Goal: Ask a question: Ask a question

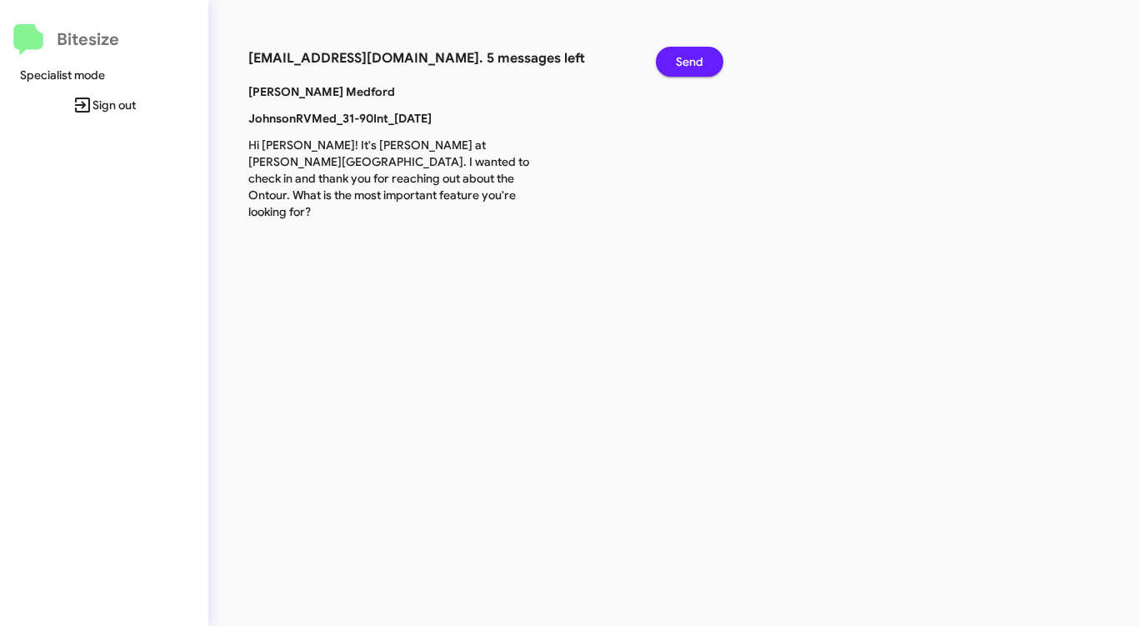
click at [687, 63] on span "Send" at bounding box center [690, 62] width 28 height 30
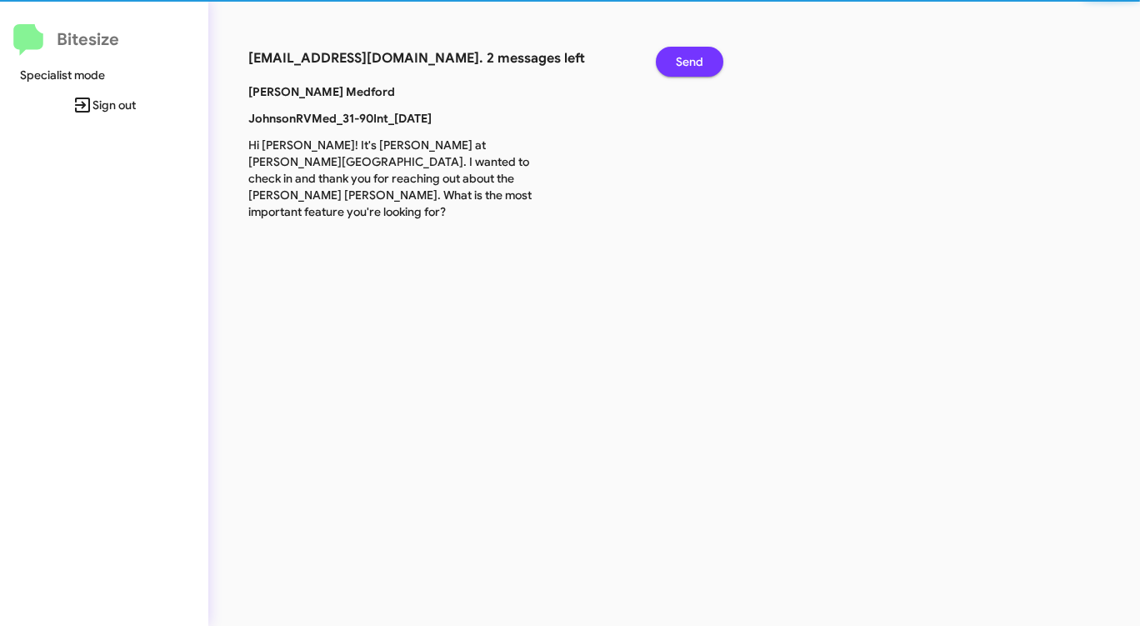
click at [687, 63] on span "Send" at bounding box center [690, 62] width 28 height 30
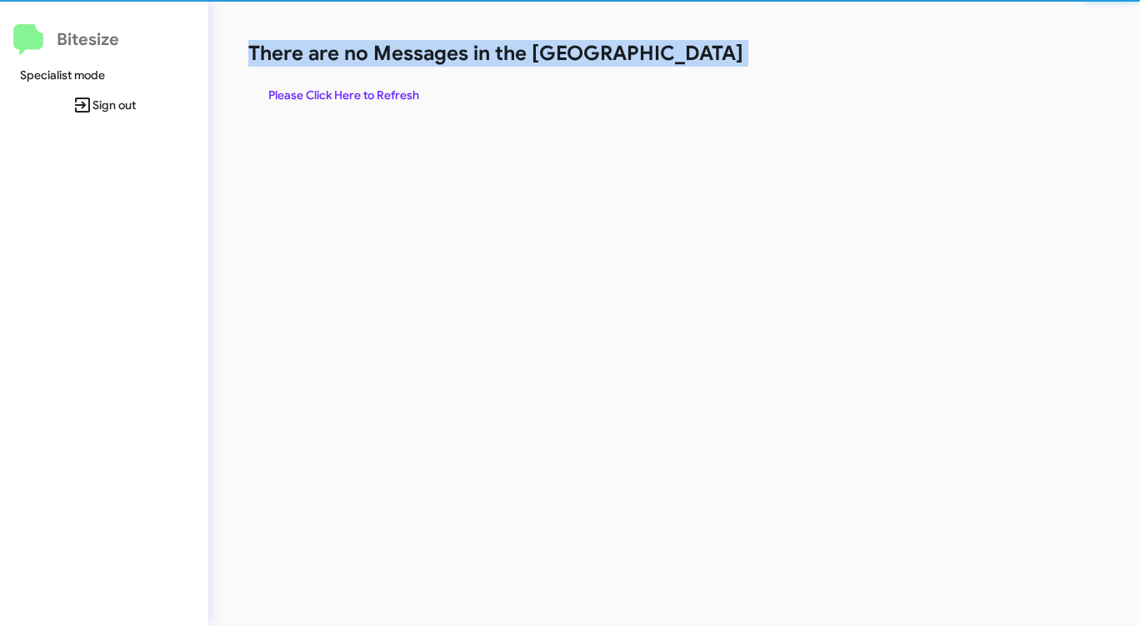
click at [687, 63] on h1 "There are no Messages in the [GEOGRAPHIC_DATA]" at bounding box center [596, 53] width 697 height 27
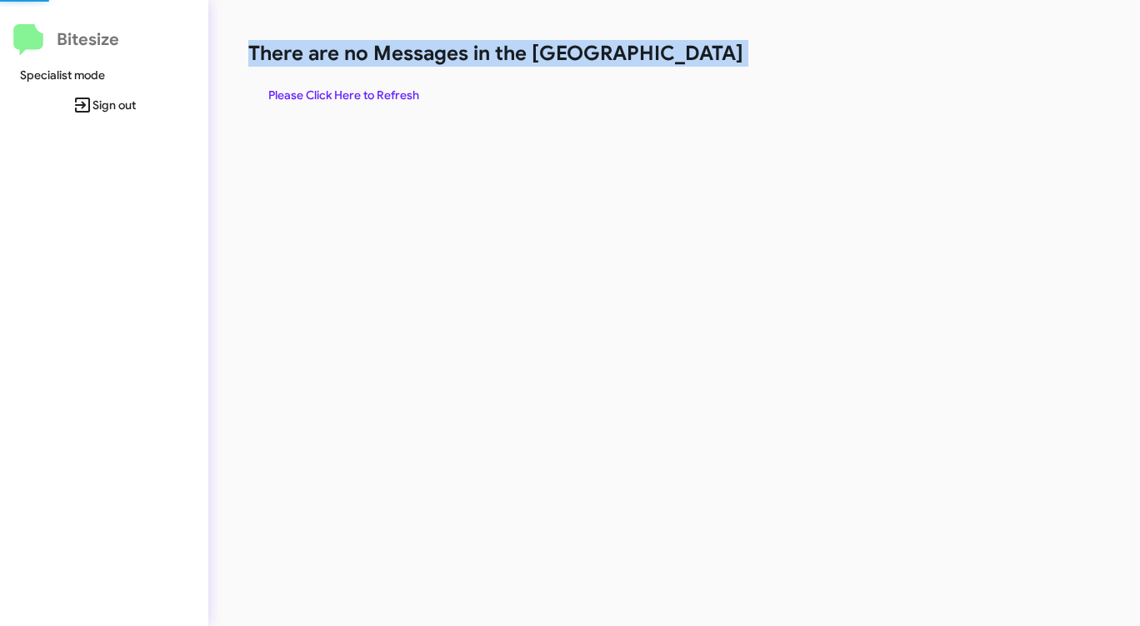
click at [687, 63] on h1 "There are no Messages in the [GEOGRAPHIC_DATA]" at bounding box center [596, 53] width 697 height 27
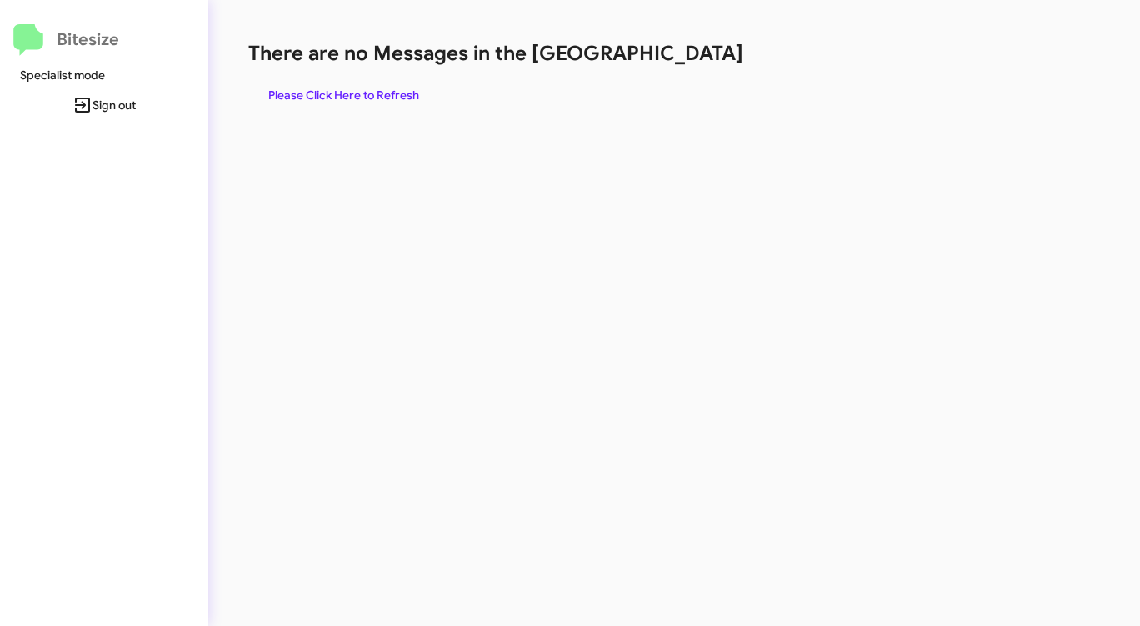
click at [358, 90] on span "Please Click Here to Refresh" at bounding box center [343, 95] width 151 height 30
click at [413, 278] on div "There are no Messages in the Queue Please Click Here to Refresh" at bounding box center [596, 313] width 777 height 626
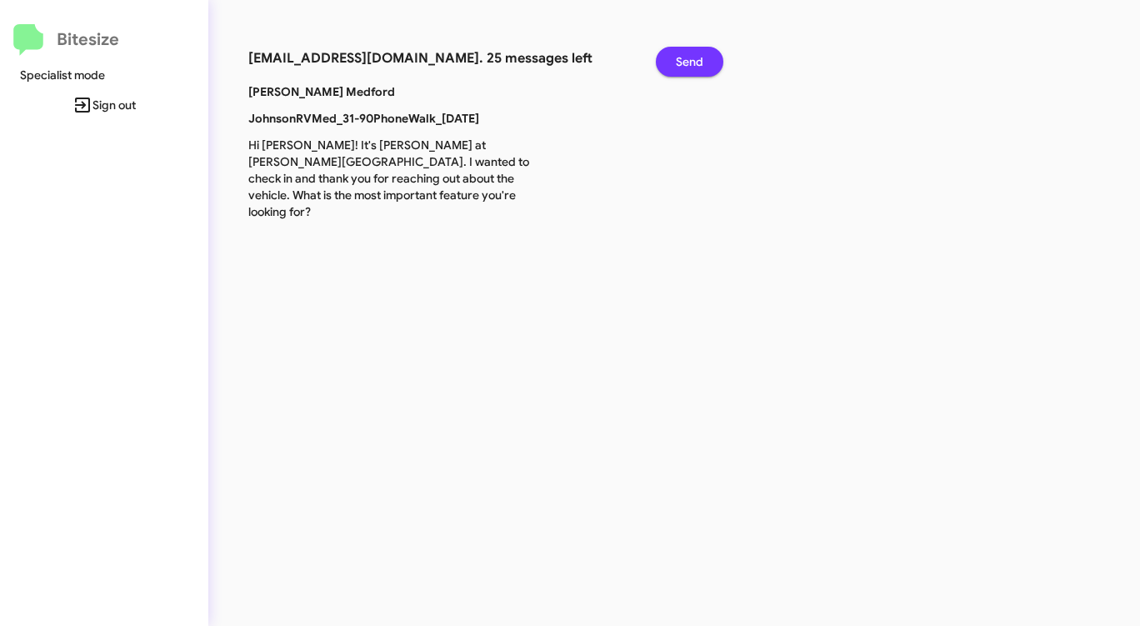
click at [687, 55] on span "Send" at bounding box center [690, 62] width 28 height 30
click at [687, 57] on span "Send" at bounding box center [690, 62] width 28 height 30
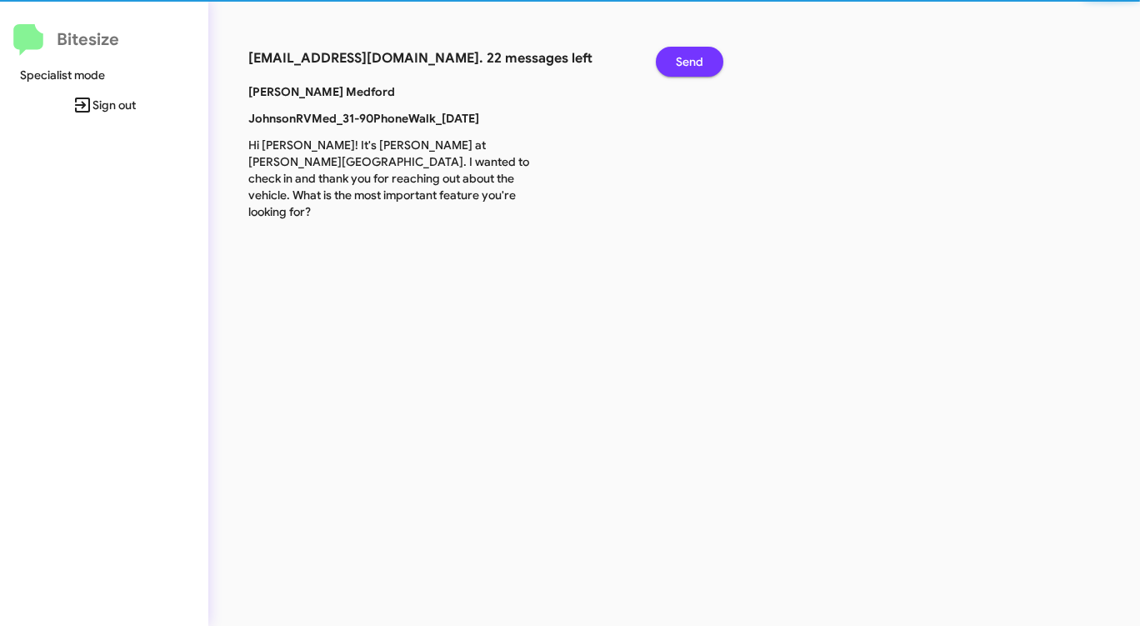
click at [687, 58] on span "Send" at bounding box center [690, 62] width 28 height 30
click at [688, 59] on span "Send" at bounding box center [690, 62] width 28 height 30
click at [688, 61] on span "Send" at bounding box center [690, 62] width 28 height 30
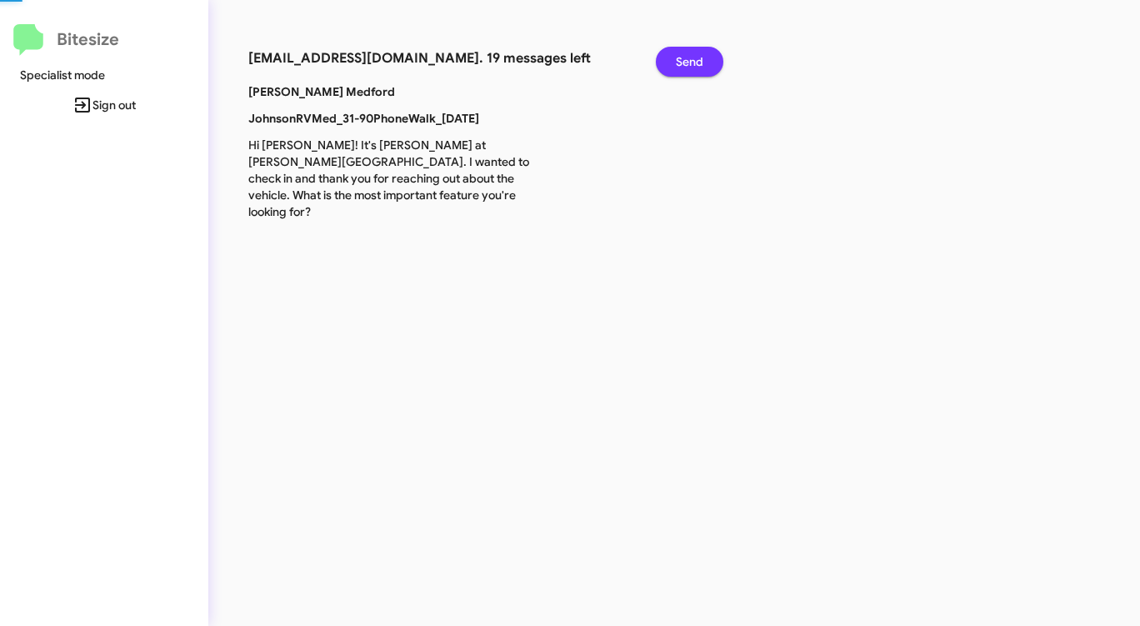
click at [688, 62] on span "Send" at bounding box center [690, 62] width 28 height 30
click at [688, 63] on span "Send" at bounding box center [690, 62] width 28 height 30
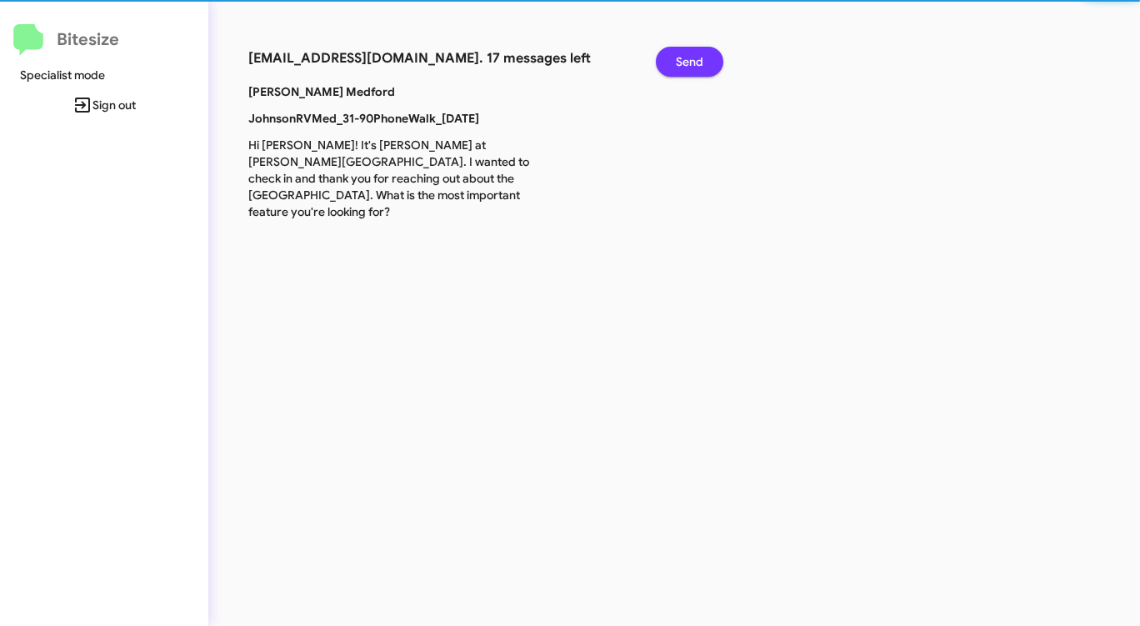
click at [688, 63] on span "Send" at bounding box center [690, 62] width 28 height 30
click at [688, 65] on span "Send" at bounding box center [690, 62] width 28 height 30
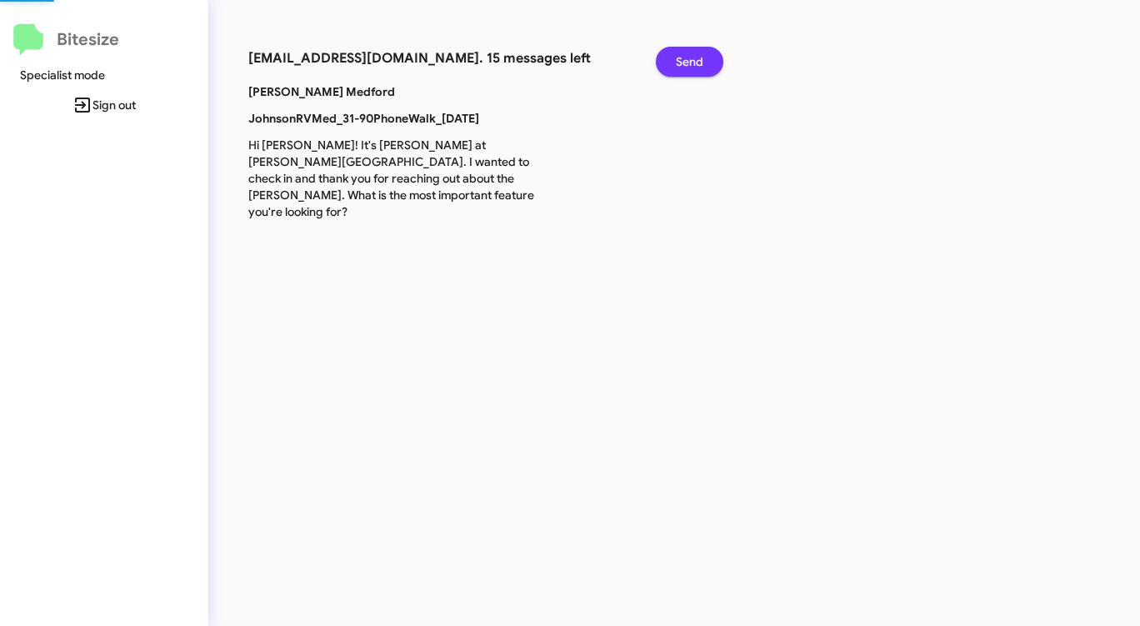
click at [688, 65] on span "Send" at bounding box center [690, 62] width 28 height 30
click at [688, 66] on span "Send" at bounding box center [690, 62] width 28 height 30
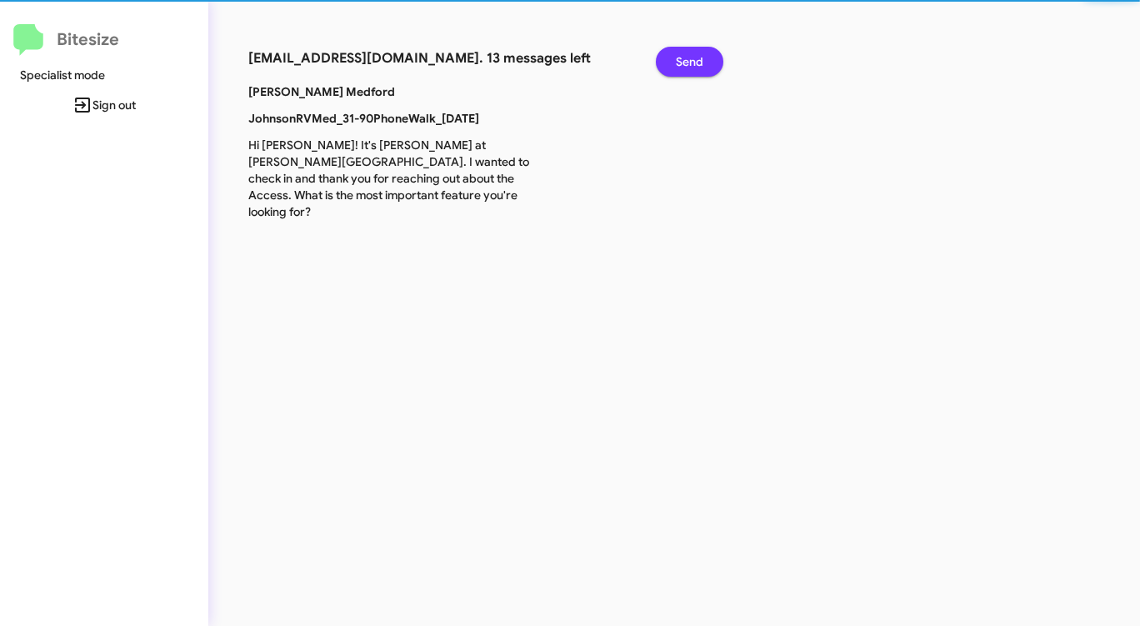
click at [688, 67] on span "Send" at bounding box center [690, 62] width 28 height 30
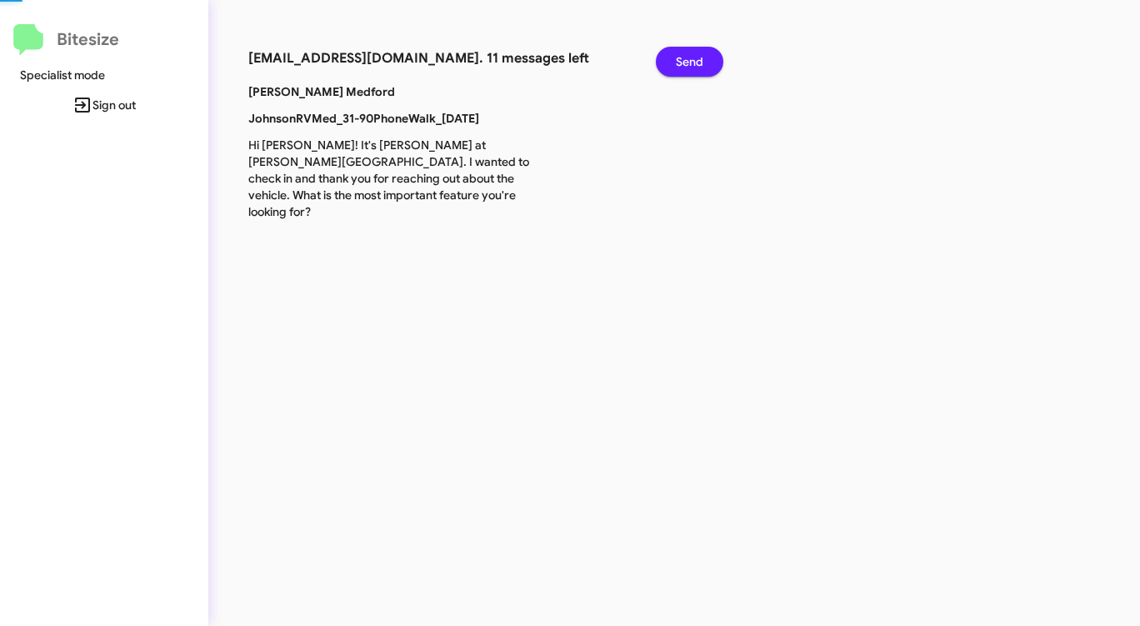
click at [689, 73] on span "Send" at bounding box center [690, 62] width 28 height 30
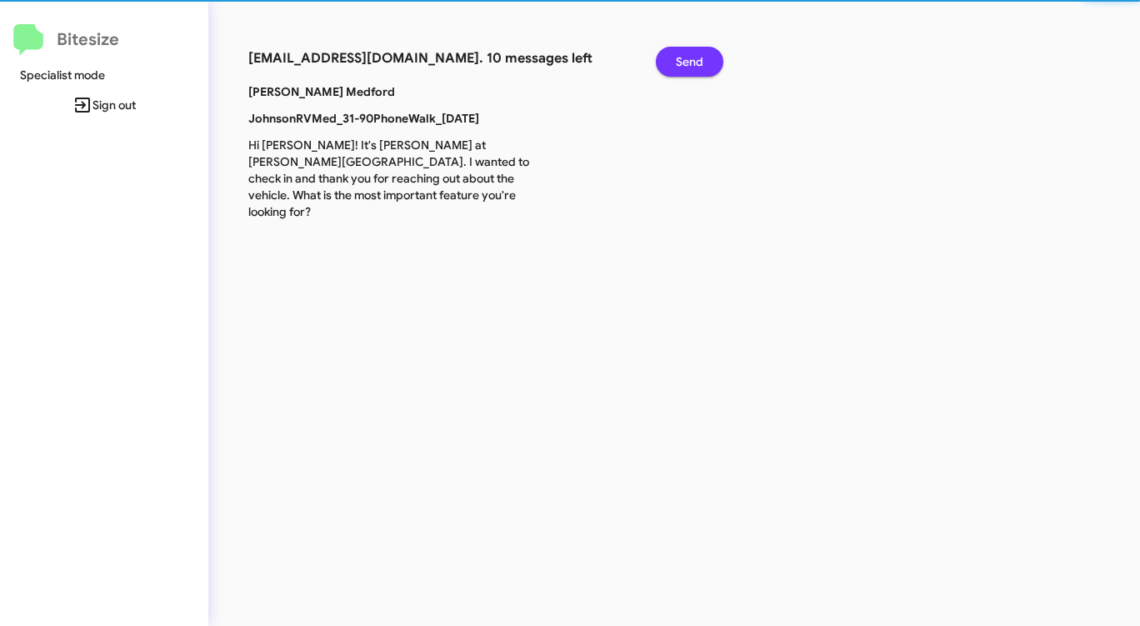
click at [690, 77] on div "Send" at bounding box center [684, 65] width 82 height 37
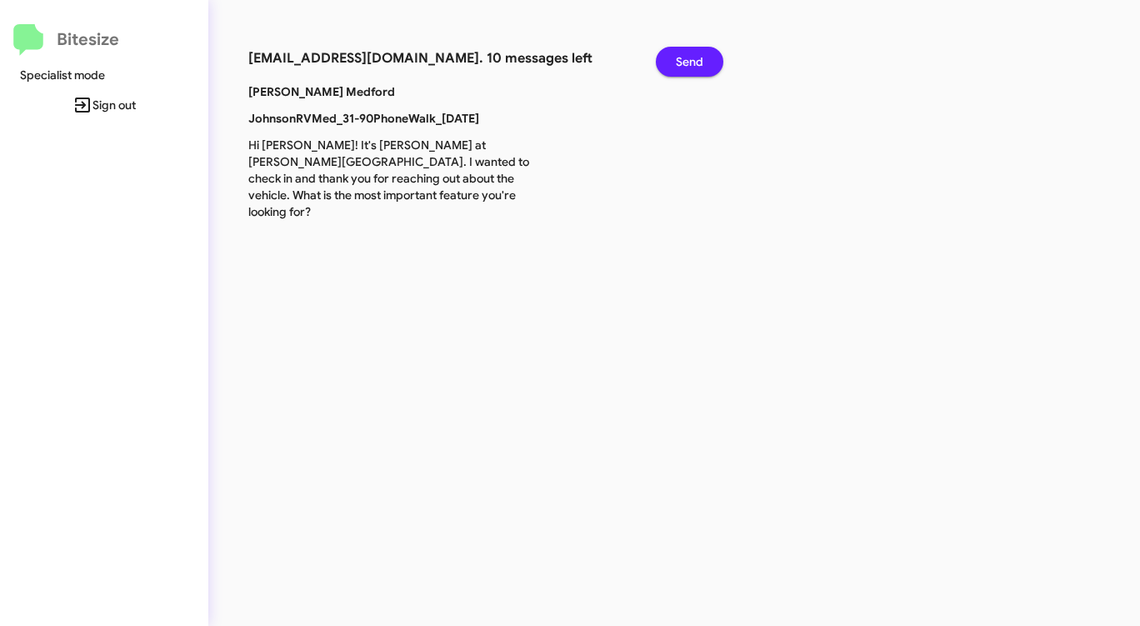
click at [690, 77] on div "Send" at bounding box center [684, 65] width 82 height 37
click at [690, 79] on div "Send" at bounding box center [684, 65] width 82 height 37
click at [692, 85] on div "Johnson RV Medford JohnsonRVMed_31-90PhoneWalk_08-29-25 Hi Triston! It's Andy W…" at bounding box center [480, 156] width 489 height 147
click at [692, 86] on div "Johnson RV Medford JohnsonRVMed_31-90PhoneWalk_08-29-25 Hi Triston! It's Andy W…" at bounding box center [480, 156] width 489 height 147
click at [692, 88] on div "Johnson RV Medford JohnsonRVMed_31-90PhoneWalk_08-29-25 Hi Triston! It's Andy W…" at bounding box center [480, 156] width 489 height 147
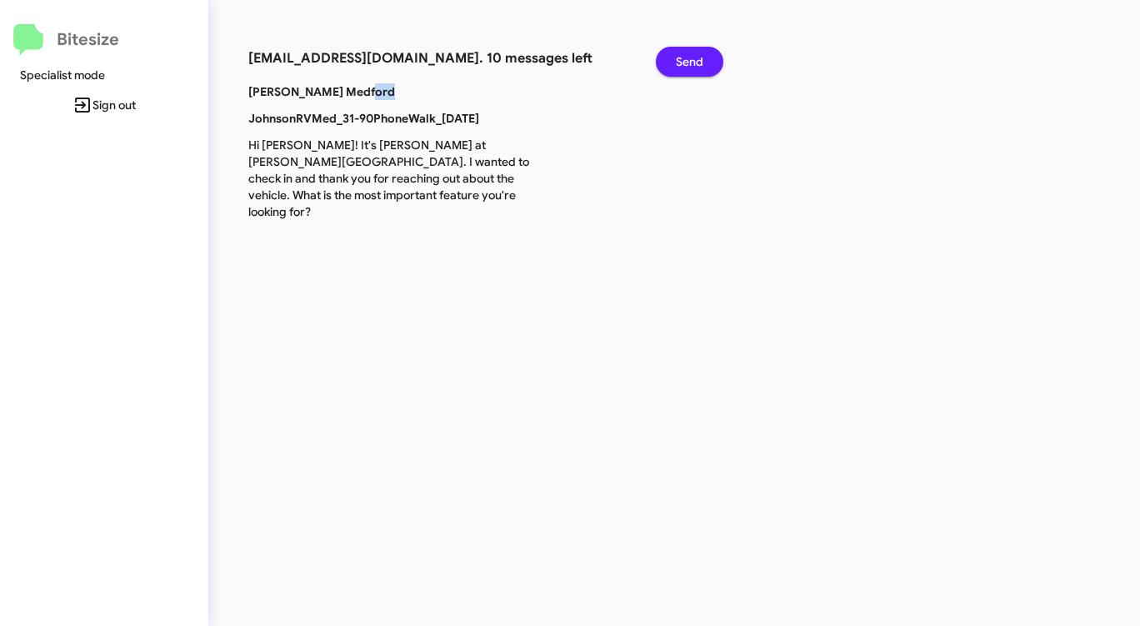
click at [692, 88] on div "Johnson RV Medford JohnsonRVMed_31-90PhoneWalk_08-29-25 Hi Triston! It's Andy W…" at bounding box center [480, 156] width 489 height 147
click at [695, 63] on span "Send" at bounding box center [690, 62] width 28 height 30
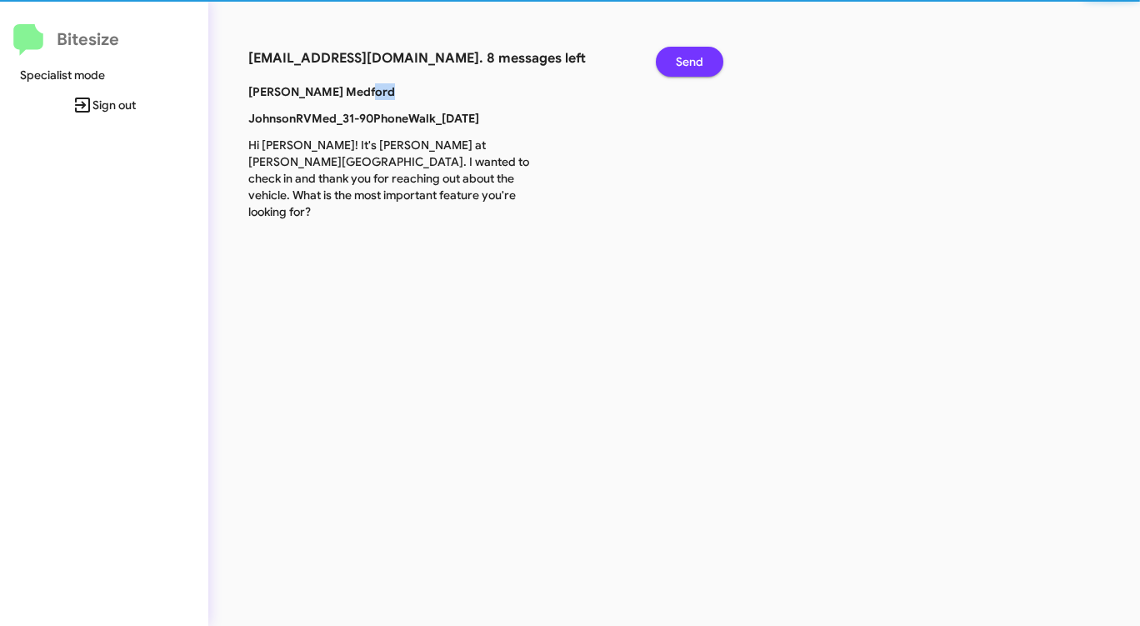
click at [695, 63] on span "Send" at bounding box center [690, 62] width 28 height 30
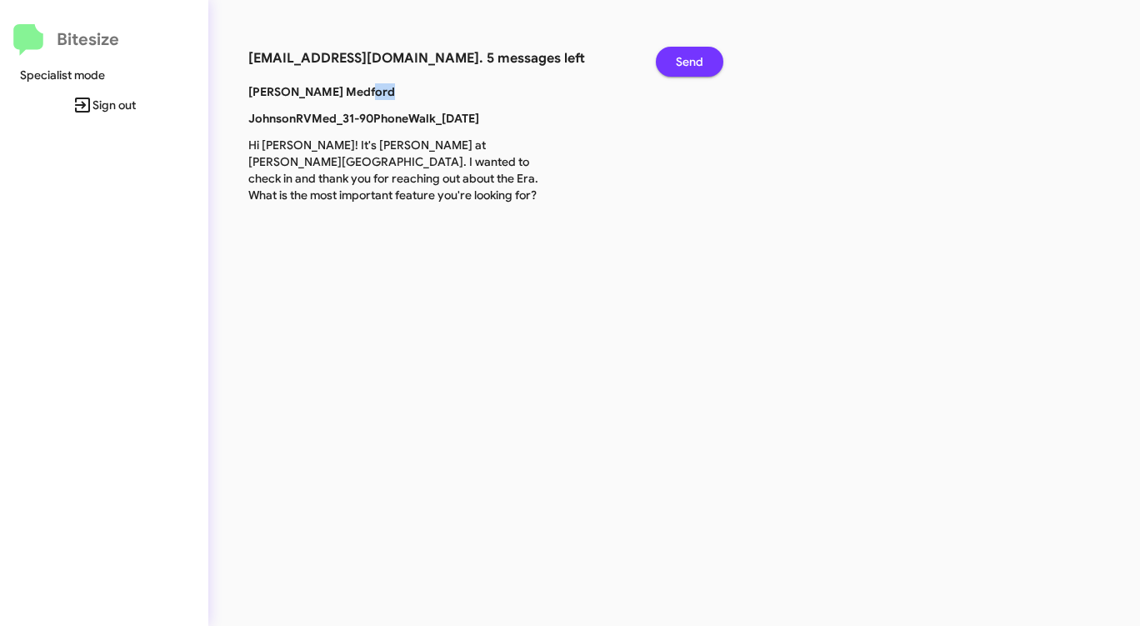
click at [695, 63] on span "Send" at bounding box center [690, 62] width 28 height 30
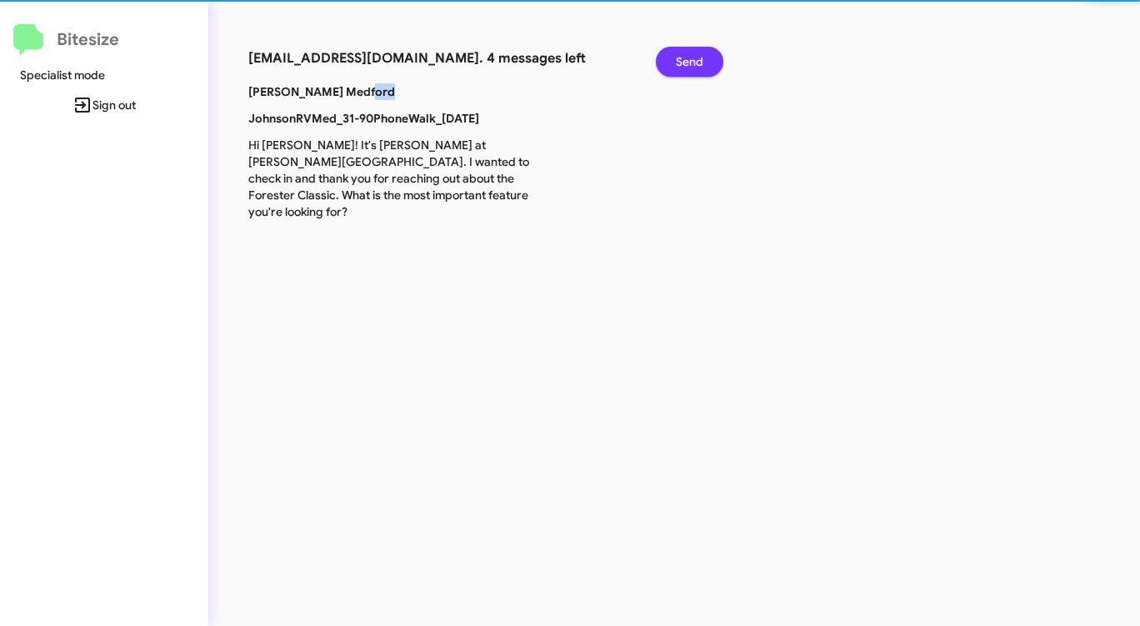
click at [695, 63] on span "Send" at bounding box center [690, 62] width 28 height 30
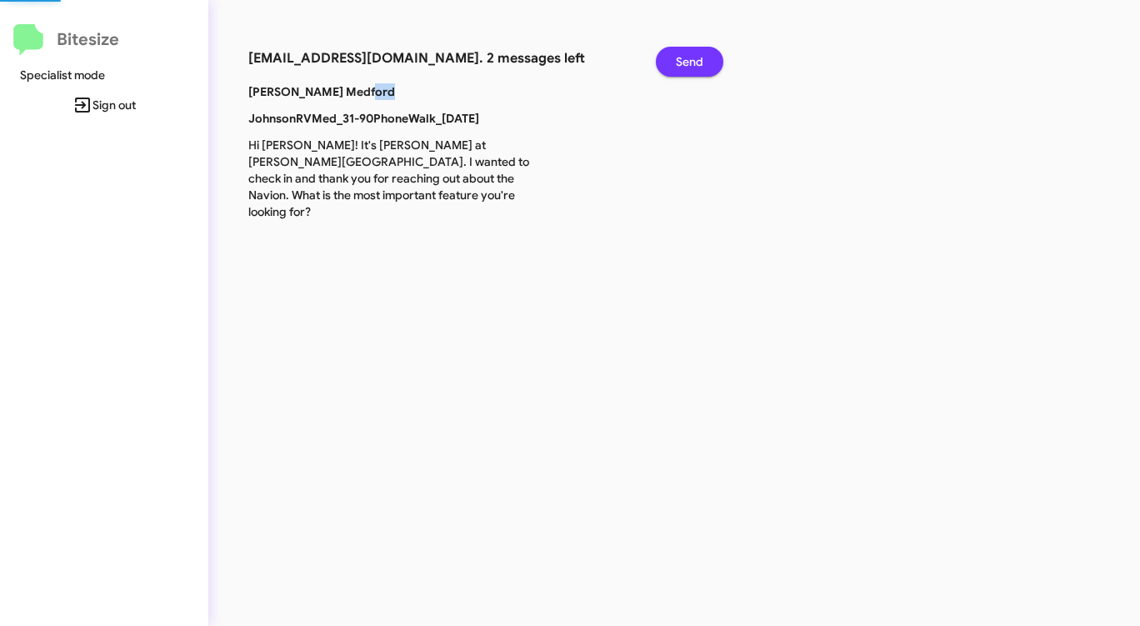
click at [695, 63] on span "Send" at bounding box center [690, 62] width 28 height 30
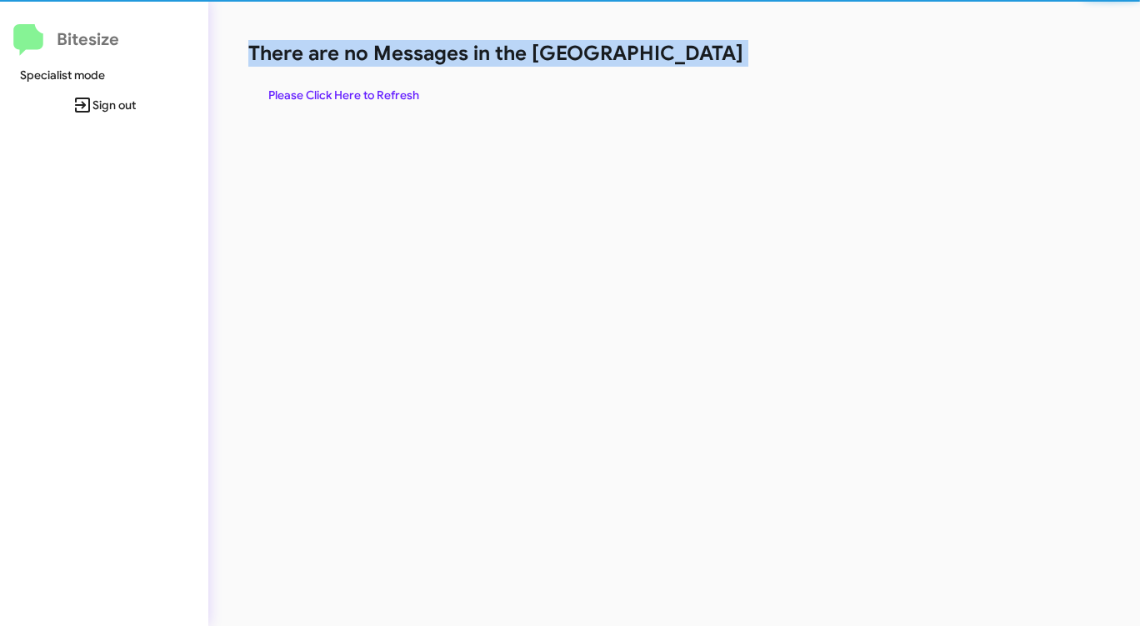
click at [695, 63] on h1 "There are no Messages in the [GEOGRAPHIC_DATA]" at bounding box center [596, 53] width 697 height 27
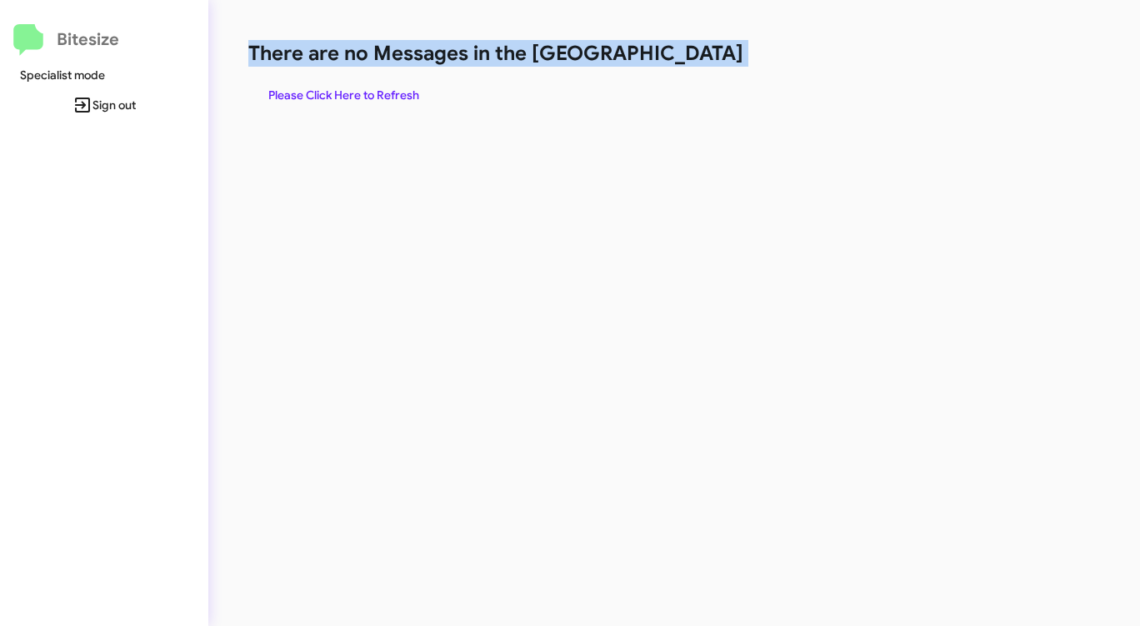
click at [323, 91] on span "Please Click Here to Refresh" at bounding box center [343, 95] width 151 height 30
click at [333, 90] on span "Please Click Here to Refresh" at bounding box center [343, 95] width 151 height 30
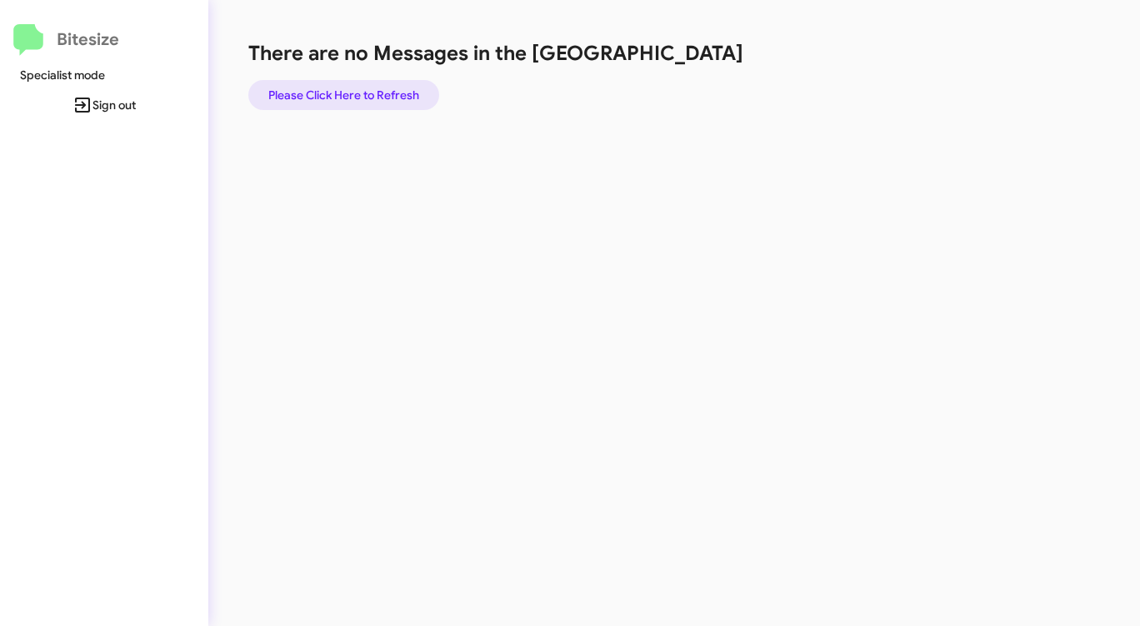
click at [343, 94] on span "Please Click Here to Refresh" at bounding box center [343, 95] width 151 height 30
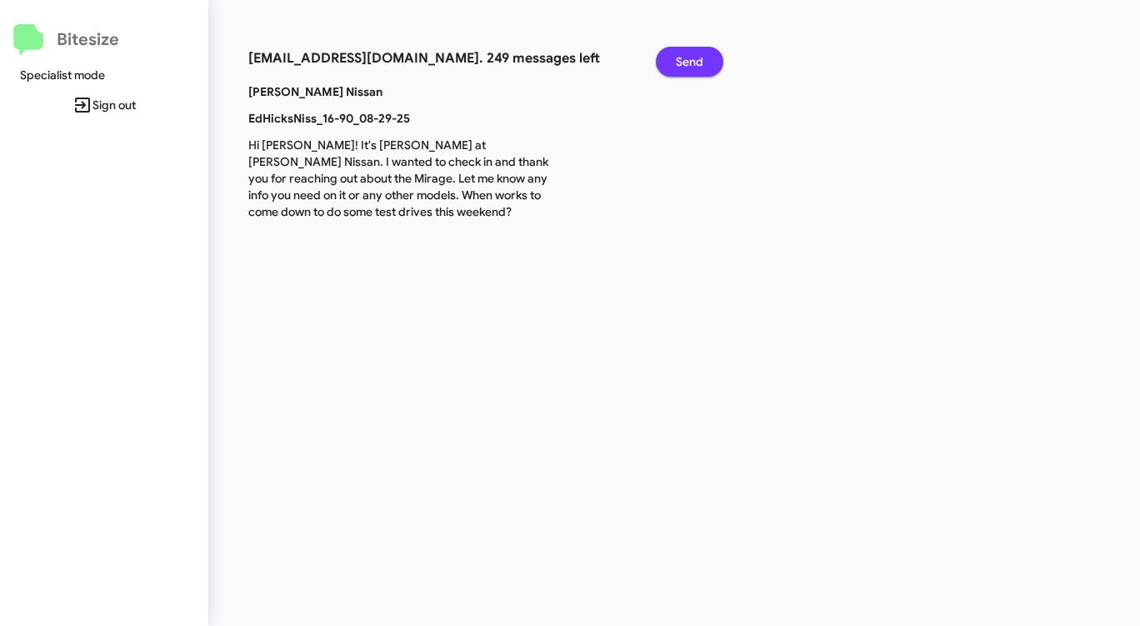
click at [679, 61] on span "Send" at bounding box center [690, 62] width 28 height 30
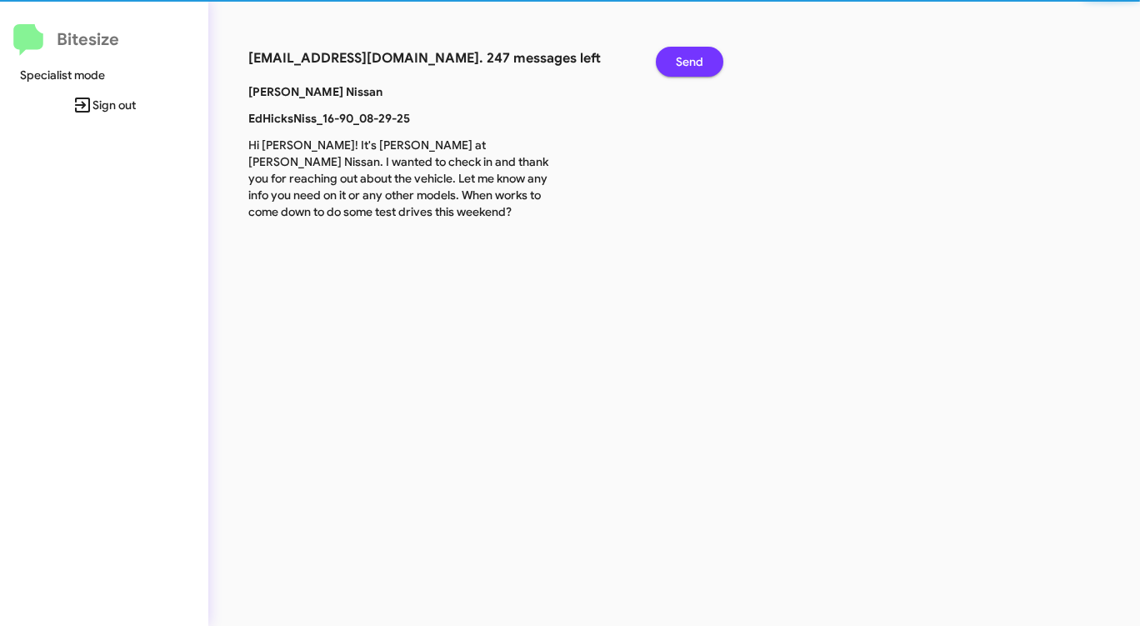
click at [679, 61] on span "Send" at bounding box center [690, 62] width 28 height 30
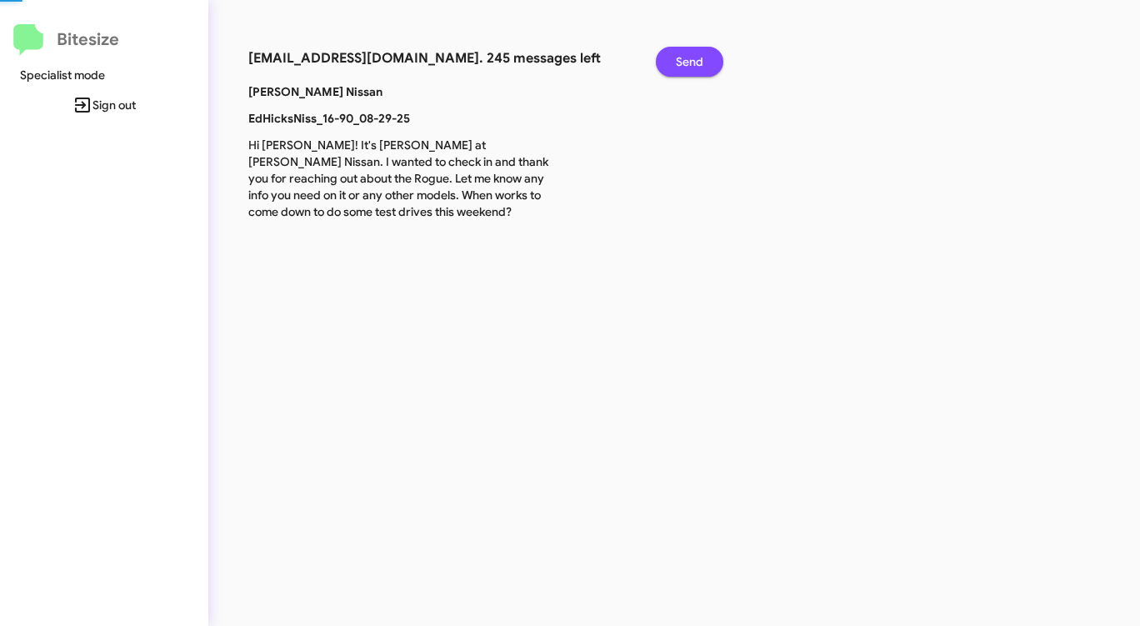
click at [679, 61] on span "Send" at bounding box center [690, 62] width 28 height 30
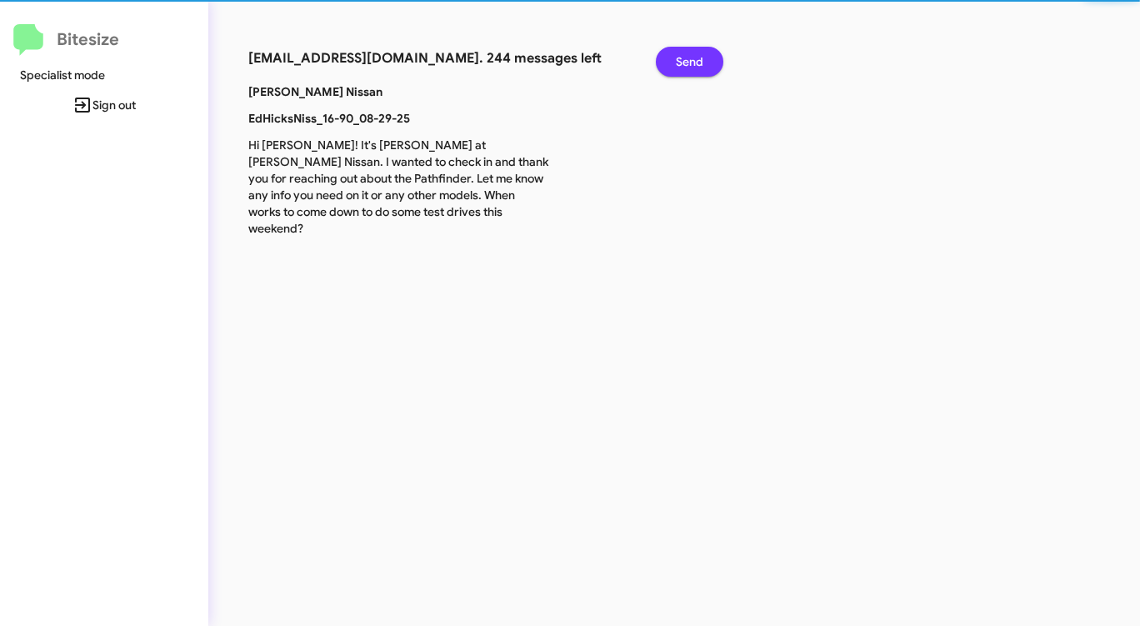
click at [679, 61] on span "Send" at bounding box center [690, 62] width 28 height 30
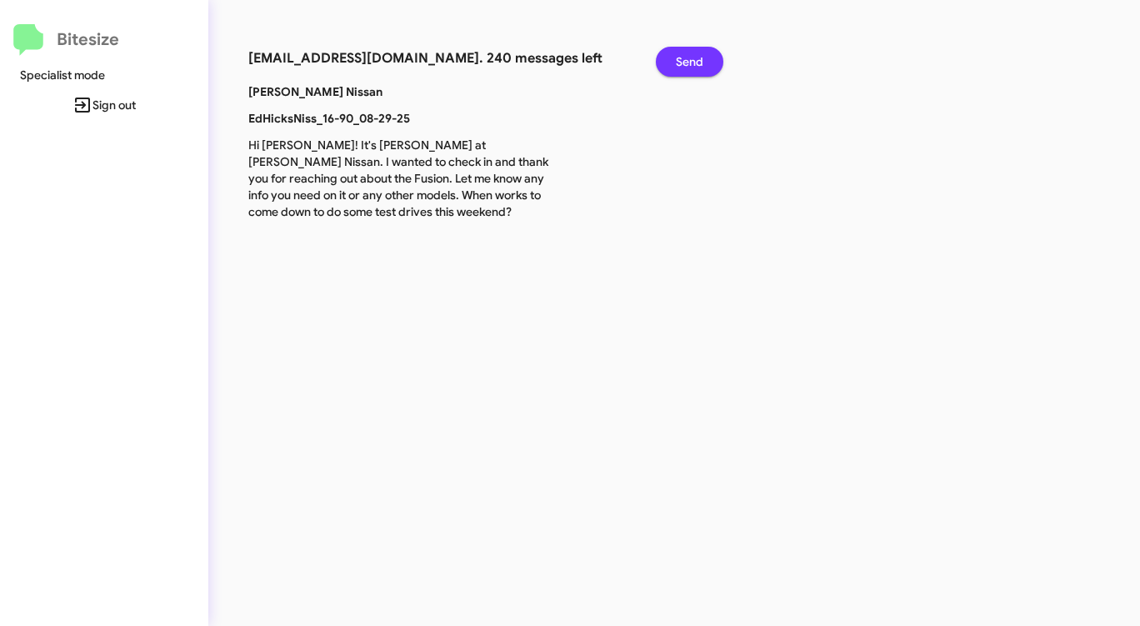
click at [679, 61] on span "Send" at bounding box center [690, 62] width 28 height 30
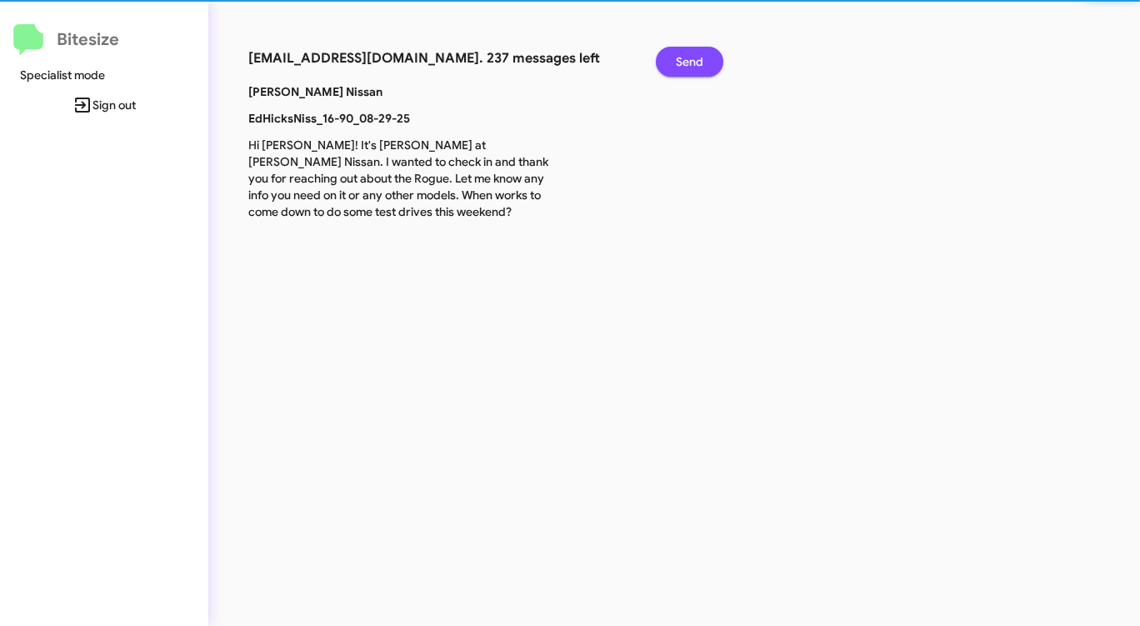
click at [679, 61] on span "Send" at bounding box center [690, 62] width 28 height 30
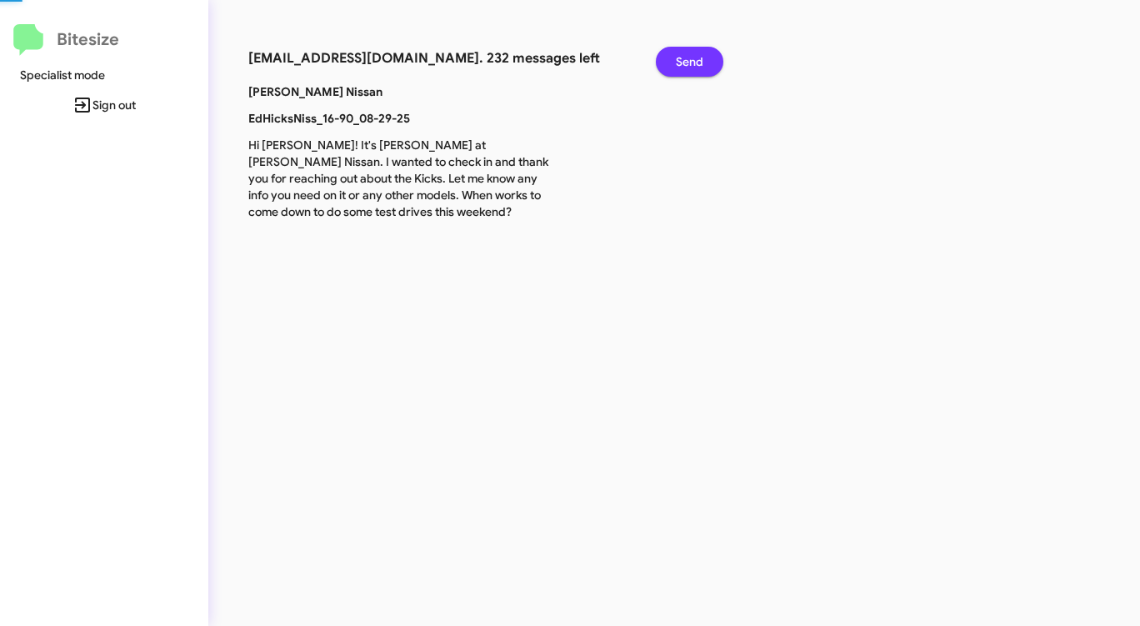
click at [679, 61] on span "Send" at bounding box center [690, 62] width 28 height 30
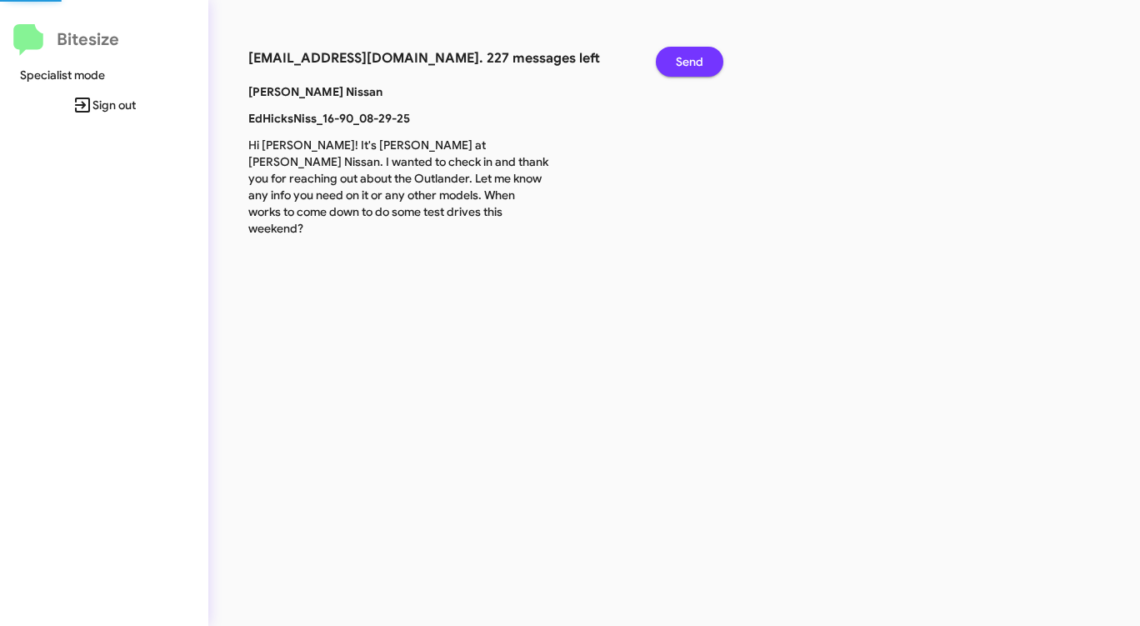
click at [679, 61] on span "Send" at bounding box center [690, 62] width 28 height 30
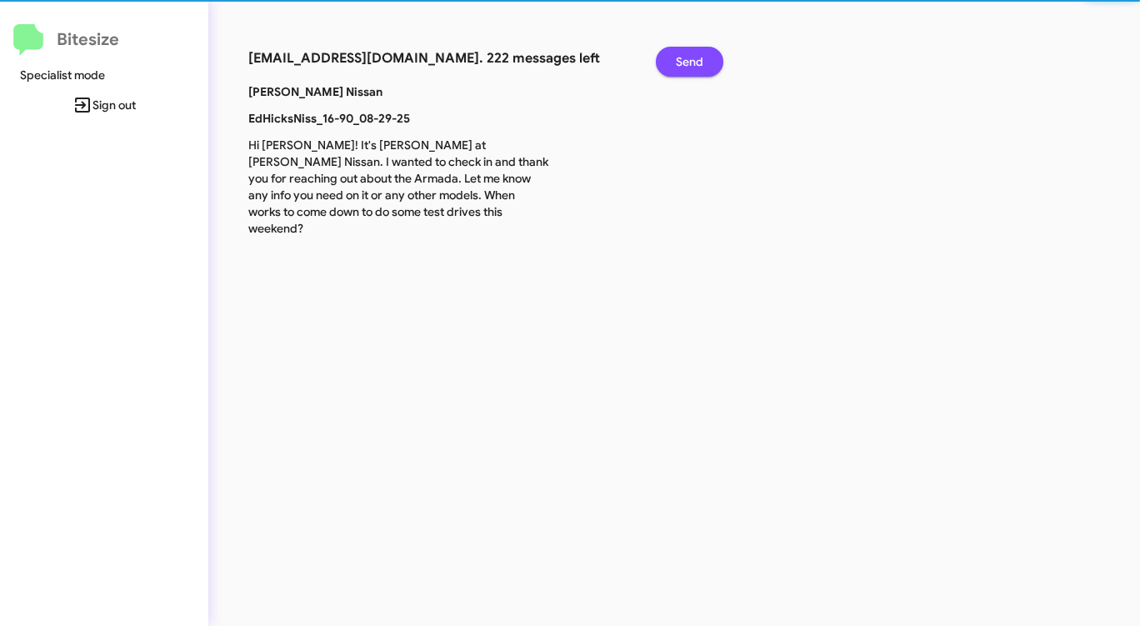
click at [679, 61] on span "Send" at bounding box center [690, 62] width 28 height 30
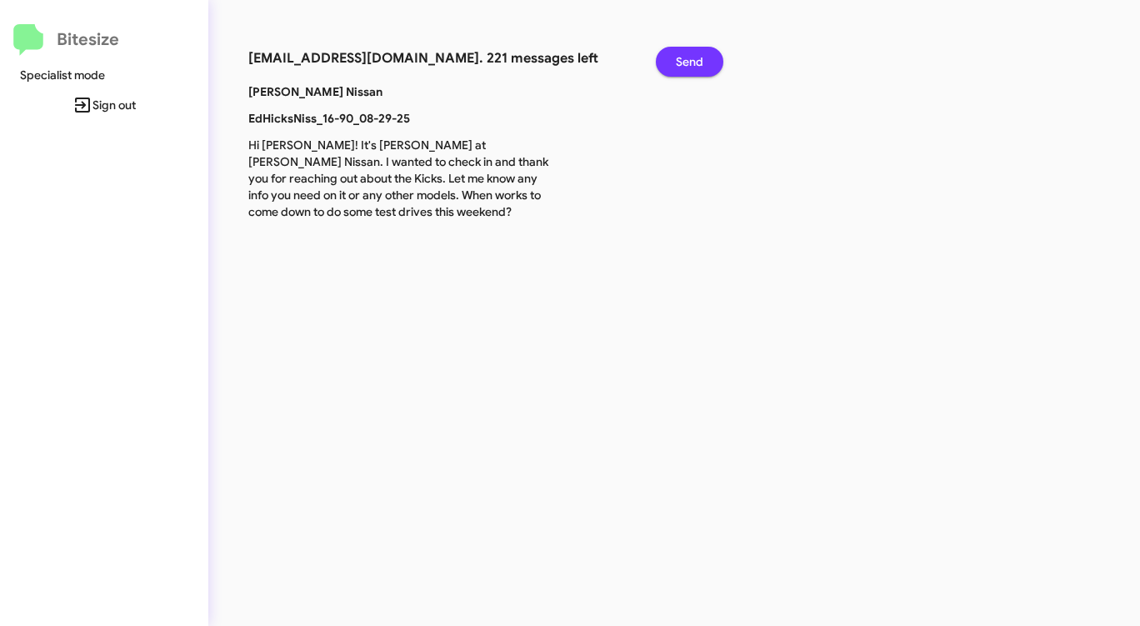
click at [678, 61] on span "Send" at bounding box center [690, 62] width 28 height 30
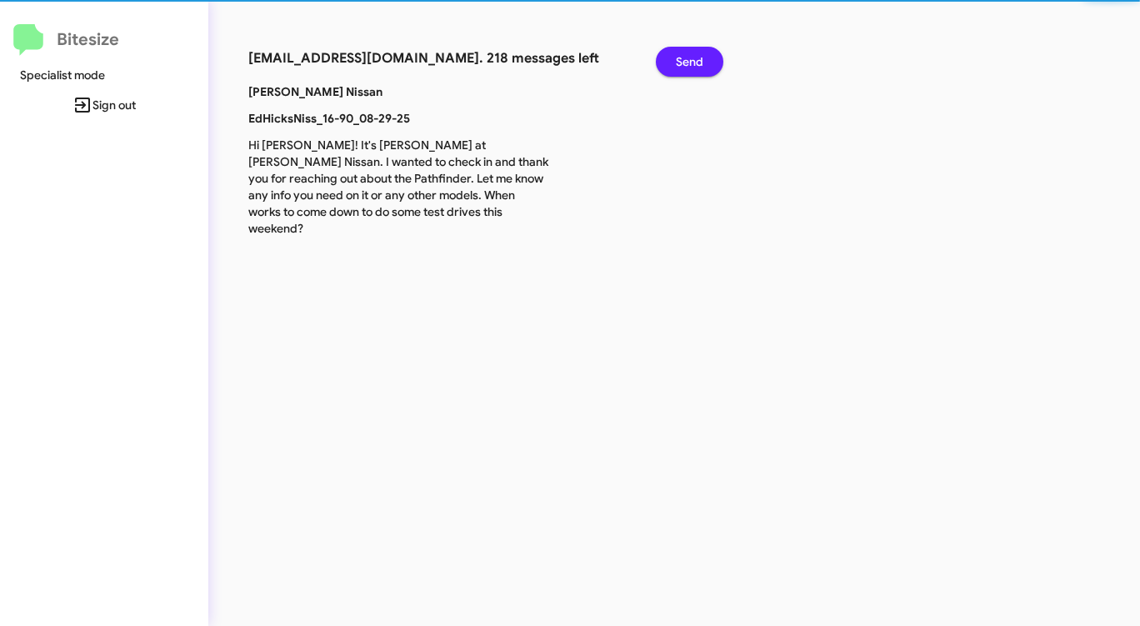
click at [678, 61] on span "Send" at bounding box center [690, 62] width 28 height 30
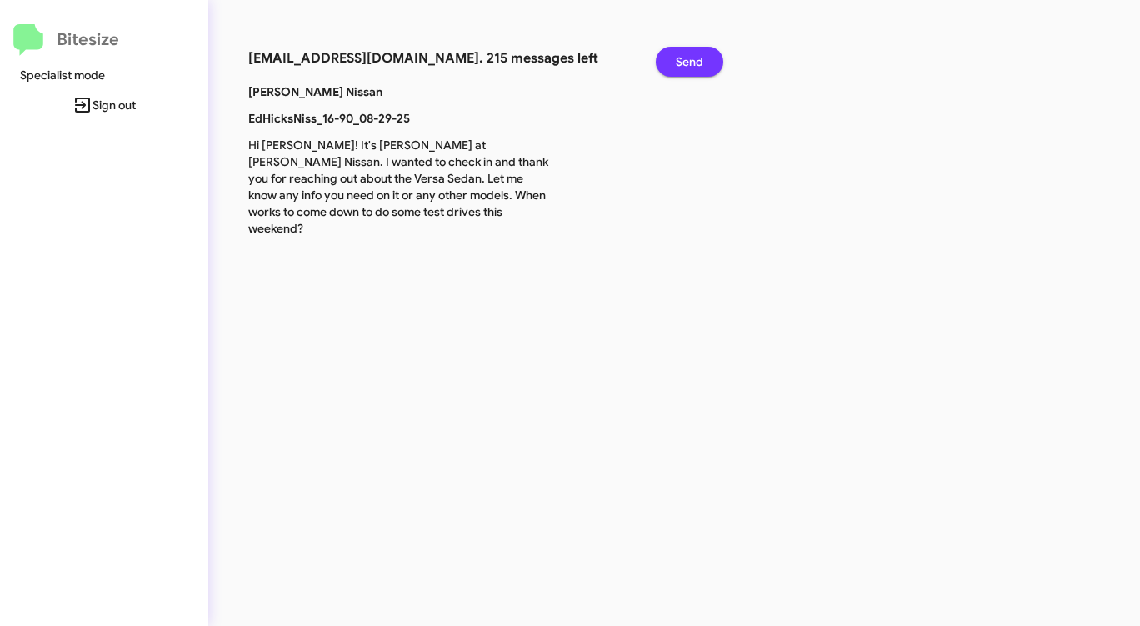
click at [678, 61] on span "Send" at bounding box center [690, 62] width 28 height 30
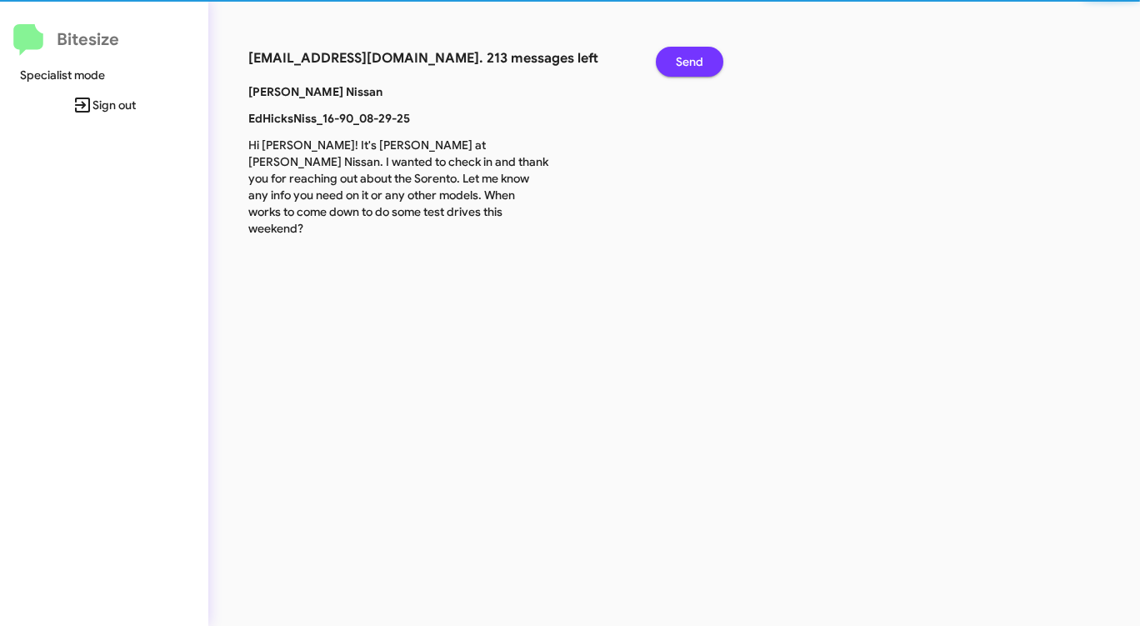
click at [678, 61] on span "Send" at bounding box center [690, 62] width 28 height 30
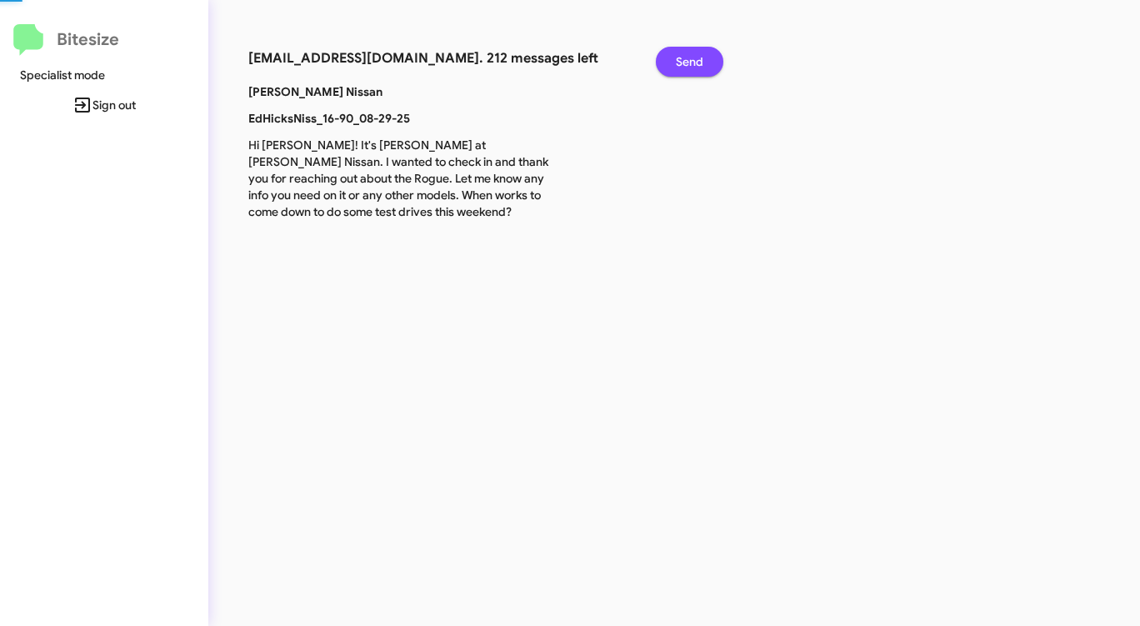
click at [678, 61] on span "Send" at bounding box center [690, 62] width 28 height 30
click at [678, 62] on span "Send" at bounding box center [690, 62] width 28 height 30
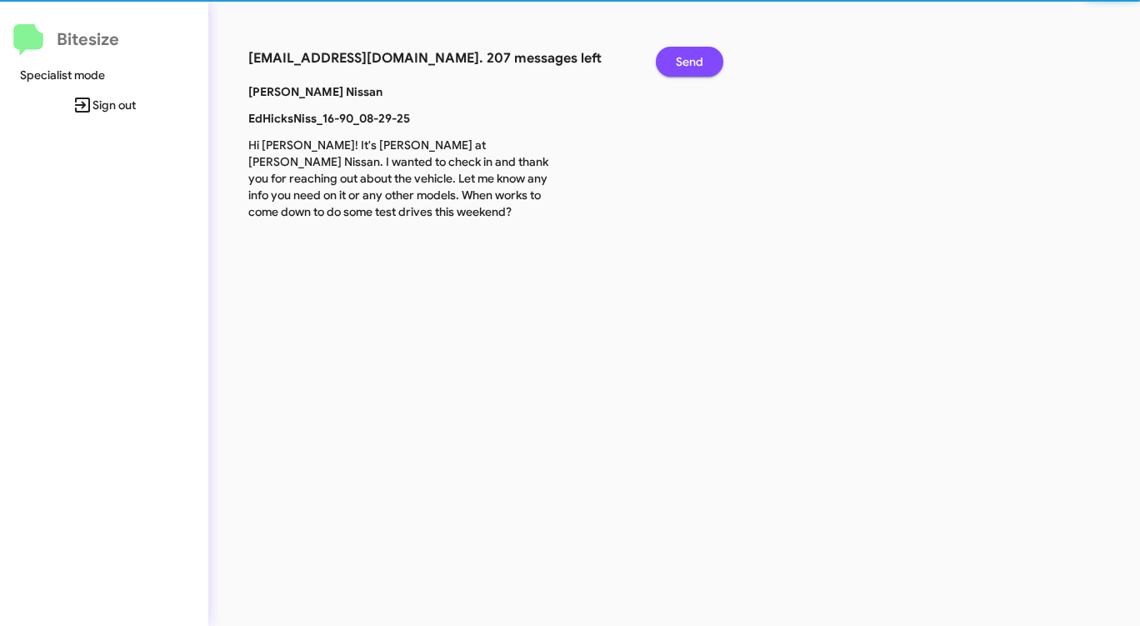
click at [678, 62] on span "Send" at bounding box center [690, 62] width 28 height 30
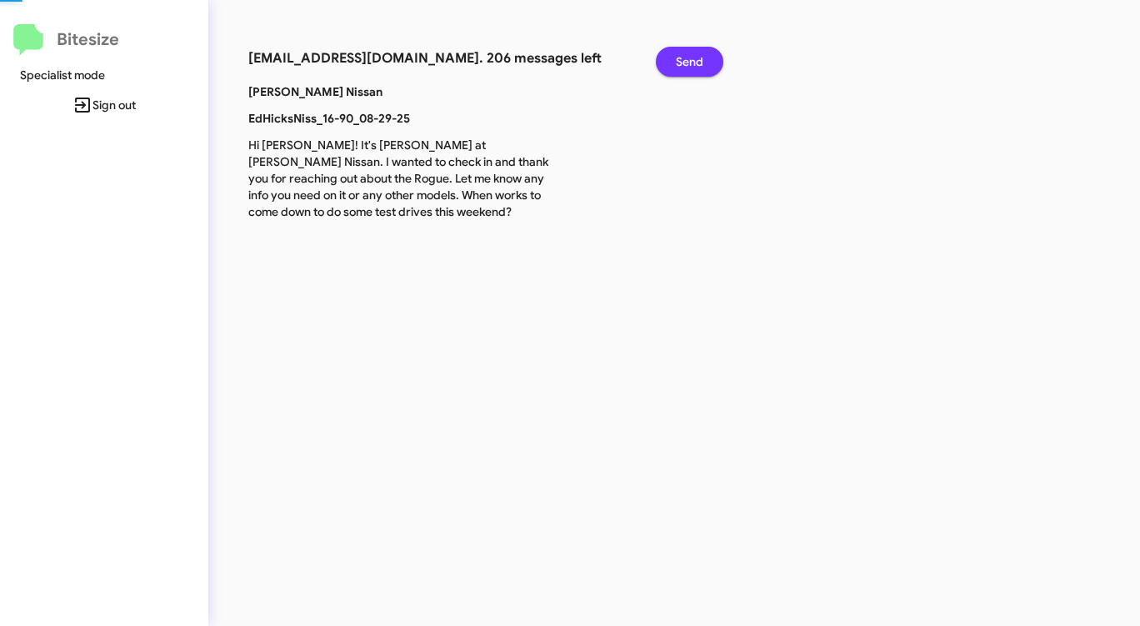
click at [677, 63] on span "Send" at bounding box center [690, 62] width 28 height 30
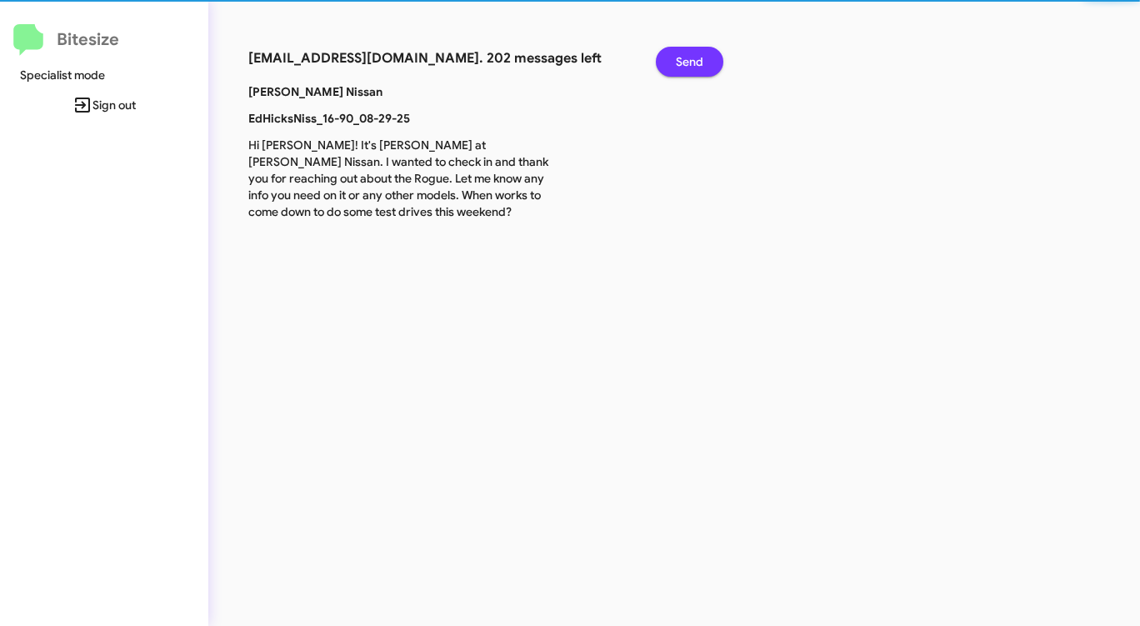
click at [675, 64] on button "Send" at bounding box center [690, 62] width 68 height 30
click at [674, 65] on button "Send" at bounding box center [690, 62] width 68 height 30
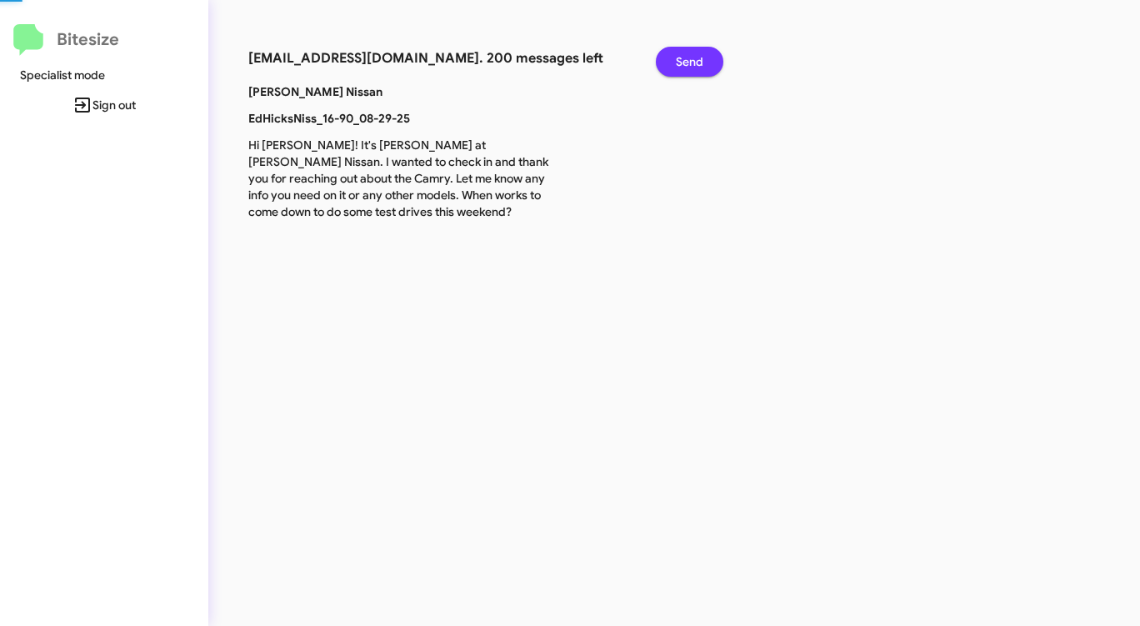
click at [674, 65] on button "Send" at bounding box center [690, 62] width 68 height 30
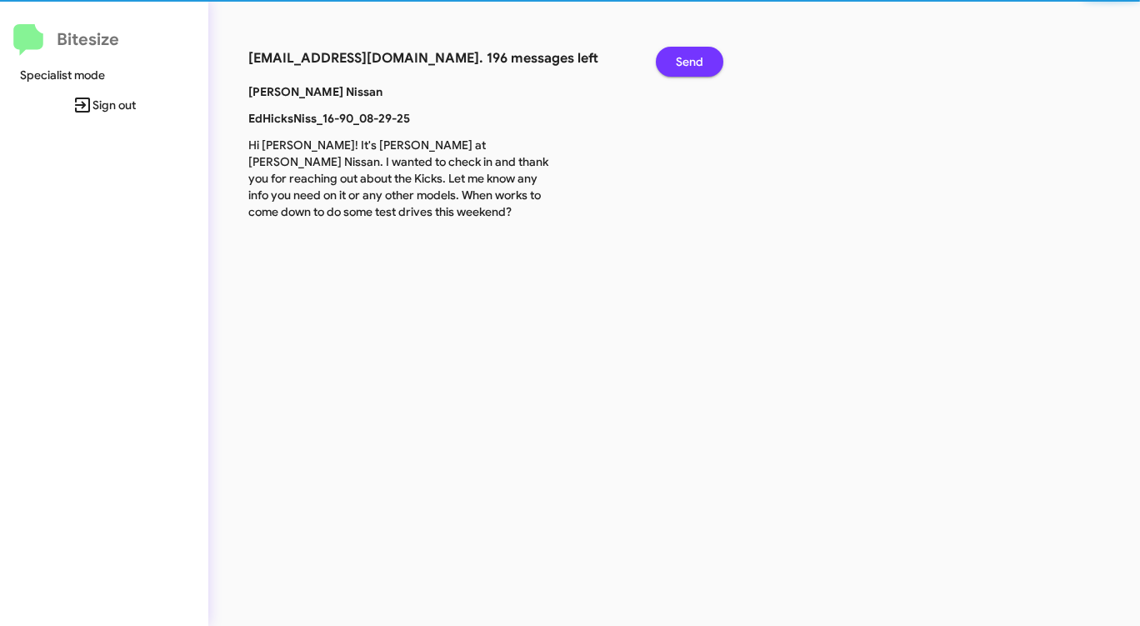
click at [674, 65] on button "Send" at bounding box center [690, 62] width 68 height 30
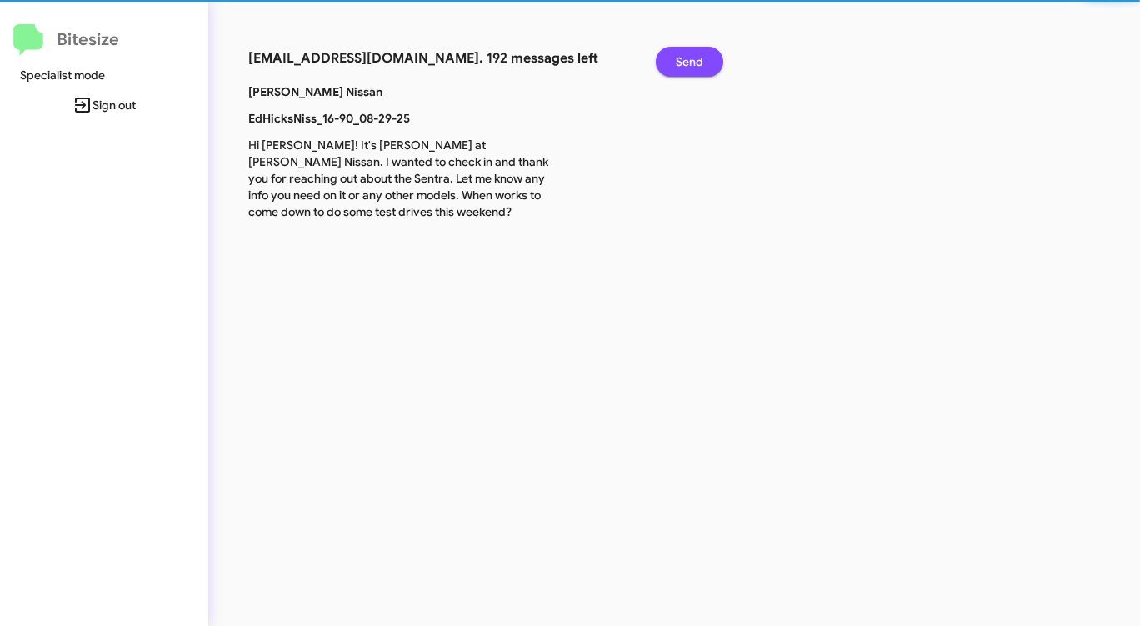
click at [674, 65] on button "Send" at bounding box center [690, 62] width 68 height 30
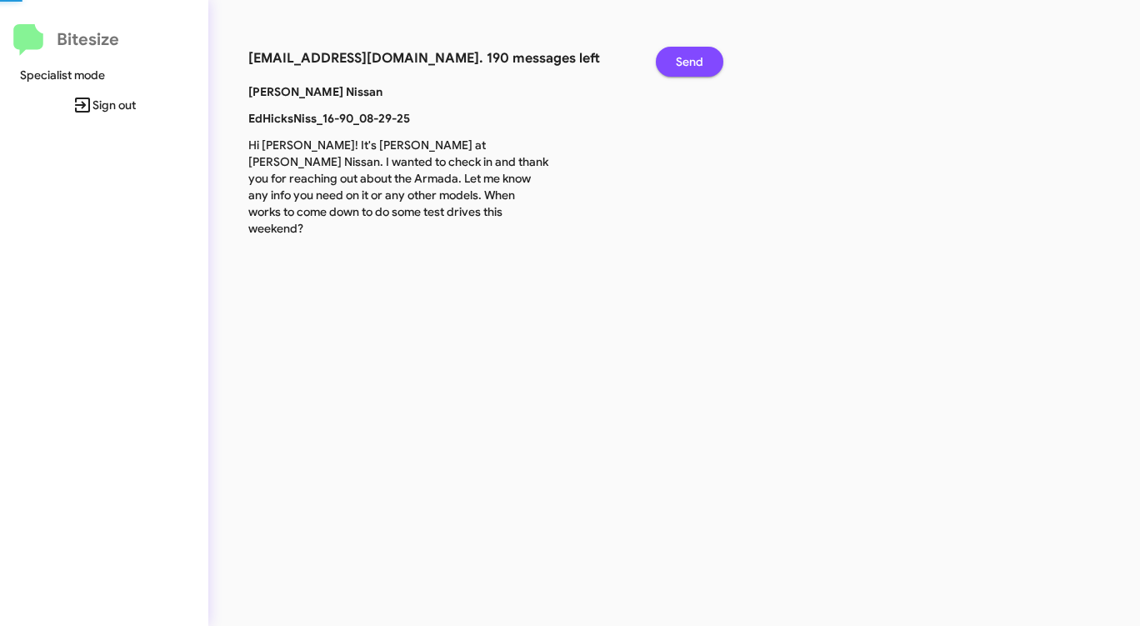
click at [674, 65] on button "Send" at bounding box center [690, 62] width 68 height 30
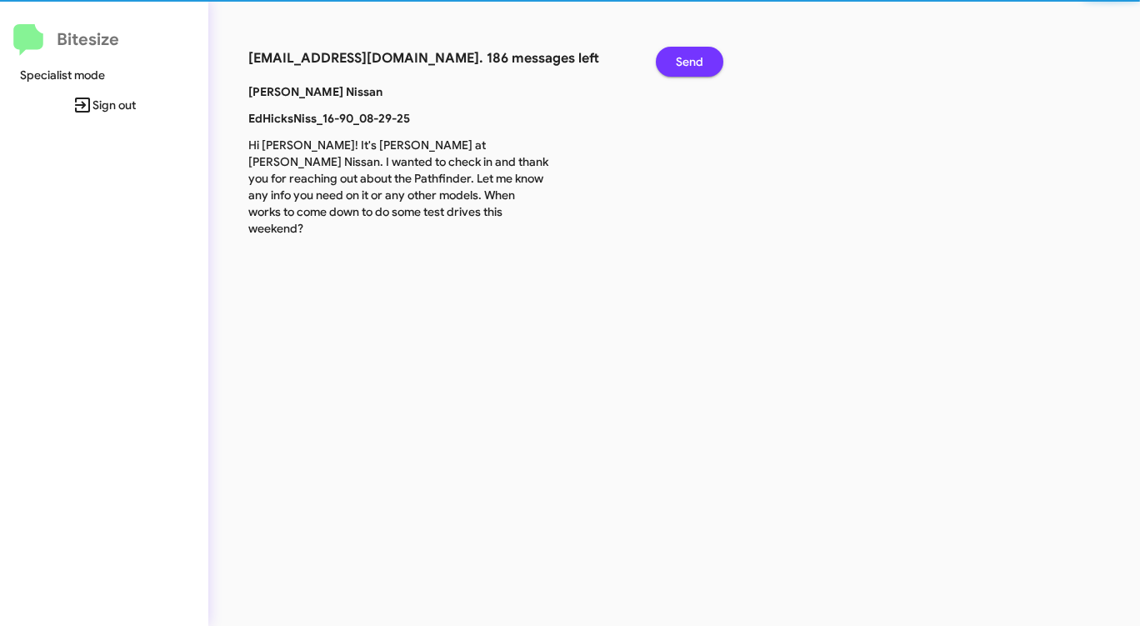
click at [674, 65] on button "Send" at bounding box center [690, 62] width 68 height 30
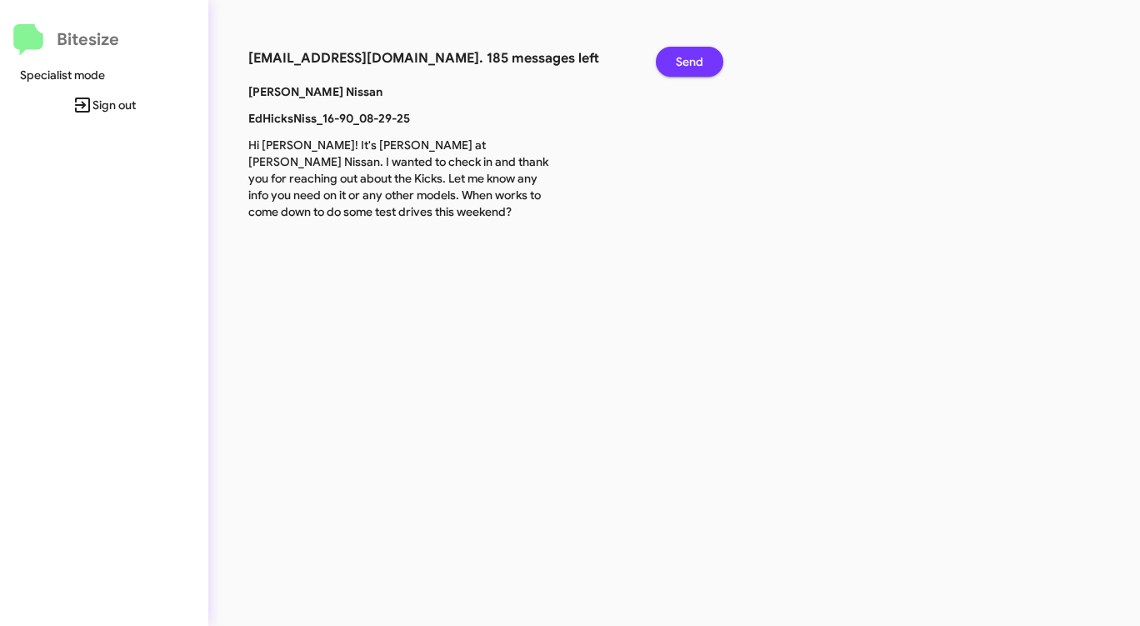
click at [674, 65] on button "Send" at bounding box center [690, 62] width 68 height 30
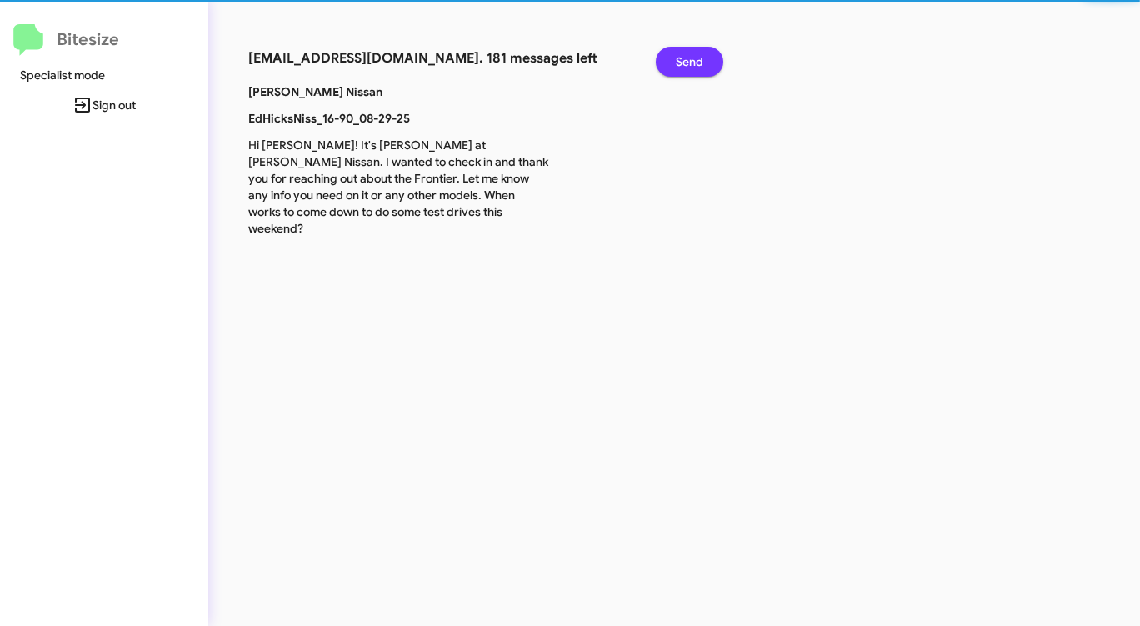
click at [674, 65] on button "Send" at bounding box center [690, 62] width 68 height 30
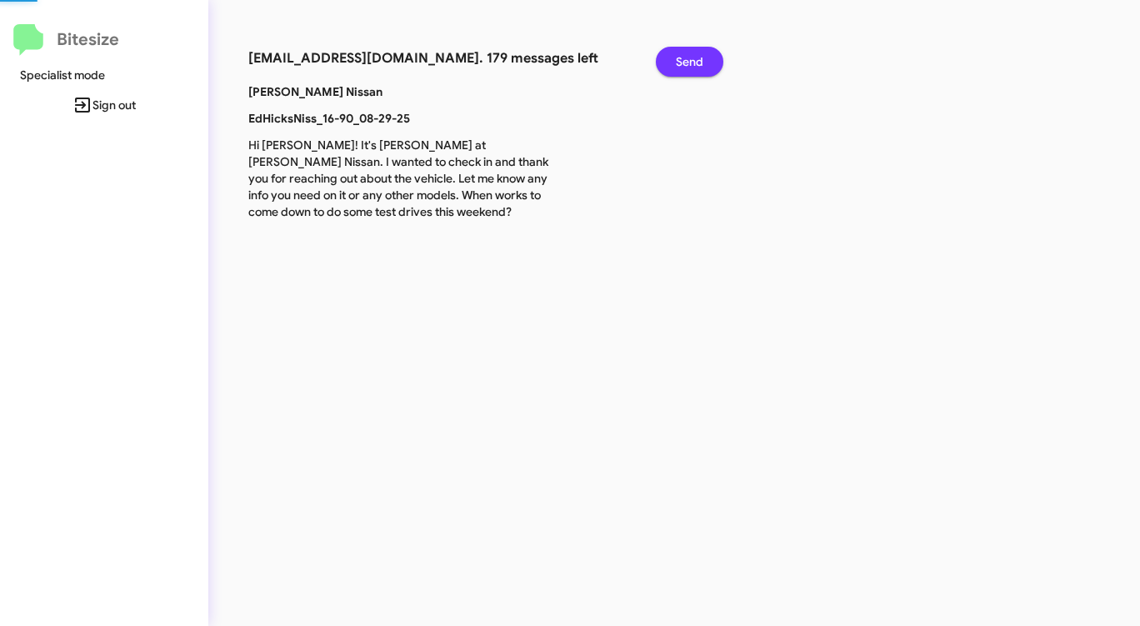
click at [674, 65] on button "Send" at bounding box center [690, 62] width 68 height 30
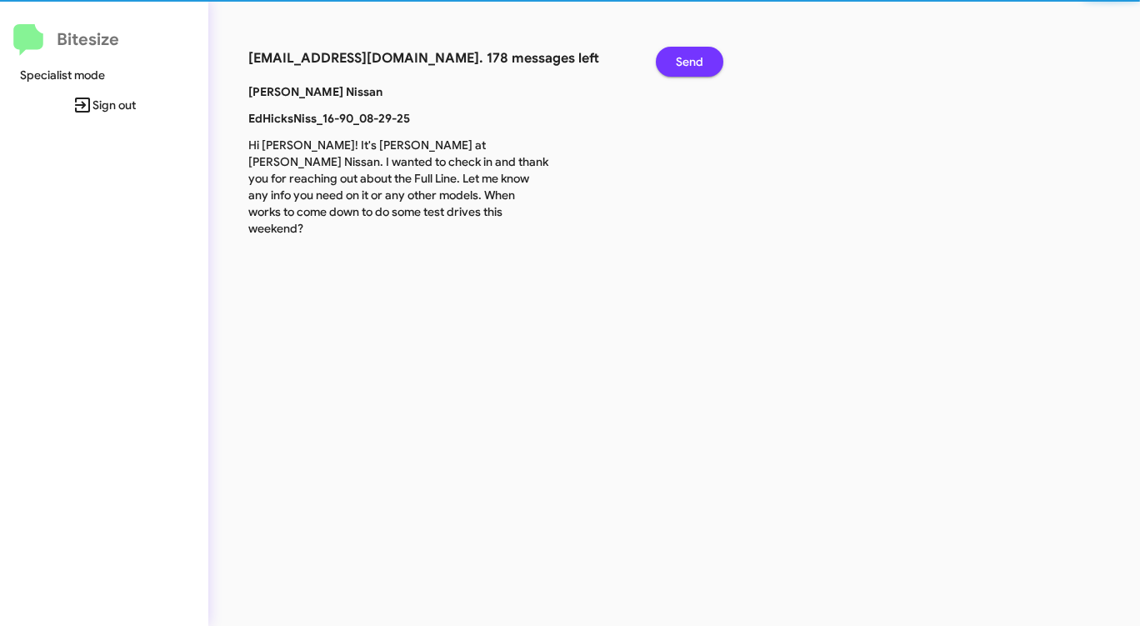
click at [674, 65] on button "Send" at bounding box center [690, 62] width 68 height 30
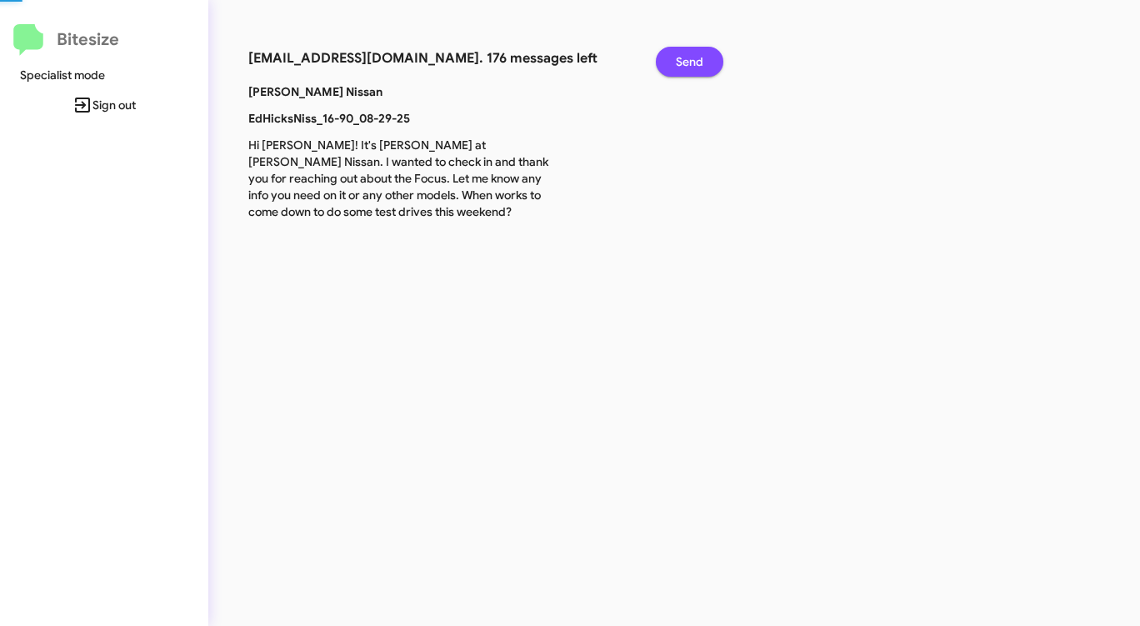
click at [674, 65] on button "Send" at bounding box center [690, 62] width 68 height 30
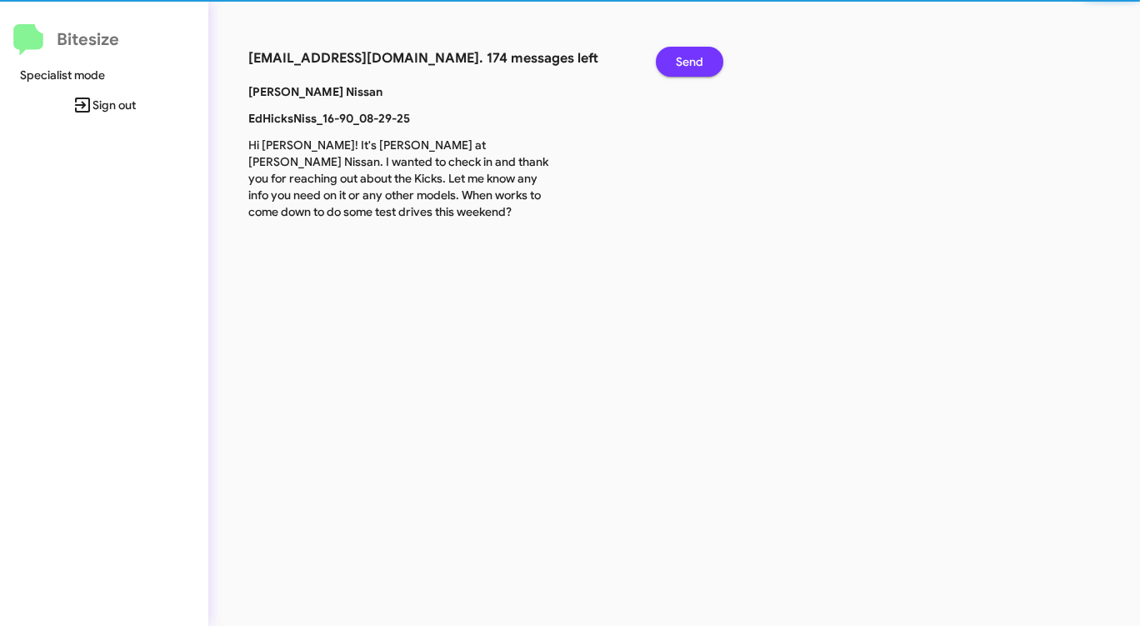
click at [674, 65] on button "Send" at bounding box center [690, 62] width 68 height 30
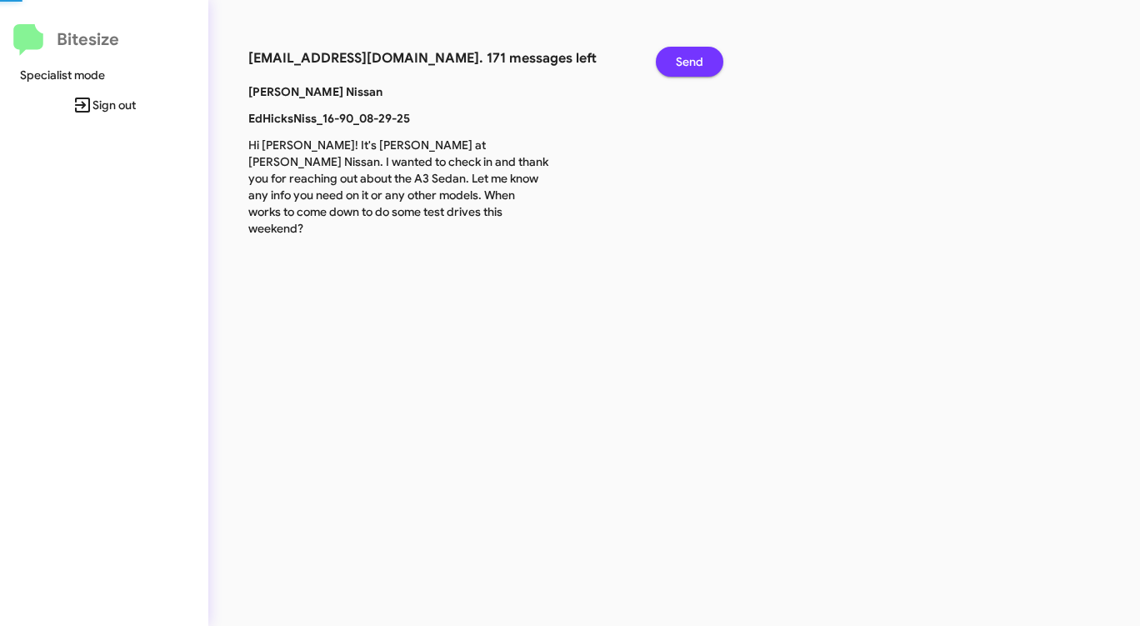
click at [674, 65] on button "Send" at bounding box center [690, 62] width 68 height 30
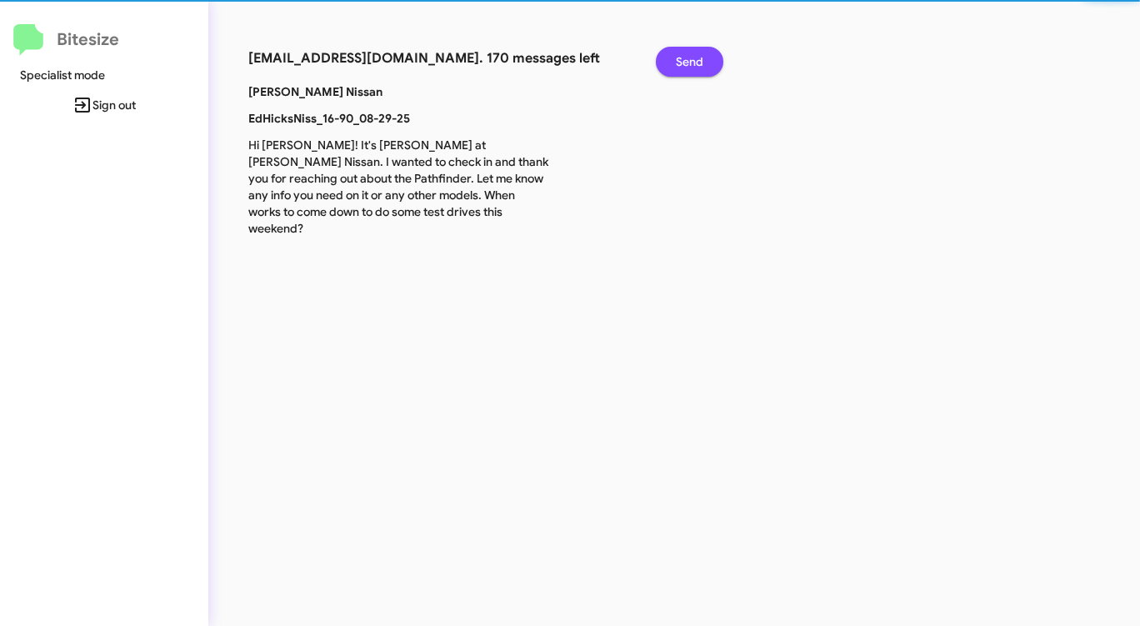
click at [674, 65] on button "Send" at bounding box center [690, 62] width 68 height 30
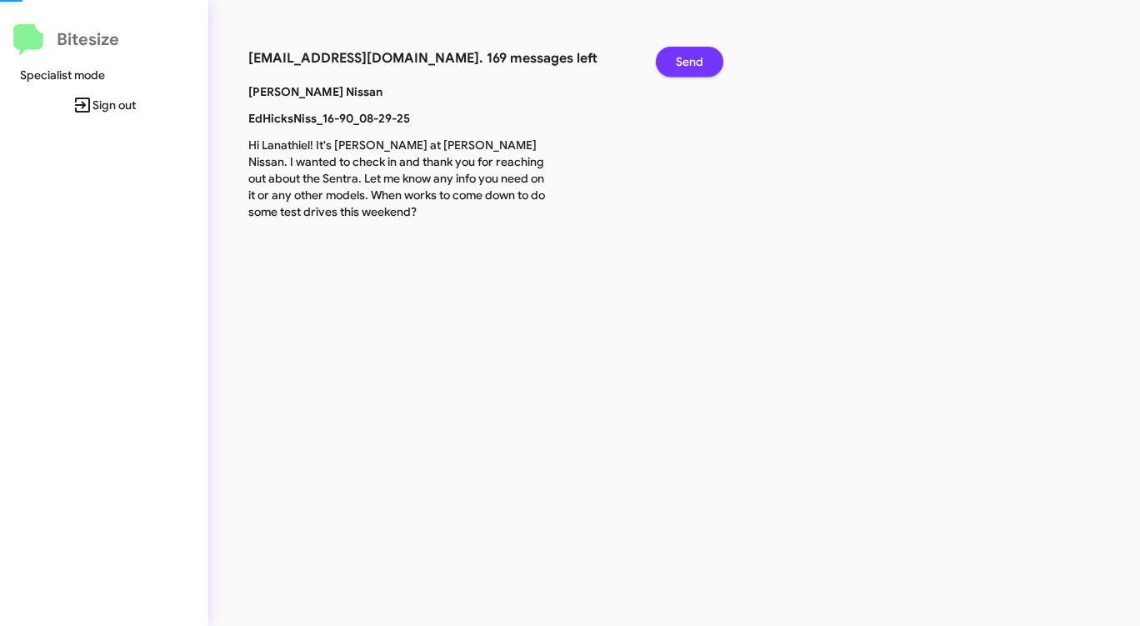
click at [674, 65] on button "Send" at bounding box center [690, 62] width 68 height 30
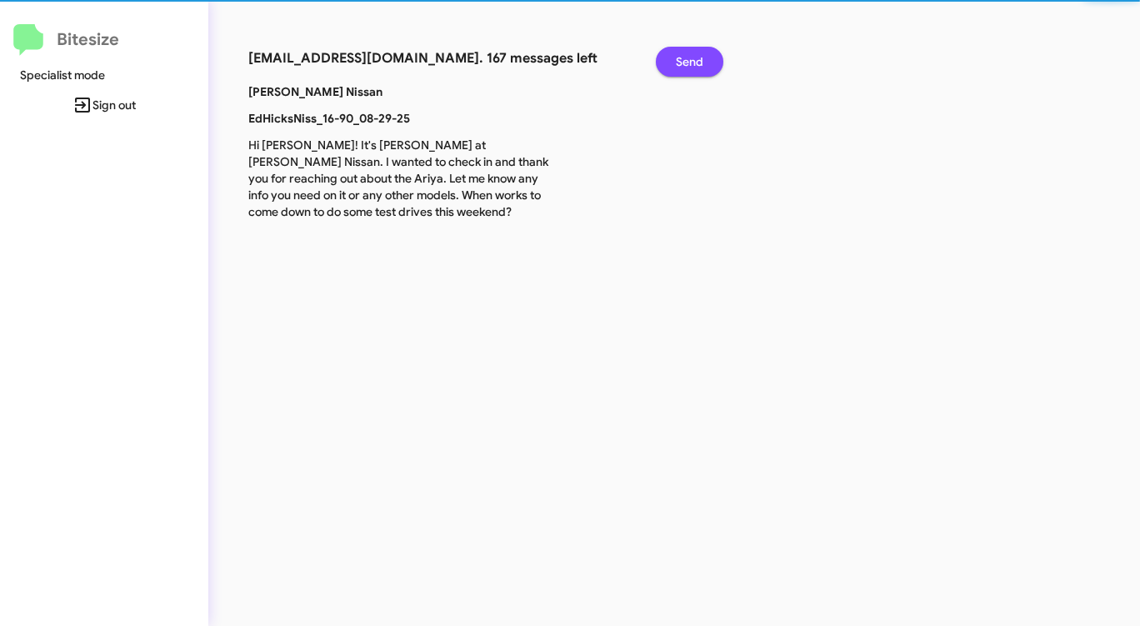
click at [674, 65] on button "Send" at bounding box center [690, 62] width 68 height 30
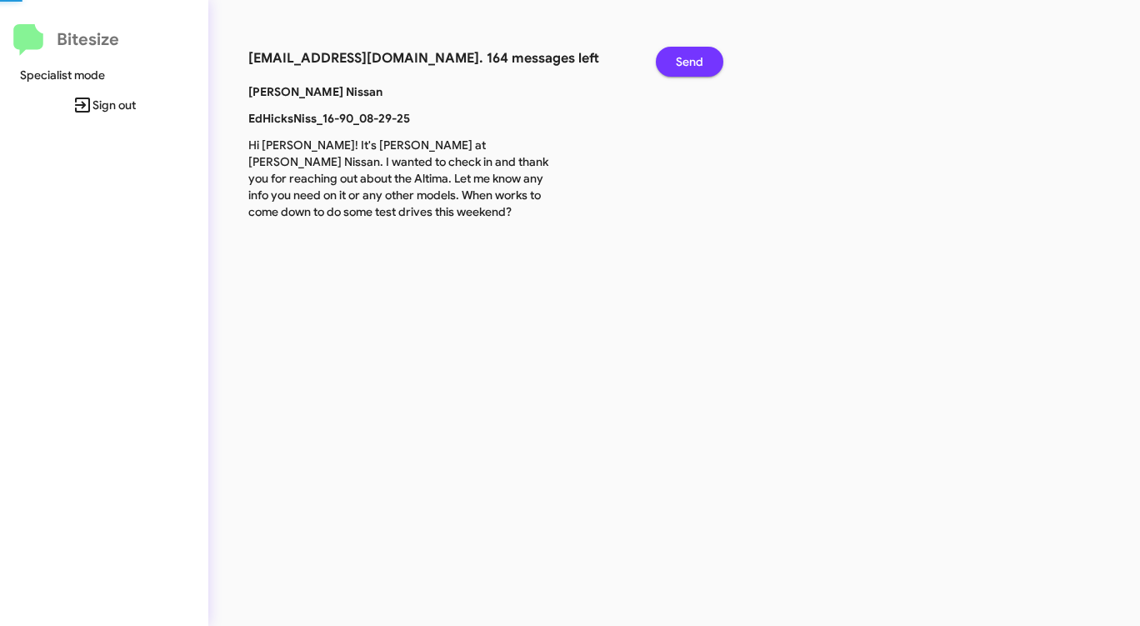
click at [674, 65] on button "Send" at bounding box center [690, 62] width 68 height 30
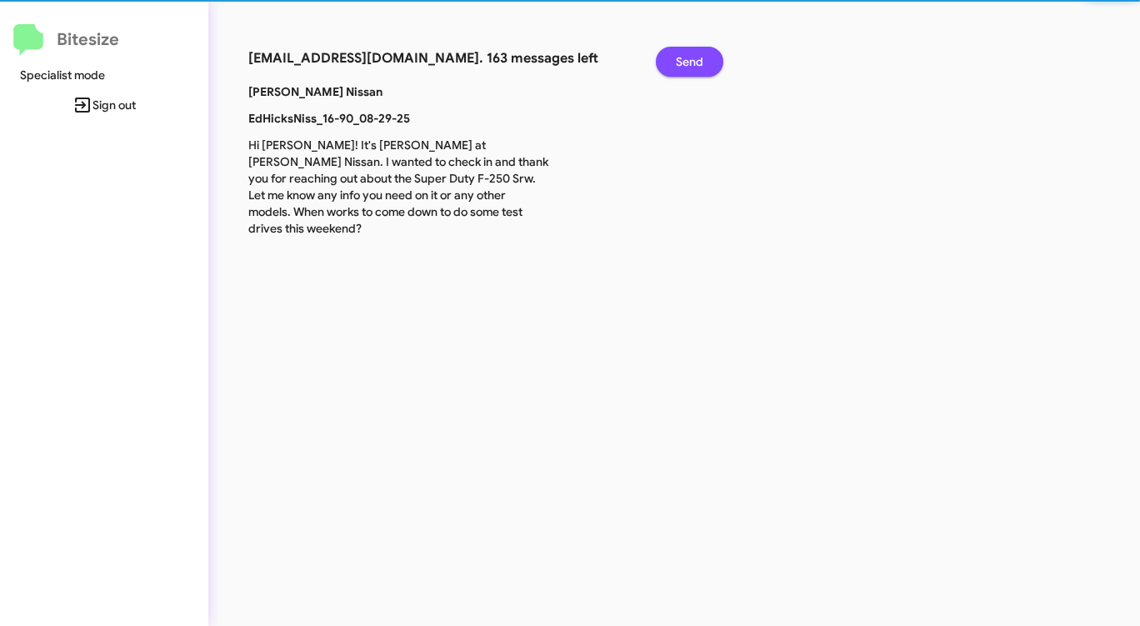
click at [674, 65] on button "Send" at bounding box center [690, 62] width 68 height 30
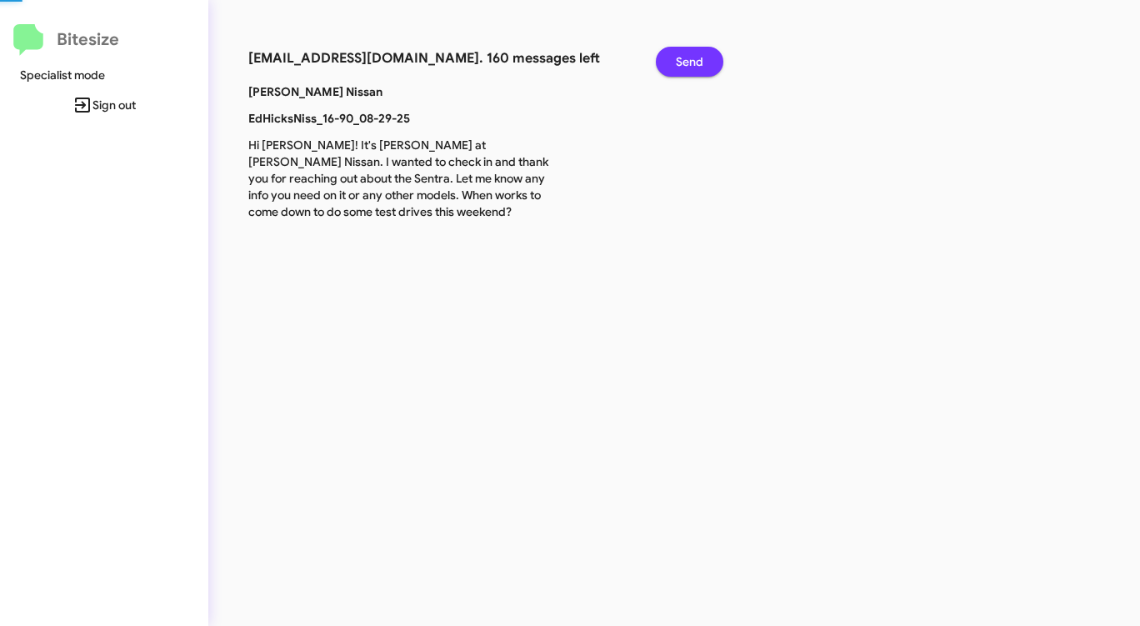
click at [674, 65] on button "Send" at bounding box center [690, 62] width 68 height 30
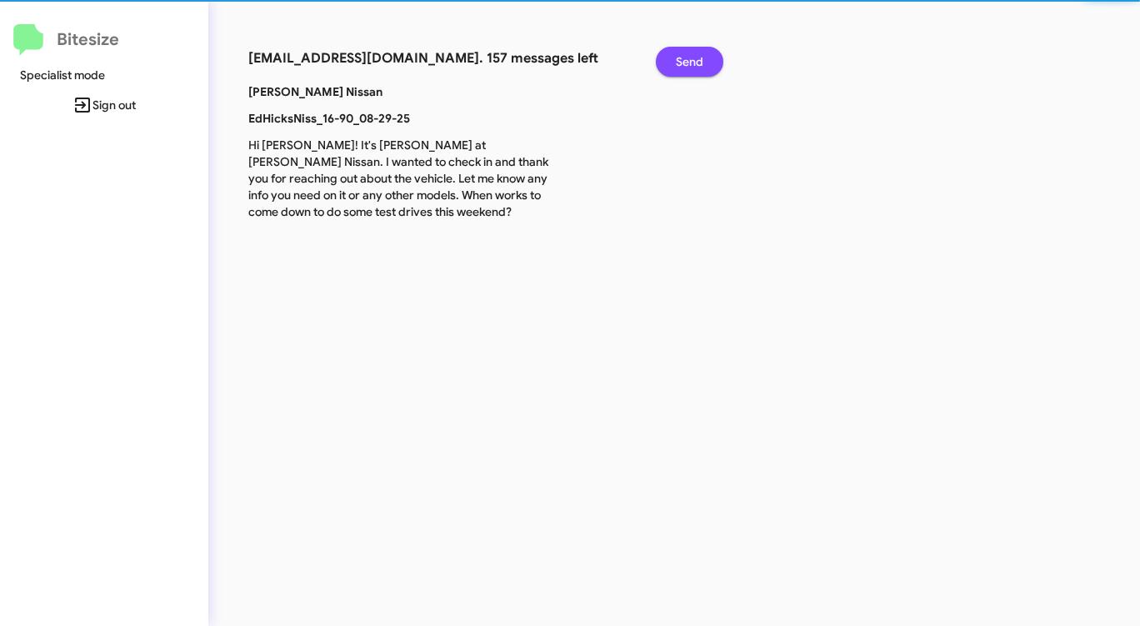
click at [674, 65] on button "Send" at bounding box center [690, 62] width 68 height 30
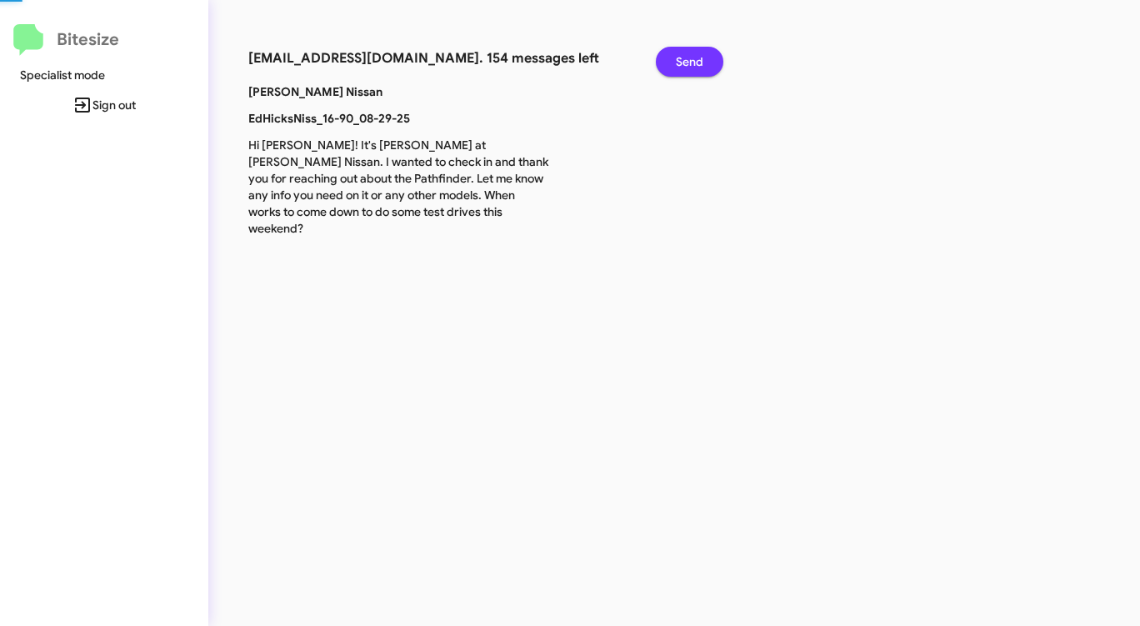
click at [674, 65] on button "Send" at bounding box center [690, 62] width 68 height 30
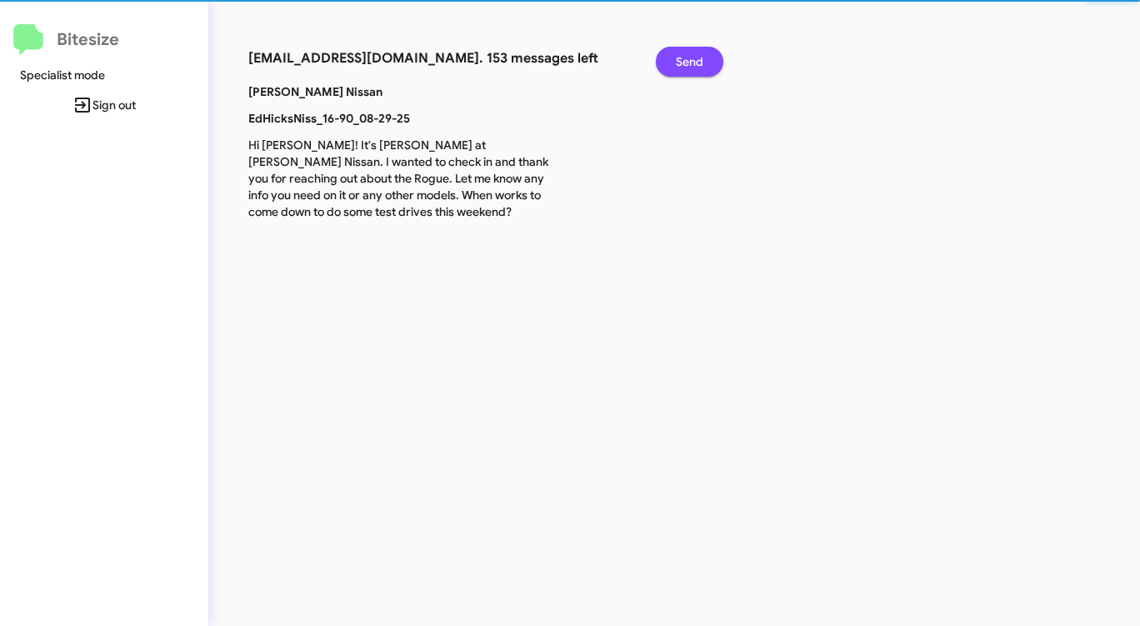
click at [674, 65] on button "Send" at bounding box center [690, 62] width 68 height 30
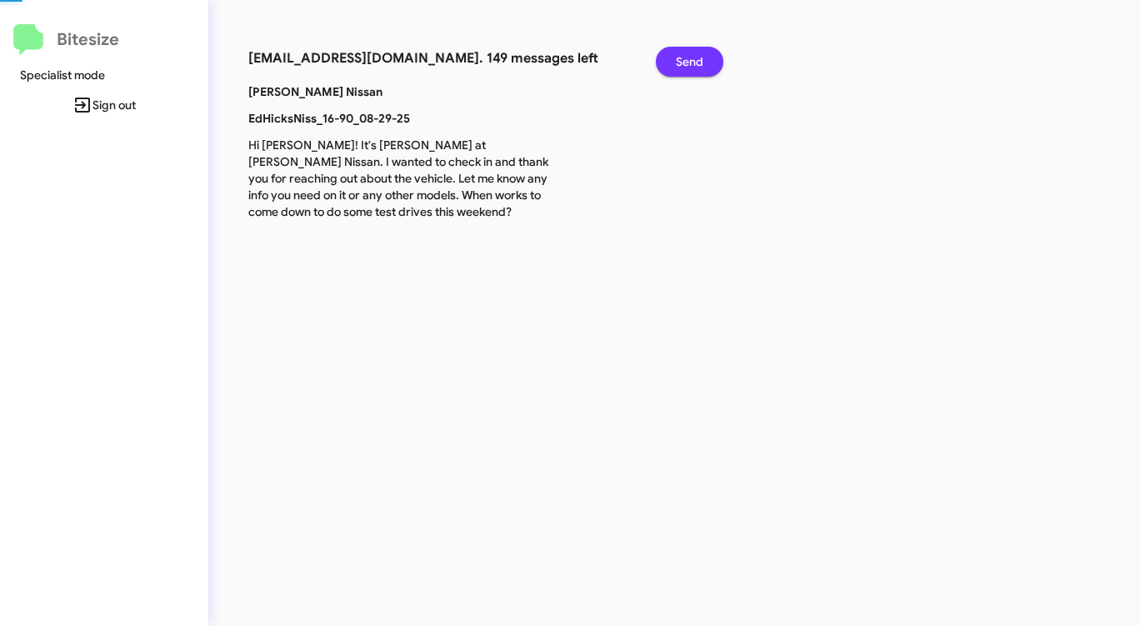
click at [674, 65] on button "Send" at bounding box center [690, 62] width 68 height 30
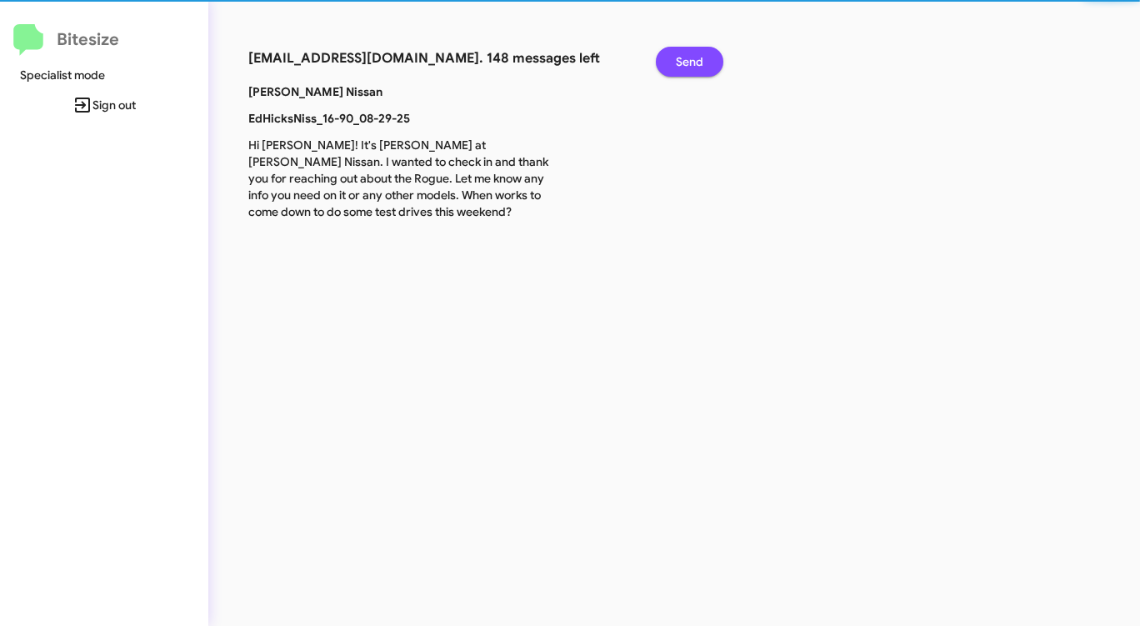
click at [674, 65] on button "Send" at bounding box center [690, 62] width 68 height 30
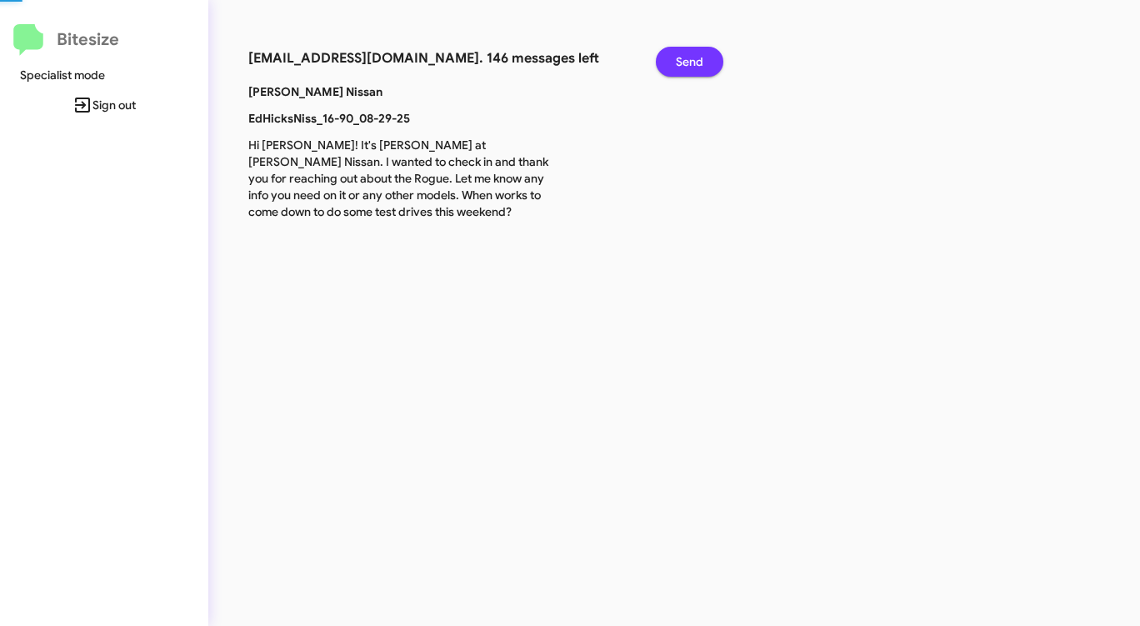
click at [674, 65] on button "Send" at bounding box center [690, 62] width 68 height 30
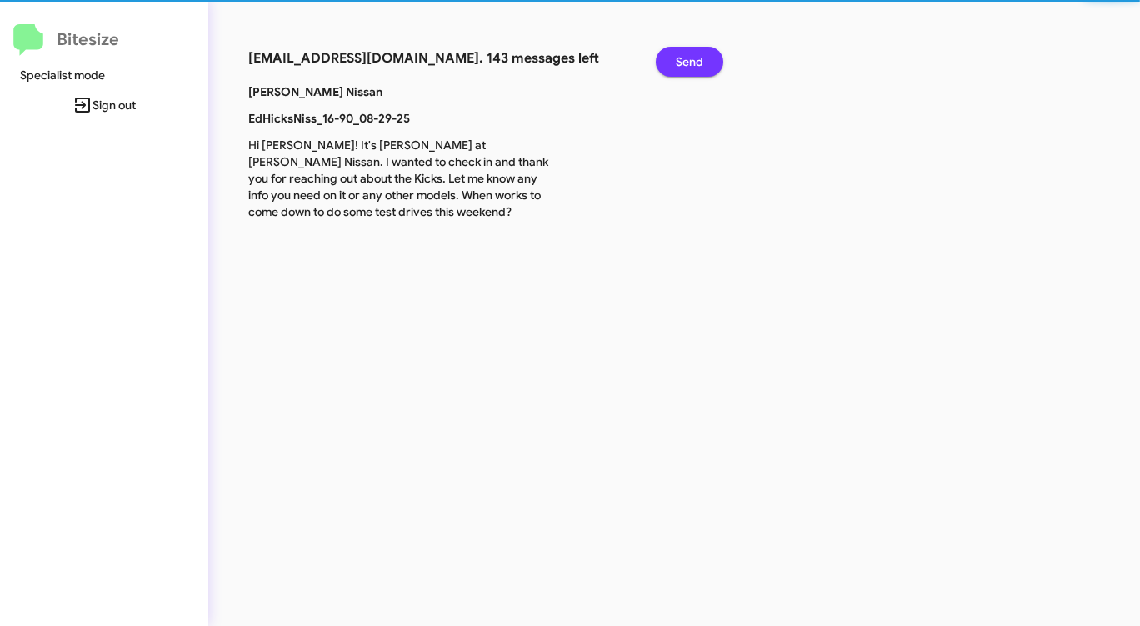
click at [674, 65] on button "Send" at bounding box center [690, 62] width 68 height 30
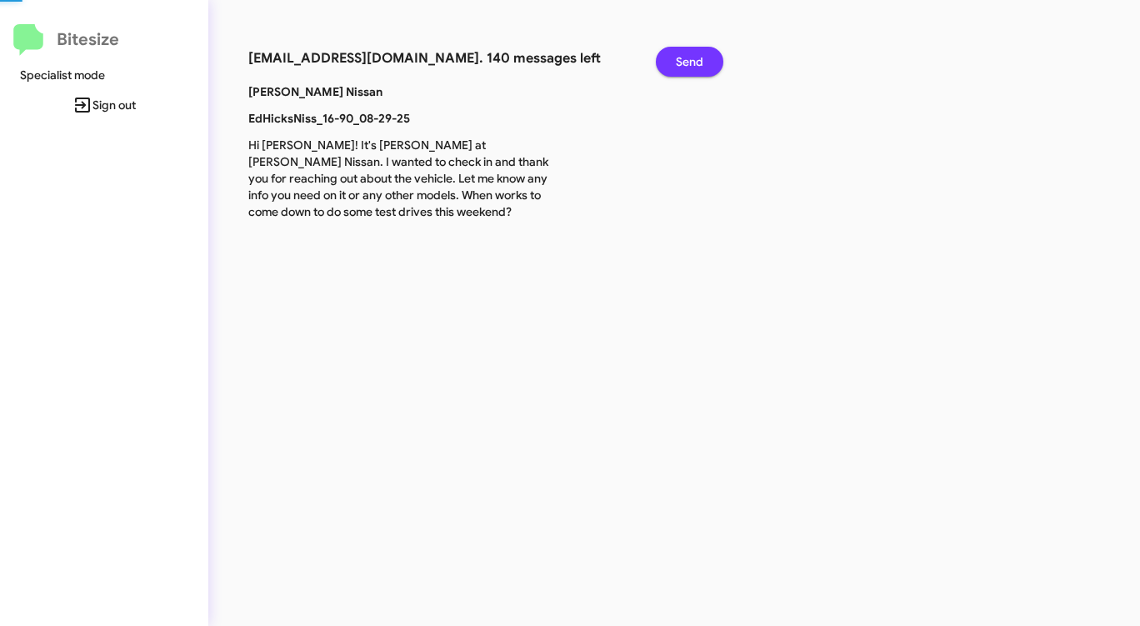
click at [674, 65] on button "Send" at bounding box center [690, 62] width 68 height 30
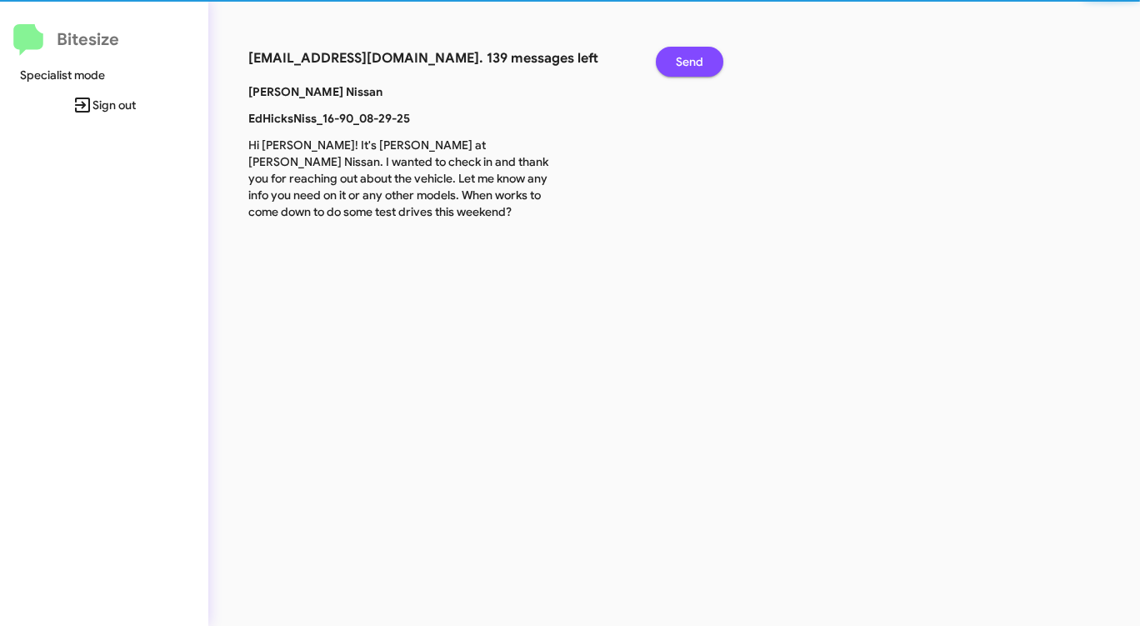
click at [674, 65] on button "Send" at bounding box center [690, 62] width 68 height 30
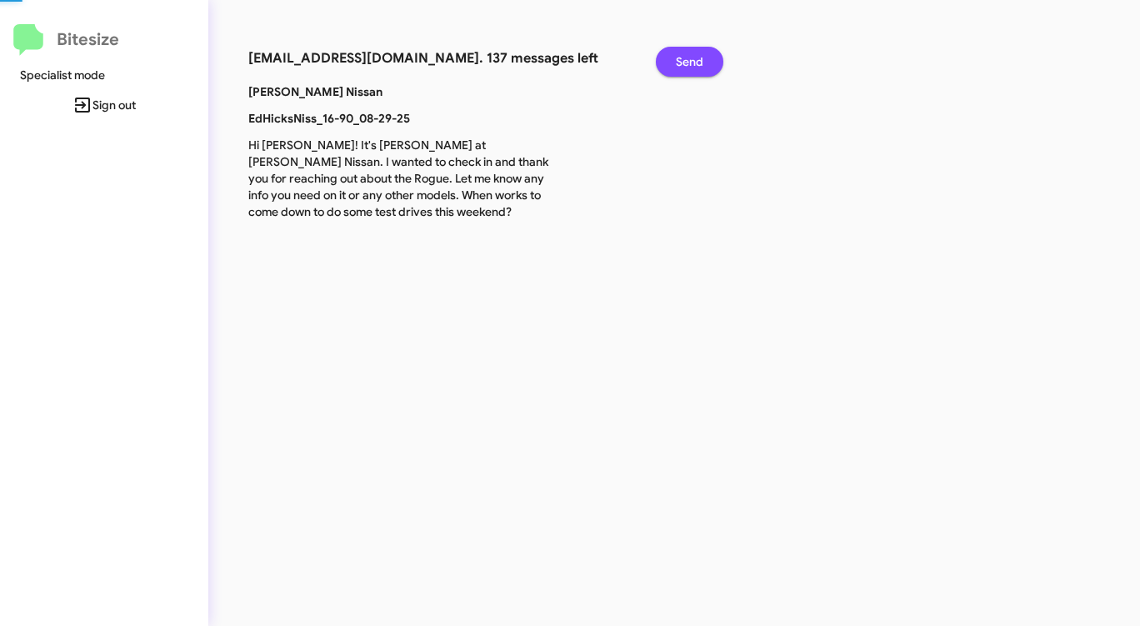
click at [674, 65] on button "Send" at bounding box center [690, 62] width 68 height 30
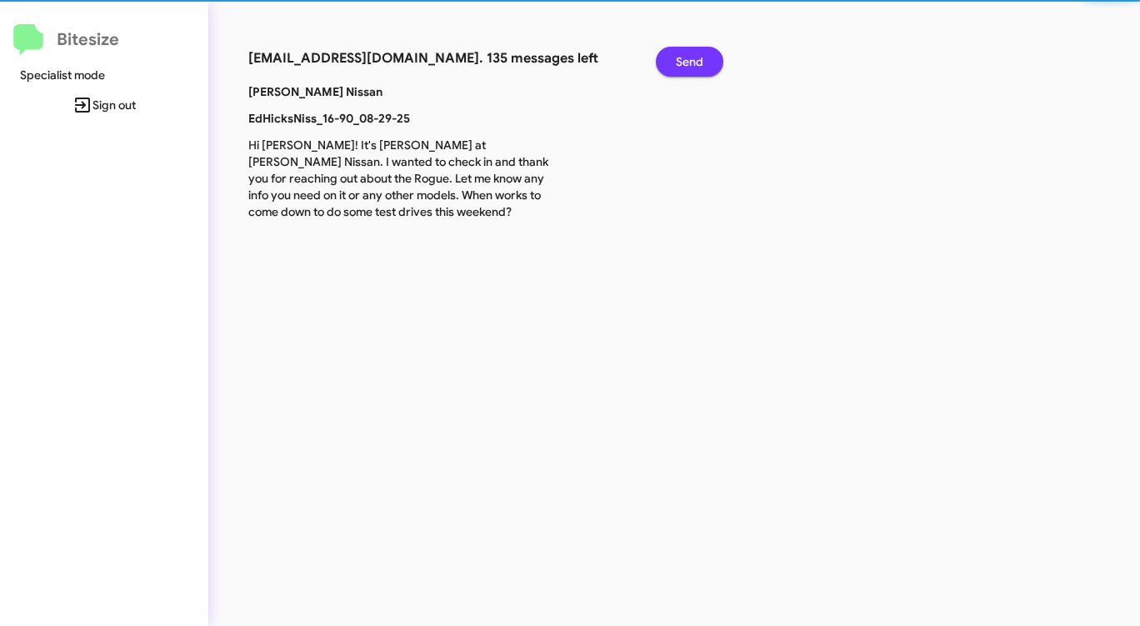
click at [674, 65] on button "Send" at bounding box center [690, 62] width 68 height 30
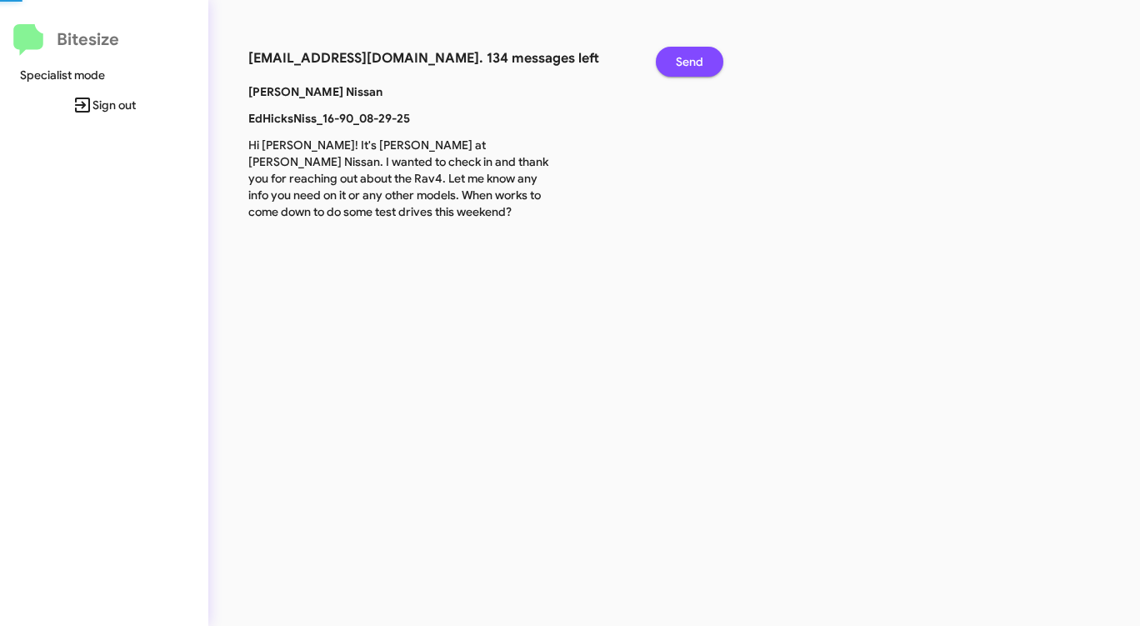
click at [674, 65] on button "Send" at bounding box center [690, 62] width 68 height 30
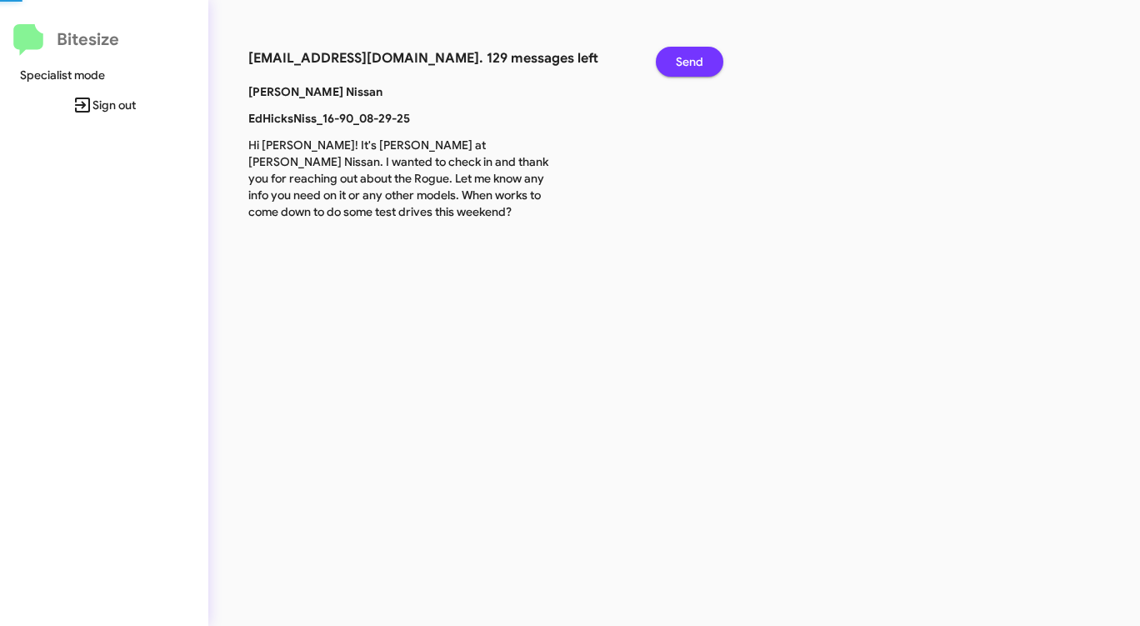
click at [674, 65] on button "Send" at bounding box center [690, 62] width 68 height 30
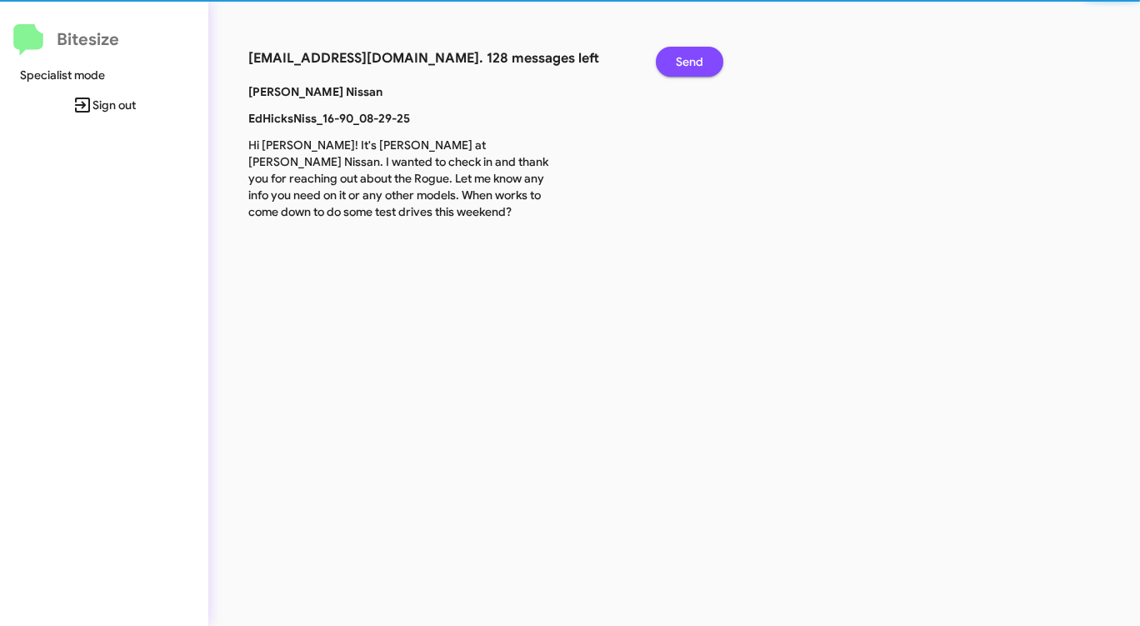
click at [674, 65] on button "Send" at bounding box center [690, 62] width 68 height 30
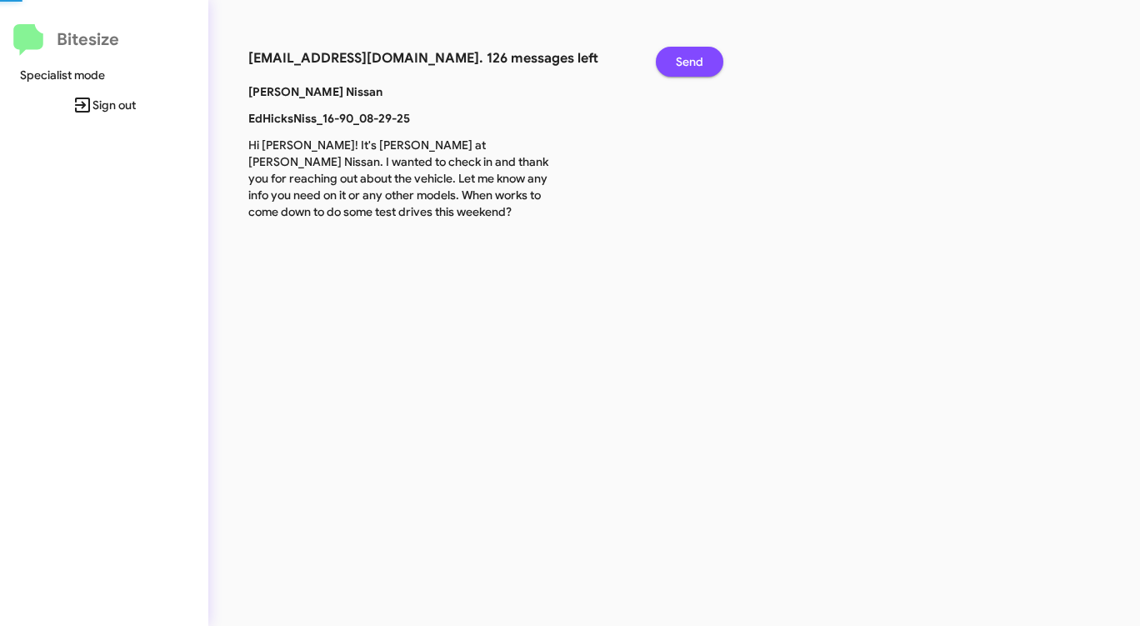
click at [674, 65] on button "Send" at bounding box center [690, 62] width 68 height 30
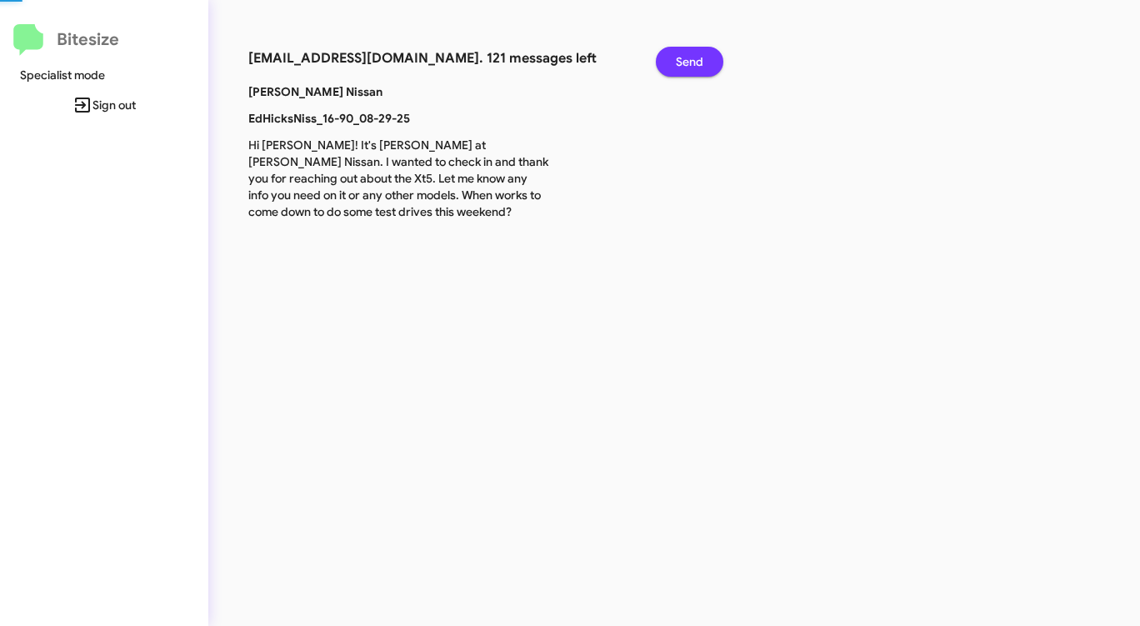
click at [674, 65] on button "Send" at bounding box center [690, 62] width 68 height 30
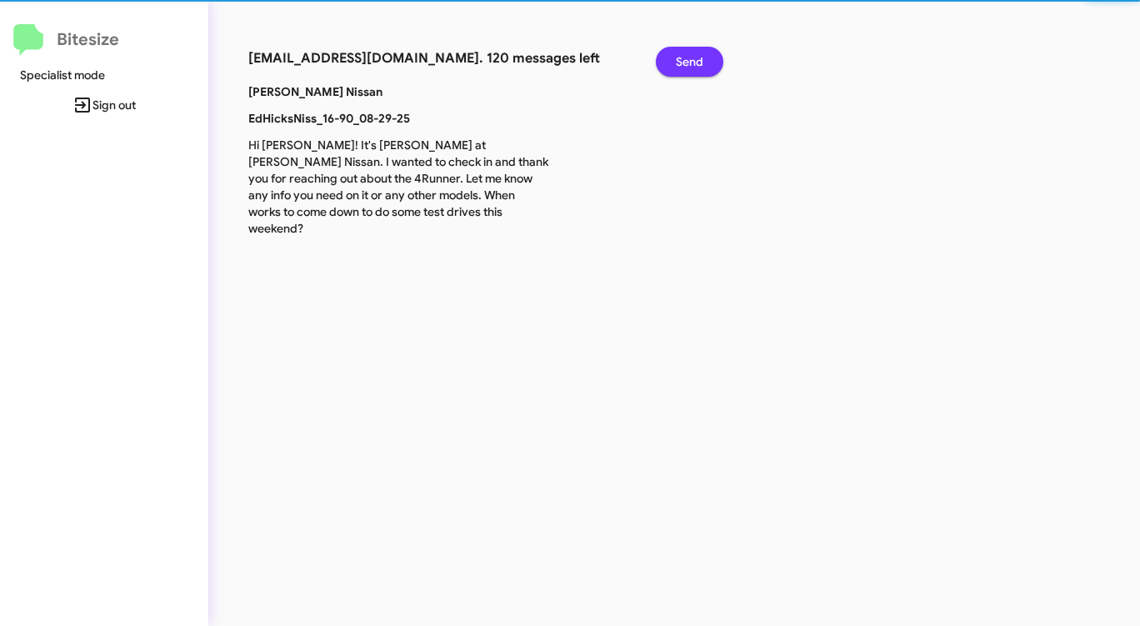
click at [674, 65] on button "Send" at bounding box center [690, 62] width 68 height 30
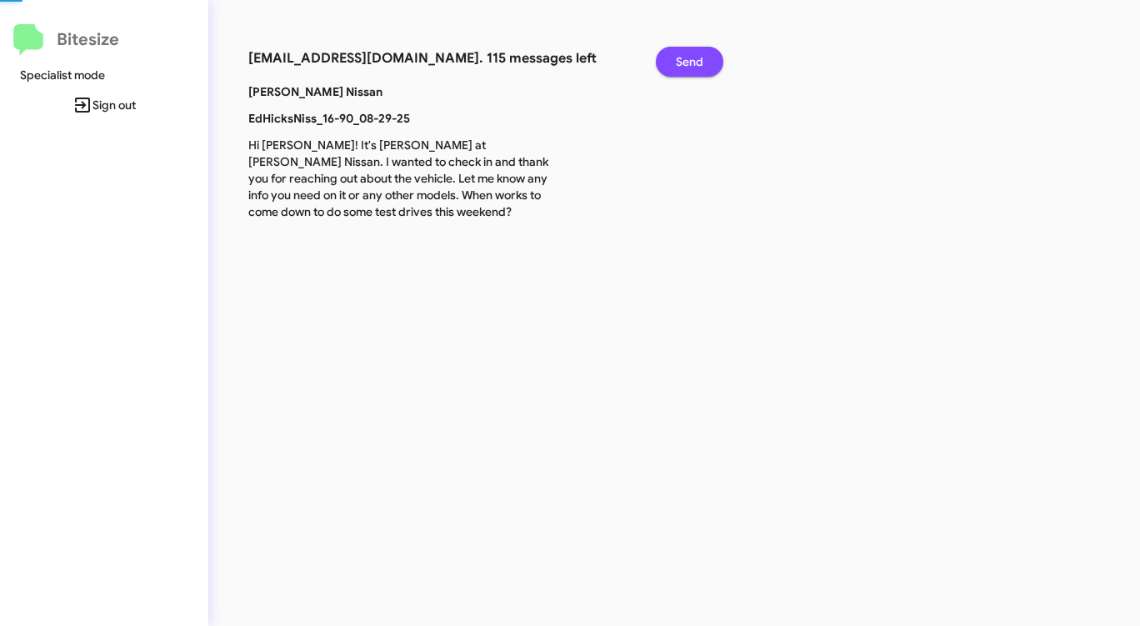
click at [674, 65] on button "Send" at bounding box center [690, 62] width 68 height 30
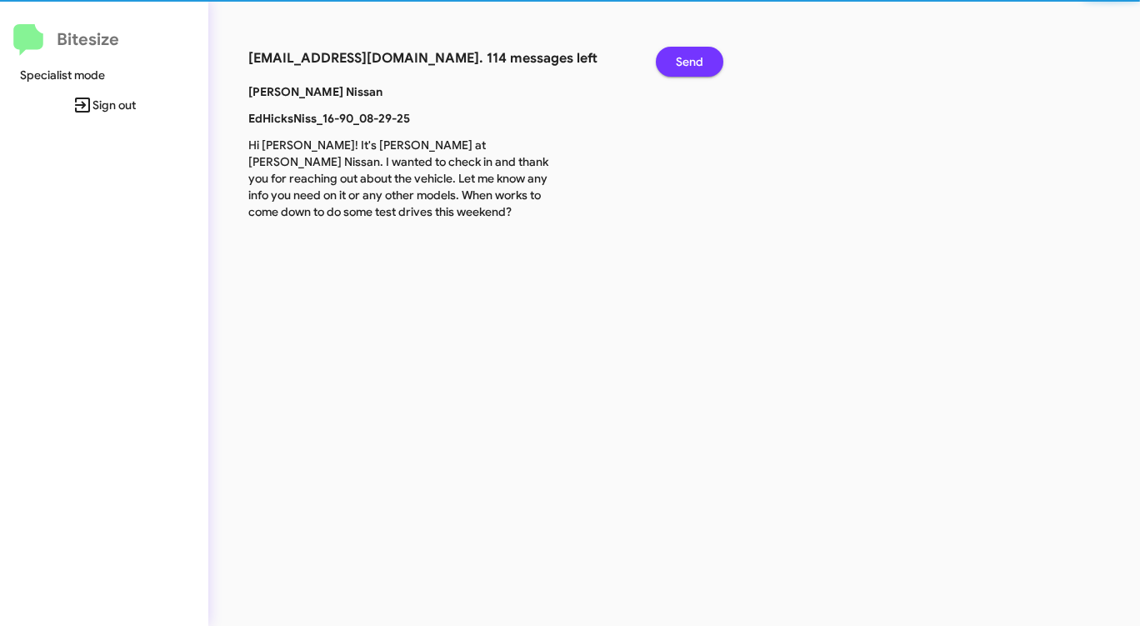
click at [674, 65] on button "Send" at bounding box center [690, 62] width 68 height 30
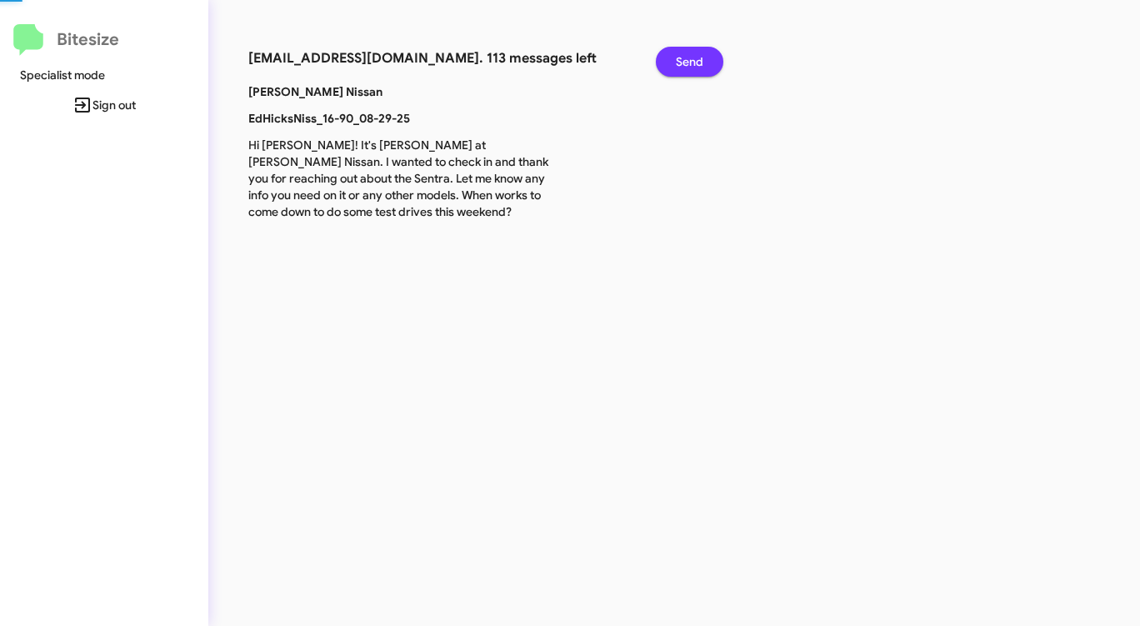
click at [674, 65] on button "Send" at bounding box center [690, 62] width 68 height 30
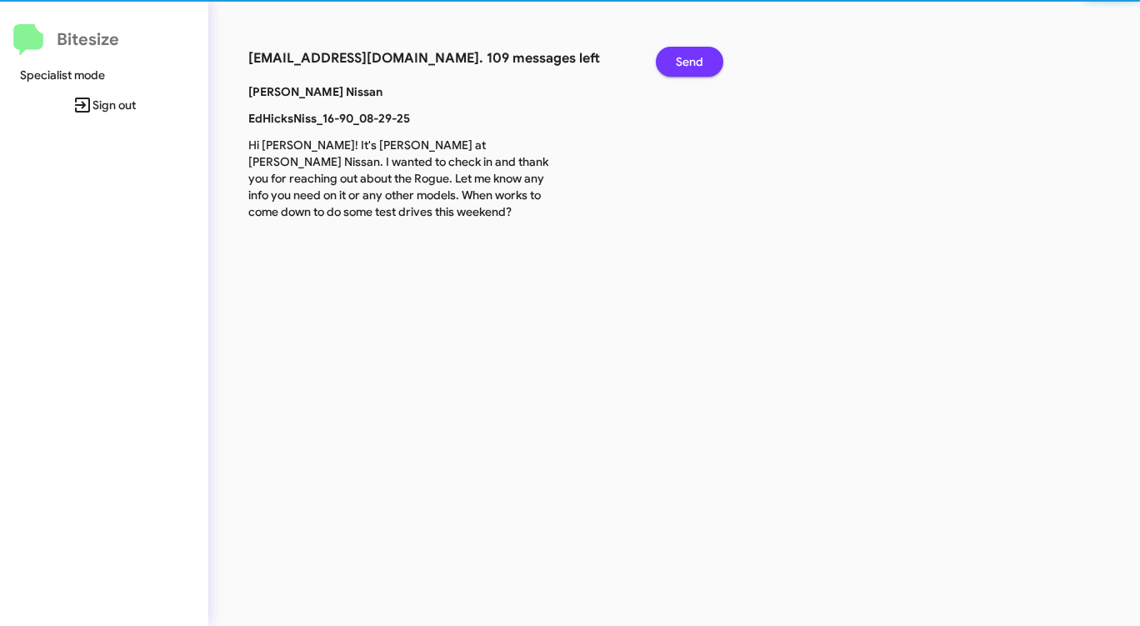
click at [674, 65] on button "Send" at bounding box center [690, 62] width 68 height 30
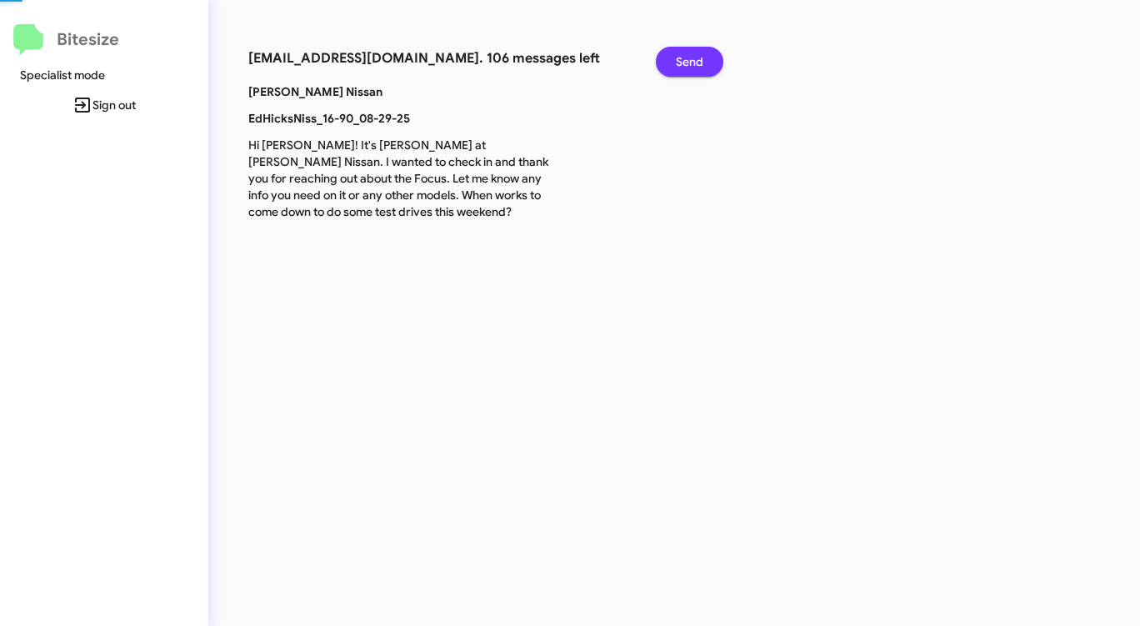
click at [674, 65] on button "Send" at bounding box center [690, 62] width 68 height 30
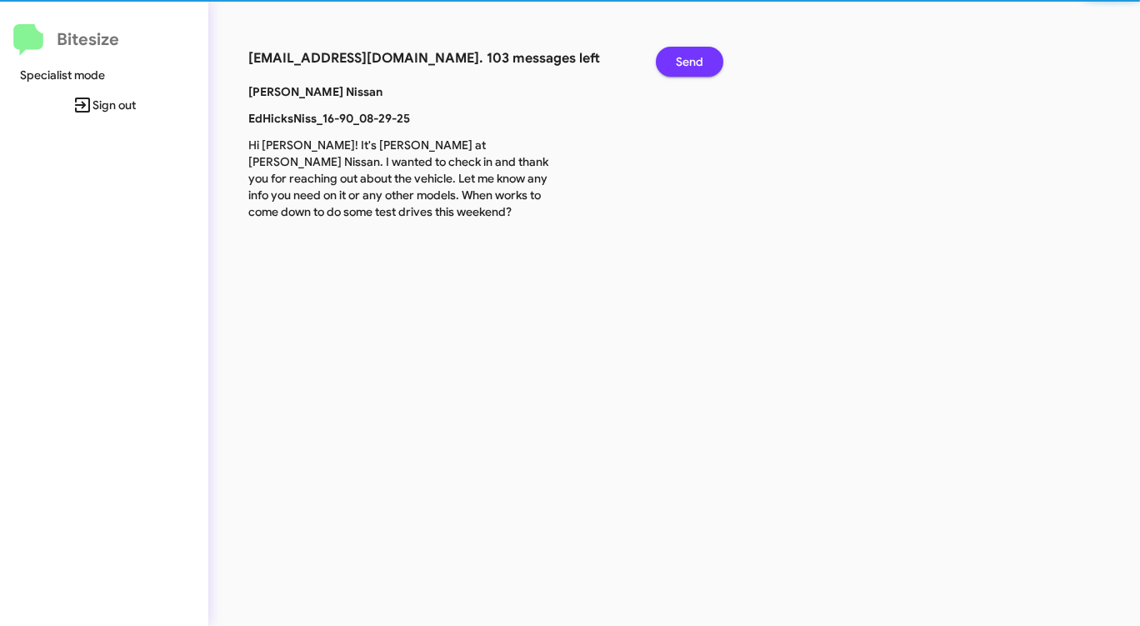
click at [674, 65] on button "Send" at bounding box center [690, 62] width 68 height 30
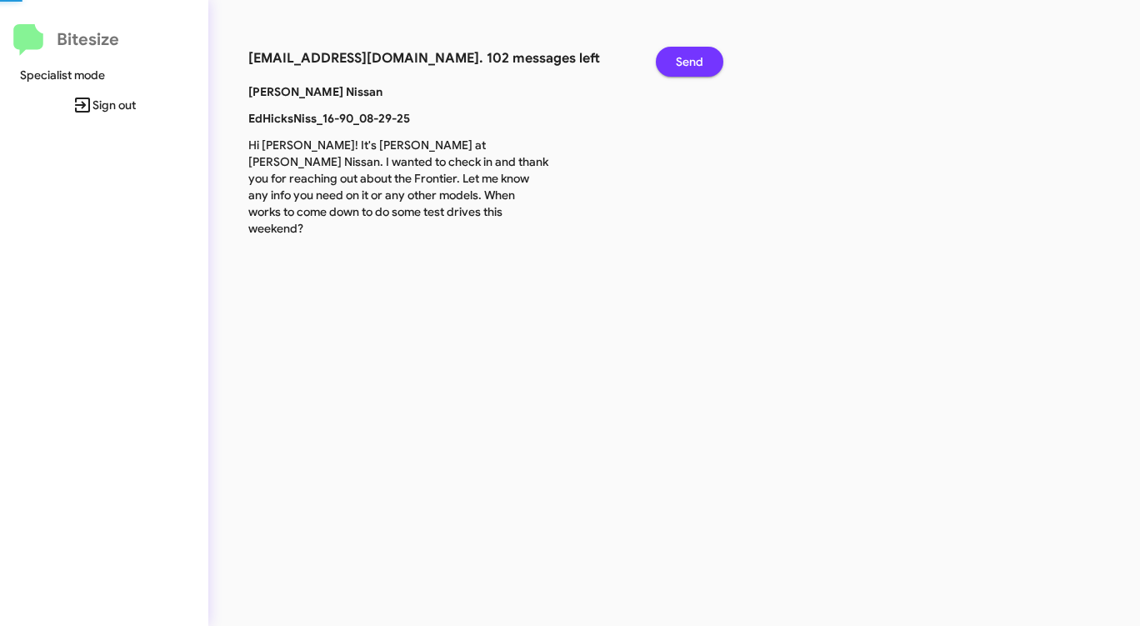
click at [674, 65] on button "Send" at bounding box center [690, 62] width 68 height 30
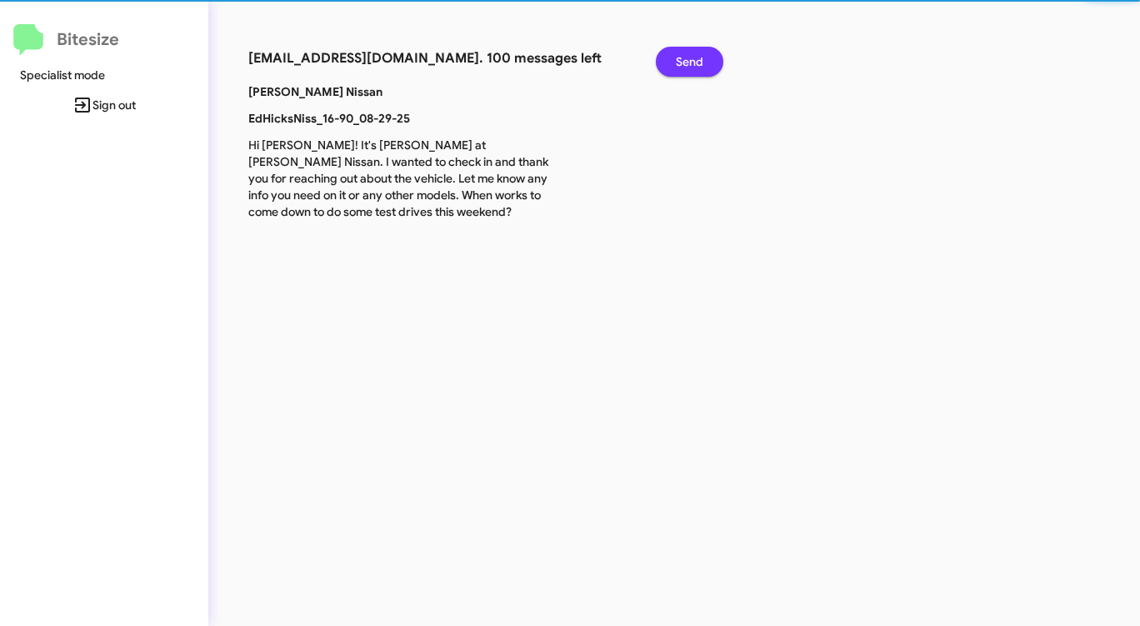
click at [674, 65] on button "Send" at bounding box center [690, 62] width 68 height 30
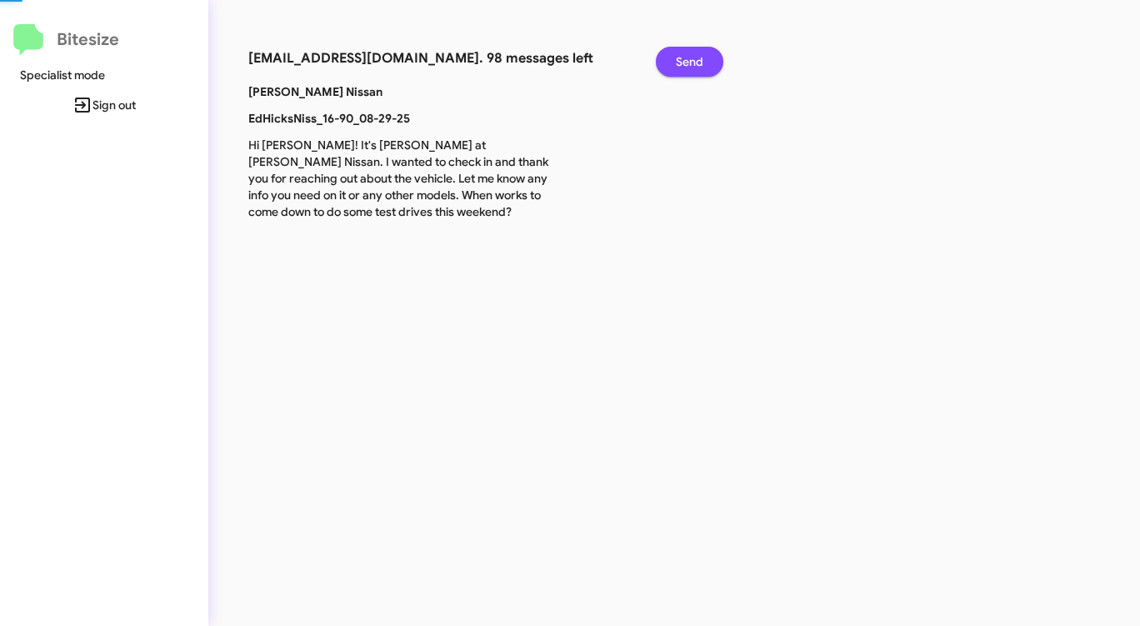
click at [674, 65] on button "Send" at bounding box center [690, 62] width 68 height 30
click at [673, 65] on button "Send" at bounding box center [690, 62] width 68 height 30
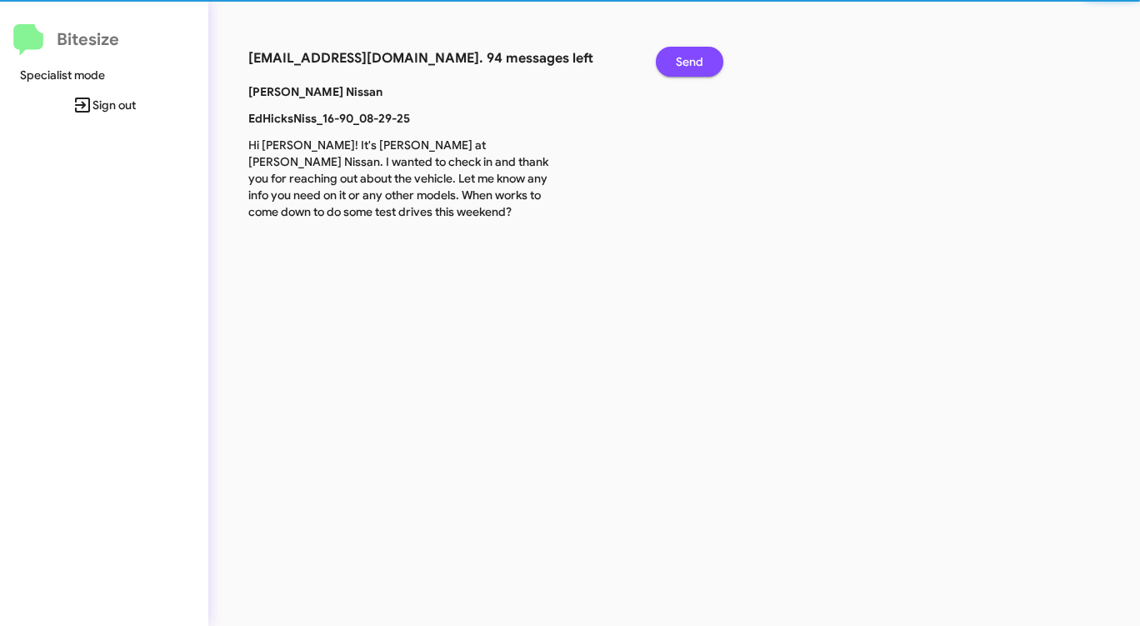
click at [673, 65] on button "Send" at bounding box center [690, 62] width 68 height 30
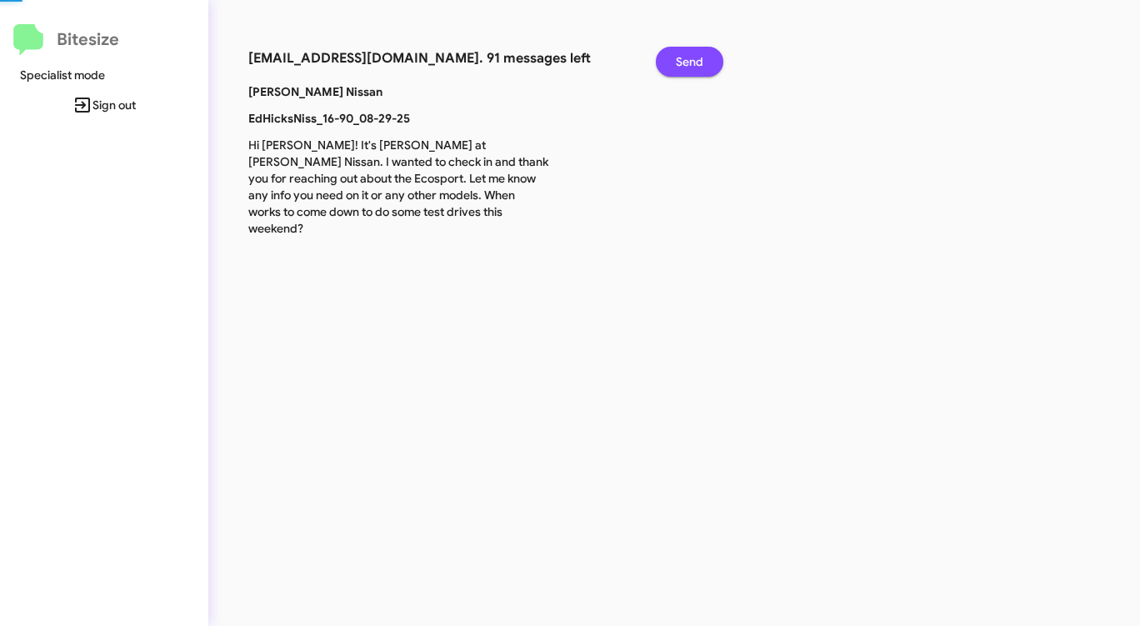
click at [673, 65] on button "Send" at bounding box center [690, 62] width 68 height 30
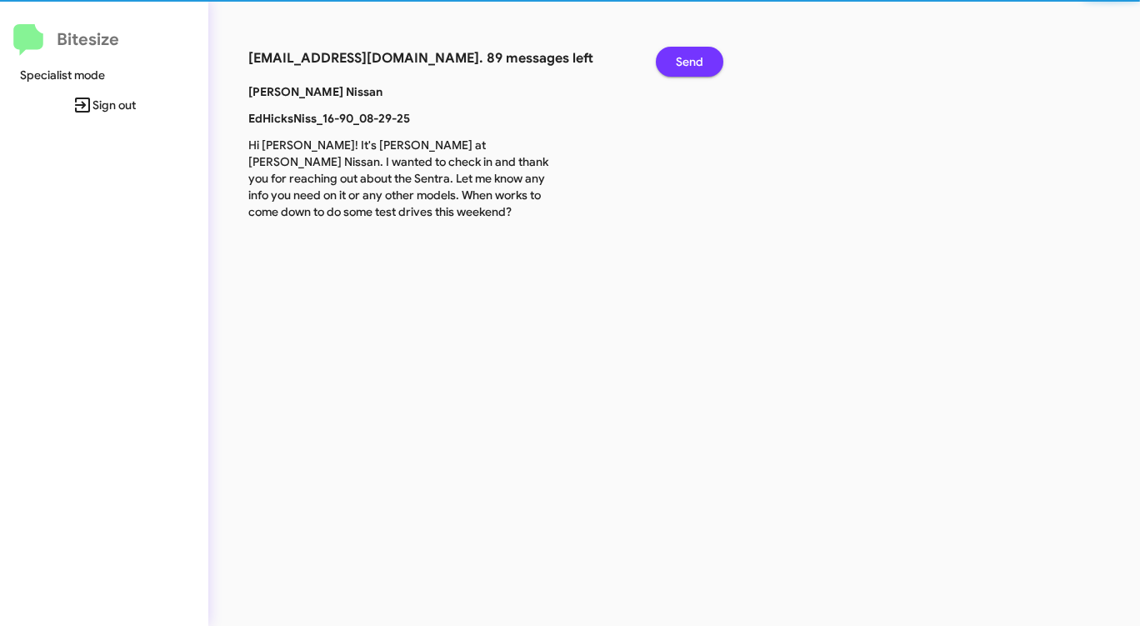
click at [673, 65] on button "Send" at bounding box center [690, 62] width 68 height 30
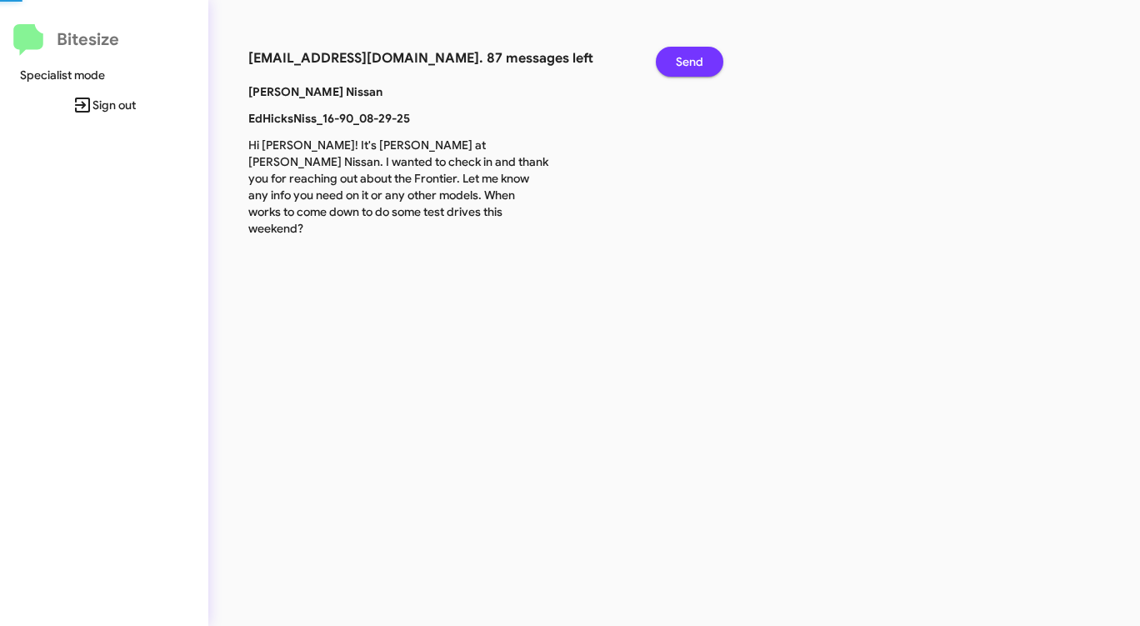
click at [673, 65] on button "Send" at bounding box center [690, 62] width 68 height 30
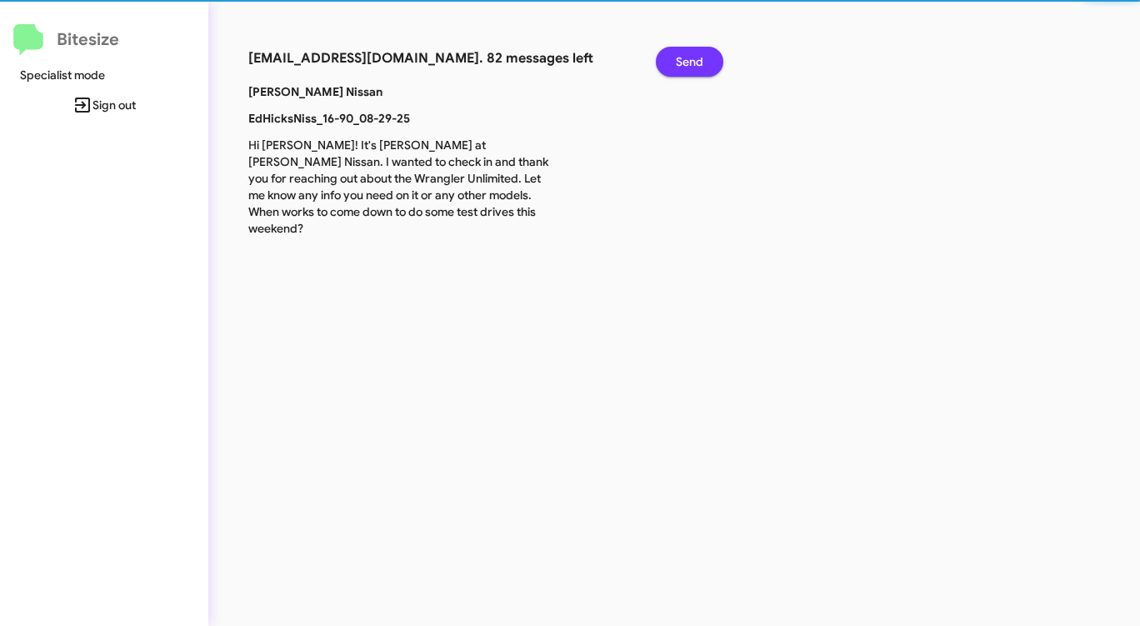
click at [673, 65] on button "Send" at bounding box center [690, 62] width 68 height 30
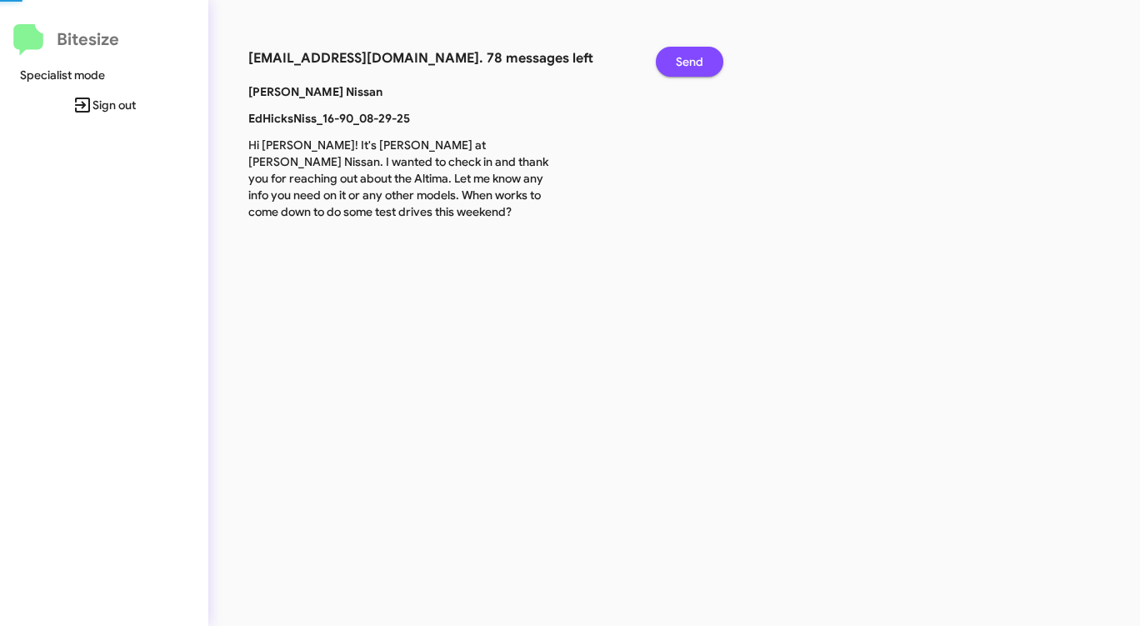
click at [673, 65] on button "Send" at bounding box center [690, 62] width 68 height 30
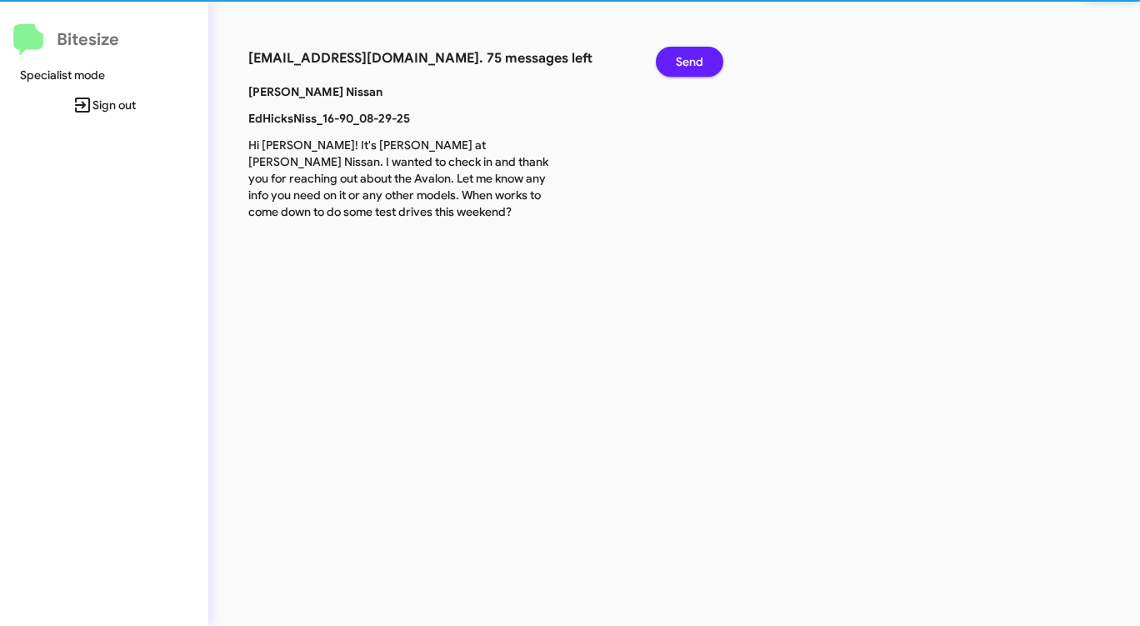
click at [673, 65] on button "Send" at bounding box center [690, 62] width 68 height 30
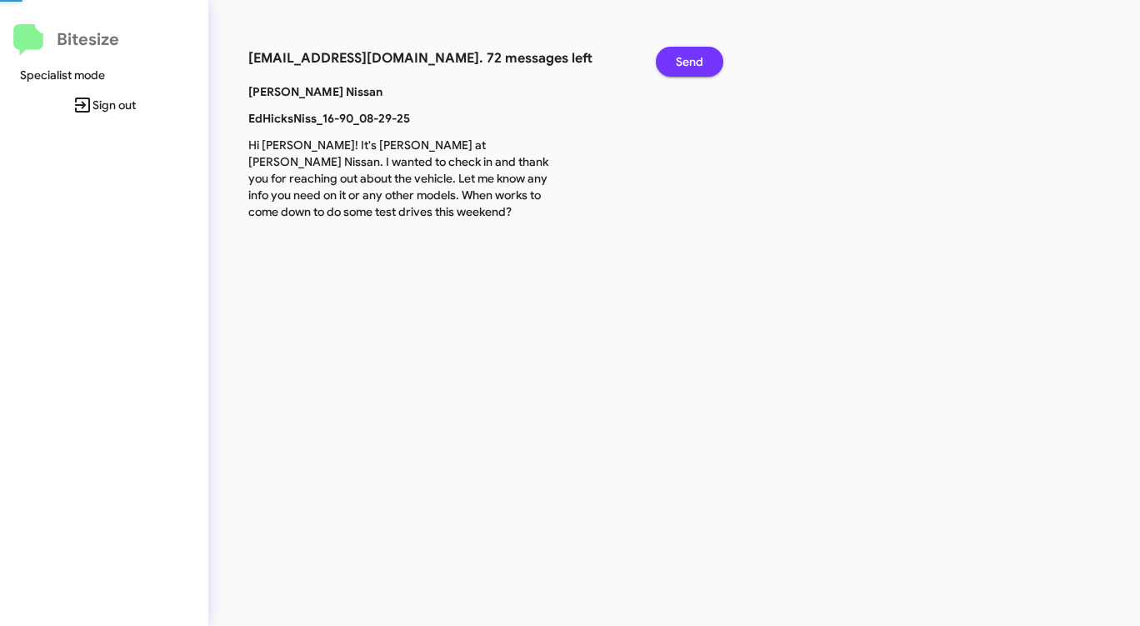
click at [673, 65] on button "Send" at bounding box center [690, 62] width 68 height 30
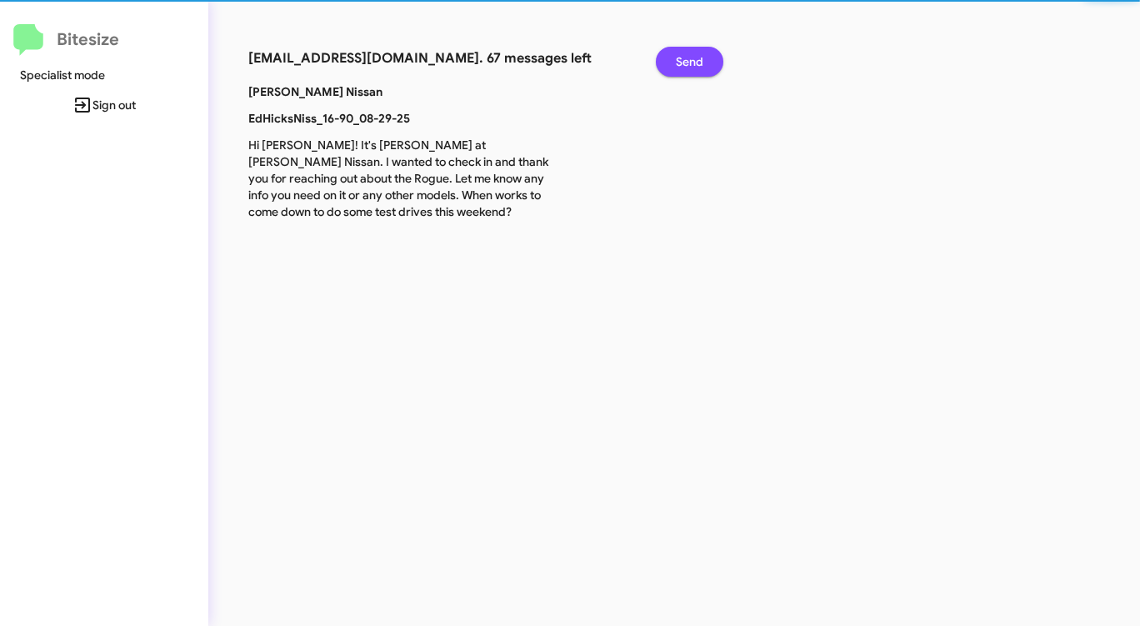
click at [673, 65] on button "Send" at bounding box center [690, 62] width 68 height 30
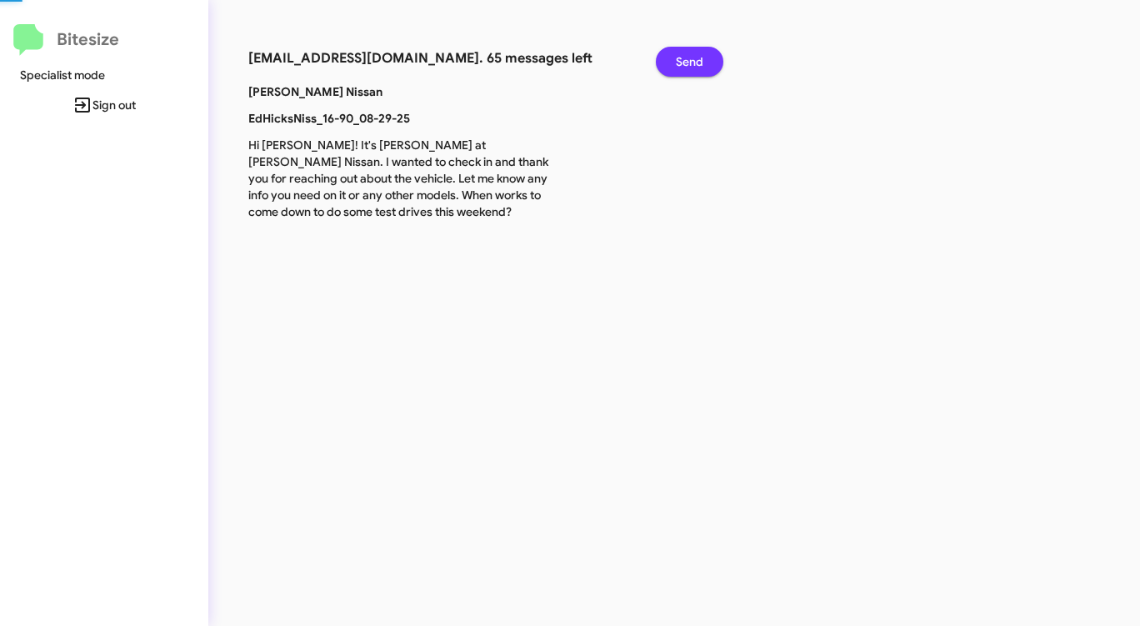
click at [673, 65] on button "Send" at bounding box center [690, 62] width 68 height 30
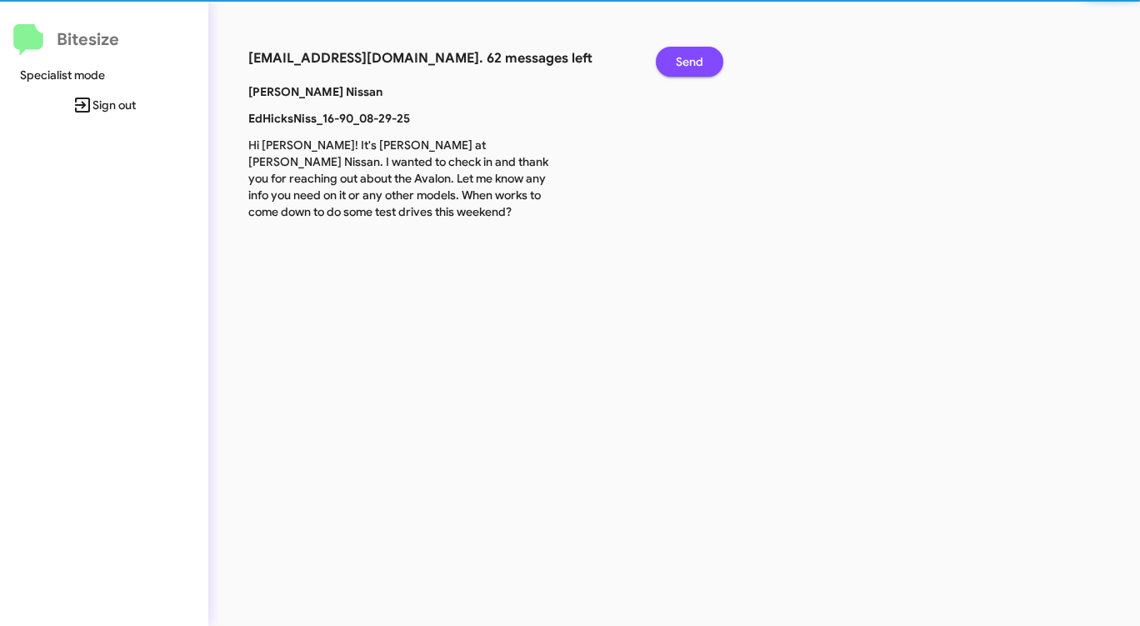
click at [673, 65] on button "Send" at bounding box center [690, 62] width 68 height 30
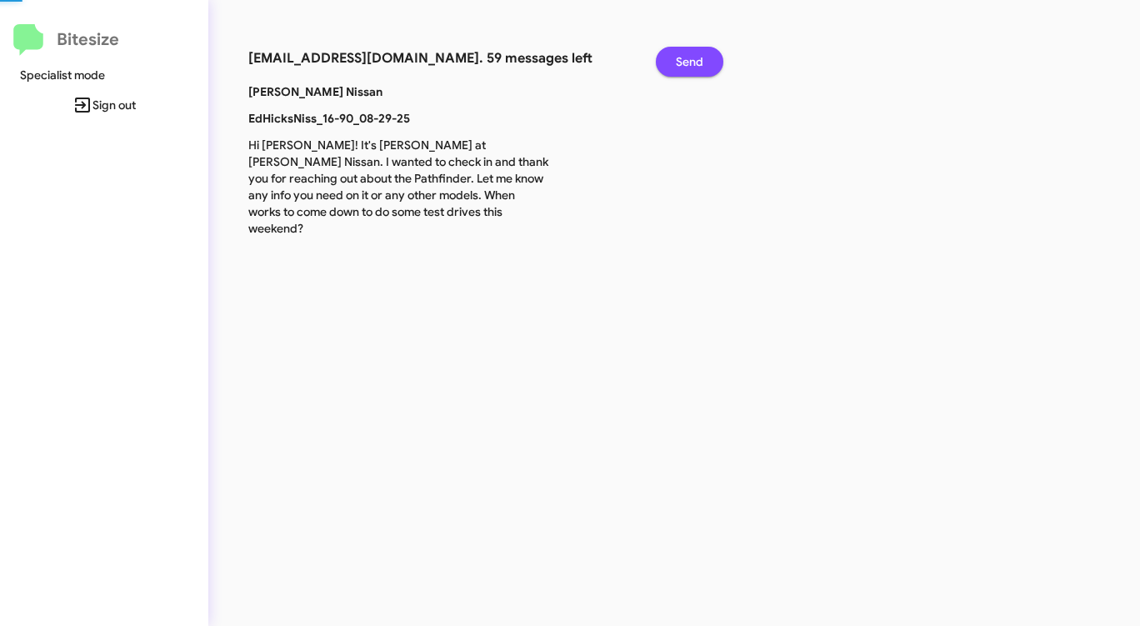
click at [673, 65] on button "Send" at bounding box center [690, 62] width 68 height 30
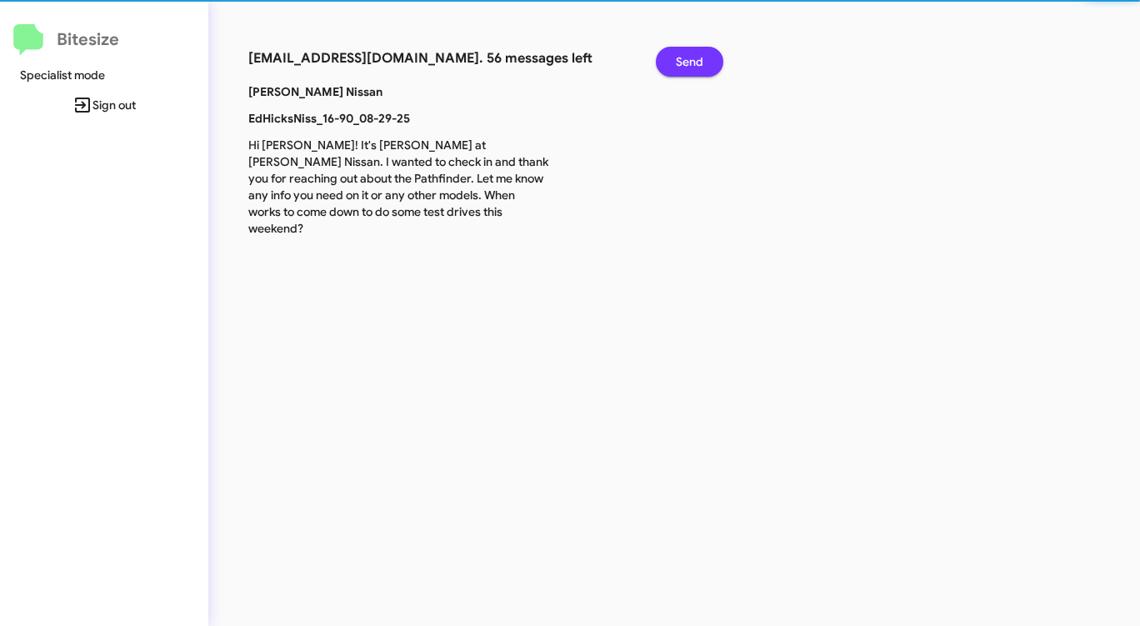
click at [673, 65] on button "Send" at bounding box center [690, 62] width 68 height 30
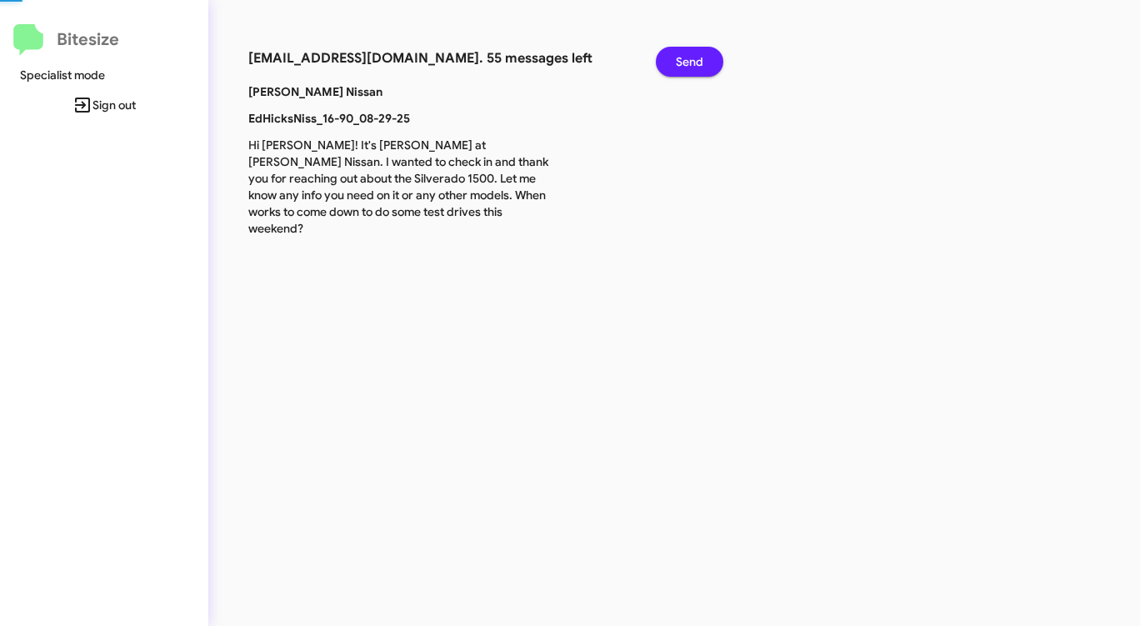
click at [673, 65] on button "Send" at bounding box center [690, 62] width 68 height 30
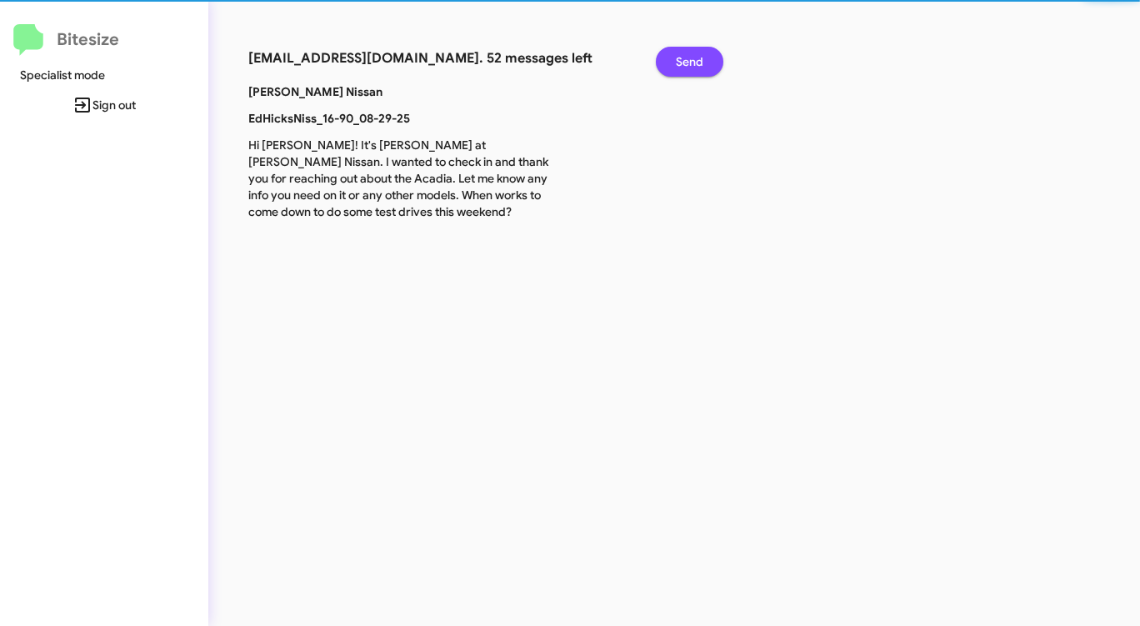
click at [673, 65] on button "Send" at bounding box center [690, 62] width 68 height 30
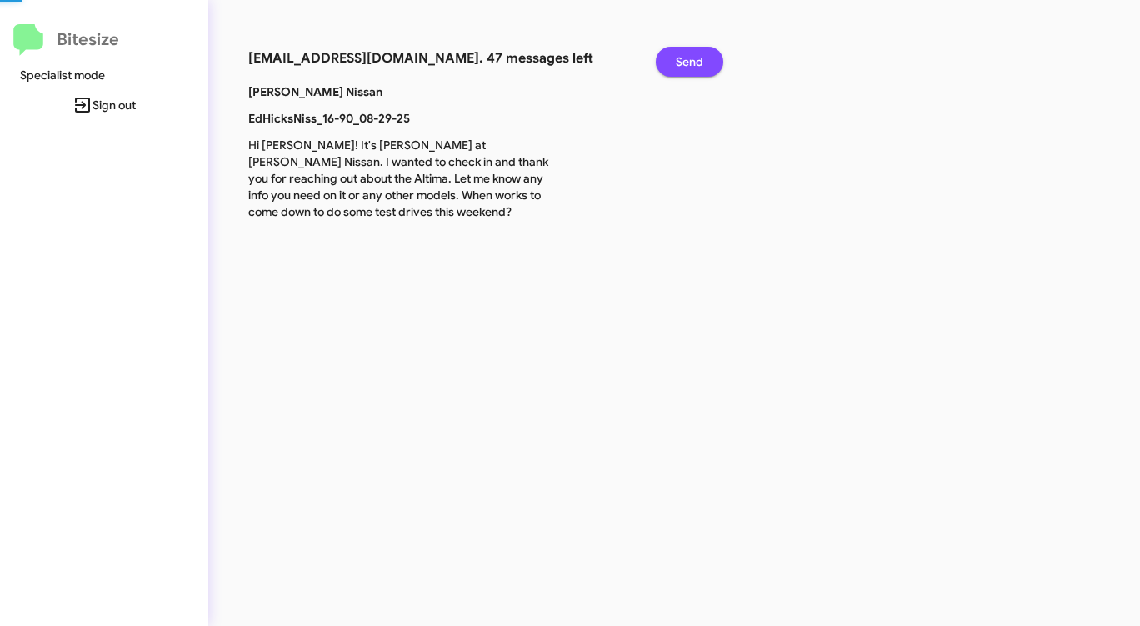
click at [673, 65] on button "Send" at bounding box center [690, 62] width 68 height 30
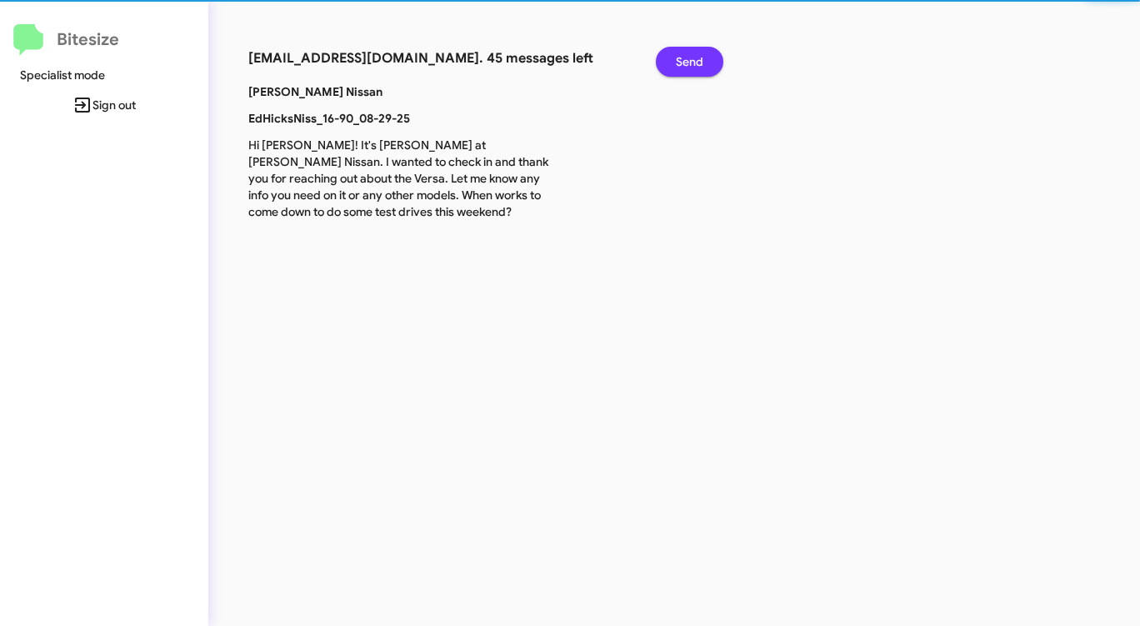
click at [673, 65] on button "Send" at bounding box center [690, 62] width 68 height 30
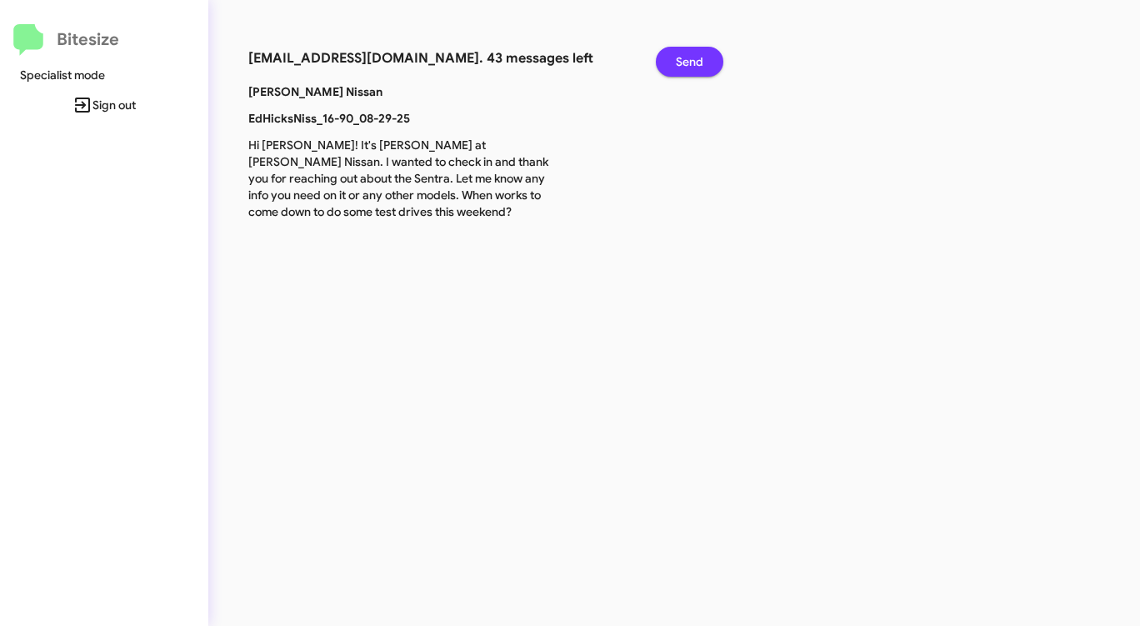
click at [673, 65] on button "Send" at bounding box center [690, 62] width 68 height 30
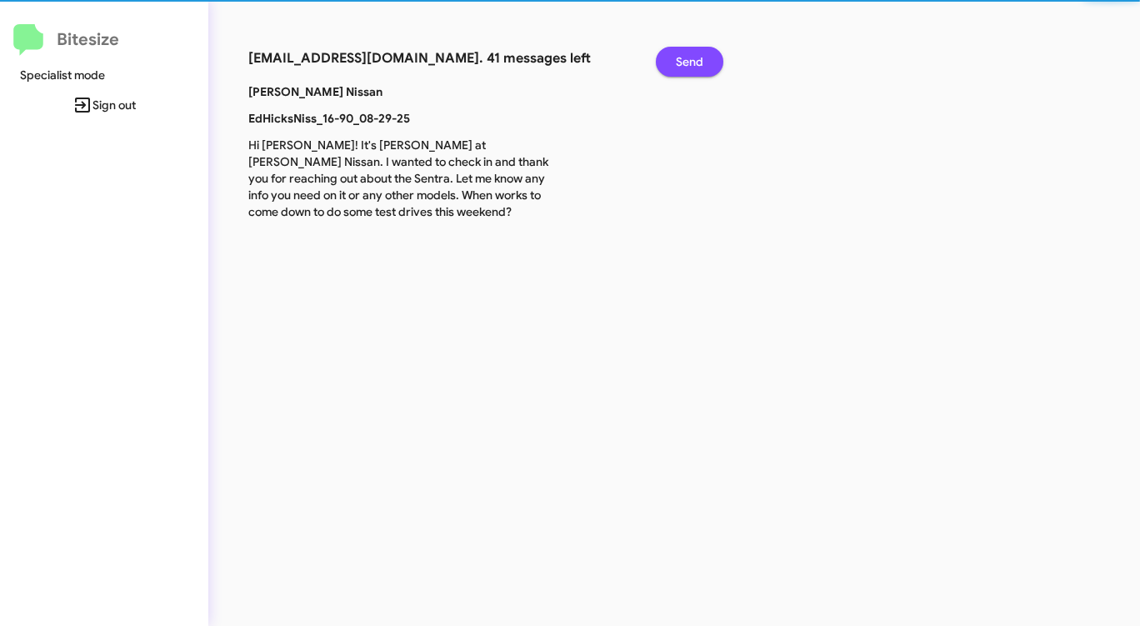
click at [673, 65] on button "Send" at bounding box center [690, 62] width 68 height 30
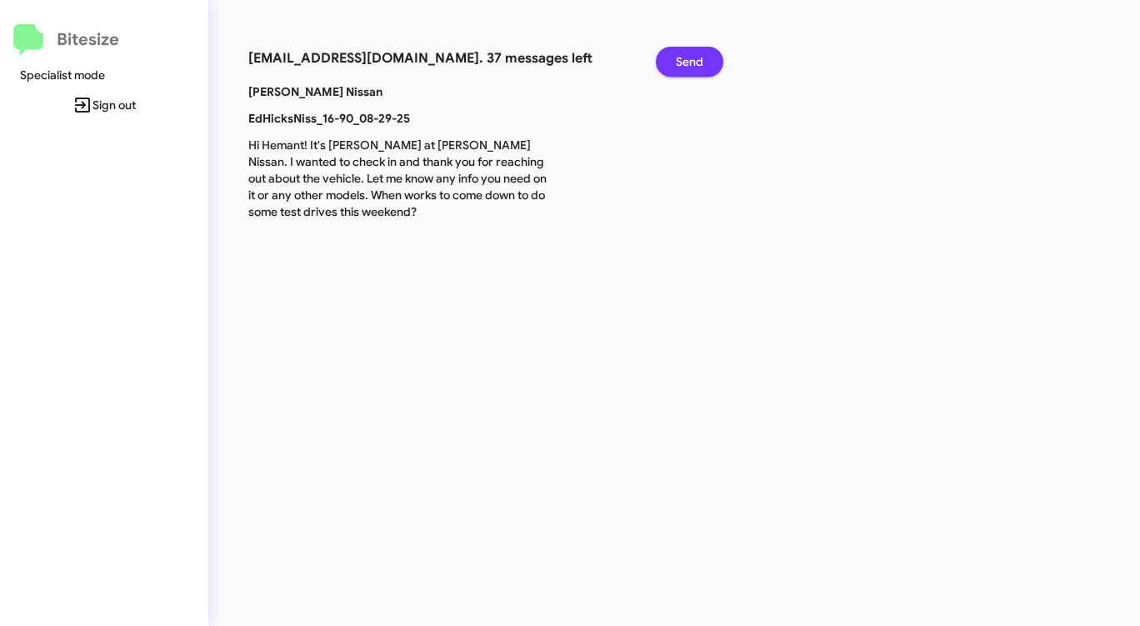
click at [673, 65] on button "Send" at bounding box center [690, 62] width 68 height 30
click at [673, 66] on button "Send" at bounding box center [690, 62] width 68 height 30
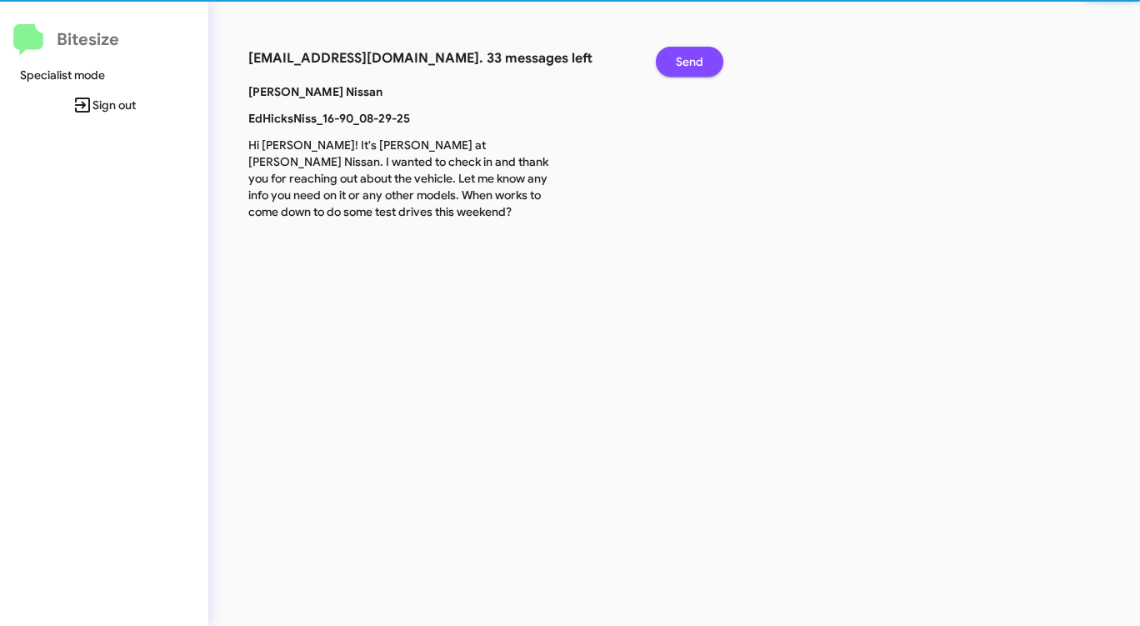
click at [672, 66] on button "Send" at bounding box center [690, 62] width 68 height 30
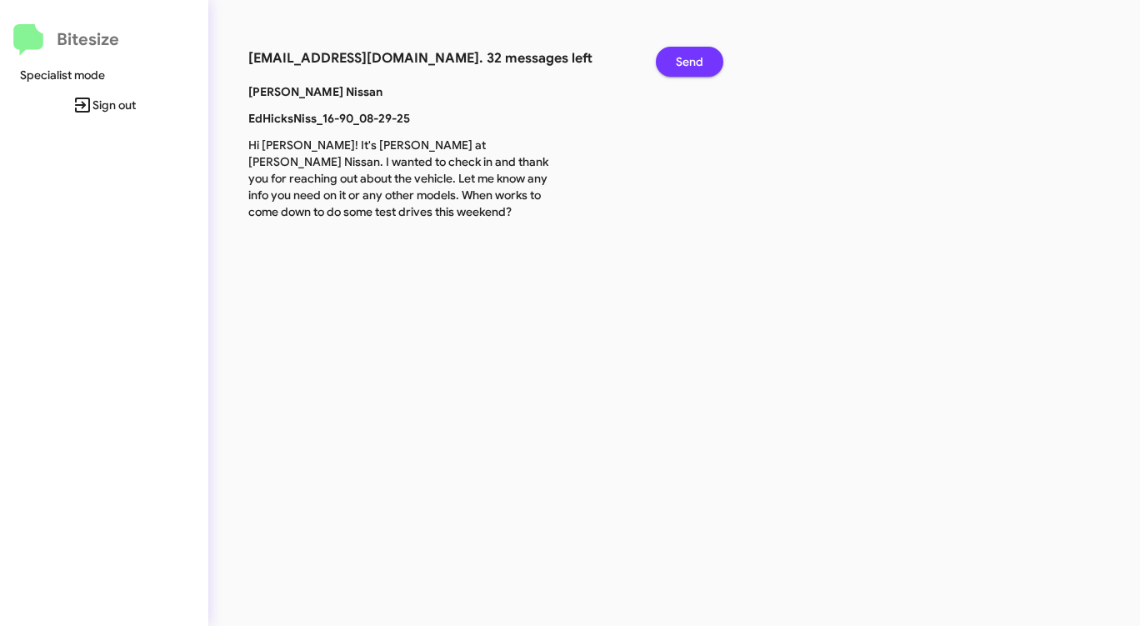
click at [672, 66] on button "Send" at bounding box center [690, 62] width 68 height 30
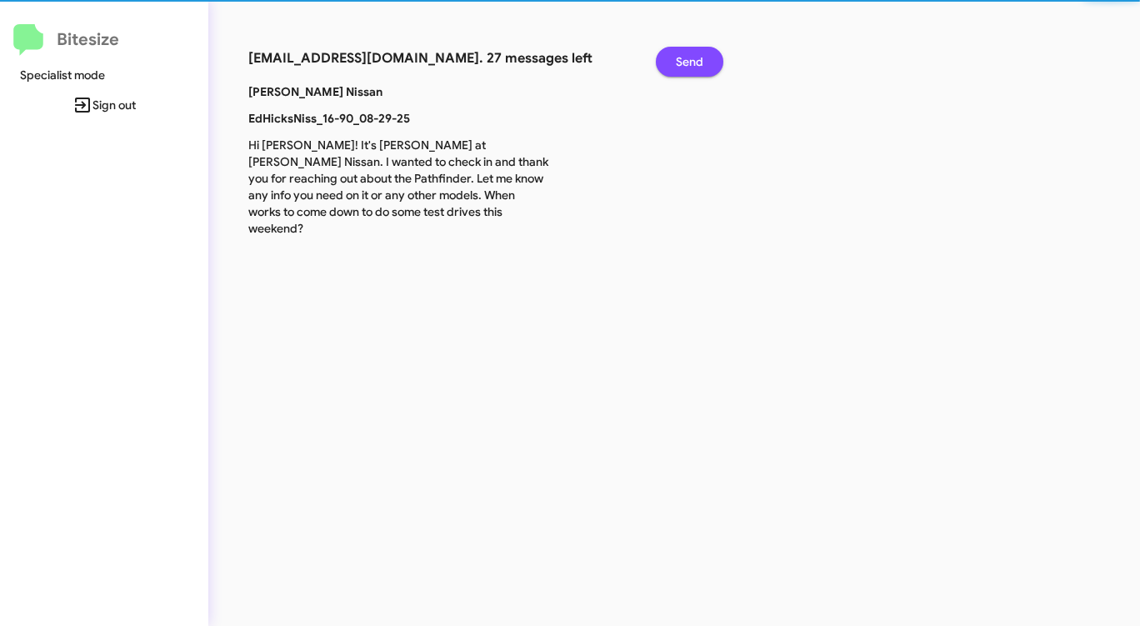
click at [672, 66] on button "Send" at bounding box center [690, 62] width 68 height 30
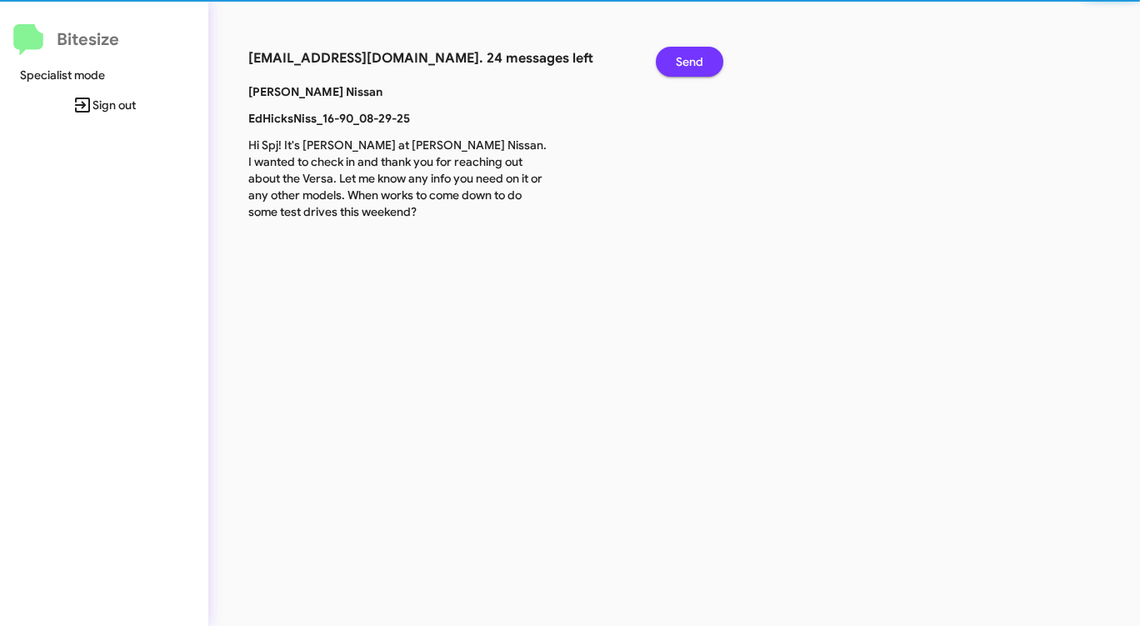
click at [672, 66] on button "Send" at bounding box center [690, 62] width 68 height 30
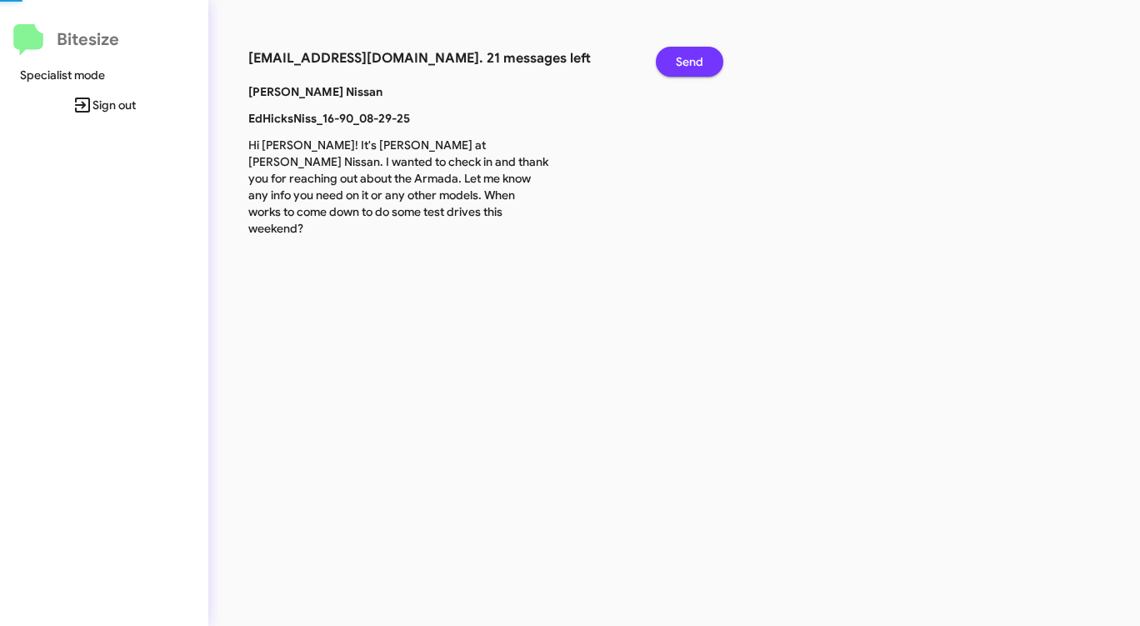
click at [672, 66] on button "Send" at bounding box center [690, 62] width 68 height 30
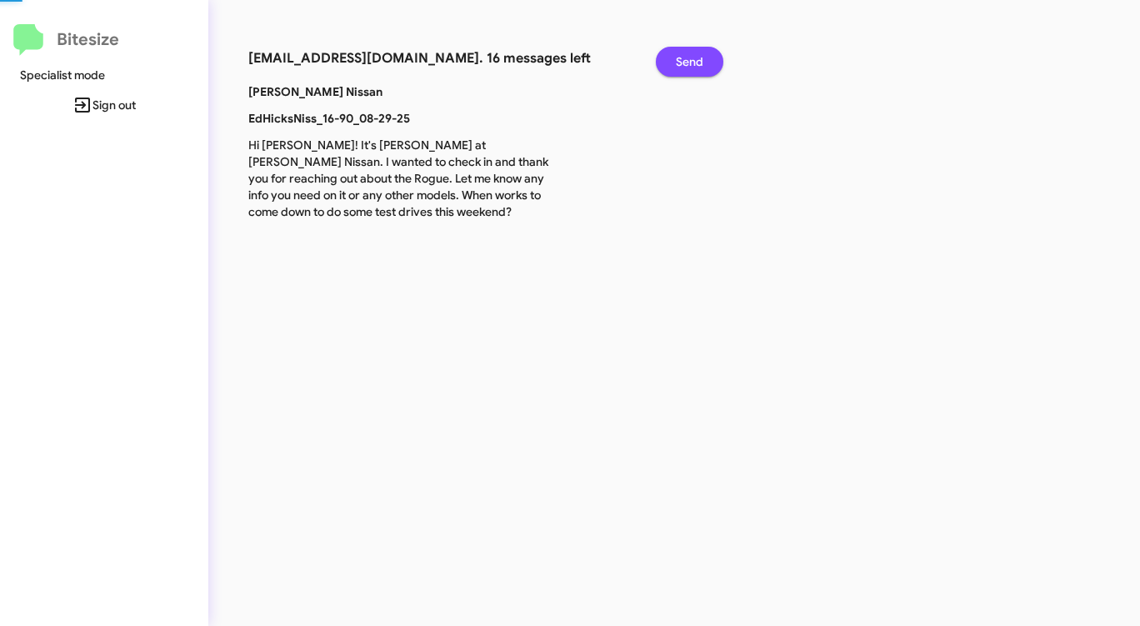
click at [672, 66] on button "Send" at bounding box center [690, 62] width 68 height 30
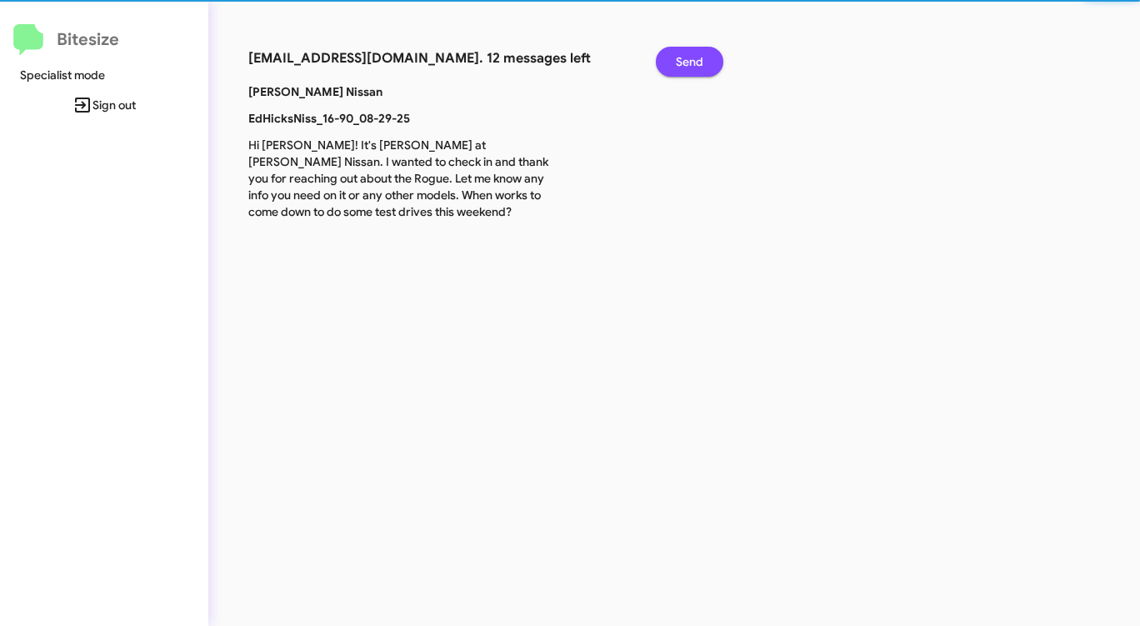
click at [672, 66] on button "Send" at bounding box center [690, 62] width 68 height 30
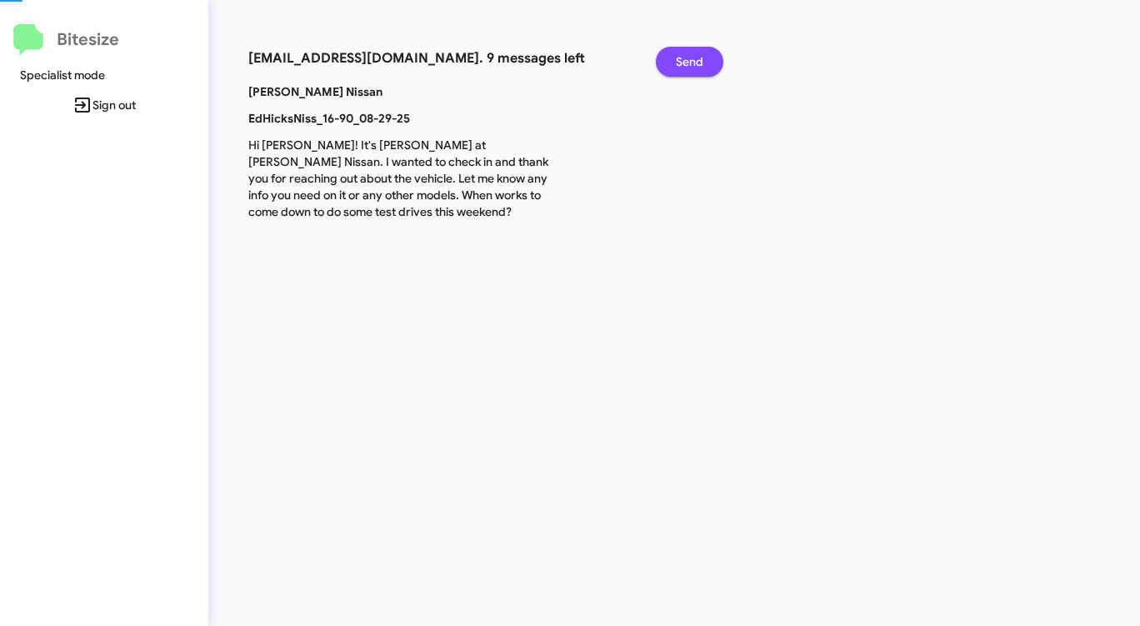
click at [672, 66] on button "Send" at bounding box center [690, 62] width 68 height 30
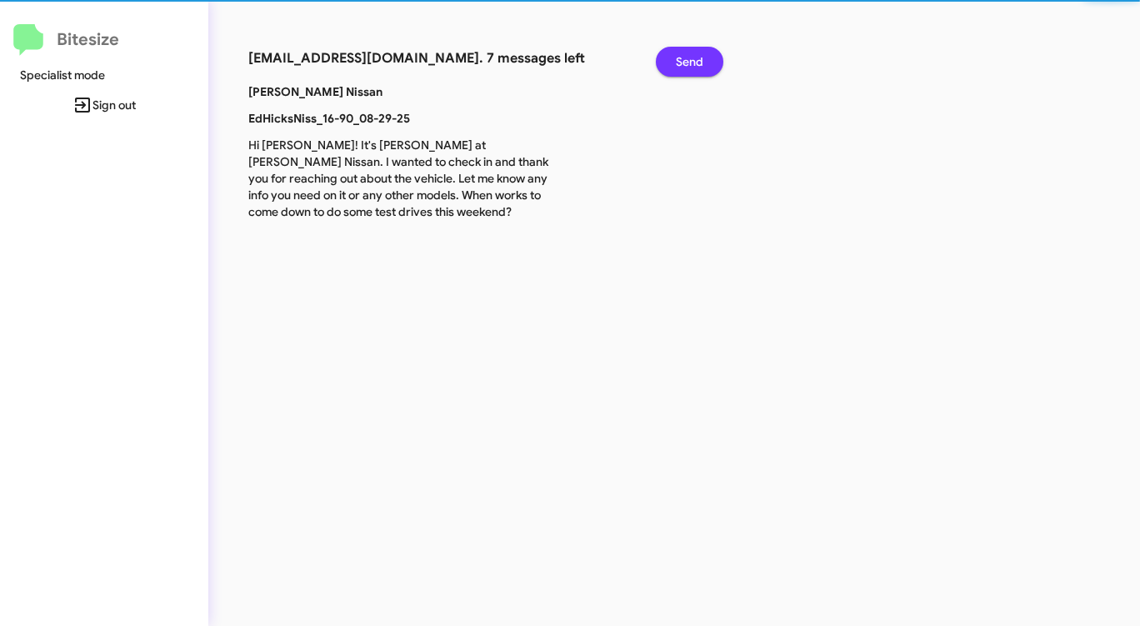
click at [672, 66] on button "Send" at bounding box center [690, 62] width 68 height 30
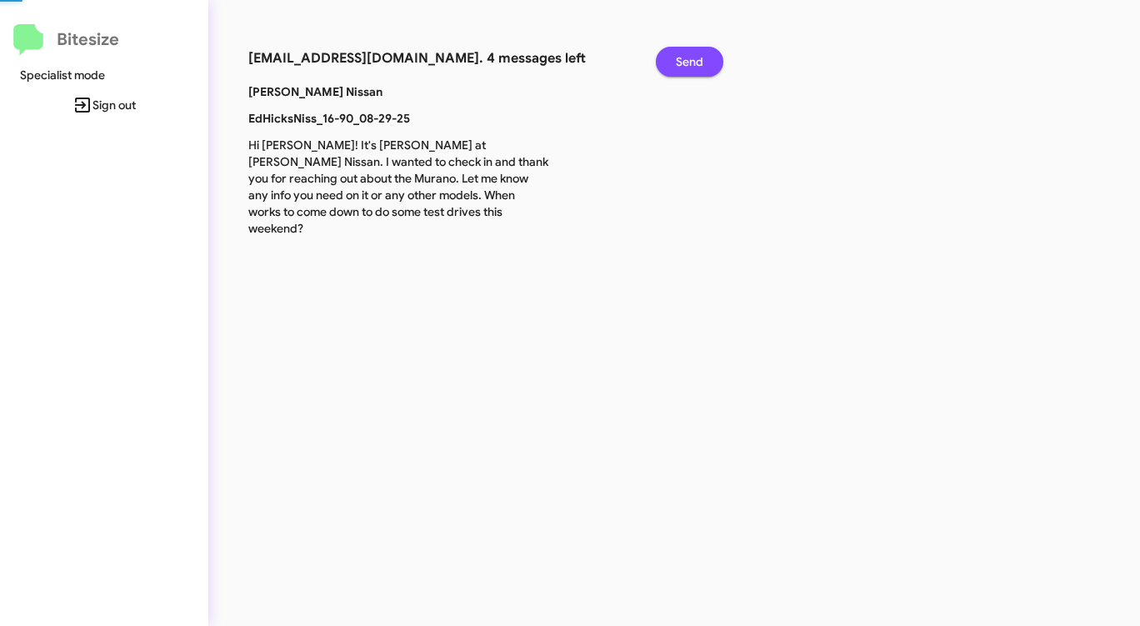
click at [672, 66] on button "Send" at bounding box center [690, 62] width 68 height 30
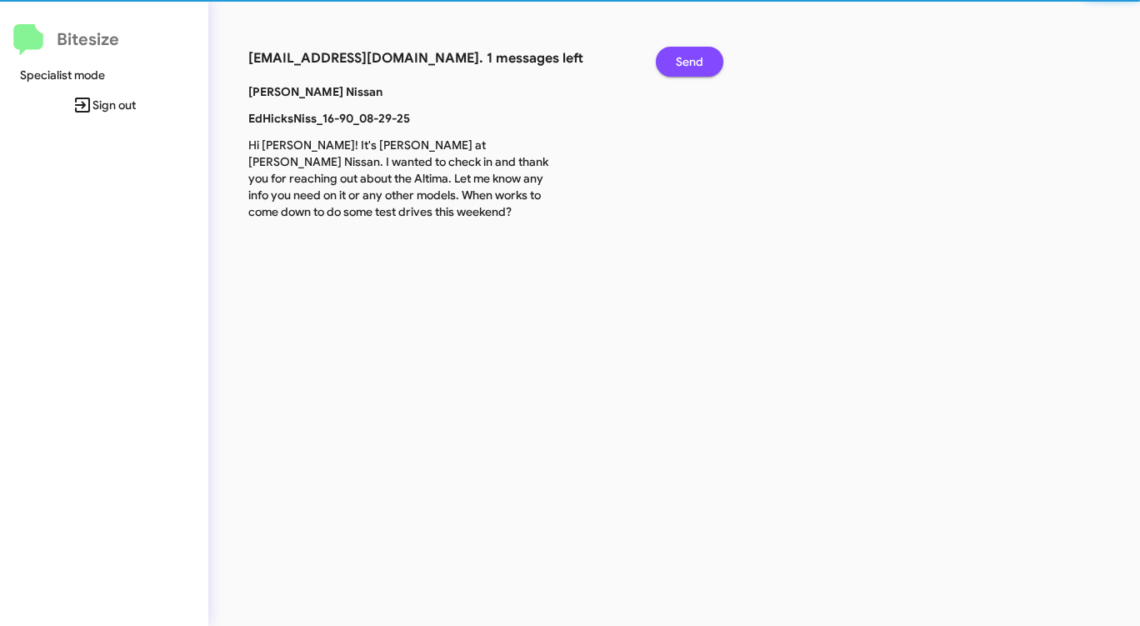
click at [672, 66] on button "Send" at bounding box center [690, 62] width 68 height 30
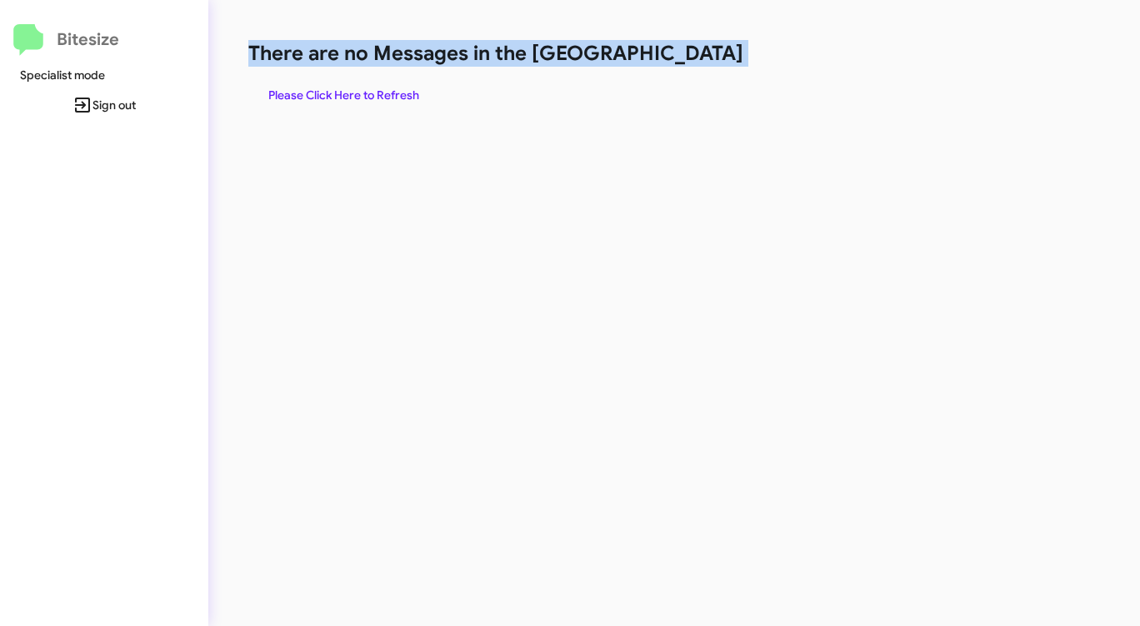
click at [672, 66] on h1 "There are no Messages in the [GEOGRAPHIC_DATA]" at bounding box center [596, 53] width 697 height 27
click at [354, 88] on span "Please Click Here to Refresh" at bounding box center [343, 95] width 151 height 30
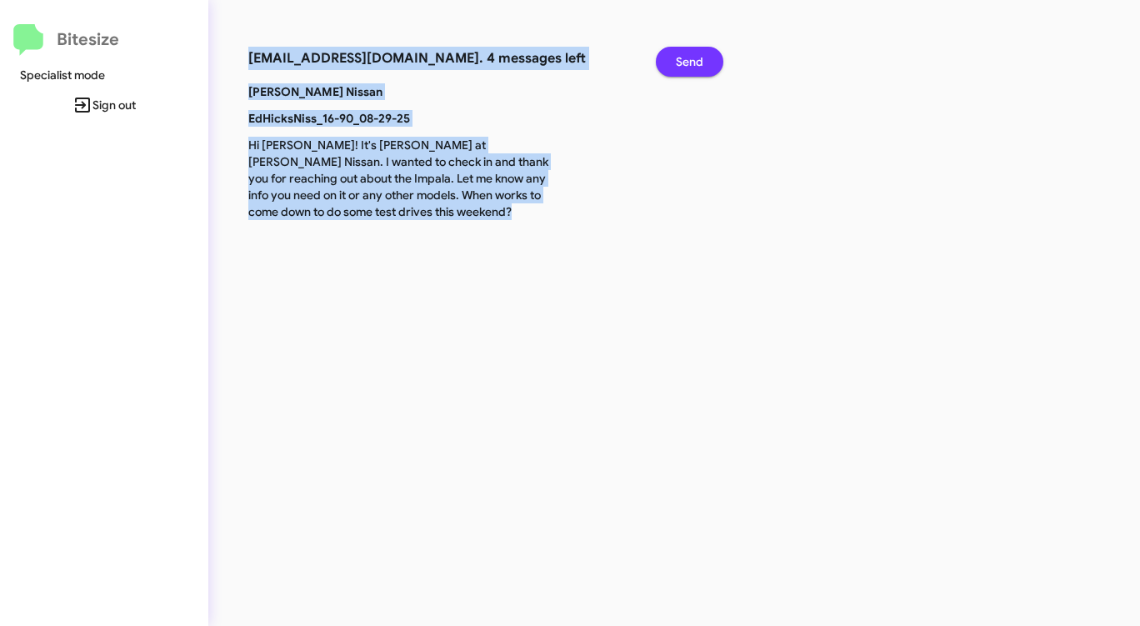
click at [687, 59] on span "Send" at bounding box center [690, 62] width 28 height 30
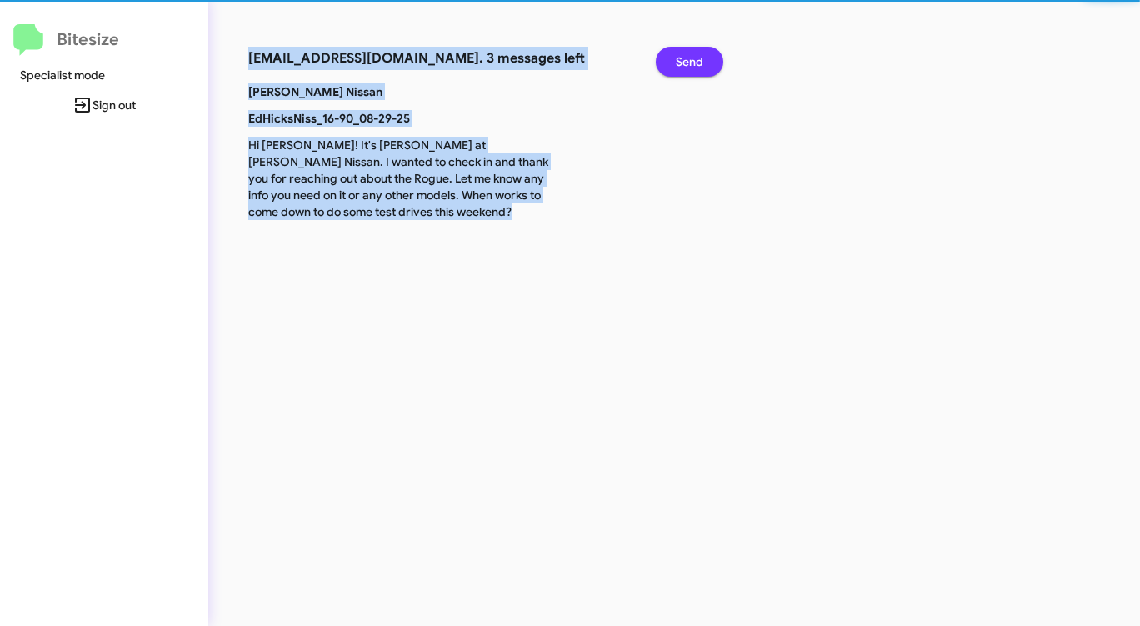
click at [687, 59] on span "Send" at bounding box center [690, 62] width 28 height 30
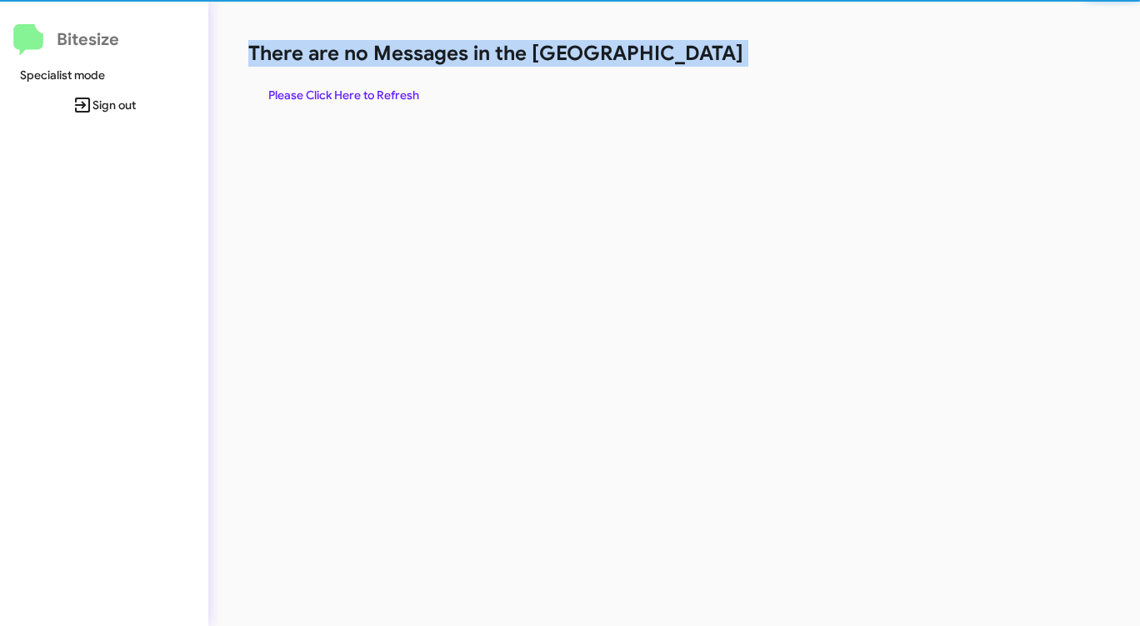
click at [687, 59] on h1 "There are no Messages in the [GEOGRAPHIC_DATA]" at bounding box center [596, 53] width 697 height 27
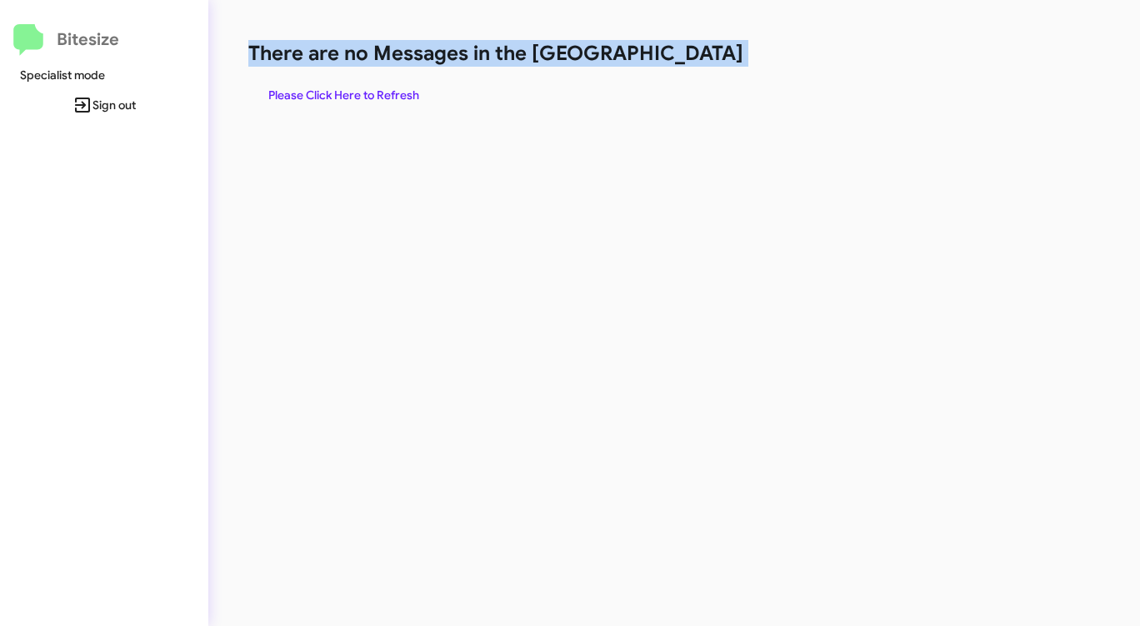
click at [687, 59] on h1 "There are no Messages in the [GEOGRAPHIC_DATA]" at bounding box center [596, 53] width 697 height 27
click at [336, 95] on span "Please Click Here to Refresh" at bounding box center [343, 95] width 151 height 30
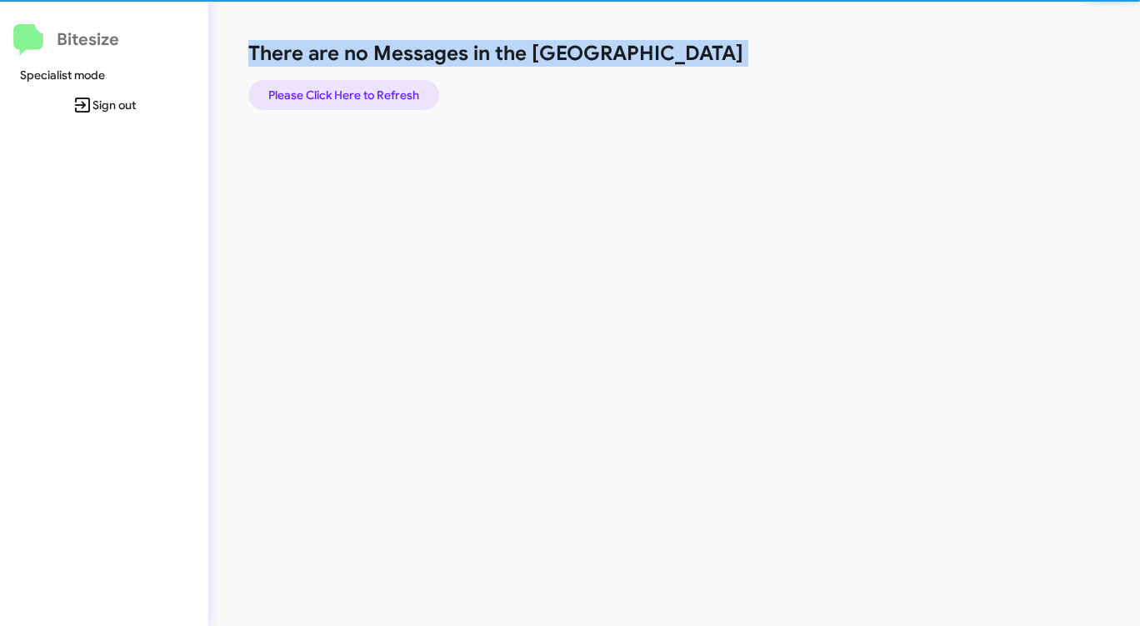
click at [336, 95] on span "Please Click Here to Refresh" at bounding box center [343, 95] width 151 height 30
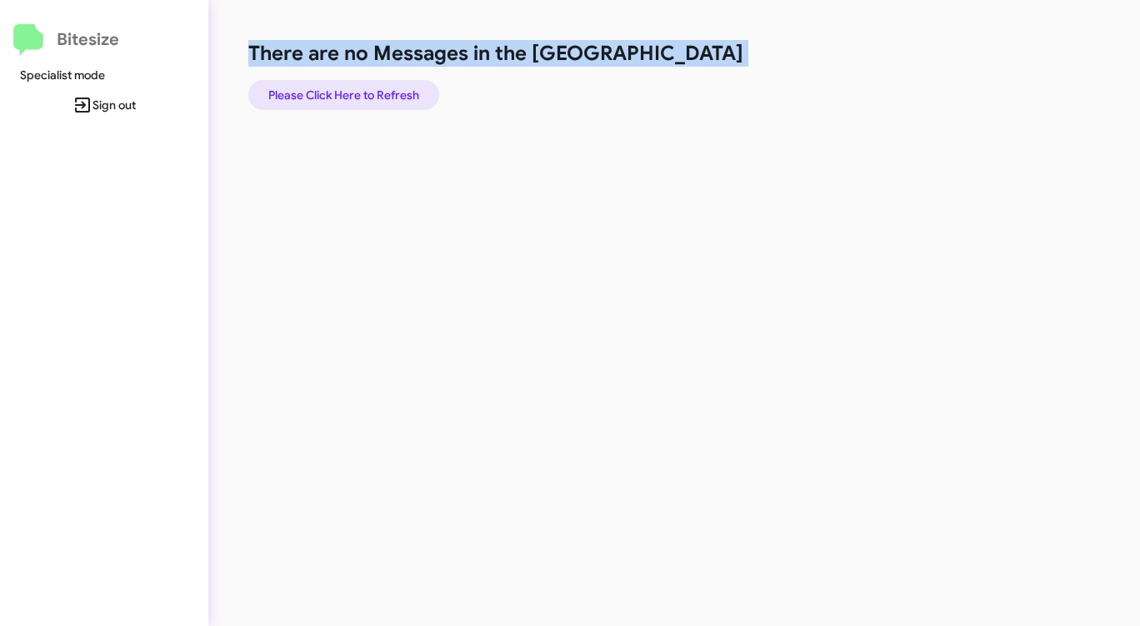
click at [336, 95] on span "Please Click Here to Refresh" at bounding box center [343, 95] width 151 height 30
click at [335, 95] on span "Please Click Here to Refresh" at bounding box center [343, 95] width 151 height 30
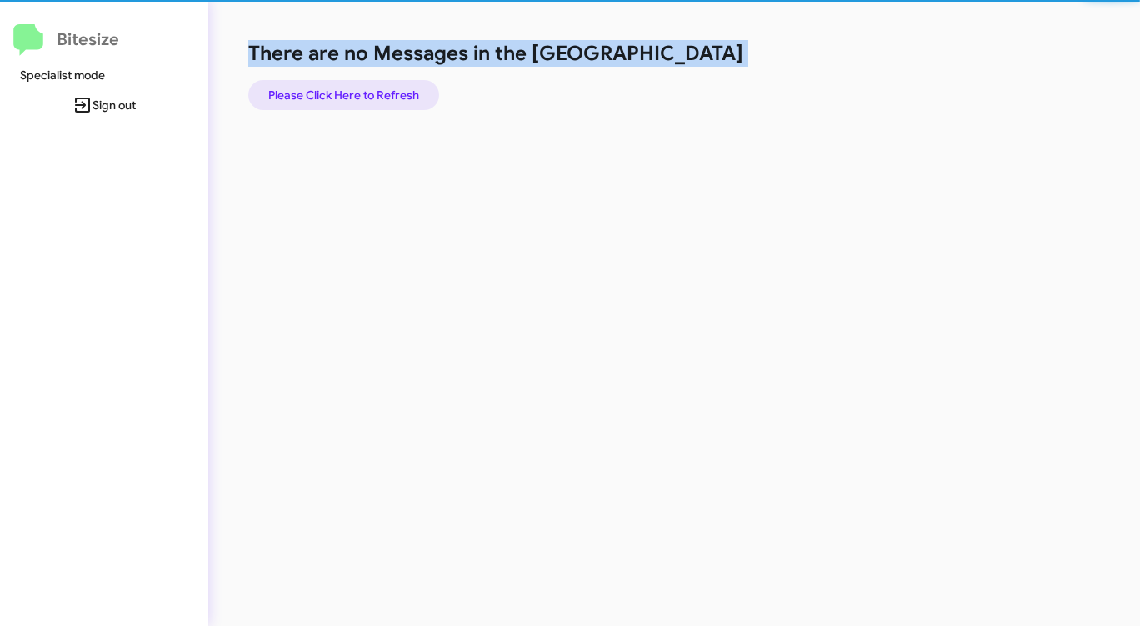
click at [336, 95] on span "Please Click Here to Refresh" at bounding box center [343, 95] width 151 height 30
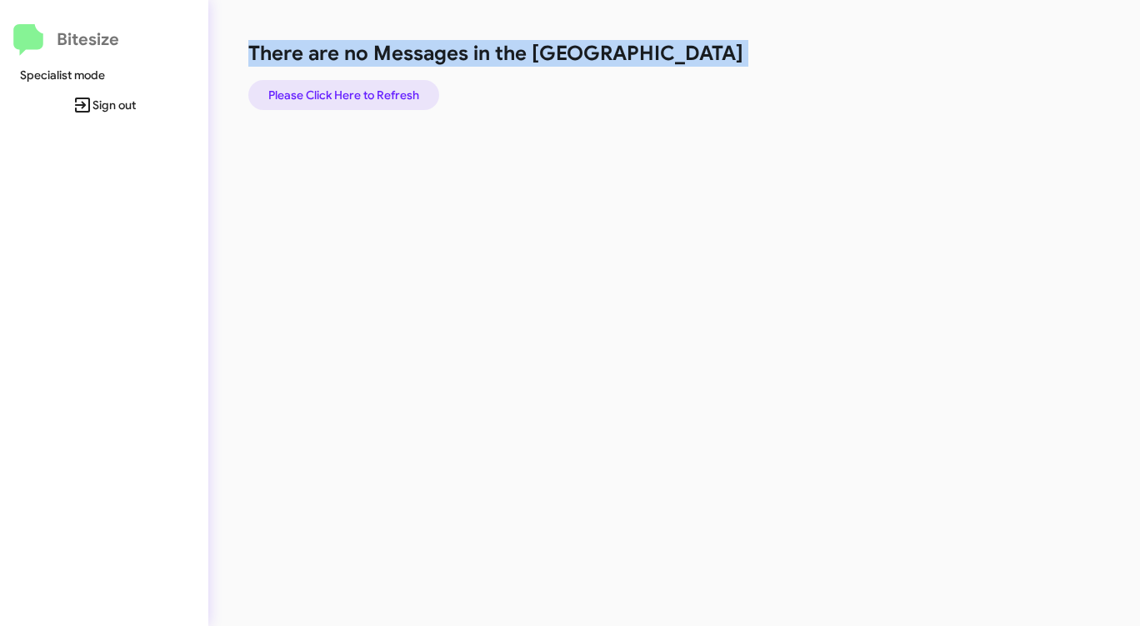
click at [336, 95] on span "Please Click Here to Refresh" at bounding box center [343, 95] width 151 height 30
click at [336, 94] on span "Please Click Here to Refresh" at bounding box center [343, 95] width 151 height 30
click at [333, 95] on span "Please Click Here to Refresh" at bounding box center [343, 95] width 151 height 30
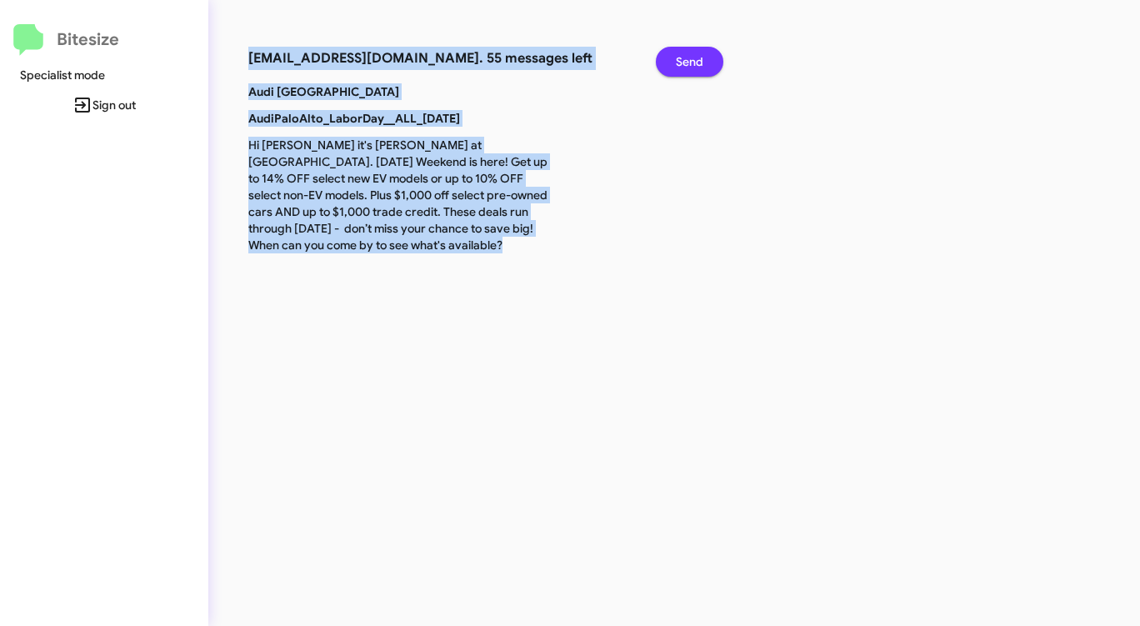
click at [691, 60] on span "Send" at bounding box center [690, 62] width 28 height 30
click at [691, 61] on span "Send" at bounding box center [690, 62] width 28 height 30
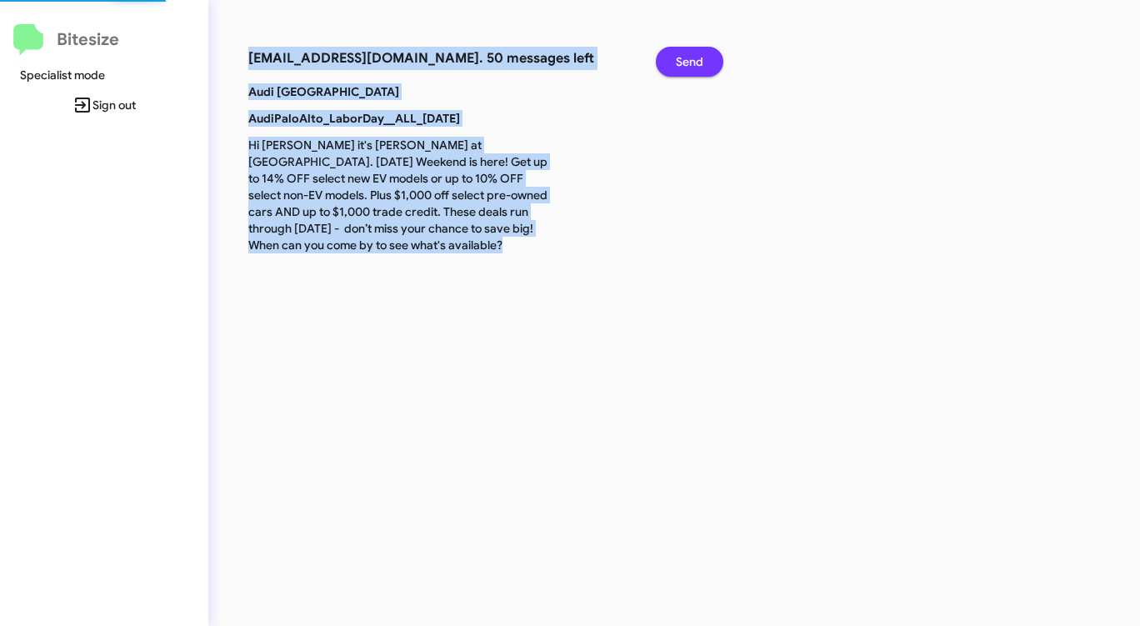
click at [691, 61] on span "Send" at bounding box center [690, 62] width 28 height 30
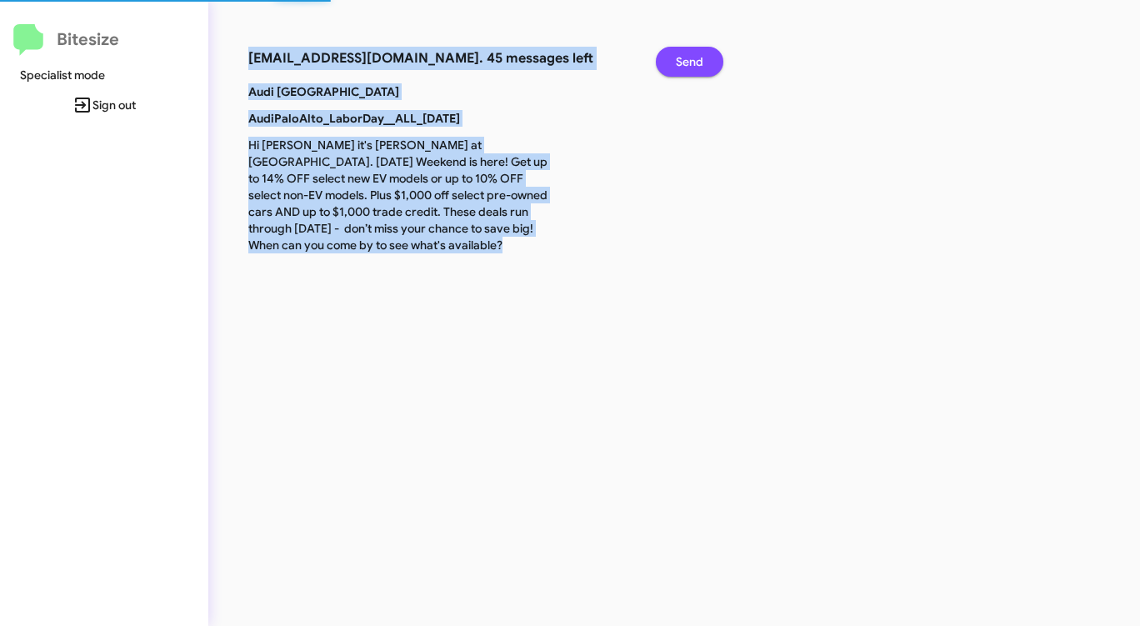
click at [691, 61] on span "Send" at bounding box center [690, 62] width 28 height 30
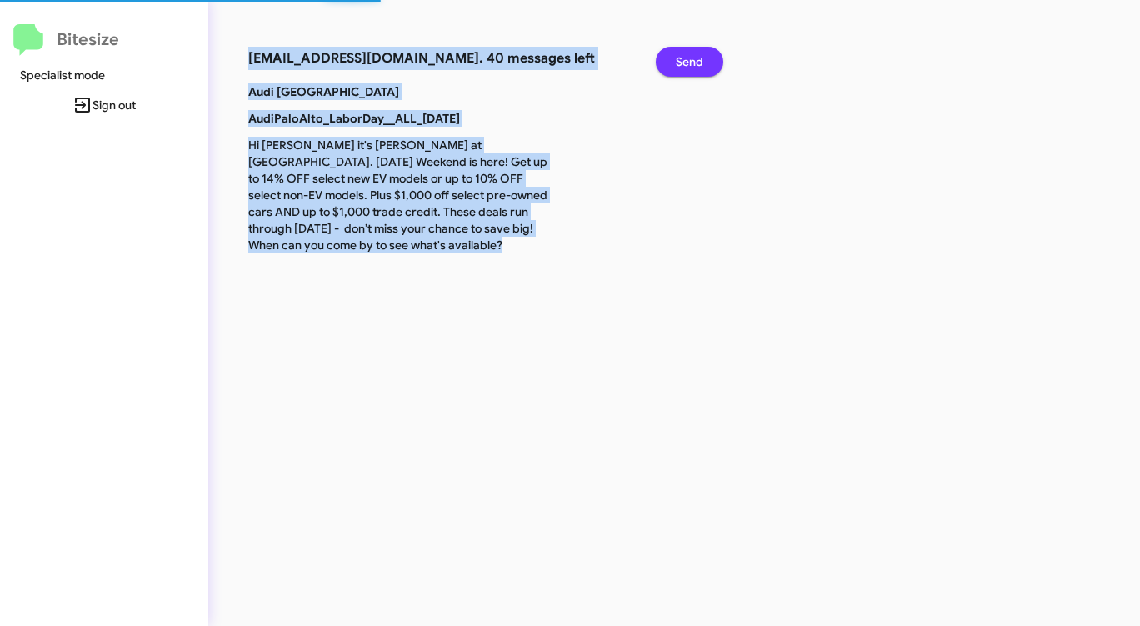
click at [691, 61] on span "Send" at bounding box center [690, 62] width 28 height 30
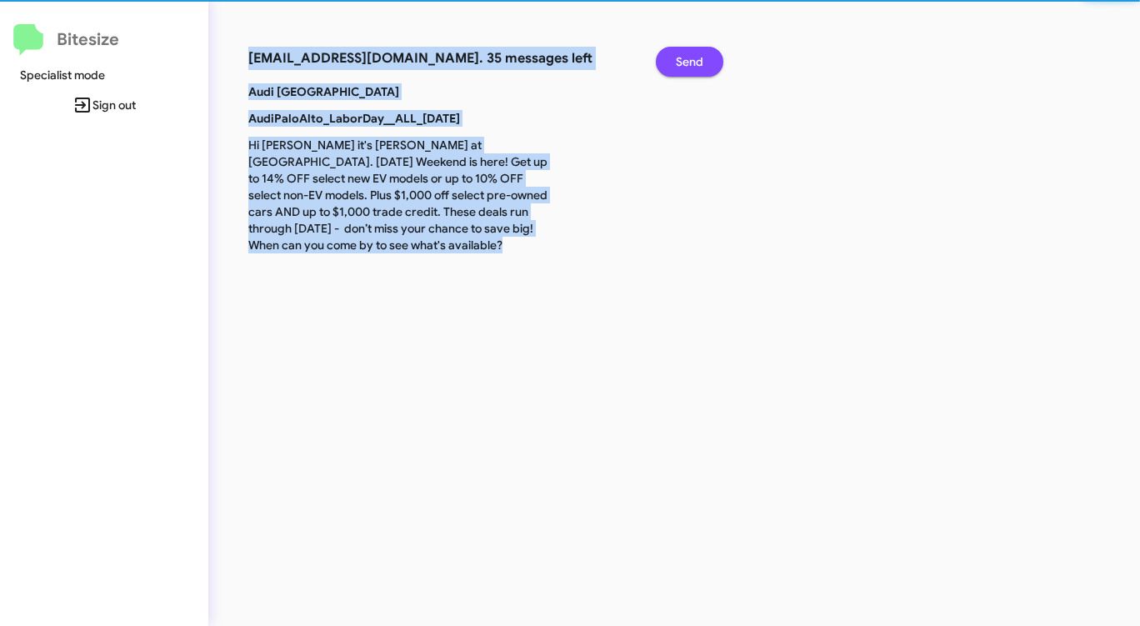
click at [691, 61] on span "Send" at bounding box center [690, 62] width 28 height 30
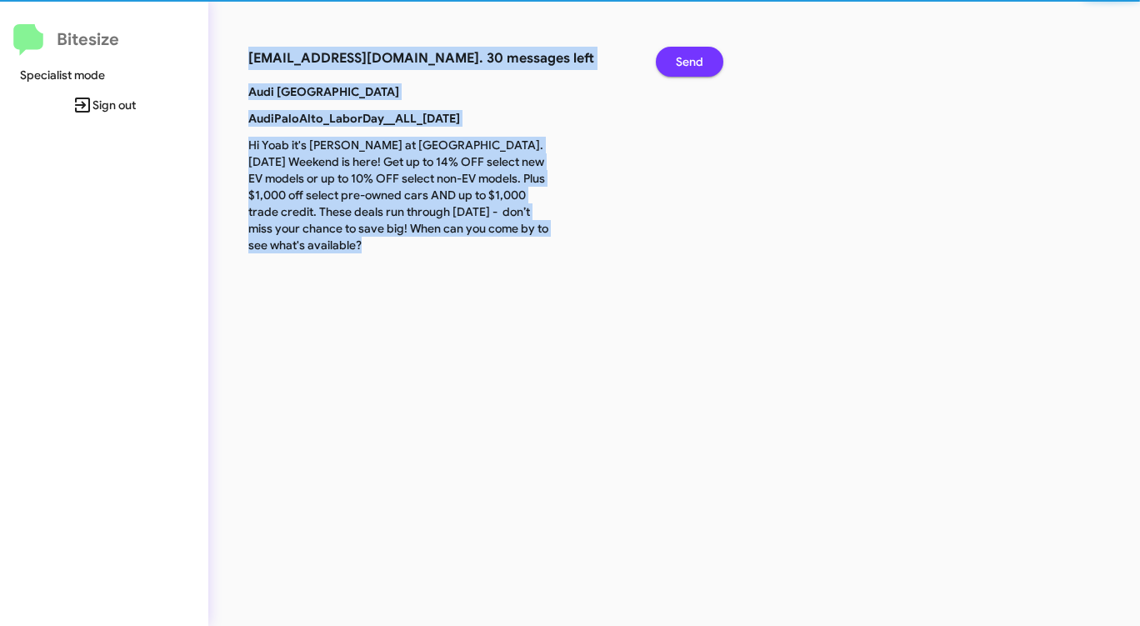
click at [691, 61] on span "Send" at bounding box center [690, 62] width 28 height 30
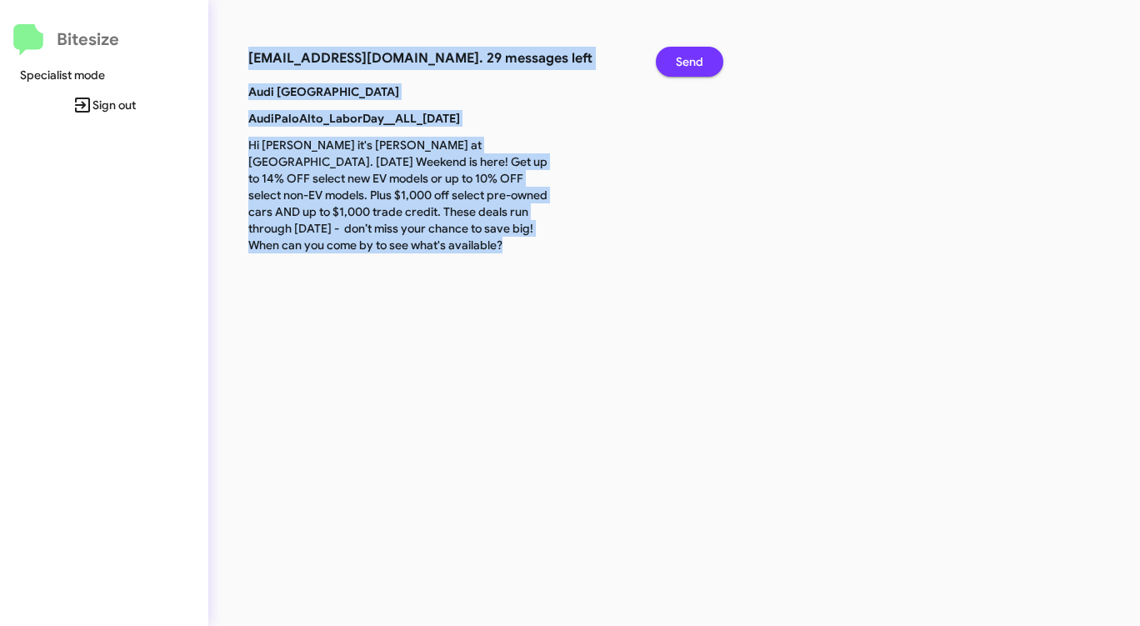
click at [691, 61] on span "Send" at bounding box center [690, 62] width 28 height 30
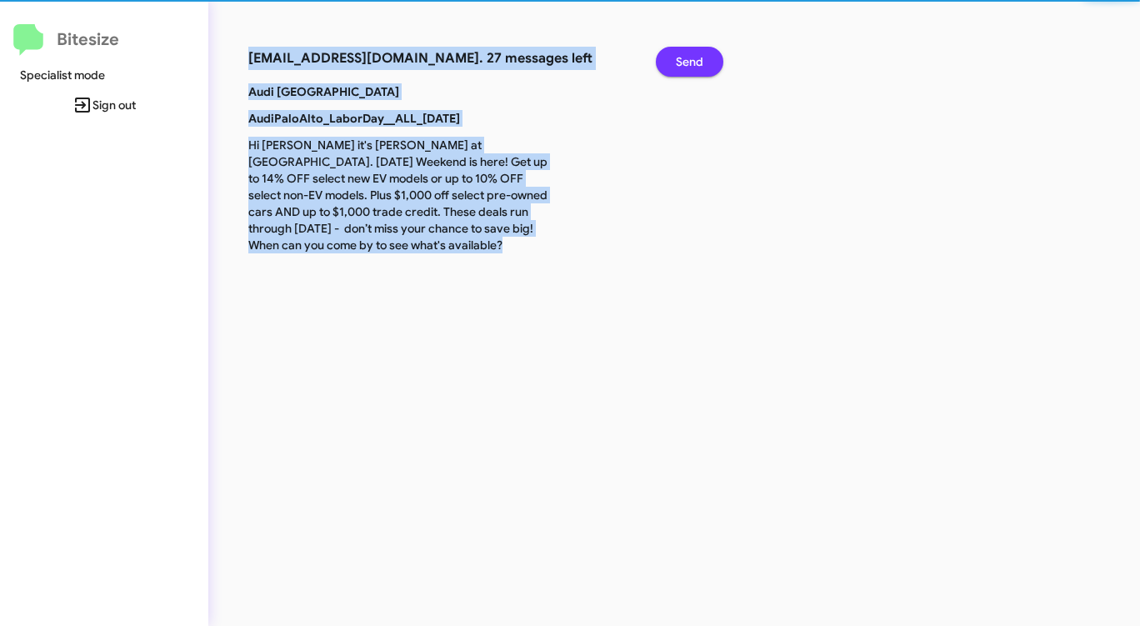
click at [691, 61] on span "Send" at bounding box center [690, 62] width 28 height 30
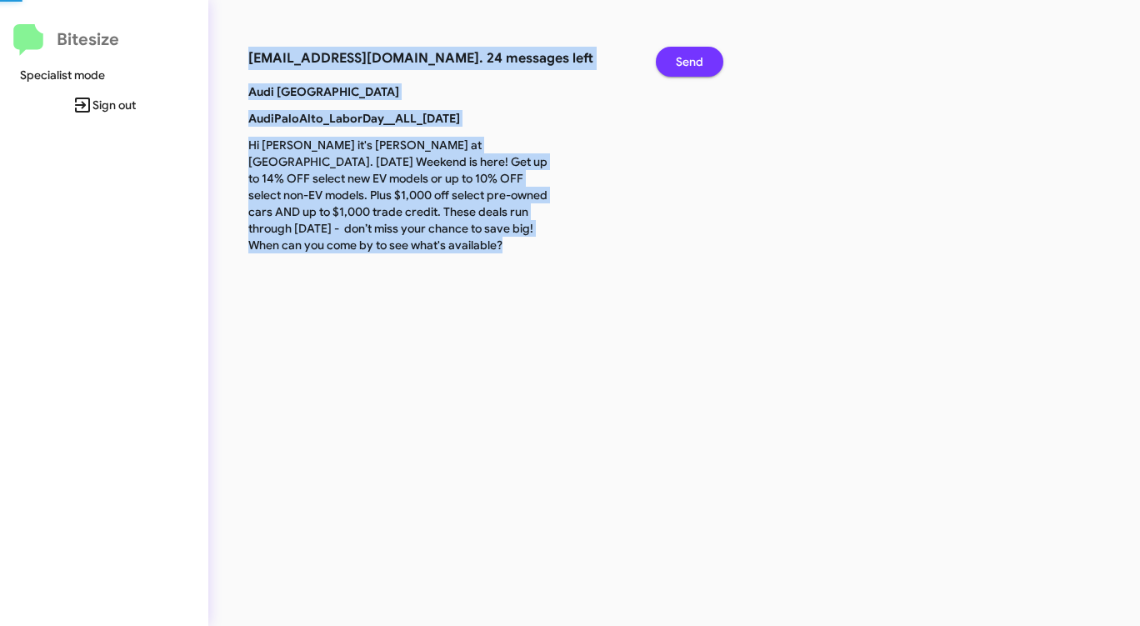
click at [691, 61] on span "Send" at bounding box center [690, 62] width 28 height 30
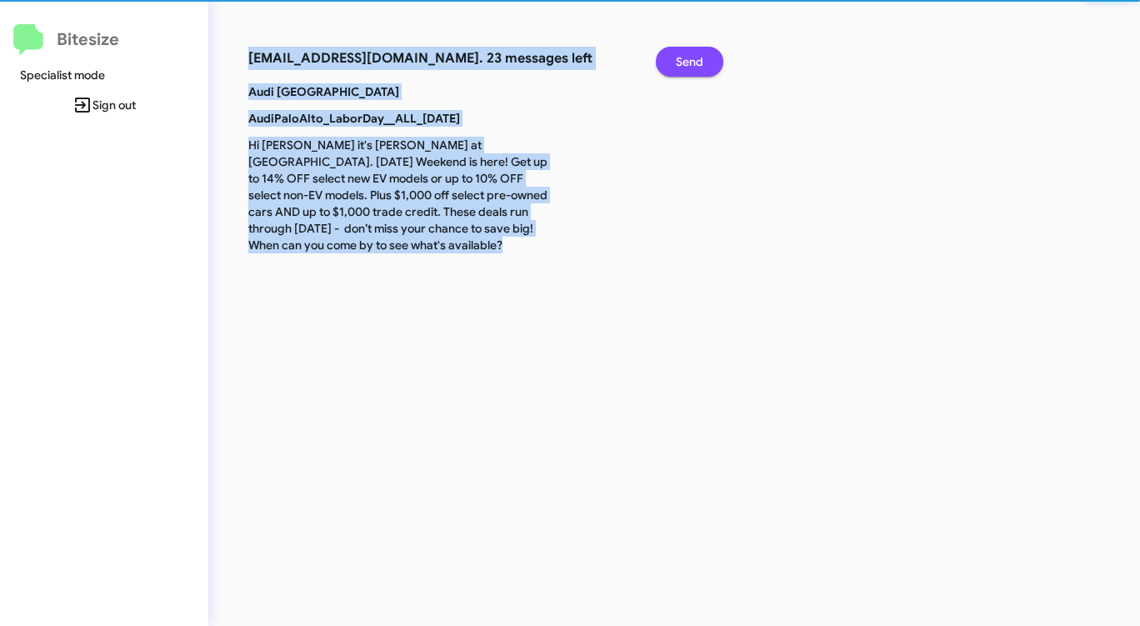
click at [691, 61] on span "Send" at bounding box center [690, 62] width 28 height 30
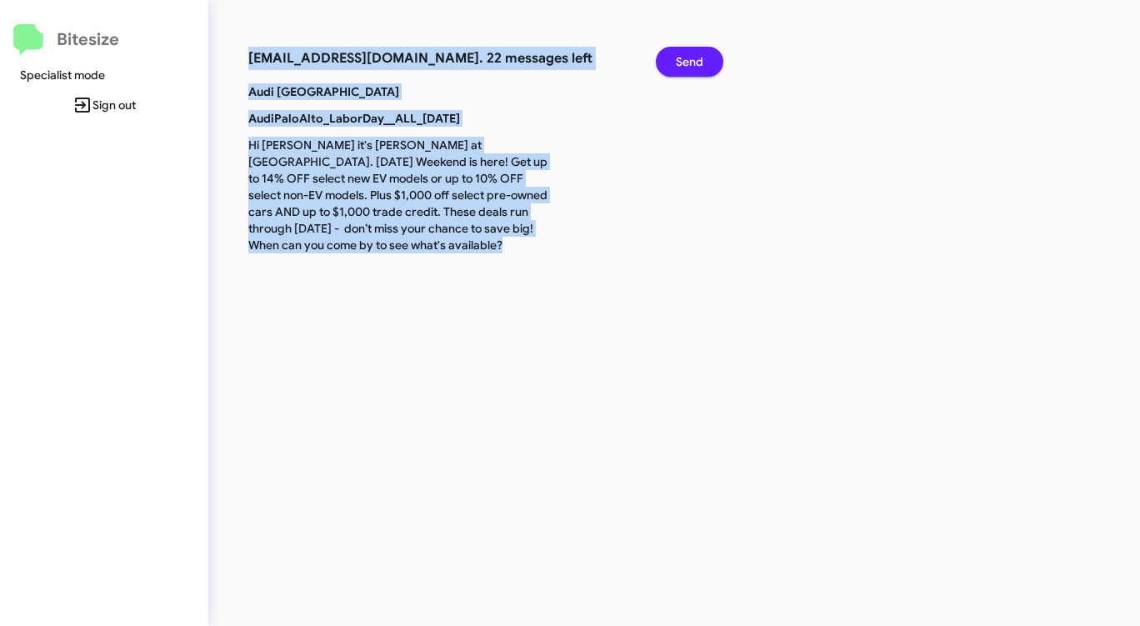
click at [691, 61] on span "Send" at bounding box center [690, 62] width 28 height 30
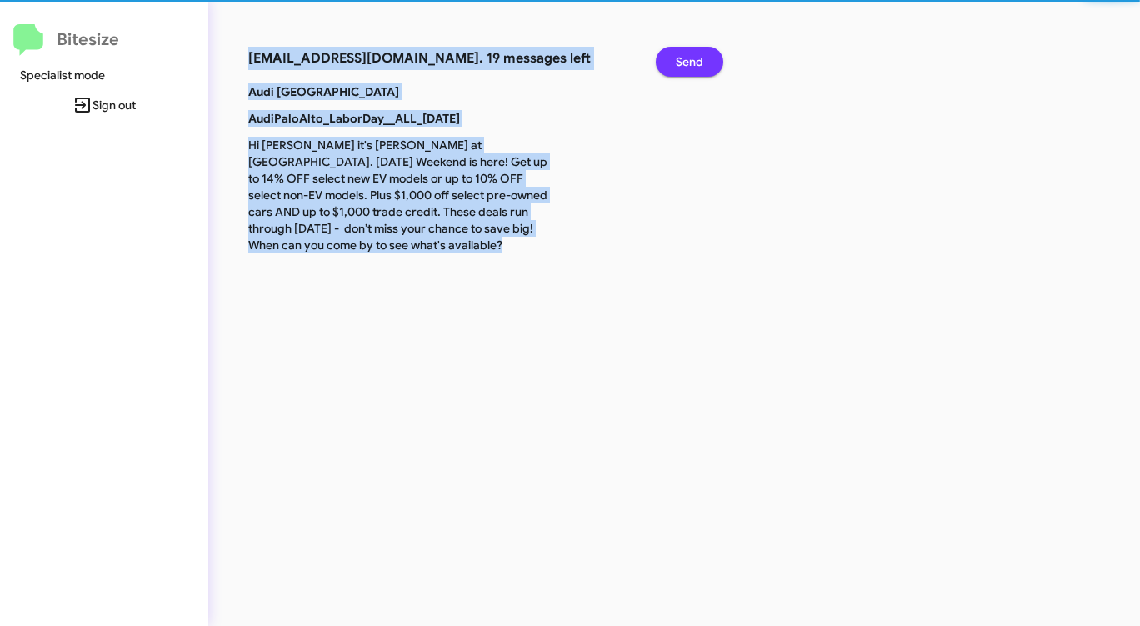
click at [691, 61] on span "Send" at bounding box center [690, 62] width 28 height 30
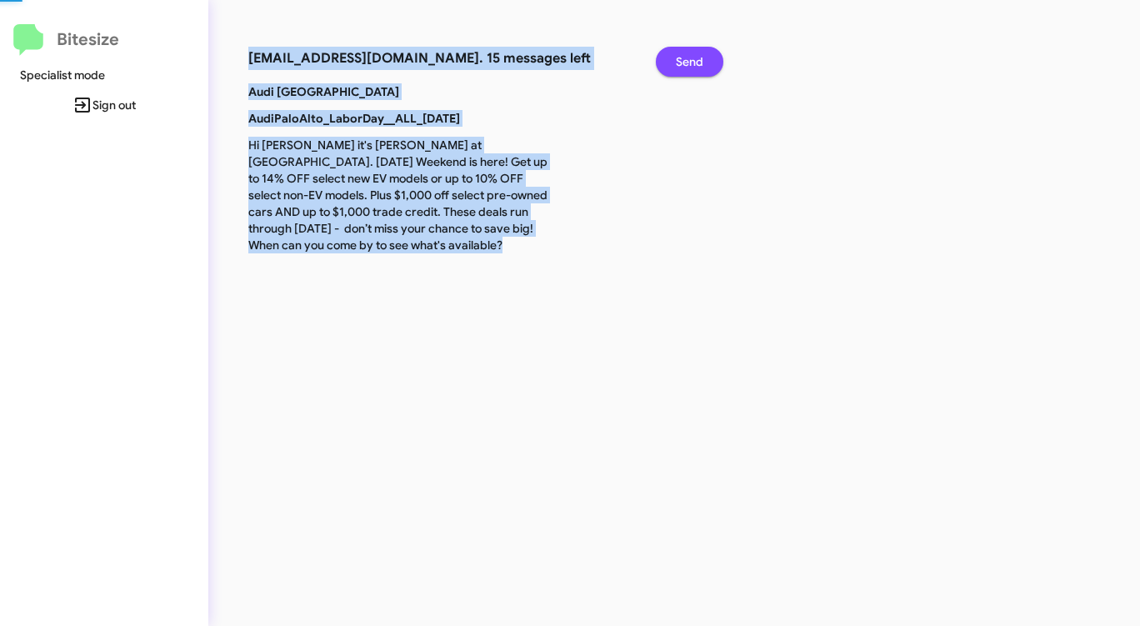
click at [691, 61] on span "Send" at bounding box center [690, 62] width 28 height 30
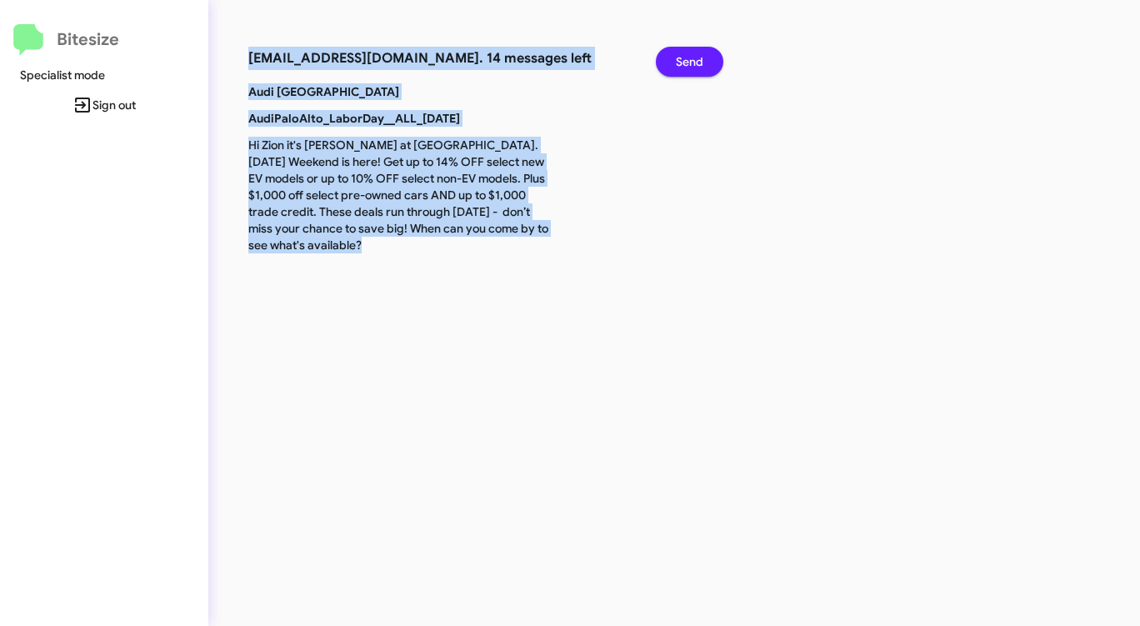
click at [691, 61] on span "Send" at bounding box center [690, 62] width 28 height 30
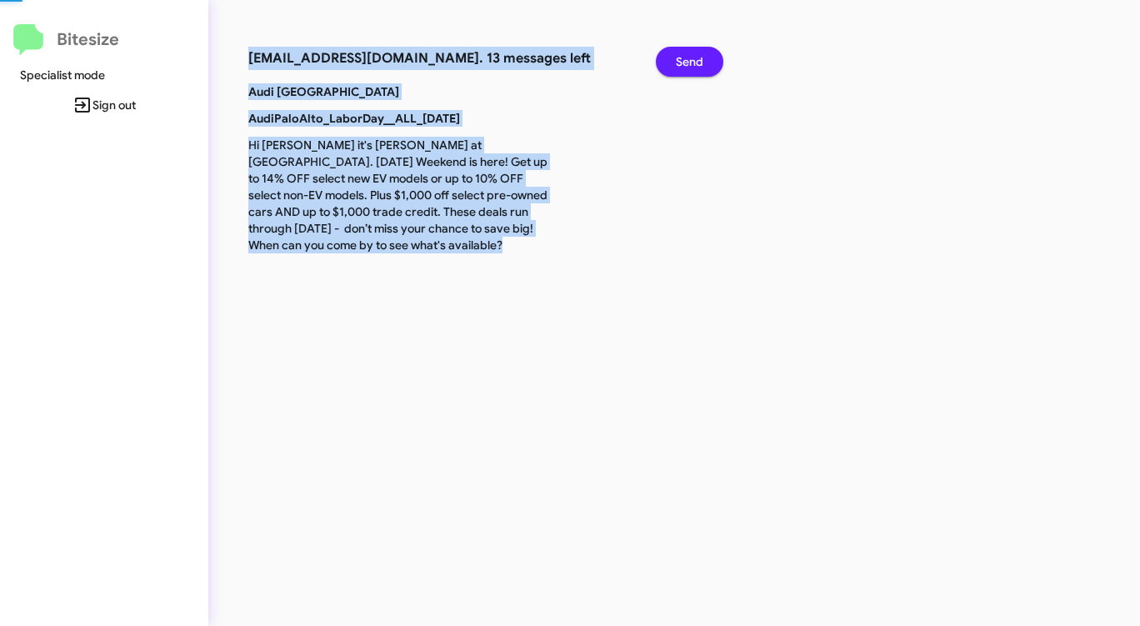
click at [691, 61] on span "Send" at bounding box center [690, 62] width 28 height 30
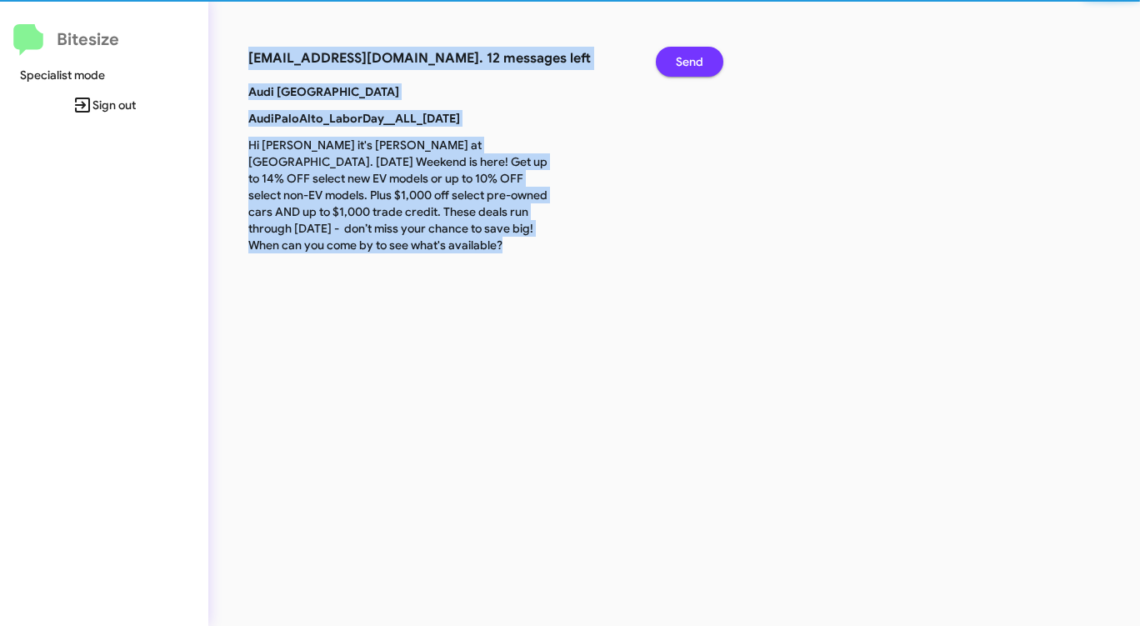
click at [691, 61] on span "Send" at bounding box center [690, 62] width 28 height 30
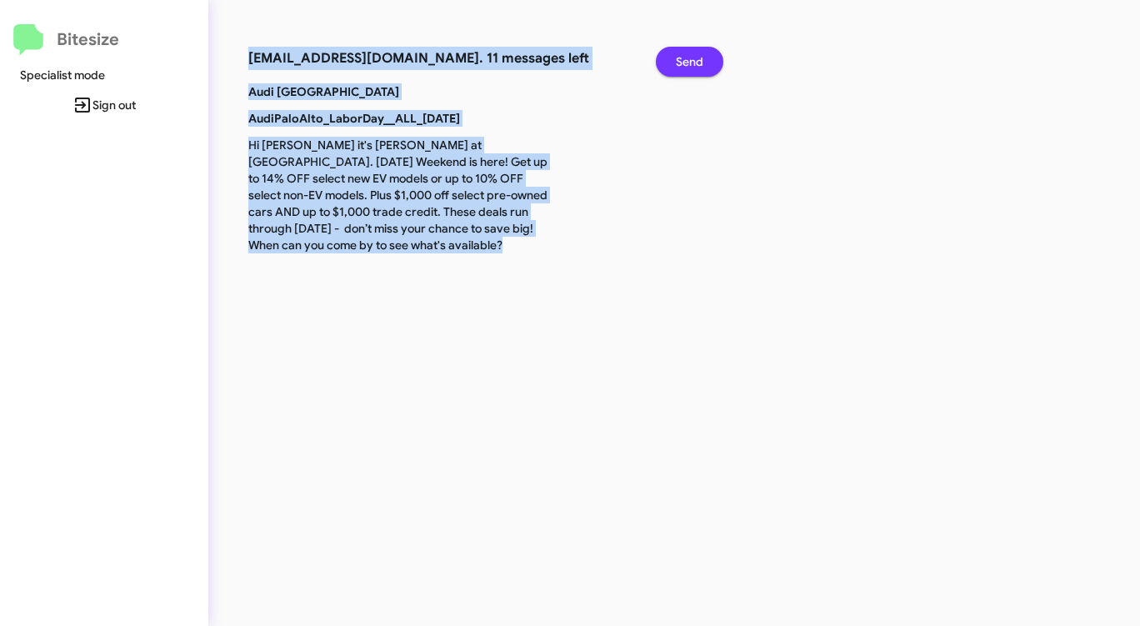
click at [691, 61] on span "Send" at bounding box center [690, 62] width 28 height 30
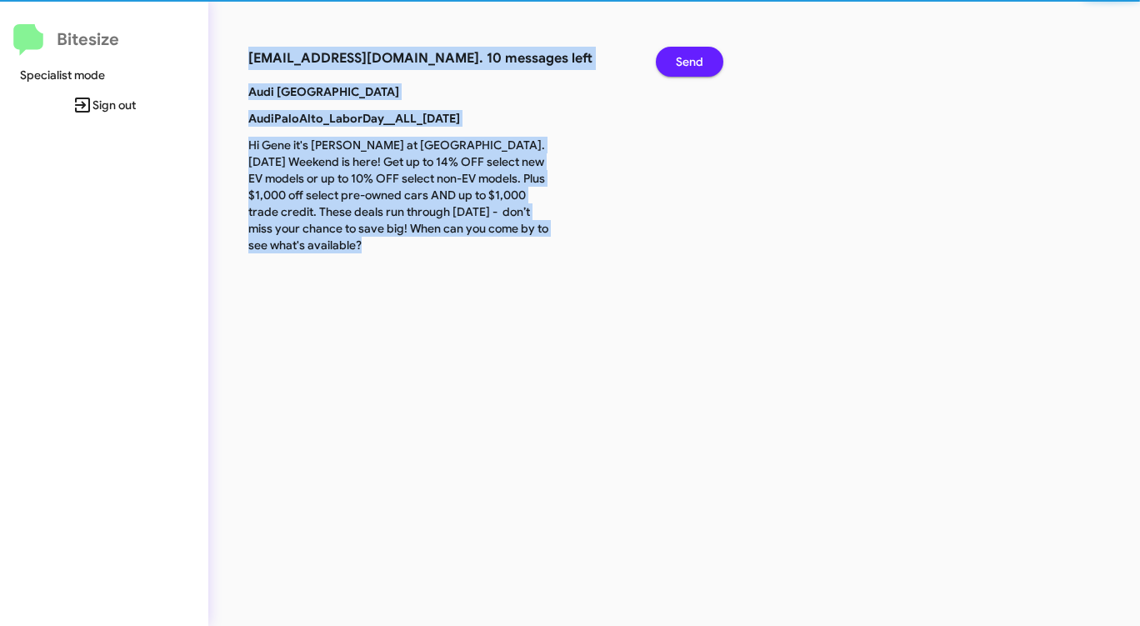
click at [691, 61] on span "Send" at bounding box center [690, 62] width 28 height 30
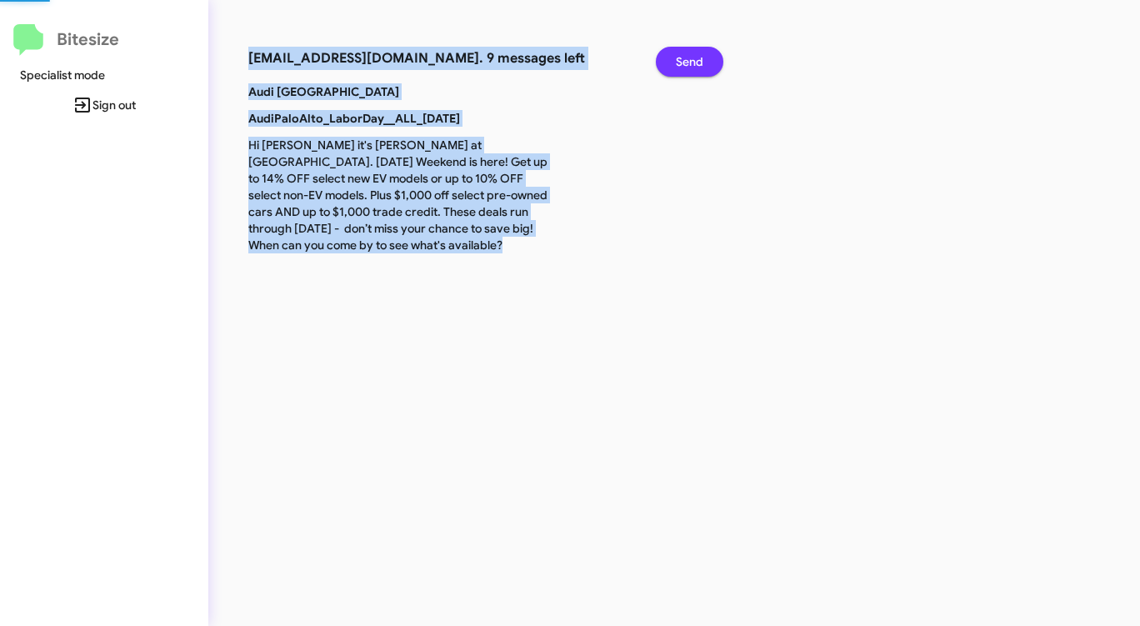
click at [691, 61] on span "Send" at bounding box center [690, 62] width 28 height 30
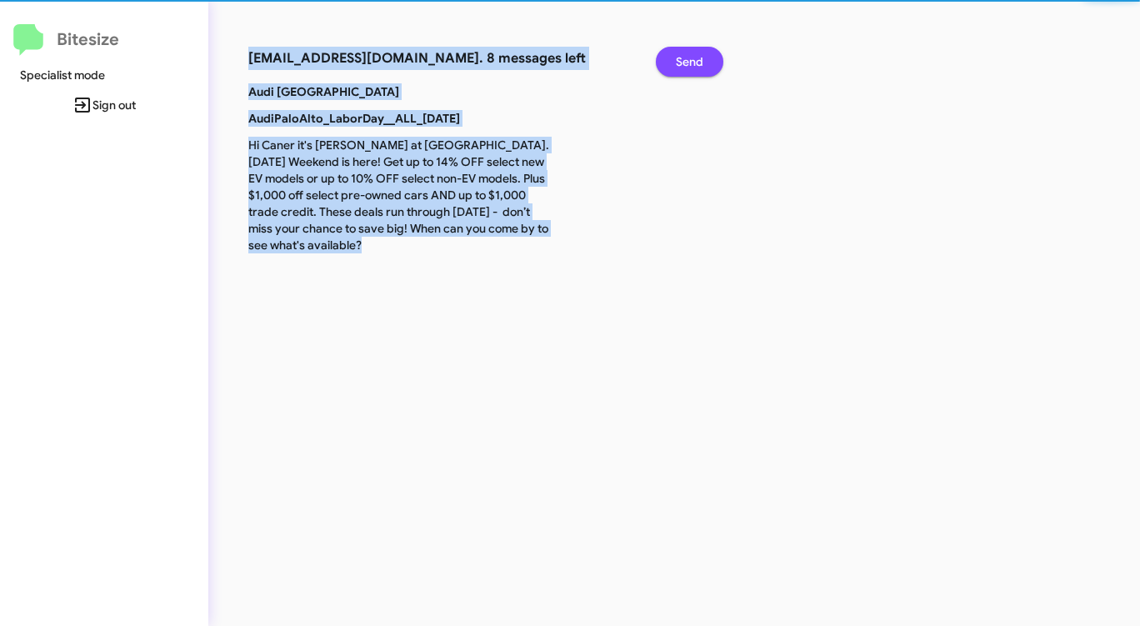
click at [691, 61] on span "Send" at bounding box center [690, 62] width 28 height 30
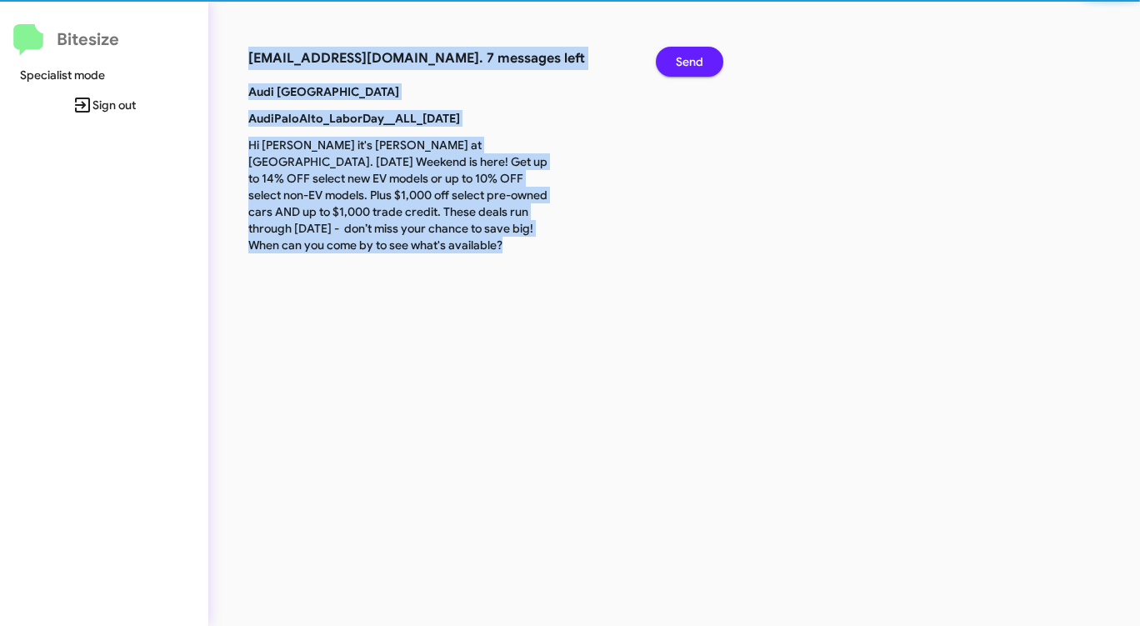
click at [691, 61] on span "Send" at bounding box center [690, 62] width 28 height 30
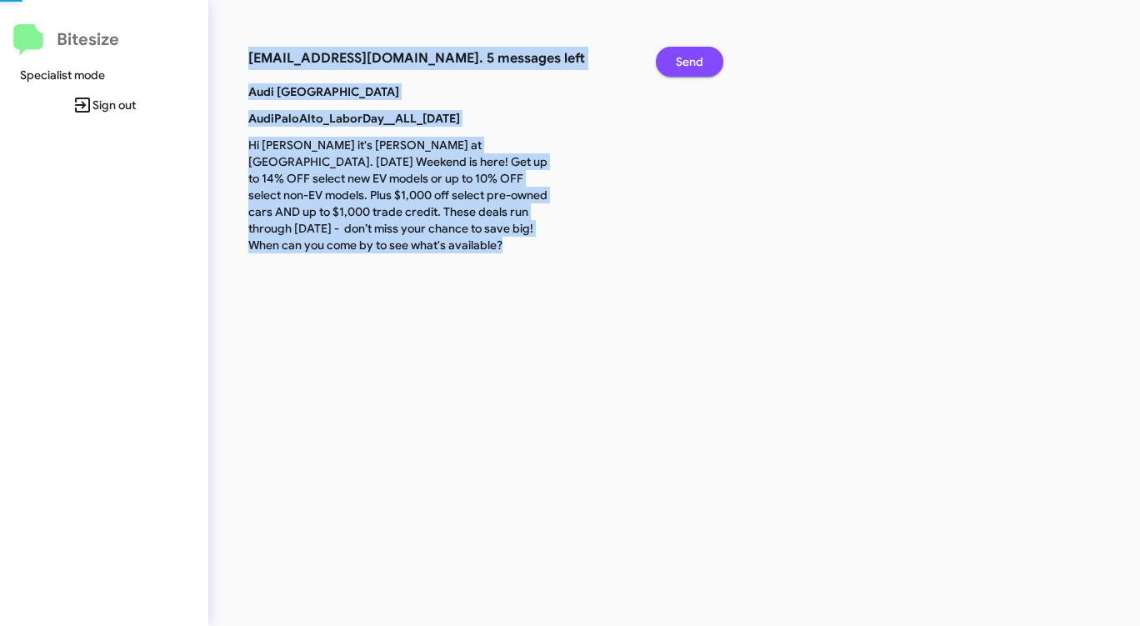
click at [691, 61] on span "Send" at bounding box center [690, 62] width 28 height 30
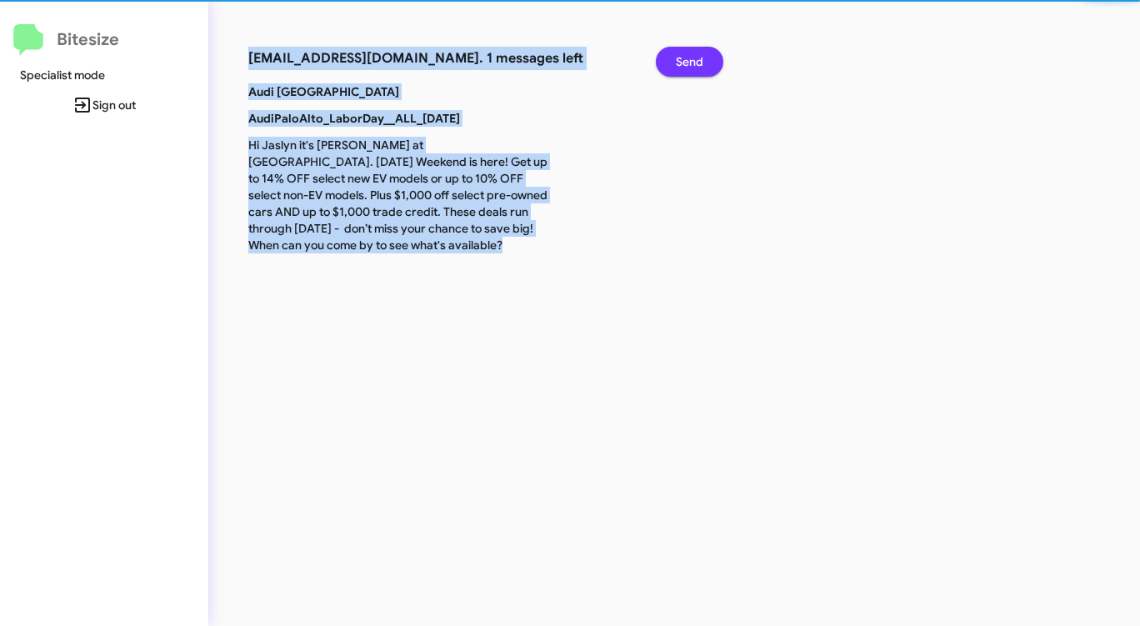
click at [691, 61] on span "Send" at bounding box center [690, 62] width 28 height 30
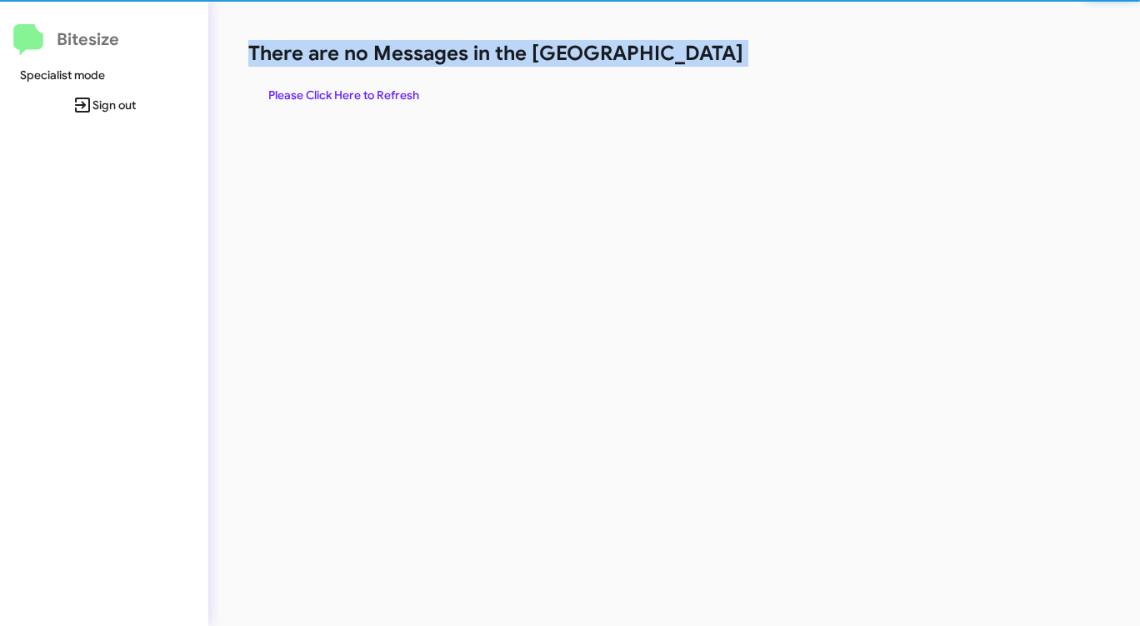
click at [691, 61] on h1 "There are no Messages in the [GEOGRAPHIC_DATA]" at bounding box center [596, 53] width 697 height 27
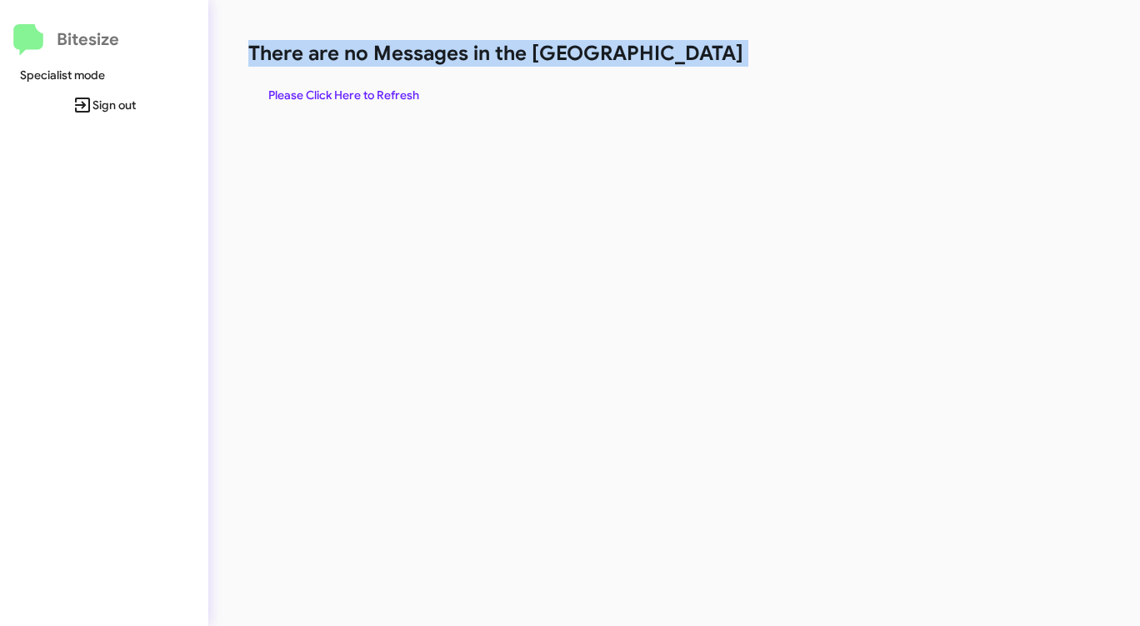
click at [691, 61] on h1 "There are no Messages in the [GEOGRAPHIC_DATA]" at bounding box center [596, 53] width 697 height 27
click at [349, 94] on span "Please Click Here to Refresh" at bounding box center [343, 95] width 151 height 30
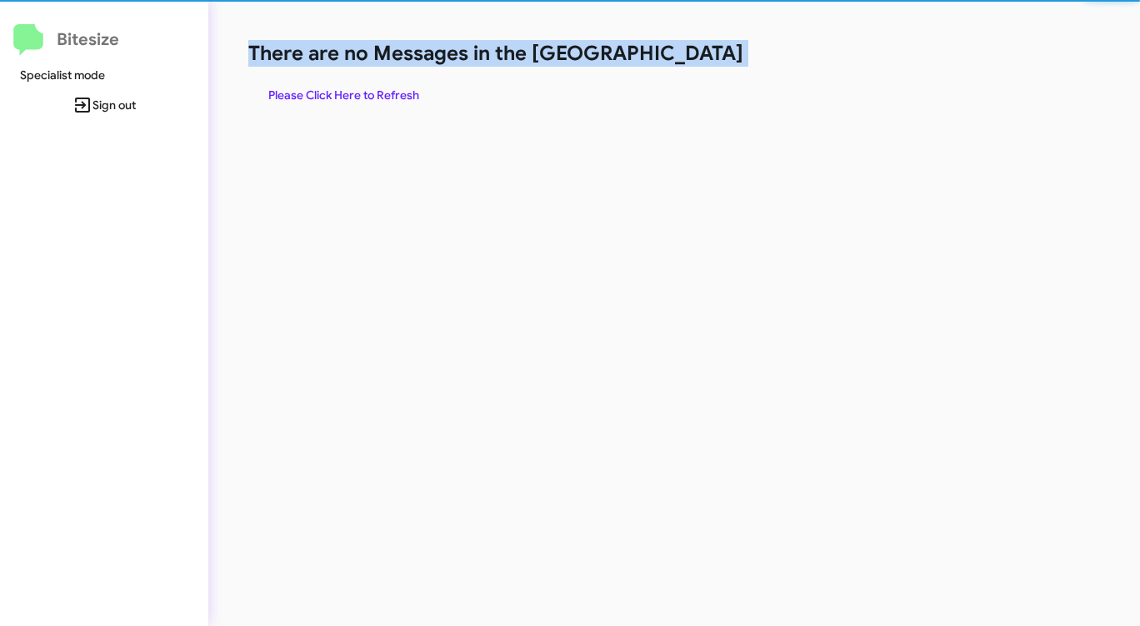
click at [349, 94] on span "Please Click Here to Refresh" at bounding box center [343, 95] width 151 height 30
click at [372, 90] on span "Please Click Here to Refresh" at bounding box center [343, 95] width 151 height 30
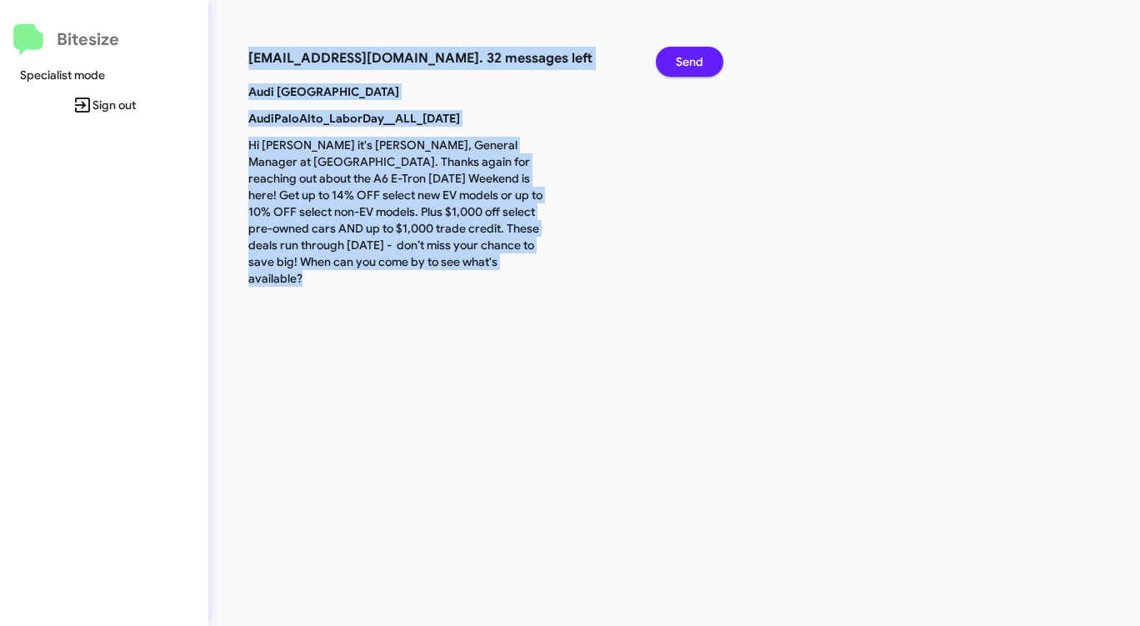
click at [690, 57] on span "Send" at bounding box center [690, 62] width 28 height 30
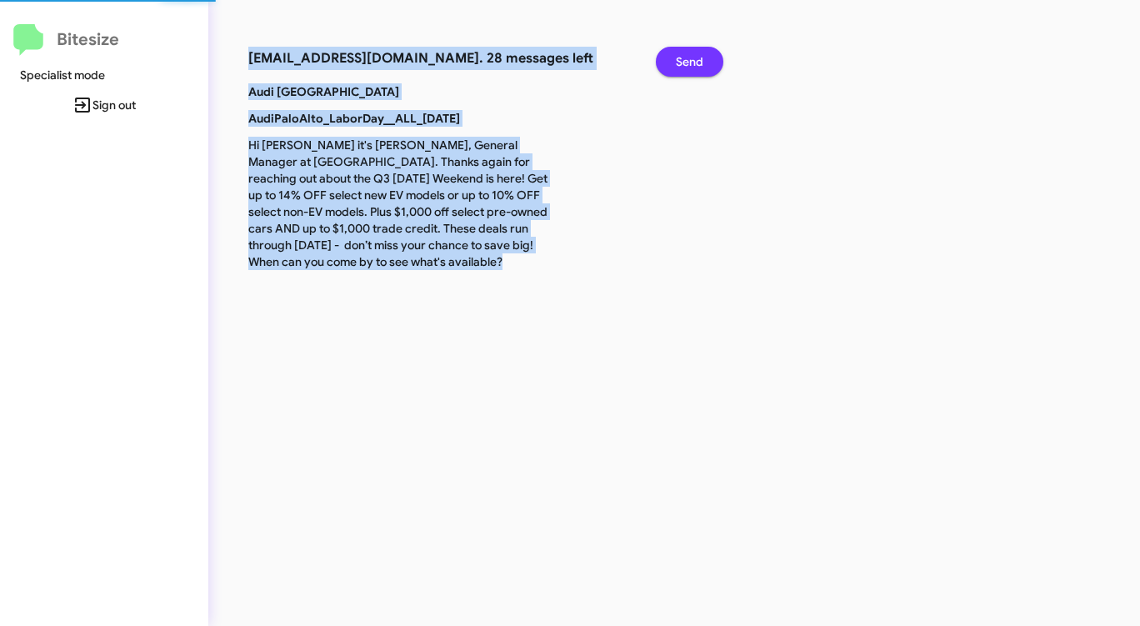
click at [690, 57] on span "Send" at bounding box center [690, 62] width 28 height 30
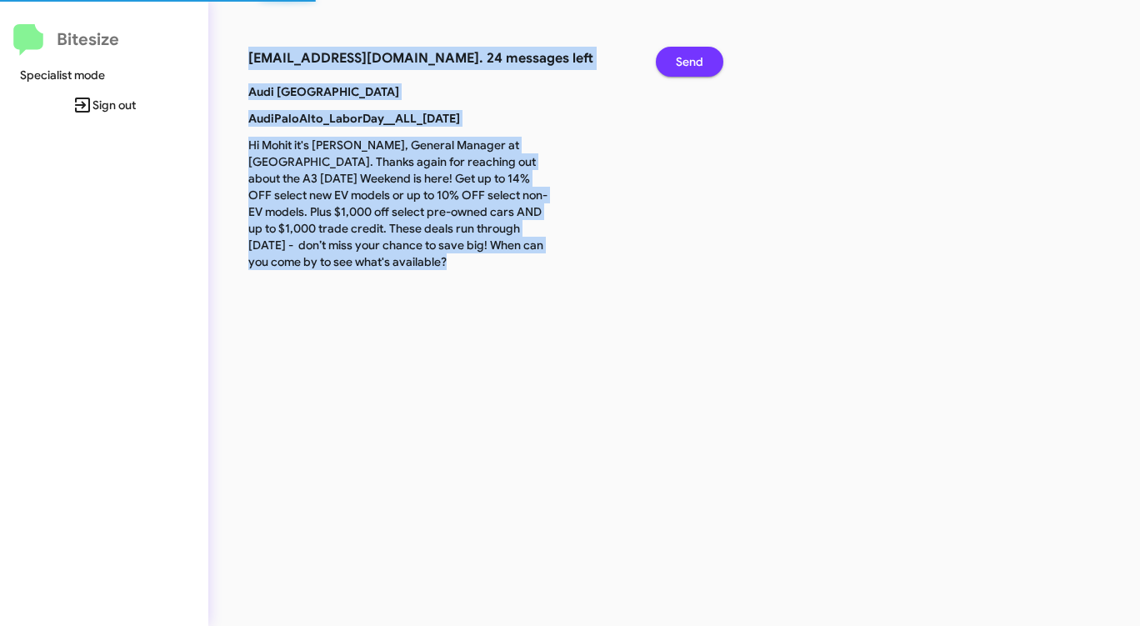
click at [690, 57] on span "Send" at bounding box center [690, 62] width 28 height 30
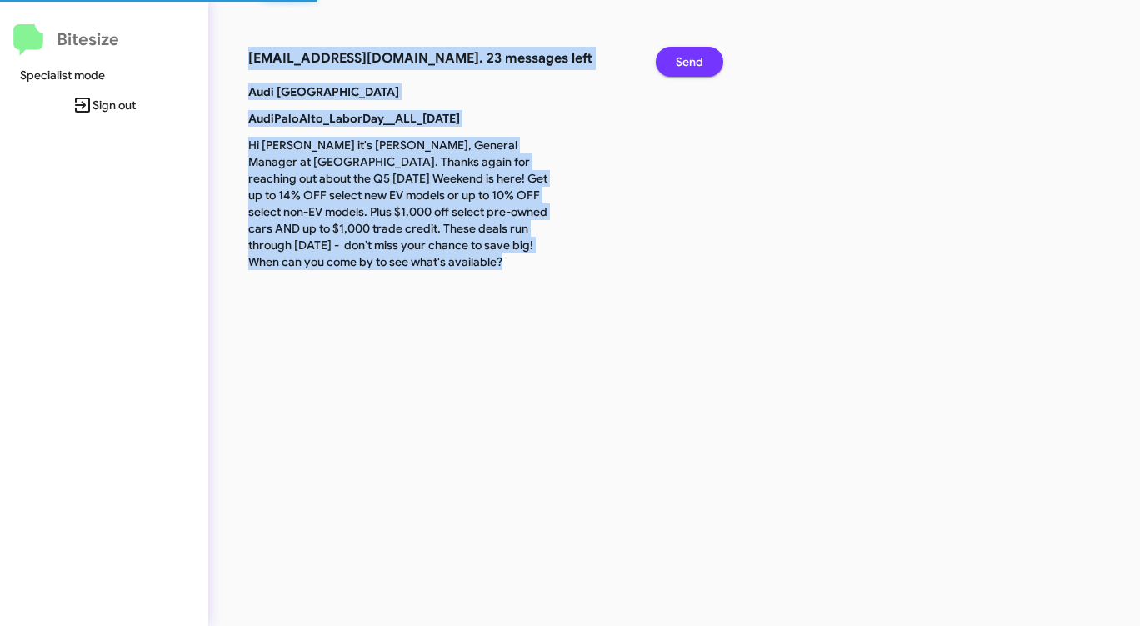
click at [690, 57] on span "Send" at bounding box center [690, 62] width 28 height 30
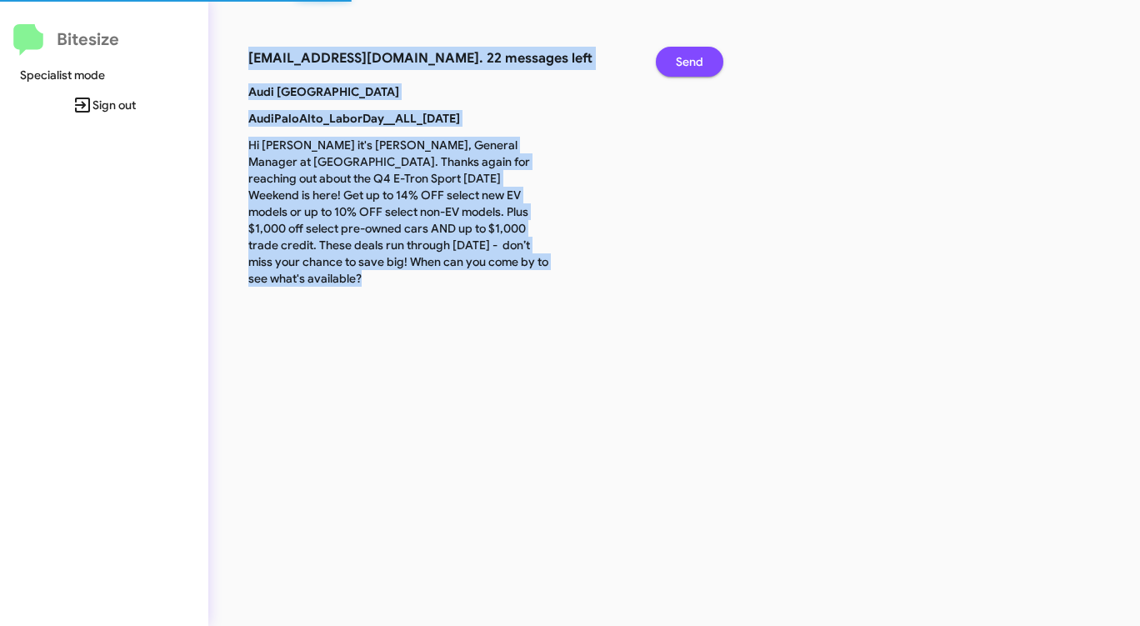
click at [690, 57] on span "Send" at bounding box center [690, 62] width 28 height 30
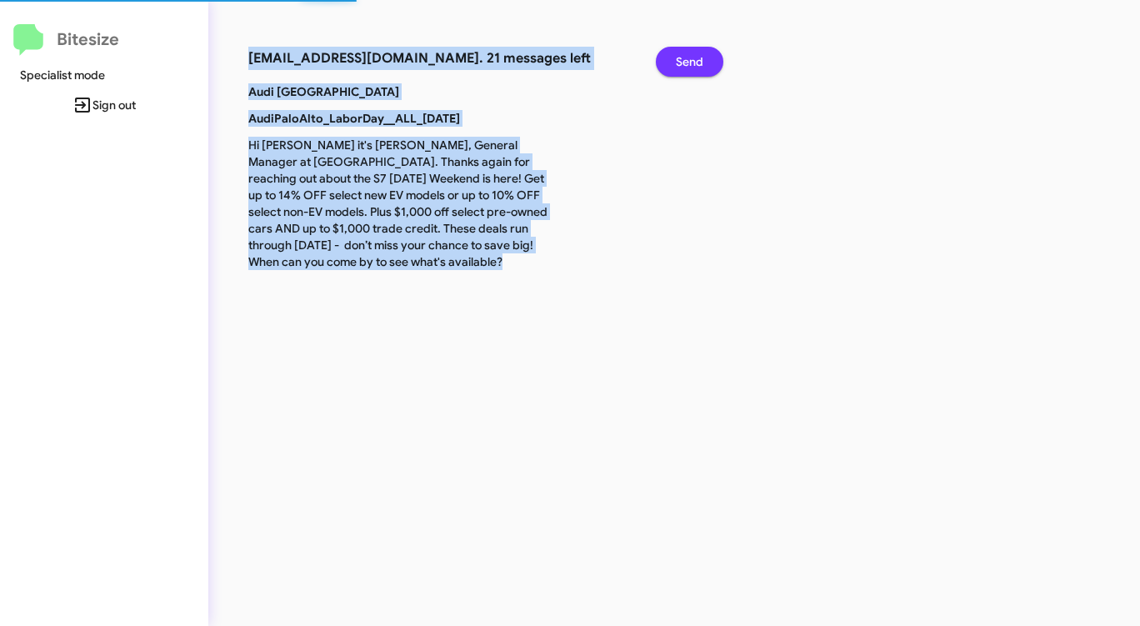
click at [690, 57] on span "Send" at bounding box center [690, 62] width 28 height 30
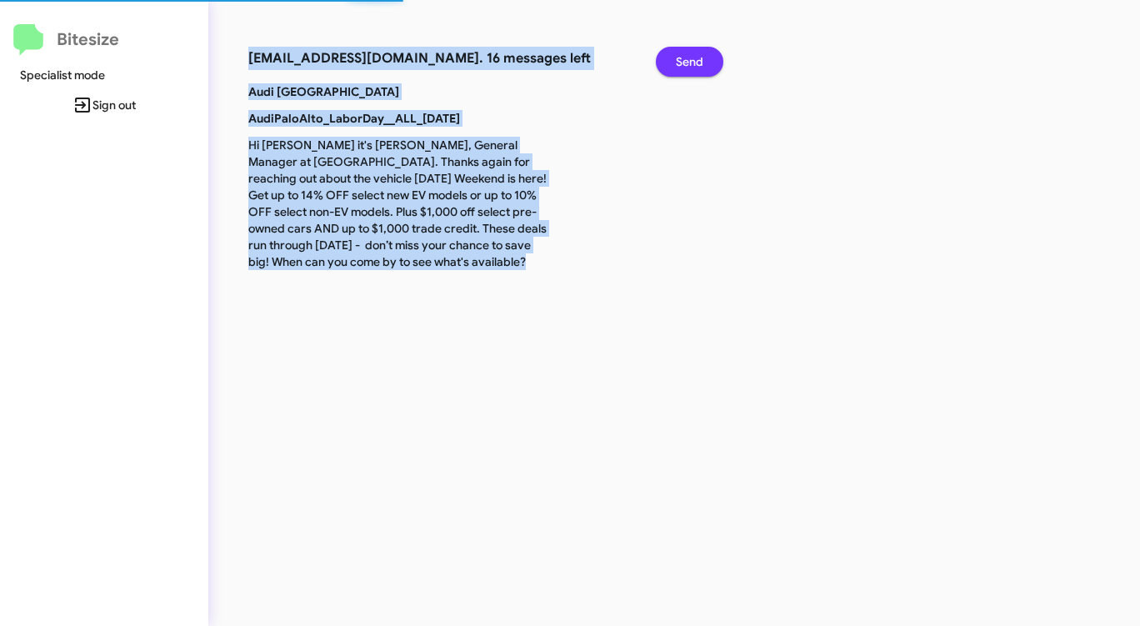
click at [690, 57] on span "Send" at bounding box center [690, 62] width 28 height 30
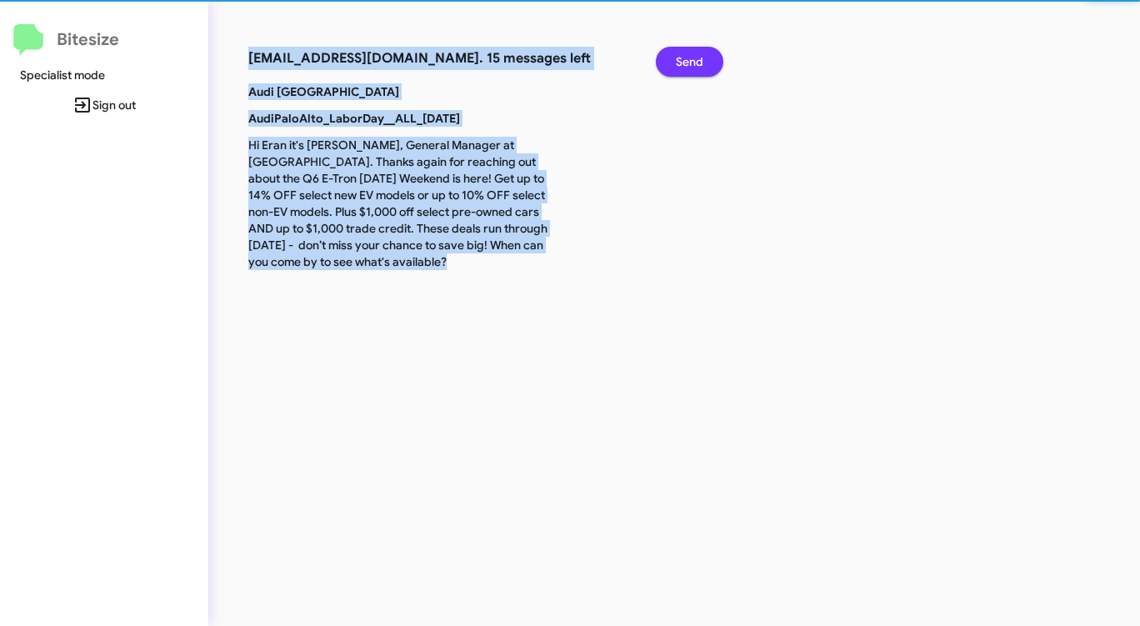
click at [690, 57] on span "Send" at bounding box center [690, 62] width 28 height 30
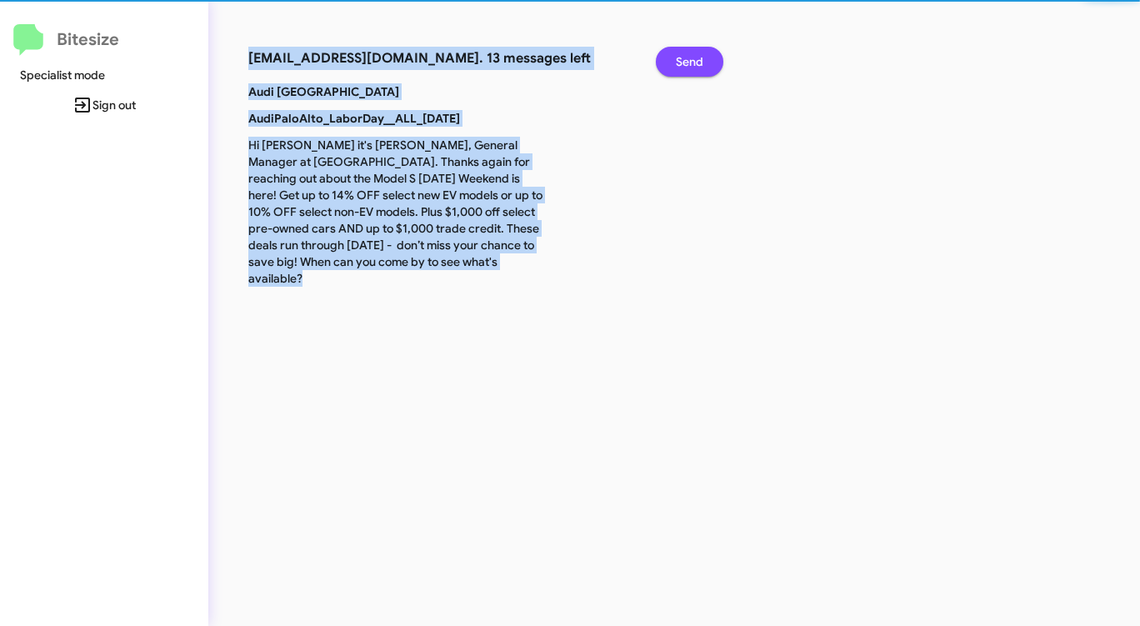
click at [690, 57] on span "Send" at bounding box center [690, 62] width 28 height 30
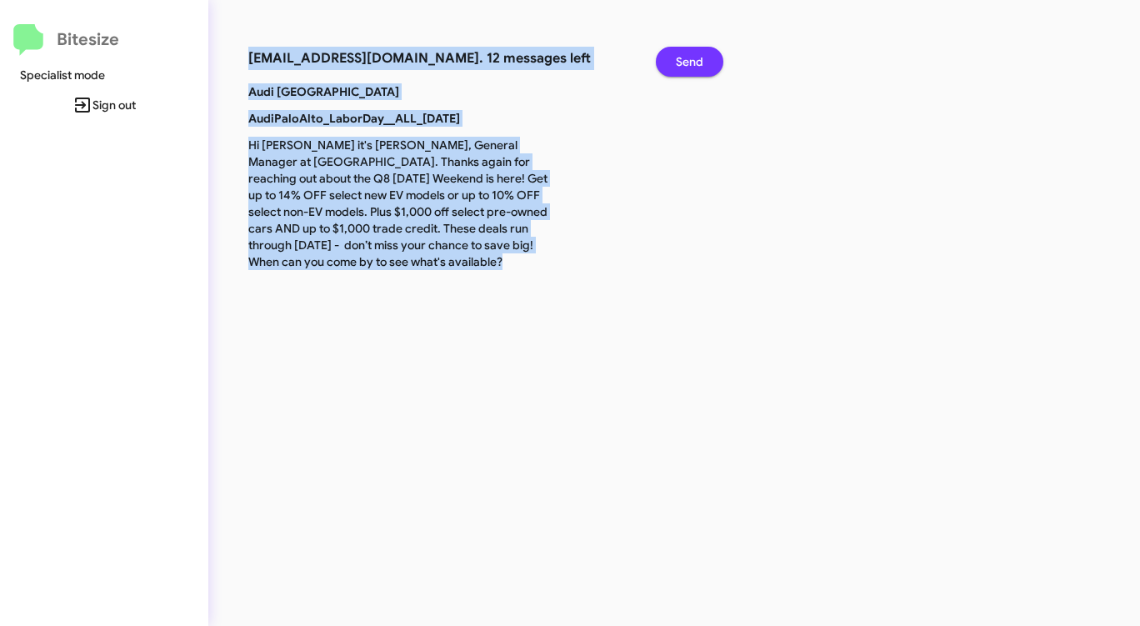
click at [690, 57] on span "Send" at bounding box center [690, 62] width 28 height 30
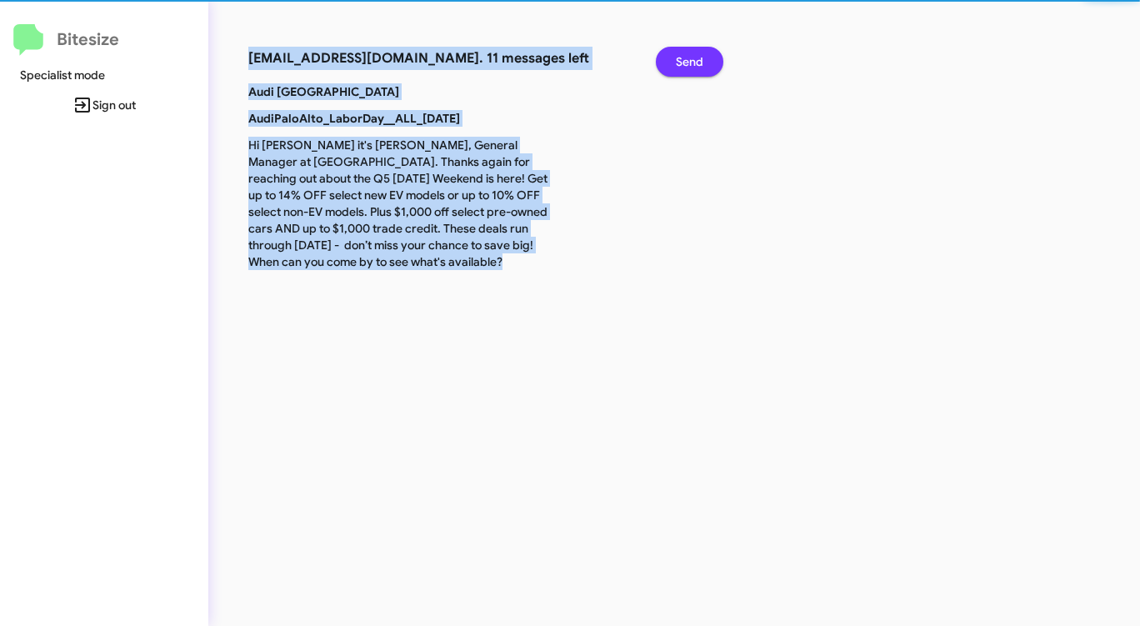
click at [690, 57] on span "Send" at bounding box center [690, 62] width 28 height 30
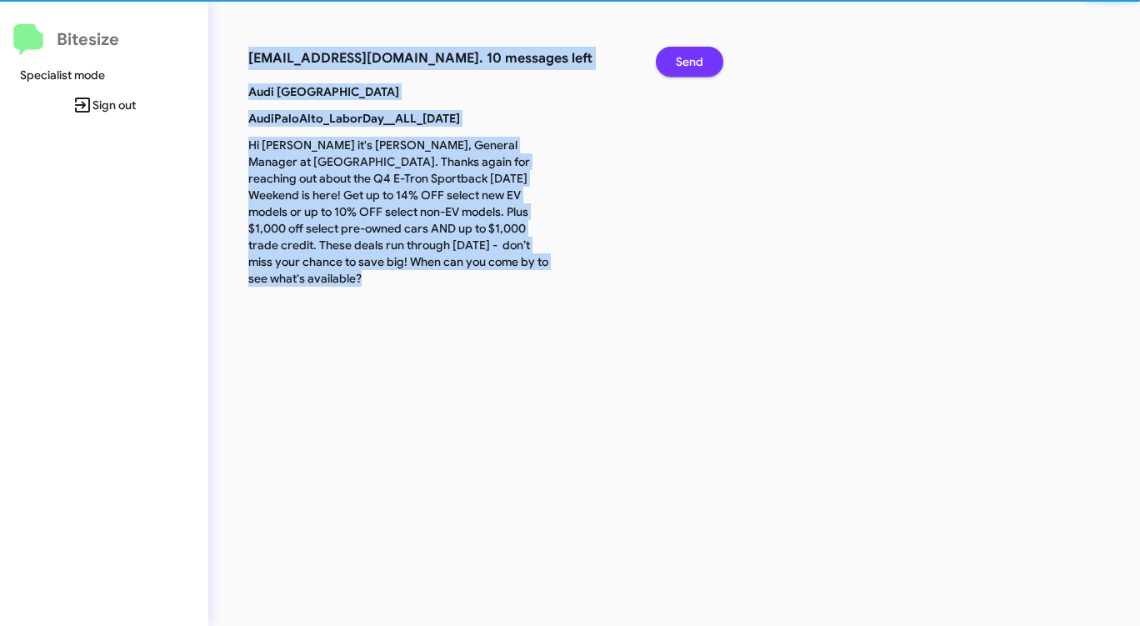
click at [690, 57] on span "Send" at bounding box center [690, 62] width 28 height 30
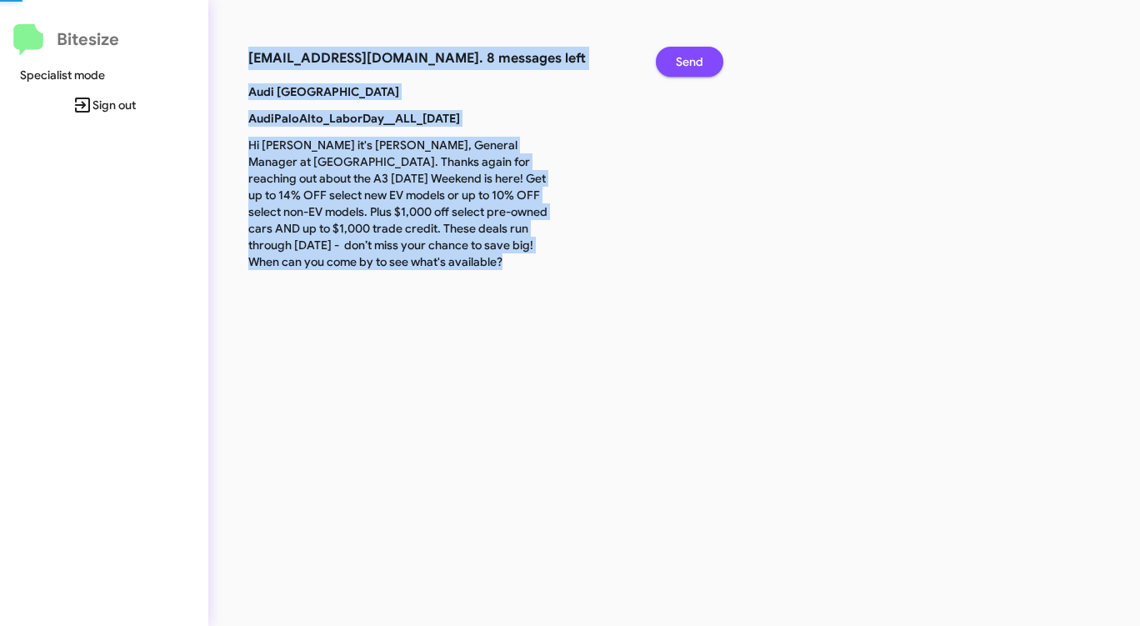
click at [690, 57] on span "Send" at bounding box center [690, 62] width 28 height 30
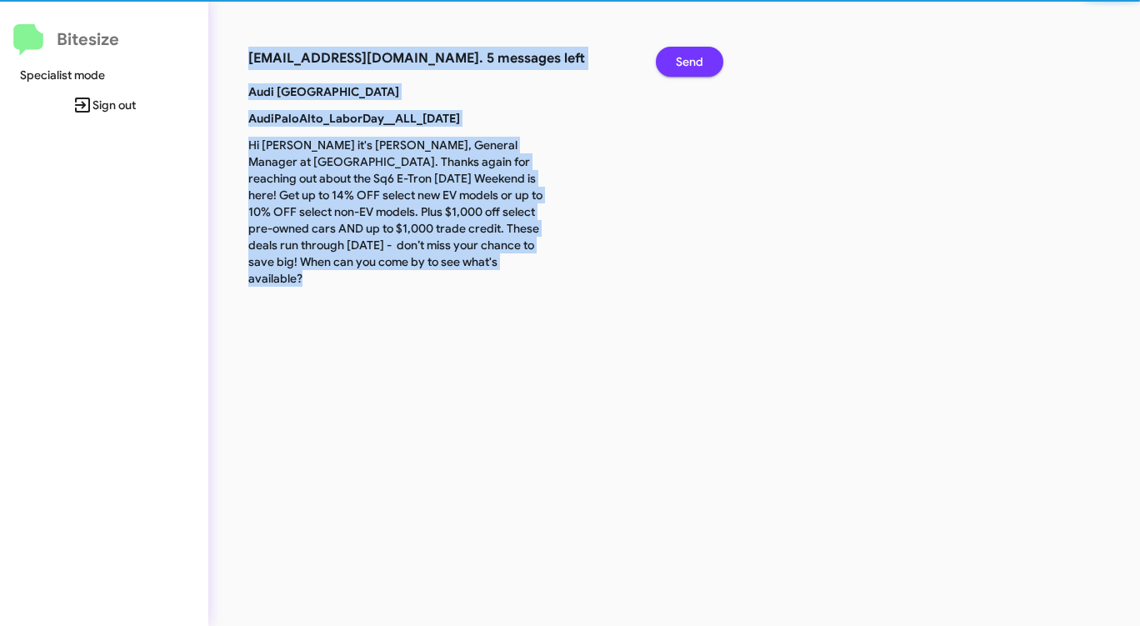
click at [690, 57] on span "Send" at bounding box center [690, 62] width 28 height 30
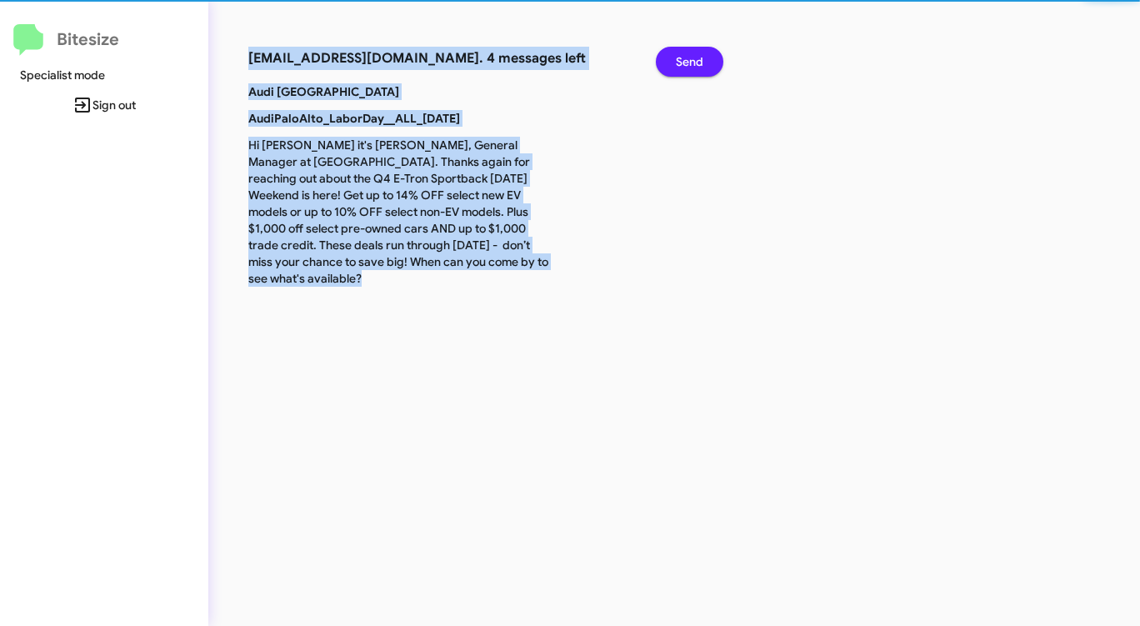
click at [688, 57] on span "Send" at bounding box center [690, 62] width 28 height 30
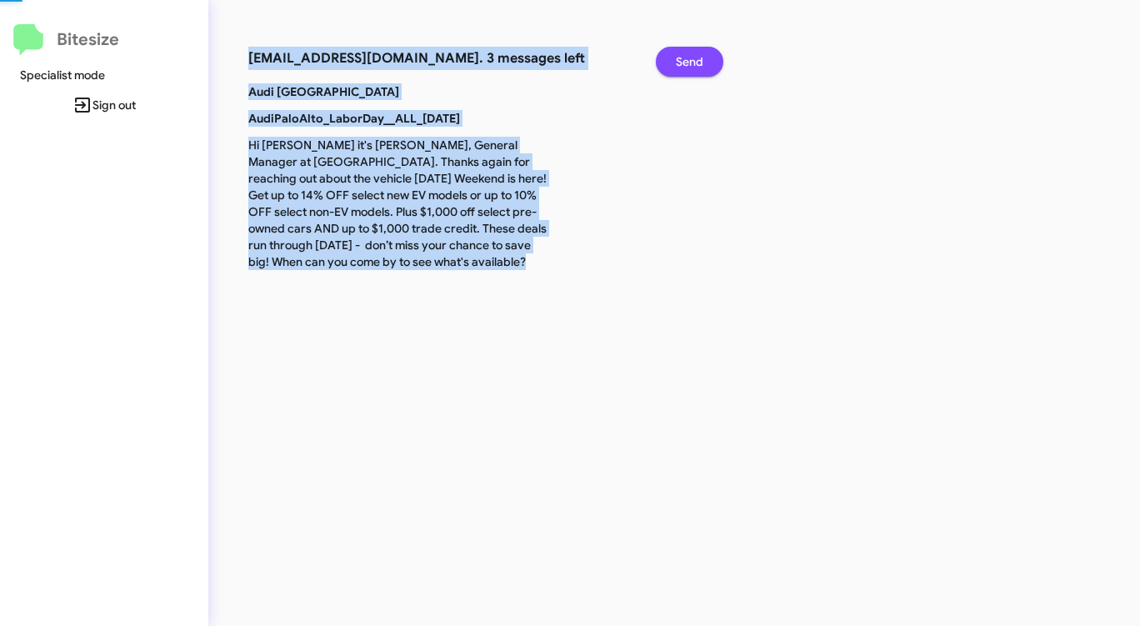
click at [688, 57] on span "Send" at bounding box center [690, 62] width 28 height 30
click at [688, 58] on span "Send" at bounding box center [690, 62] width 28 height 30
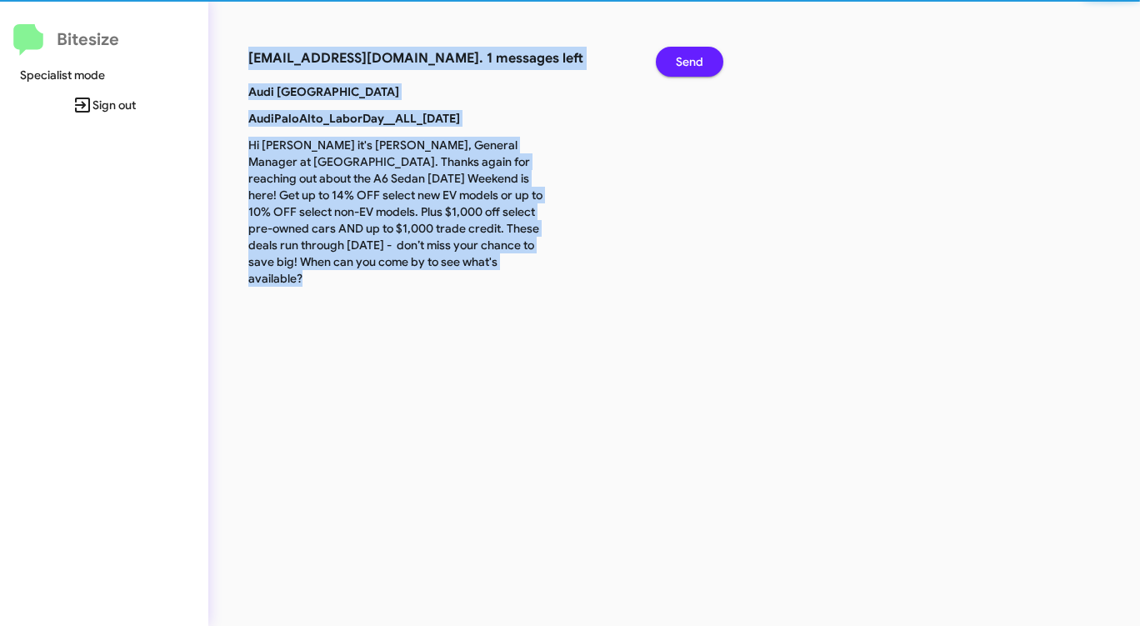
click at [687, 58] on span "Send" at bounding box center [690, 62] width 28 height 30
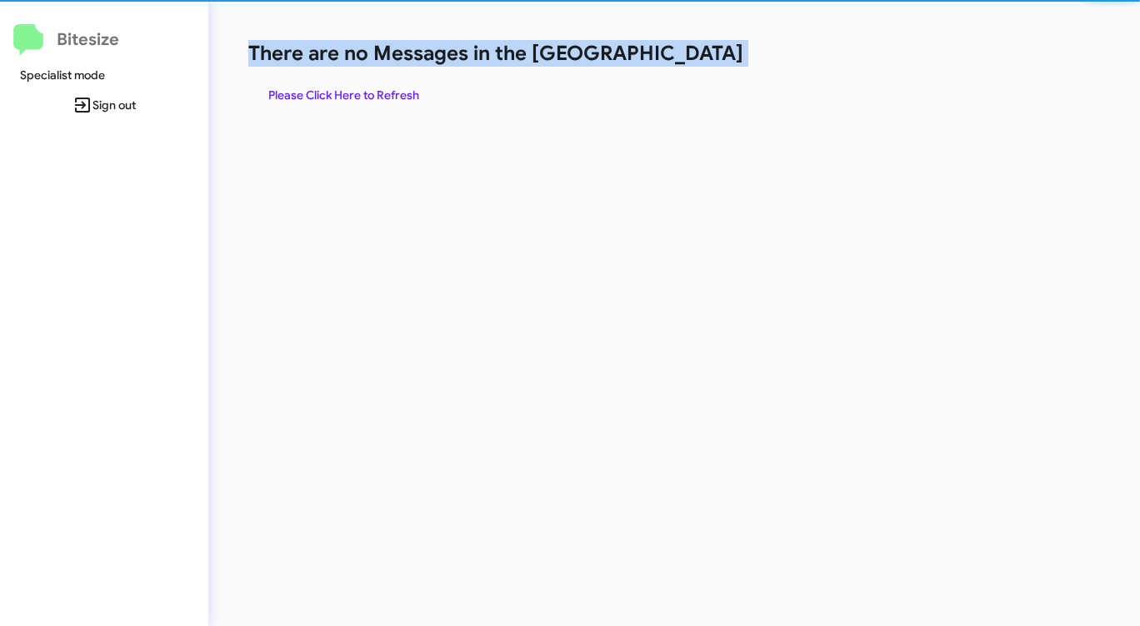
click at [686, 58] on h1 "There are no Messages in the [GEOGRAPHIC_DATA]" at bounding box center [596, 53] width 697 height 27
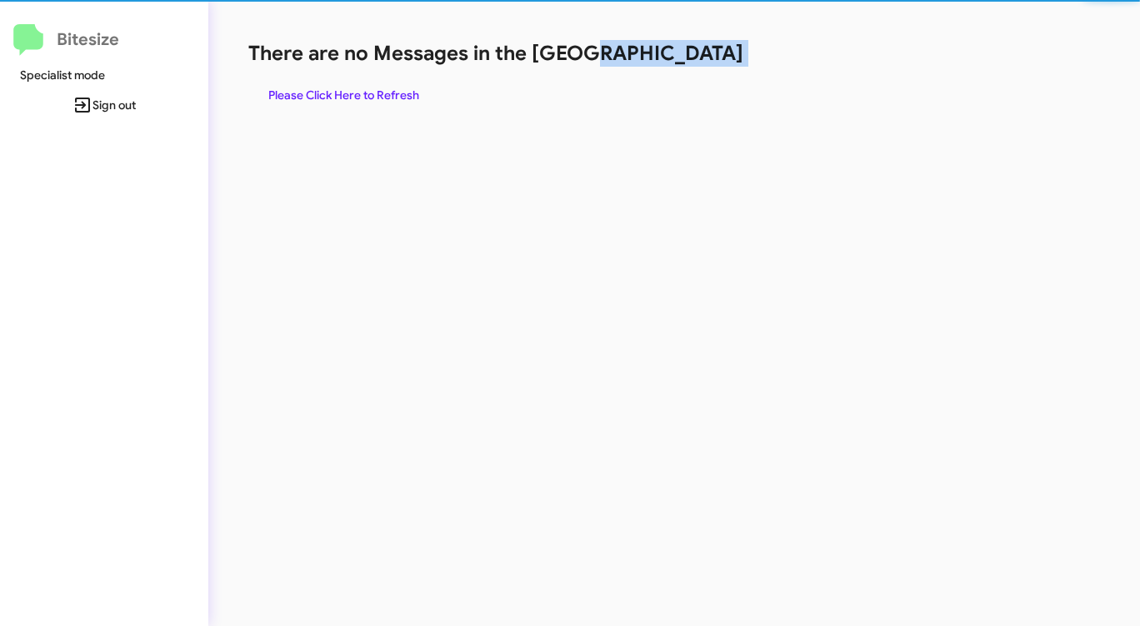
click at [686, 58] on h1 "There are no Messages in the [GEOGRAPHIC_DATA]" at bounding box center [596, 53] width 697 height 27
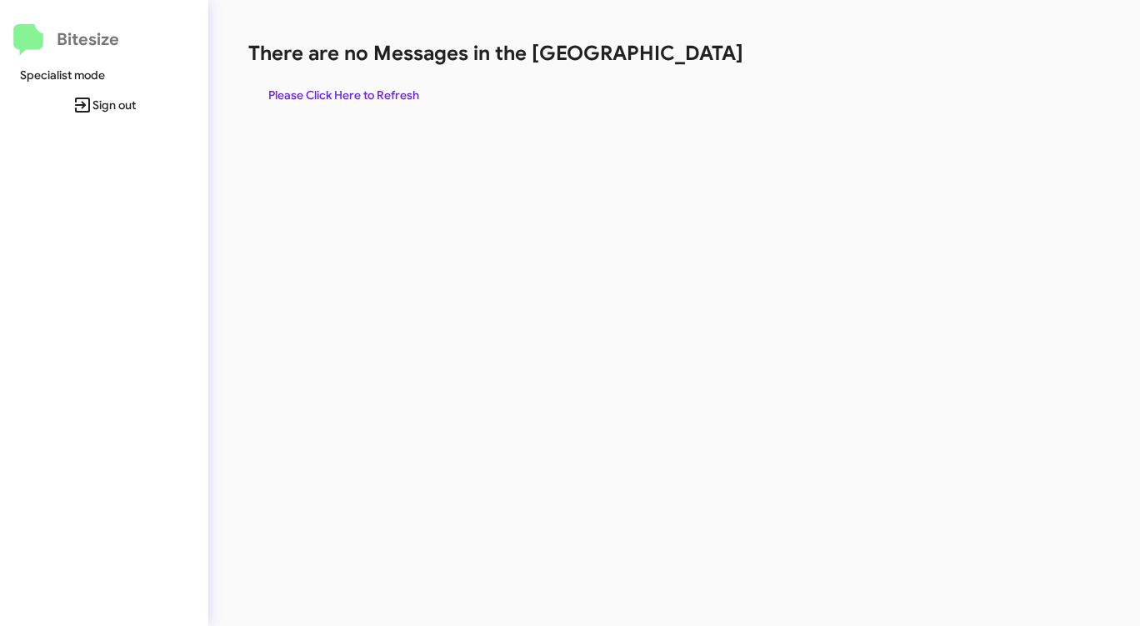
click at [686, 58] on h1 "There are no Messages in the [GEOGRAPHIC_DATA]" at bounding box center [596, 53] width 697 height 27
click at [381, 83] on span "Please Click Here to Refresh" at bounding box center [343, 95] width 151 height 30
click at [383, 89] on span "Please Click Here to Refresh" at bounding box center [343, 95] width 151 height 30
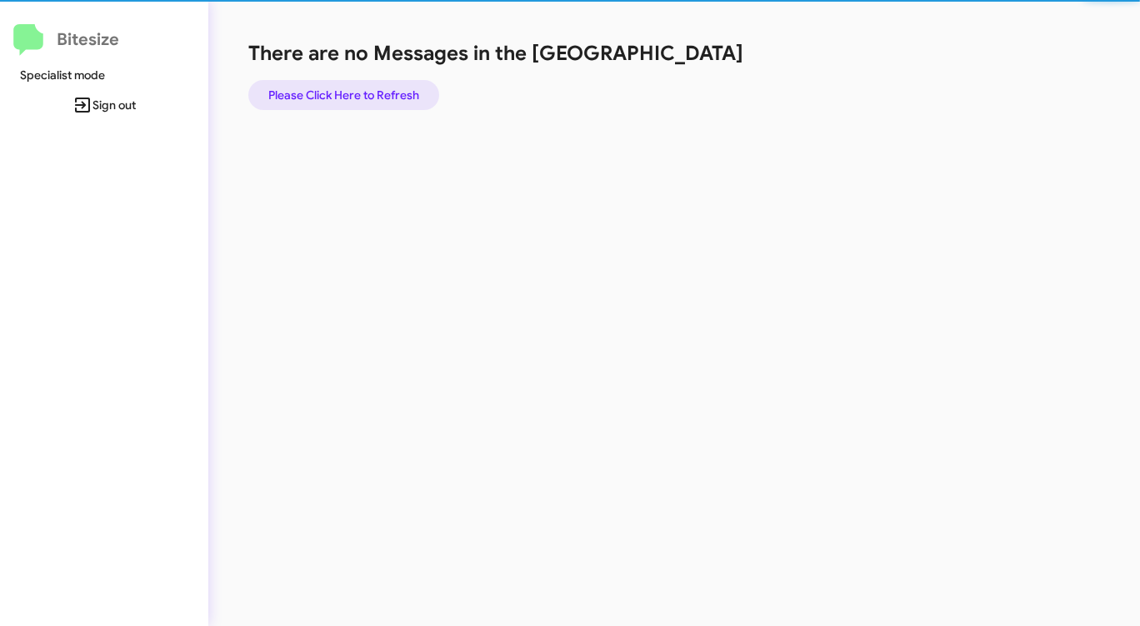
click at [383, 89] on span "Please Click Here to Refresh" at bounding box center [343, 95] width 151 height 30
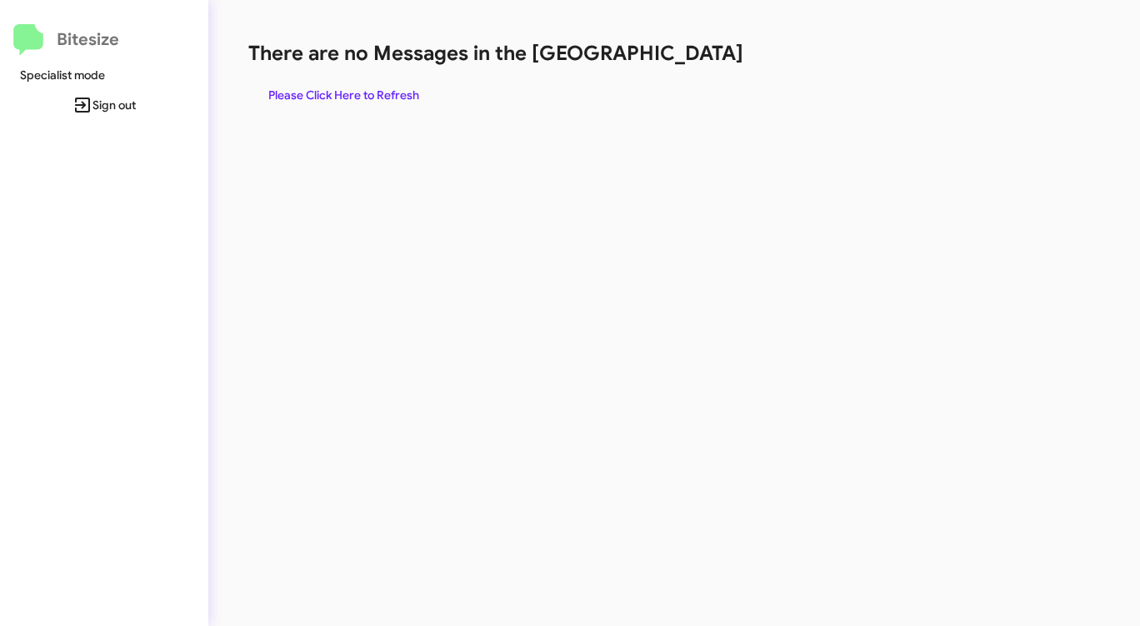
click at [653, 73] on div "There are no Messages in the Queue Please Click Here to Refresh" at bounding box center [596, 75] width 697 height 70
click at [409, 93] on span "Please Click Here to Refresh" at bounding box center [343, 95] width 151 height 30
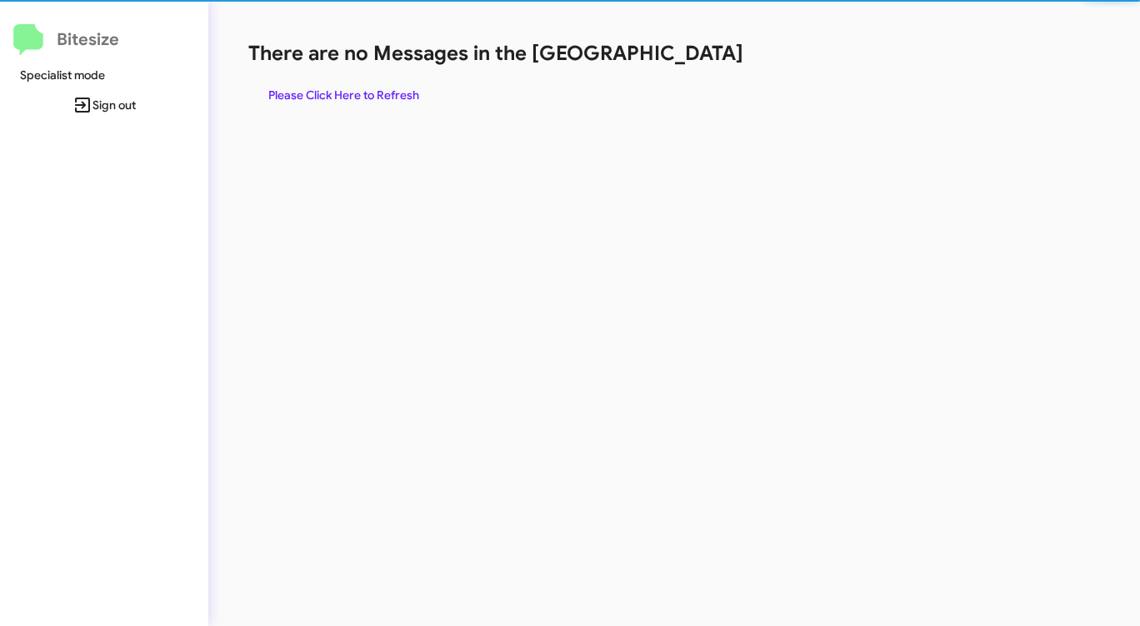
click at [574, 115] on div "There are no Messages in the Queue Please Click Here to Refresh" at bounding box center [596, 313] width 777 height 626
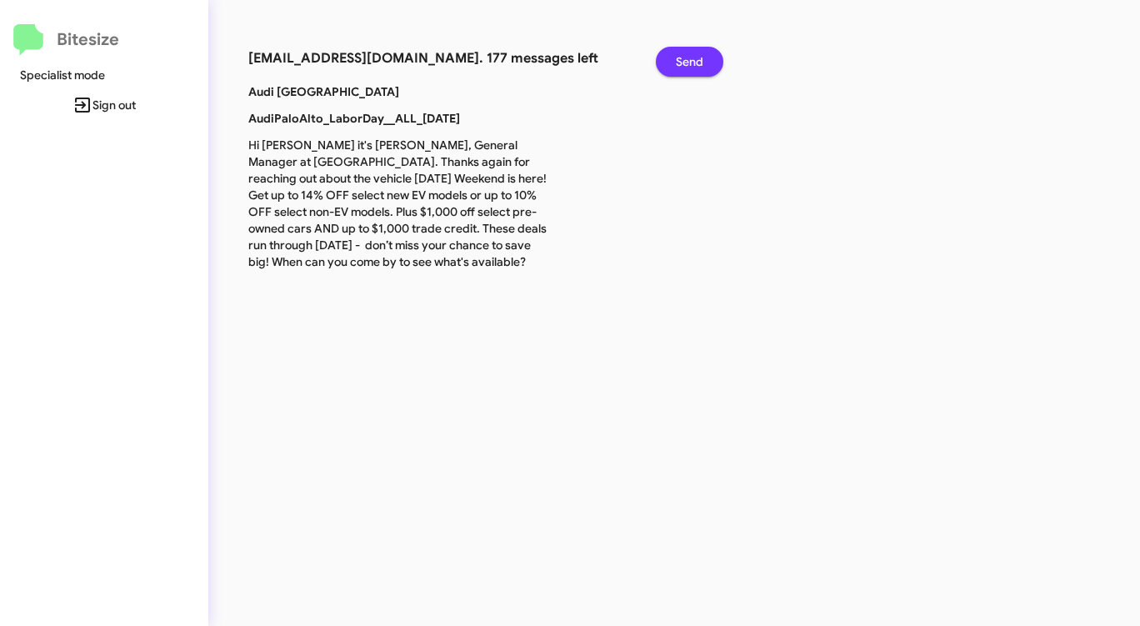
click at [676, 58] on span "Send" at bounding box center [690, 62] width 28 height 30
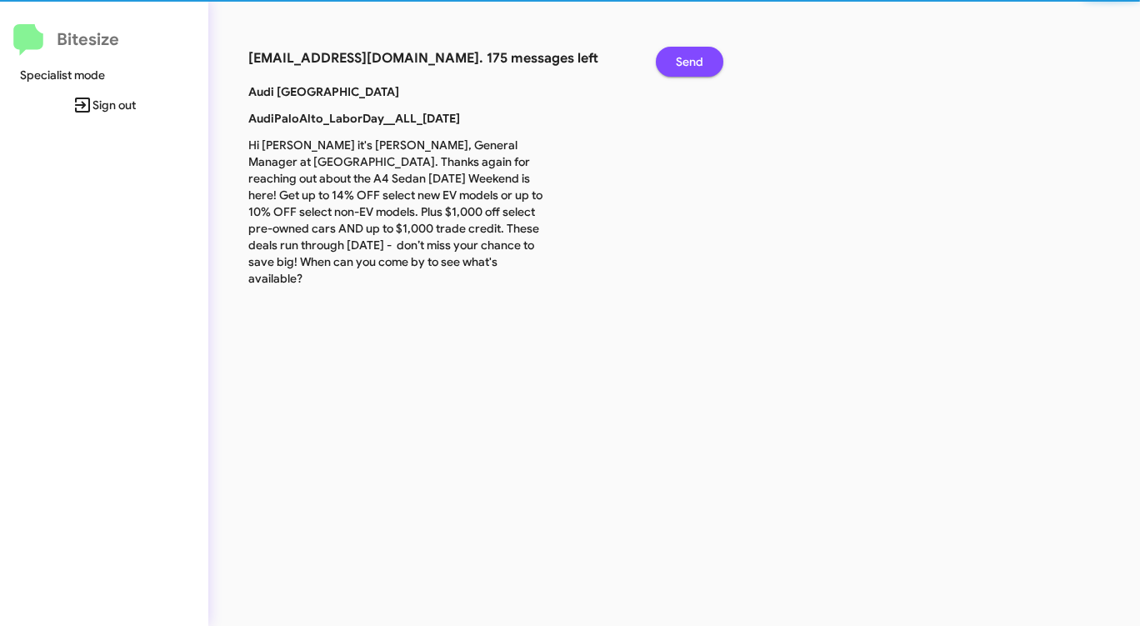
click at [676, 58] on span "Send" at bounding box center [690, 62] width 28 height 30
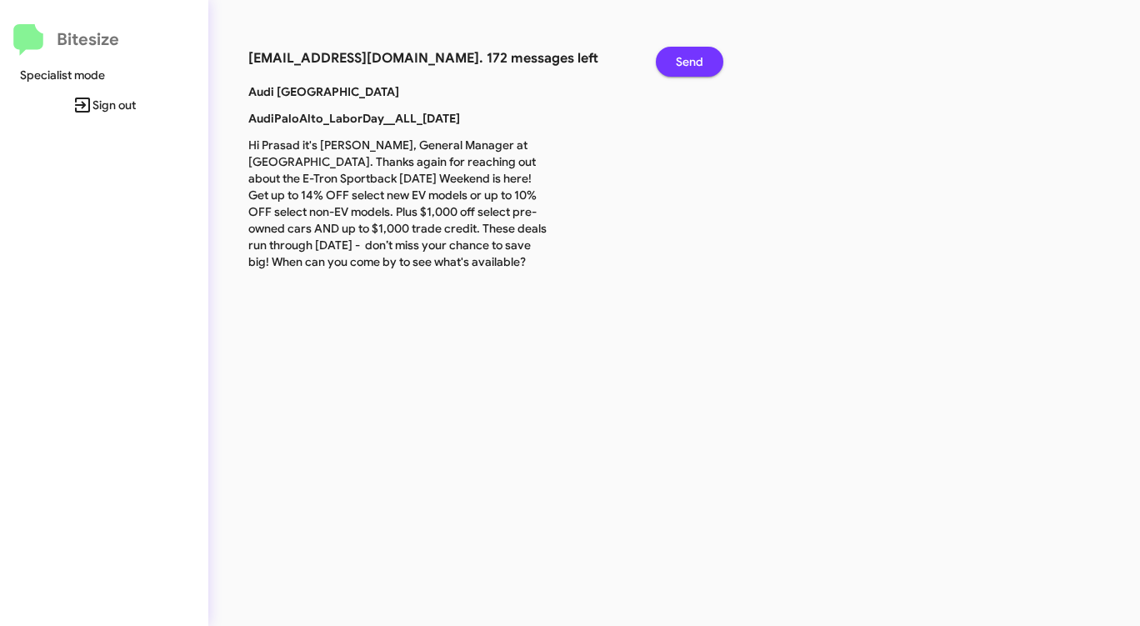
click at [676, 58] on span "Send" at bounding box center [690, 62] width 28 height 30
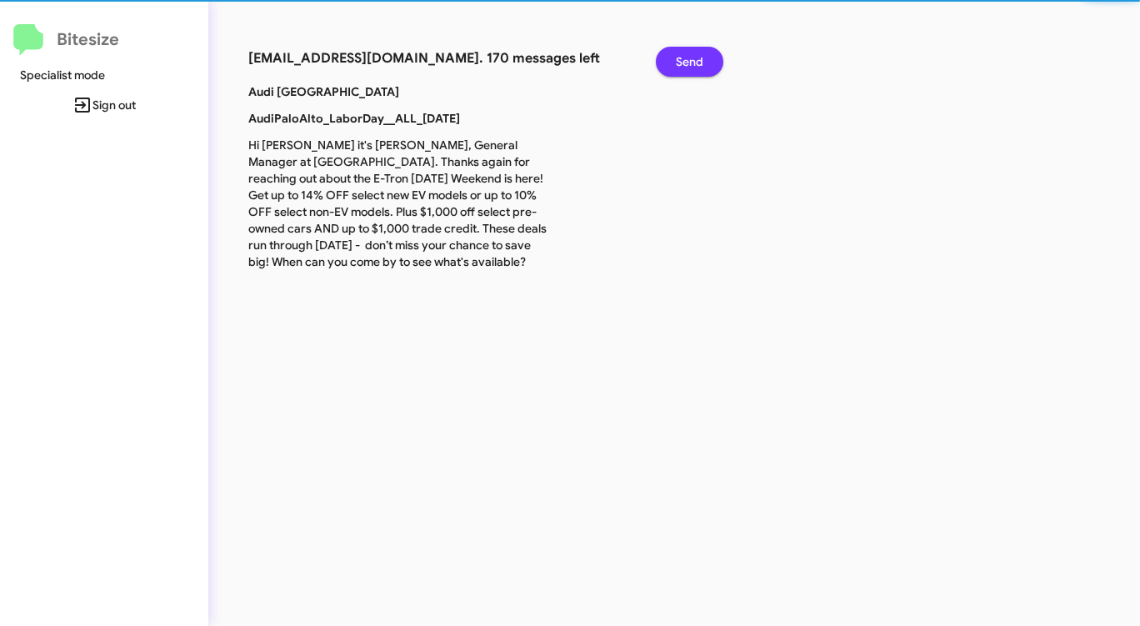
click at [676, 58] on span "Send" at bounding box center [690, 62] width 28 height 30
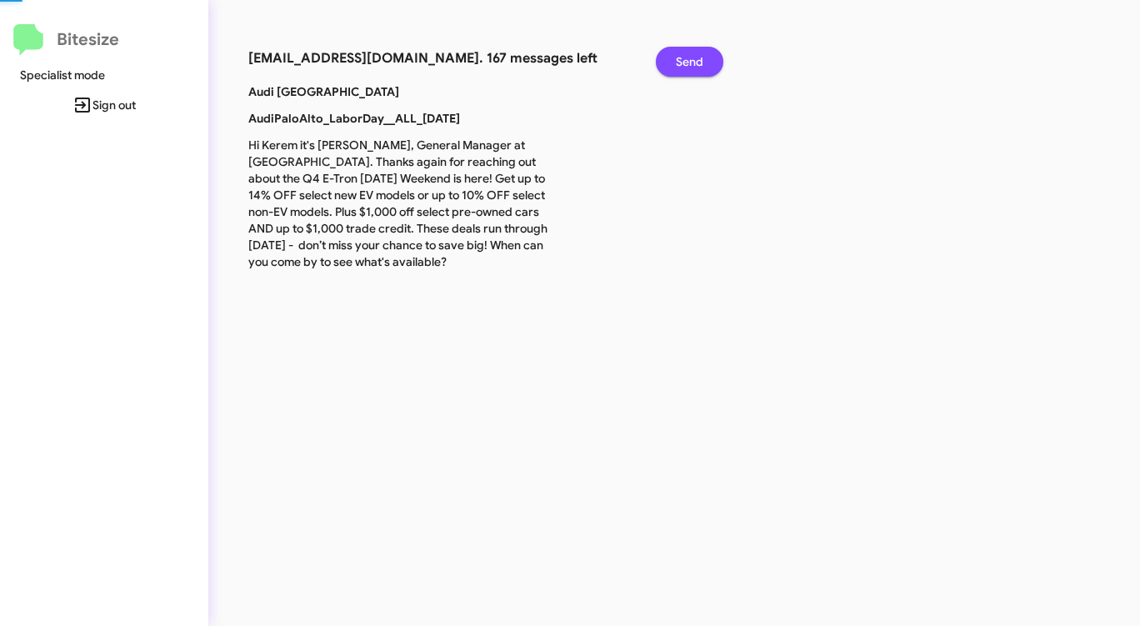
click at [676, 58] on span "Send" at bounding box center [690, 62] width 28 height 30
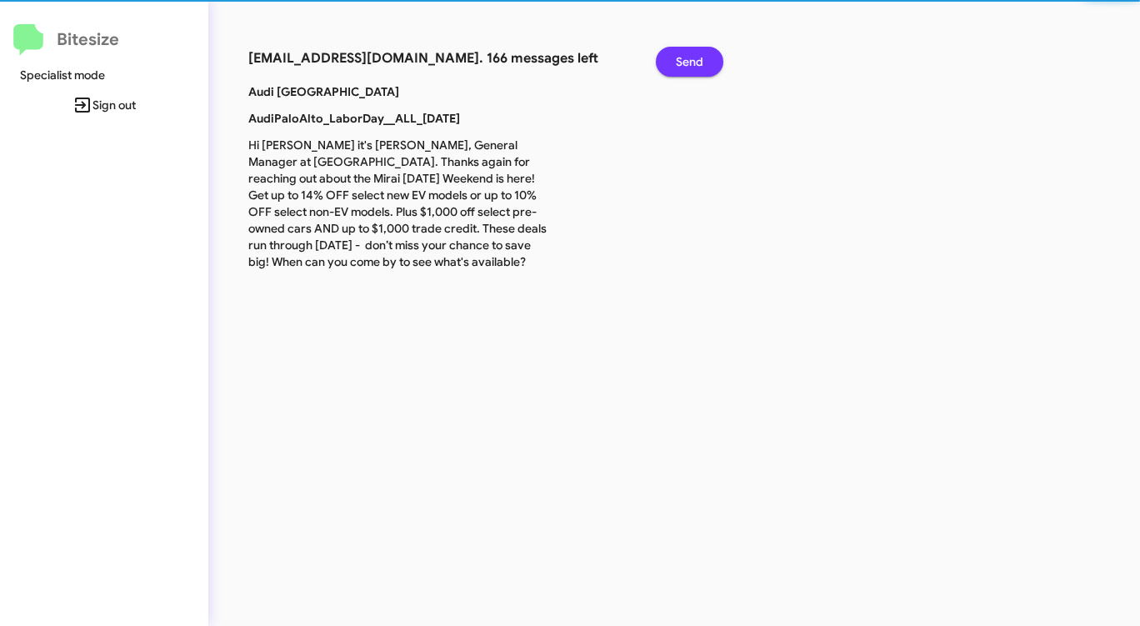
click at [676, 58] on span "Send" at bounding box center [690, 62] width 28 height 30
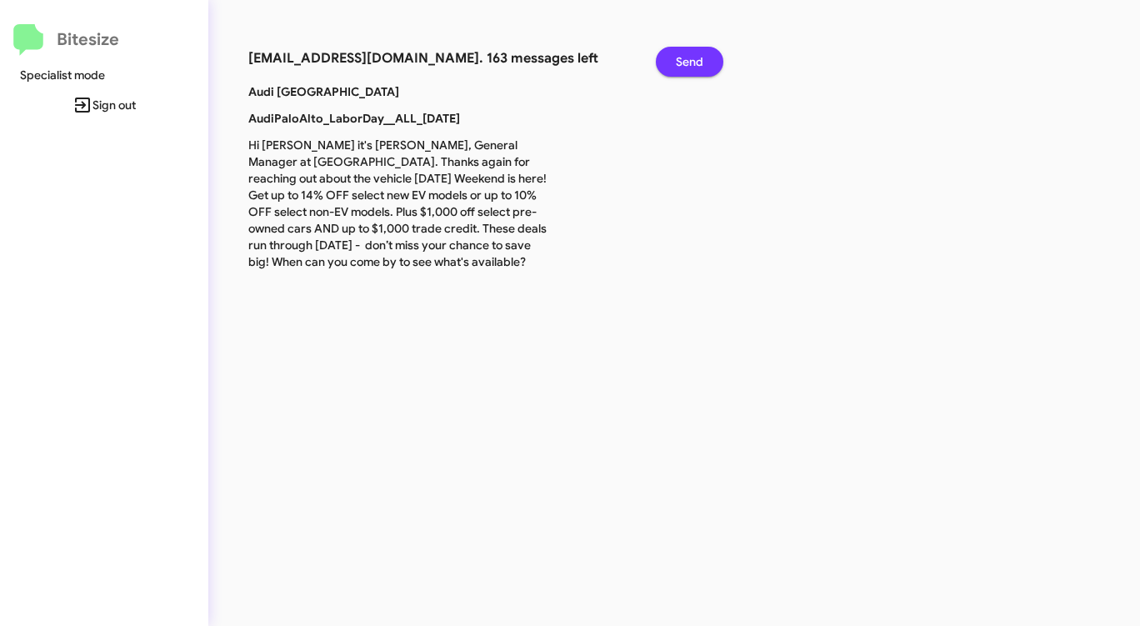
click at [676, 58] on span "Send" at bounding box center [690, 62] width 28 height 30
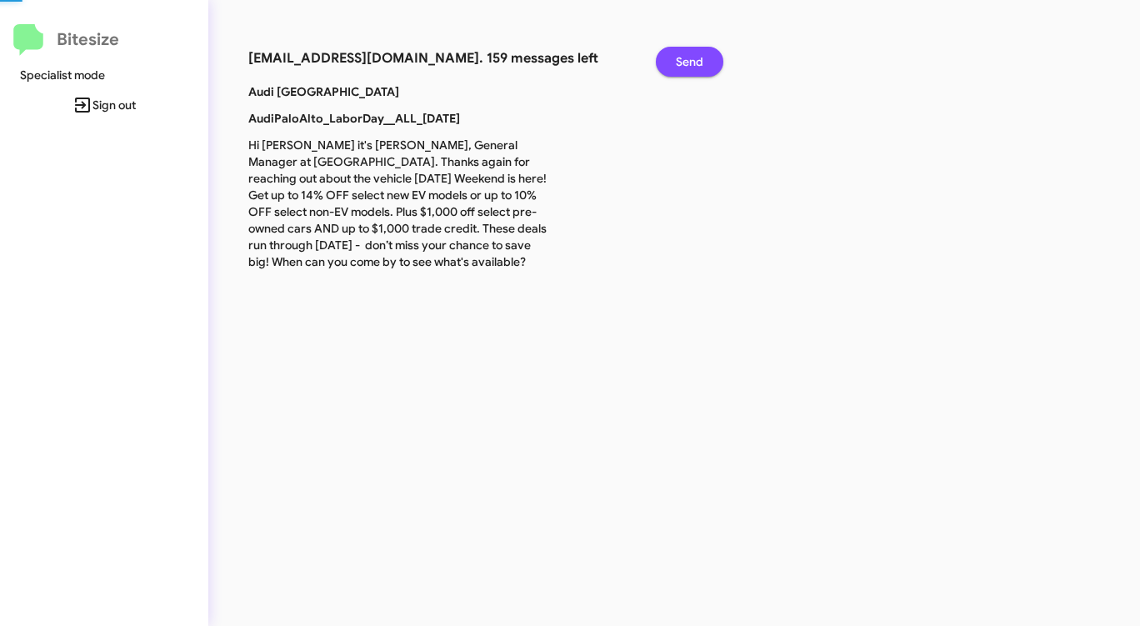
click at [676, 58] on span "Send" at bounding box center [690, 62] width 28 height 30
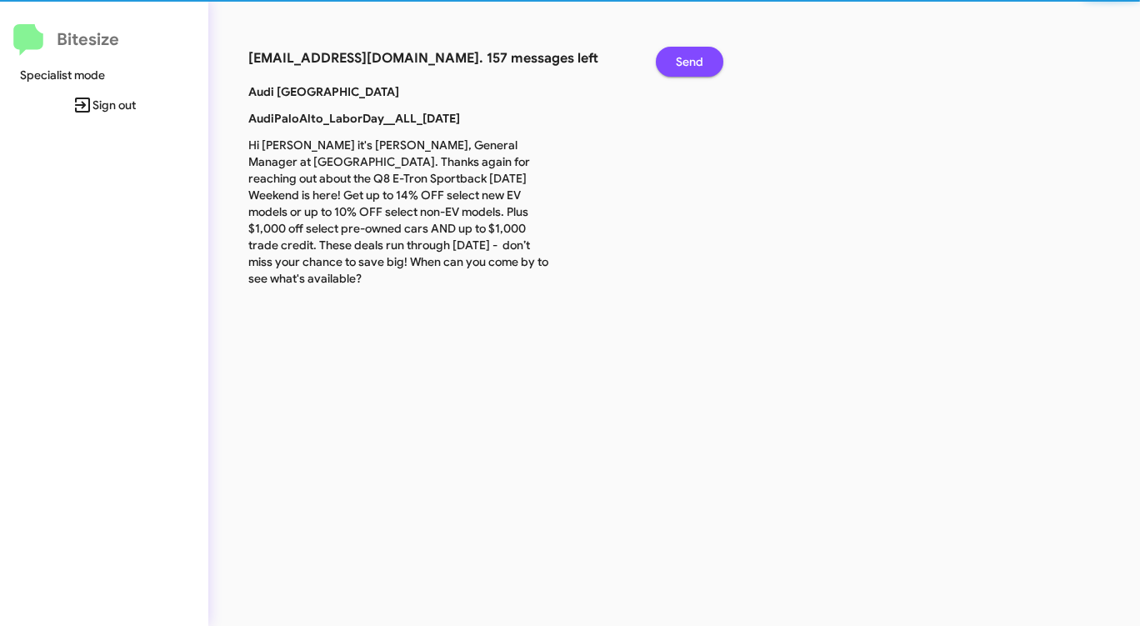
click at [676, 58] on span "Send" at bounding box center [690, 62] width 28 height 30
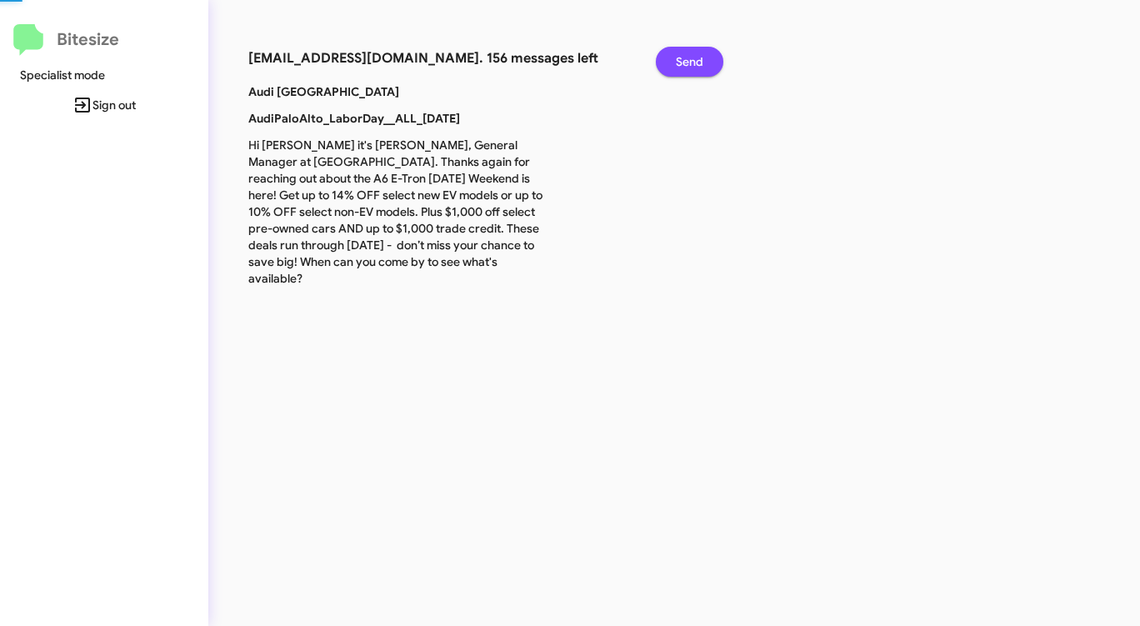
click at [676, 58] on span "Send" at bounding box center [690, 62] width 28 height 30
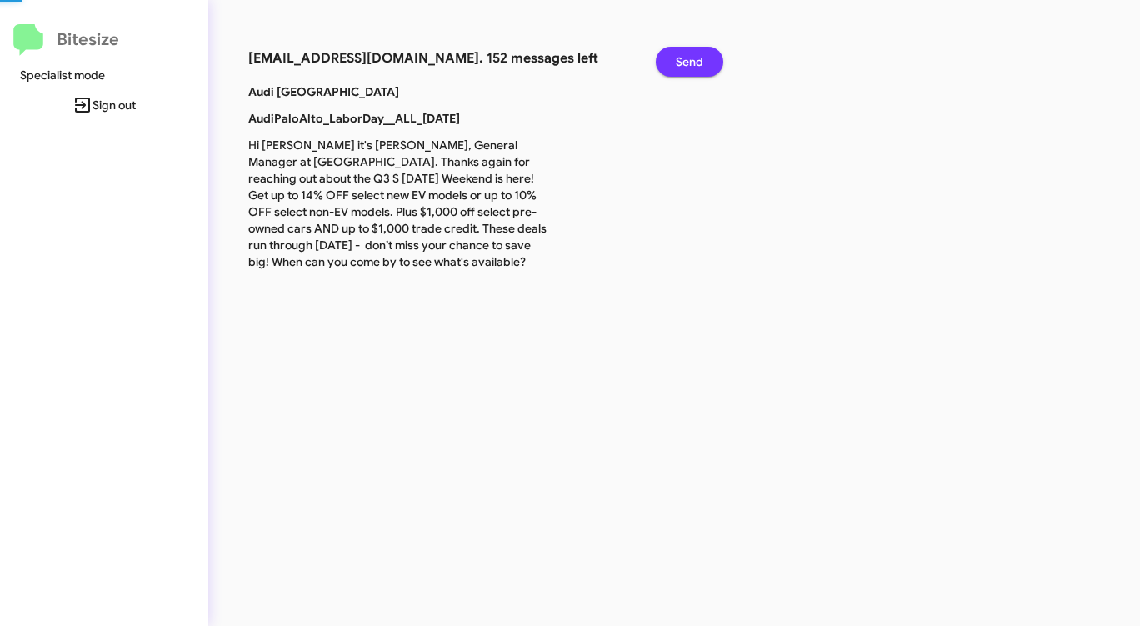
click at [676, 58] on span "Send" at bounding box center [690, 62] width 28 height 30
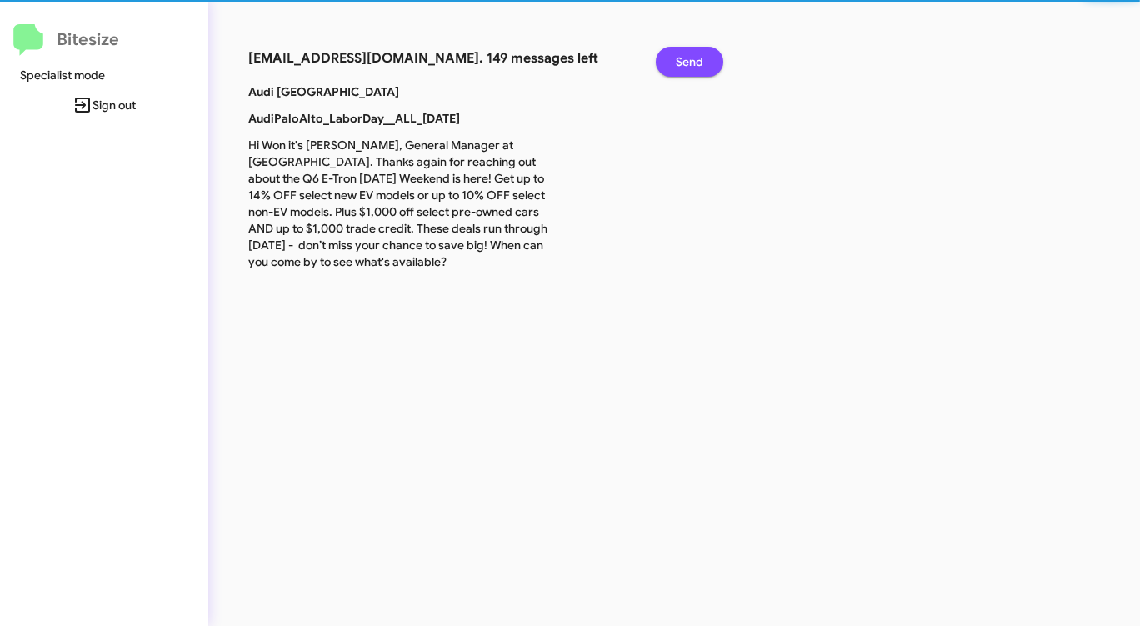
click at [676, 58] on span "Send" at bounding box center [690, 62] width 28 height 30
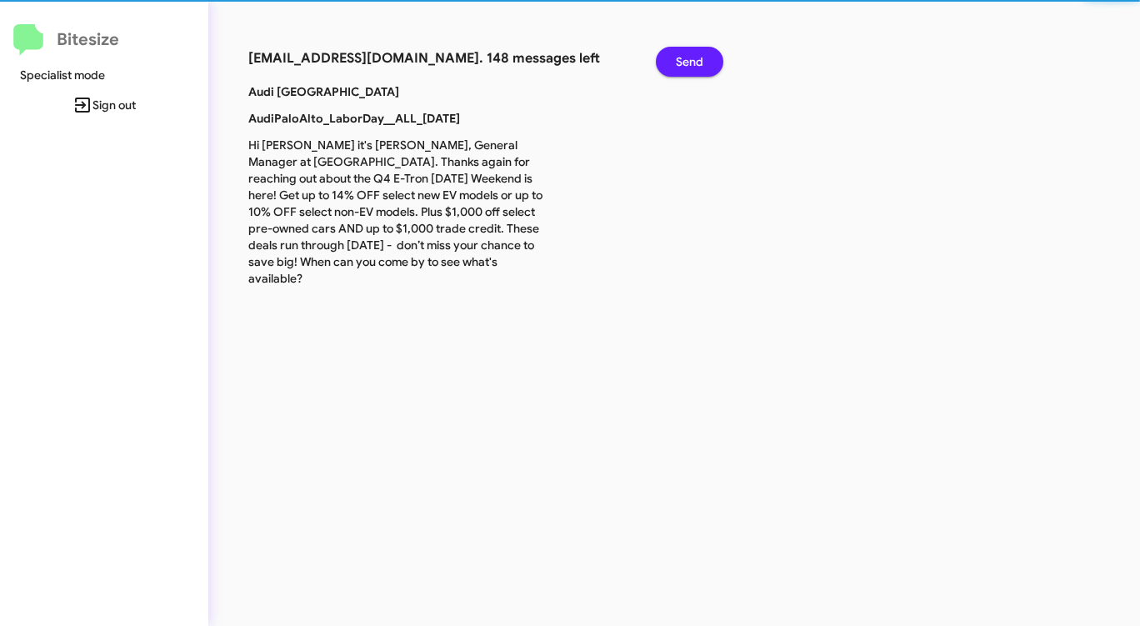
click at [676, 58] on span "Send" at bounding box center [690, 62] width 28 height 30
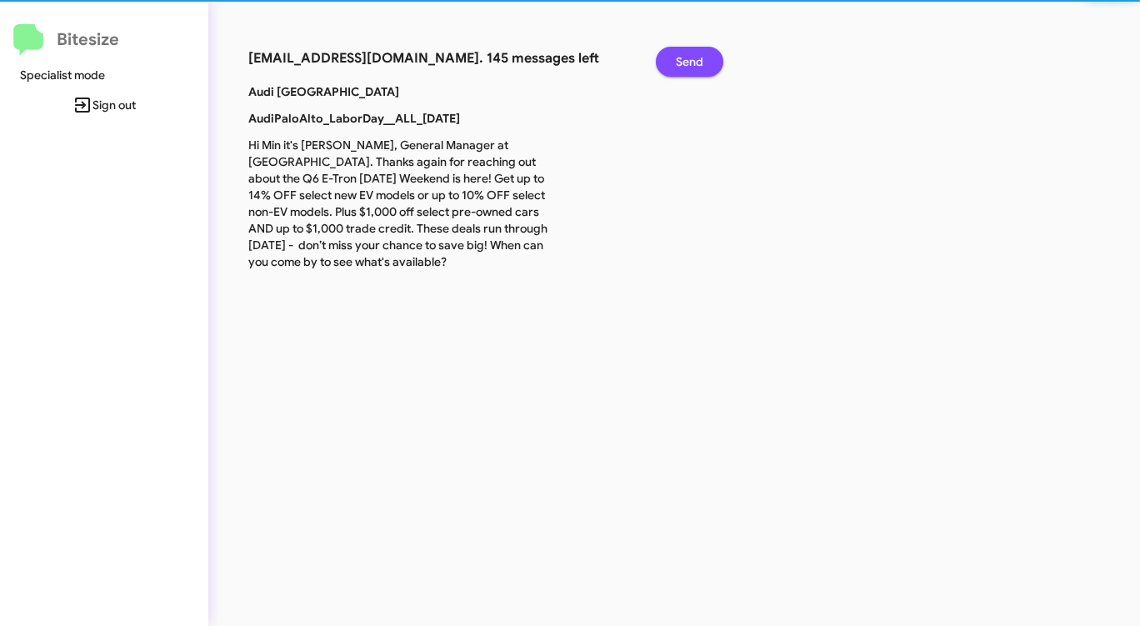
click at [676, 58] on span "Send" at bounding box center [690, 62] width 28 height 30
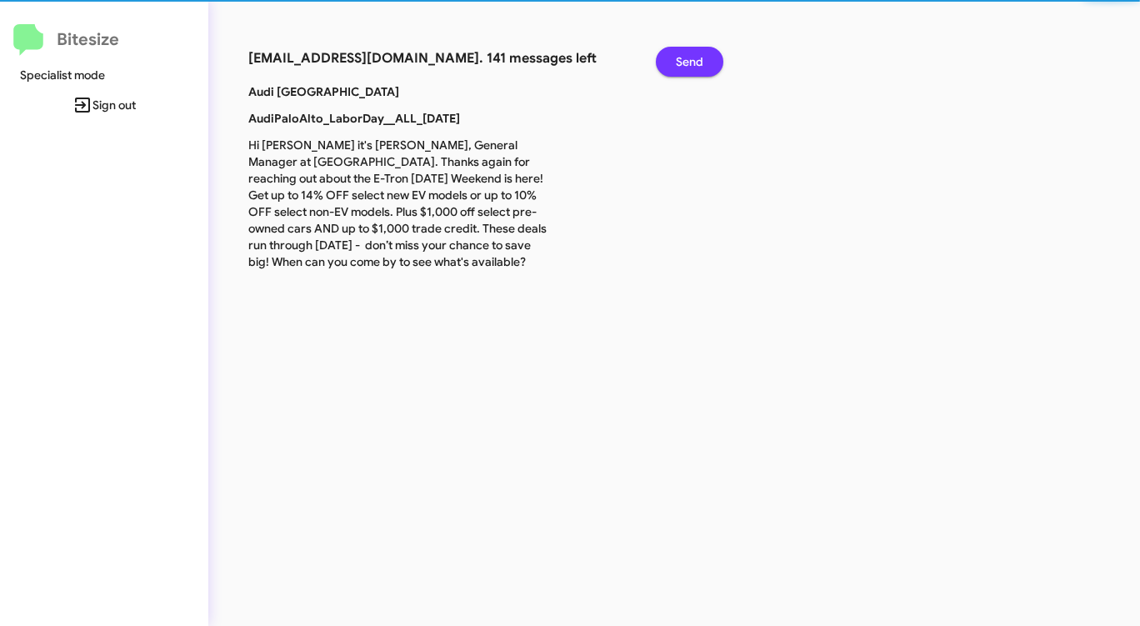
click at [676, 58] on span "Send" at bounding box center [690, 62] width 28 height 30
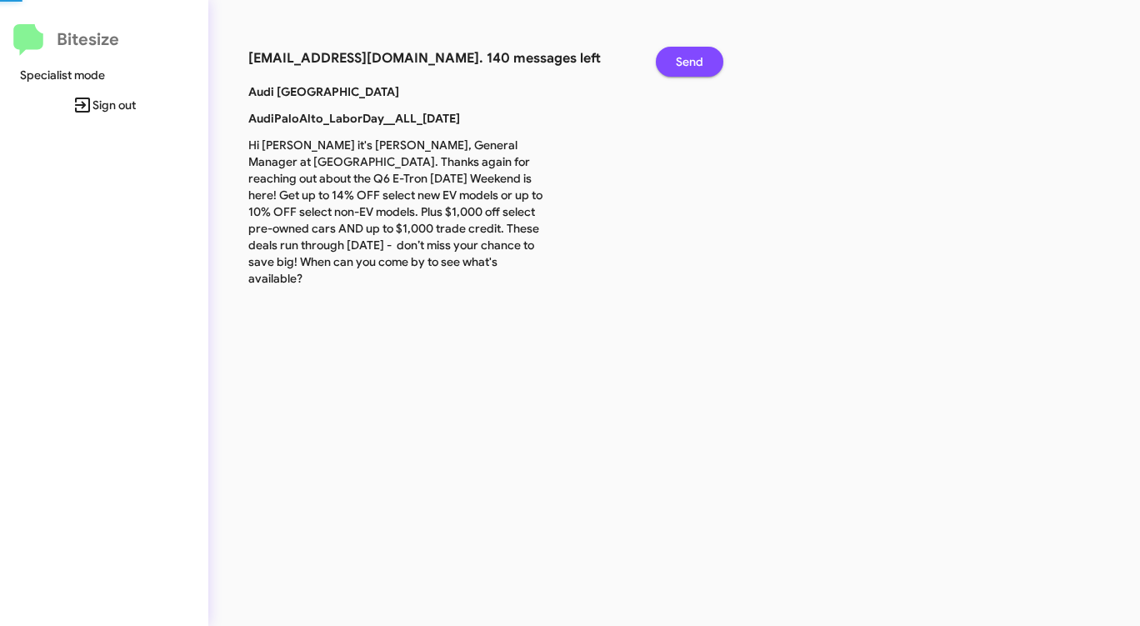
click at [676, 58] on span "Send" at bounding box center [690, 62] width 28 height 30
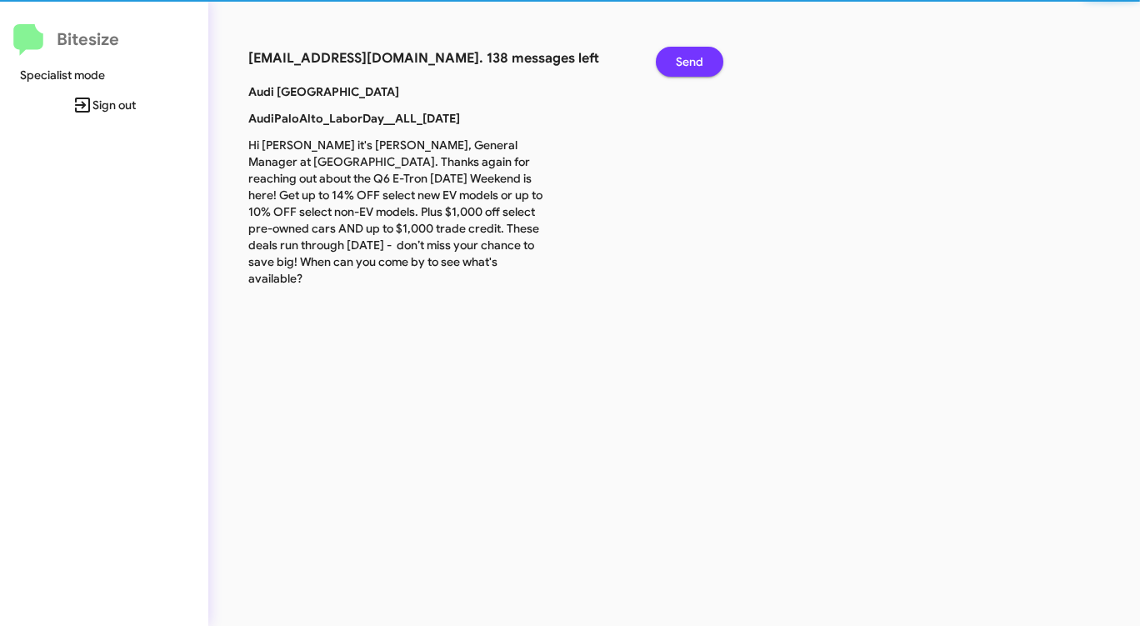
click at [676, 58] on span "Send" at bounding box center [690, 62] width 28 height 30
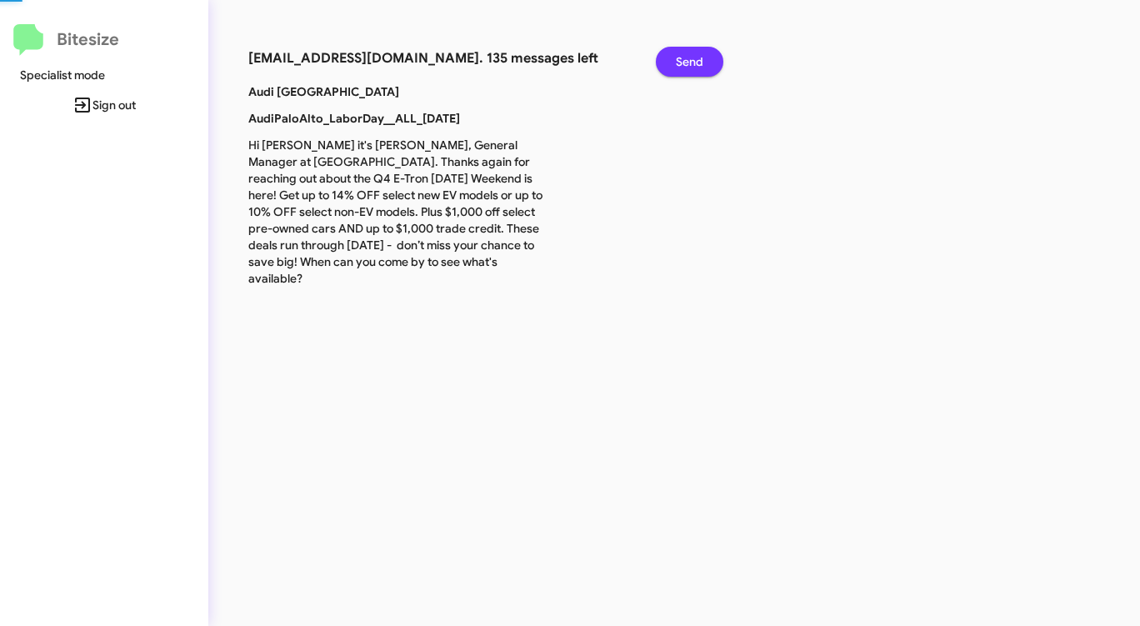
click at [676, 58] on span "Send" at bounding box center [690, 62] width 28 height 30
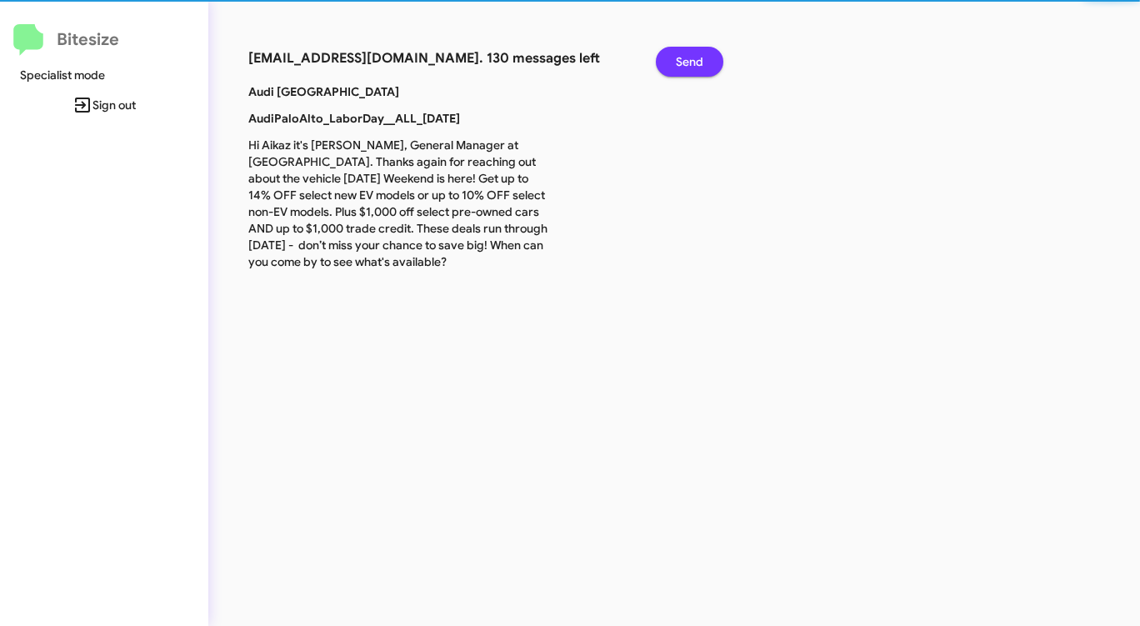
click at [676, 58] on span "Send" at bounding box center [690, 62] width 28 height 30
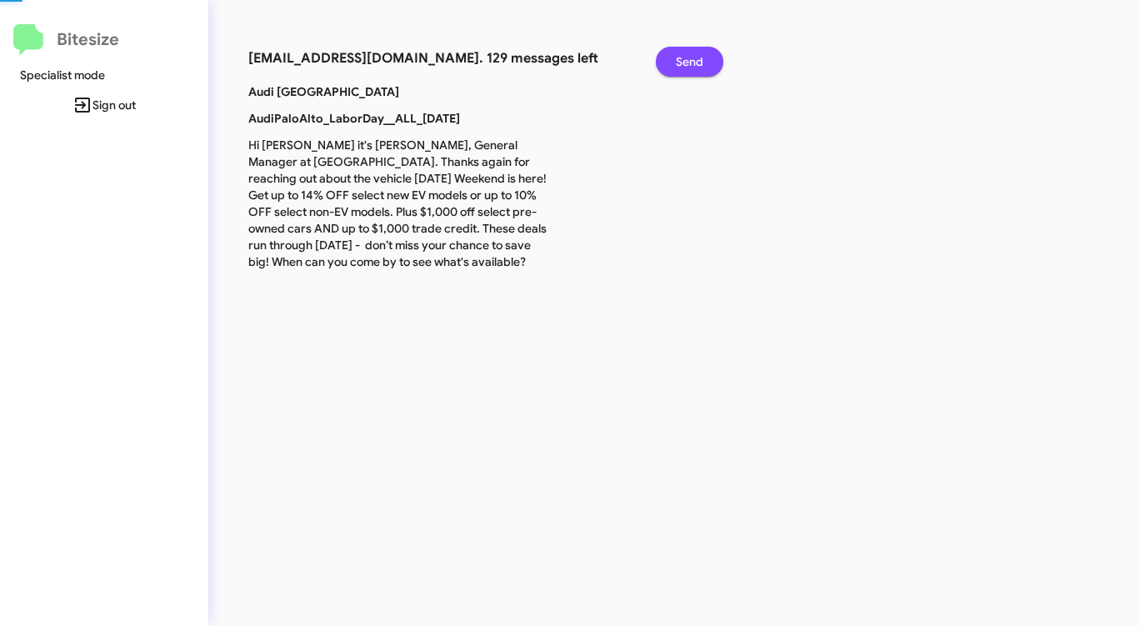
click at [676, 58] on span "Send" at bounding box center [690, 62] width 28 height 30
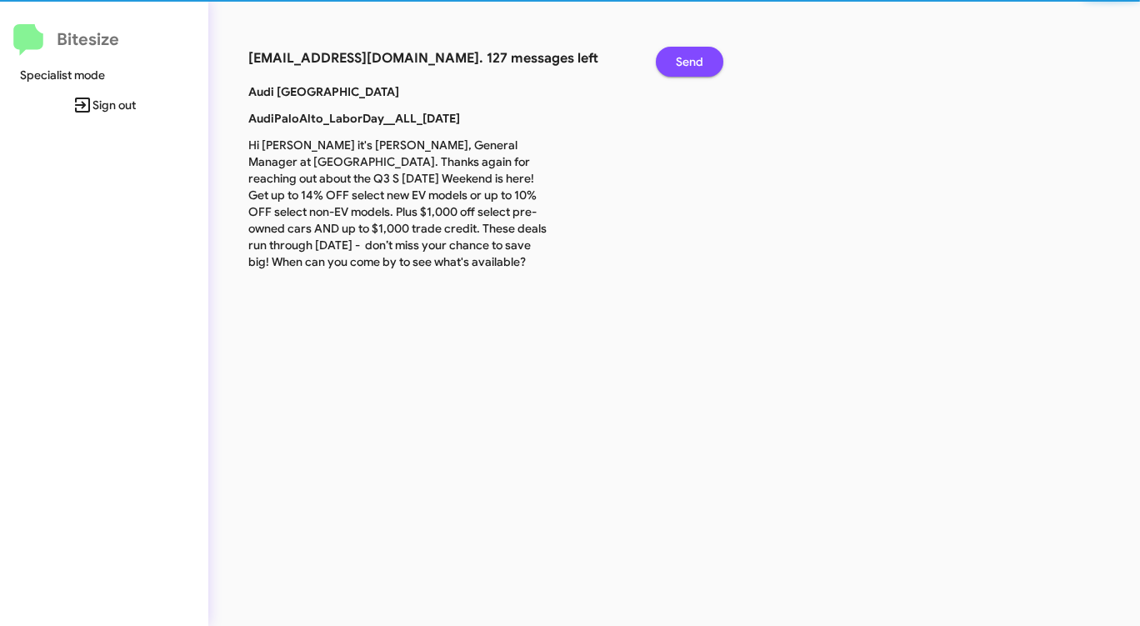
click at [676, 58] on span "Send" at bounding box center [690, 62] width 28 height 30
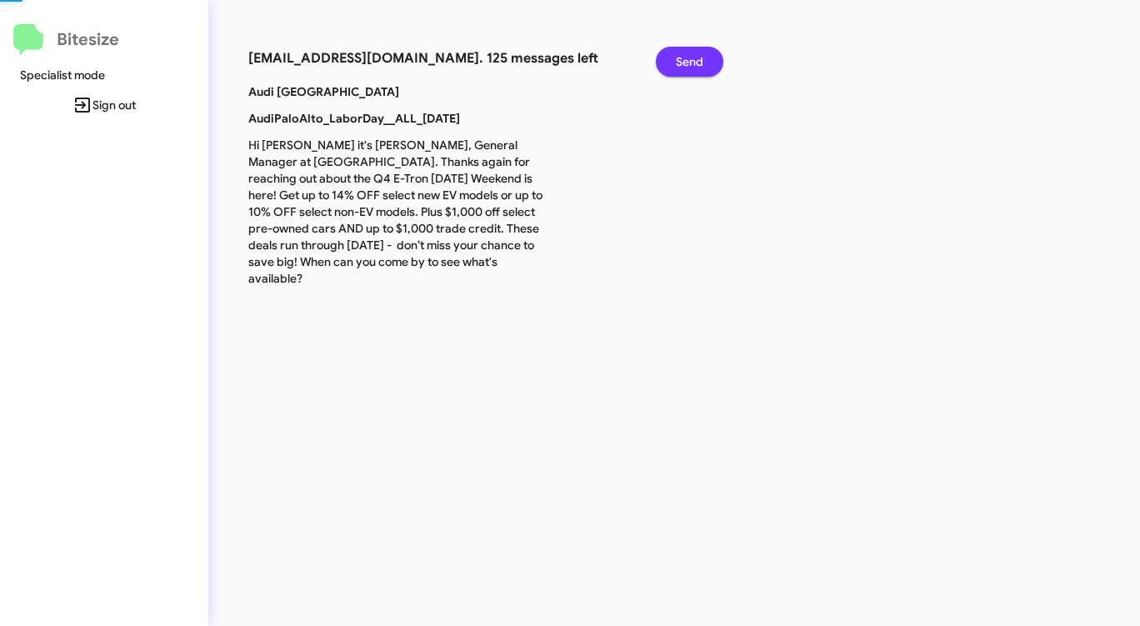
click at [676, 58] on span "Send" at bounding box center [690, 62] width 28 height 30
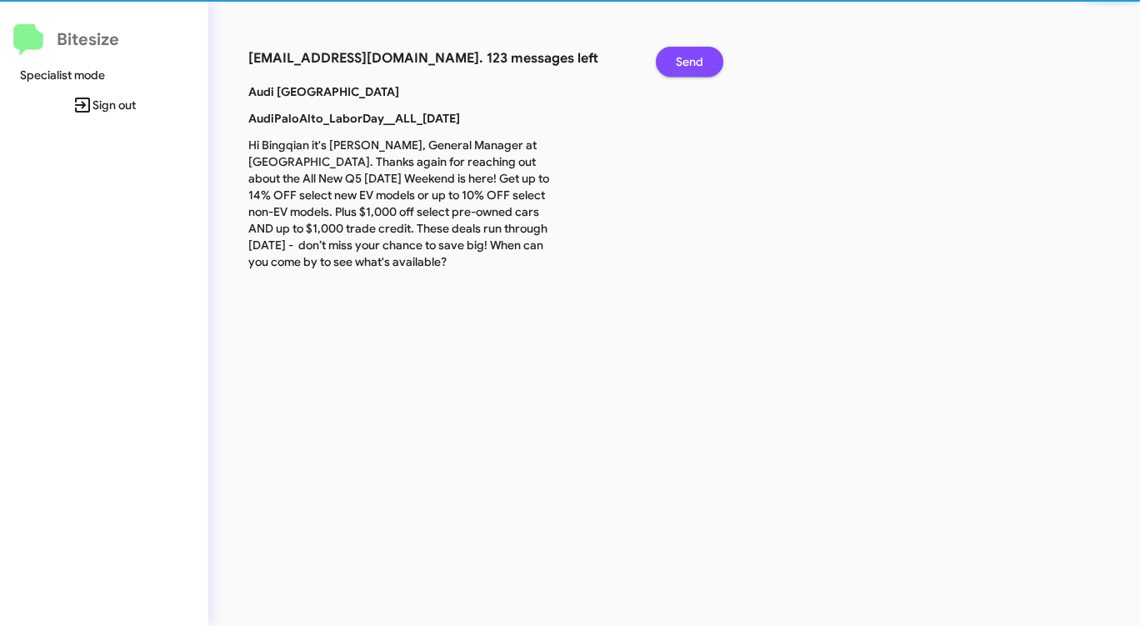
click at [676, 58] on span "Send" at bounding box center [690, 62] width 28 height 30
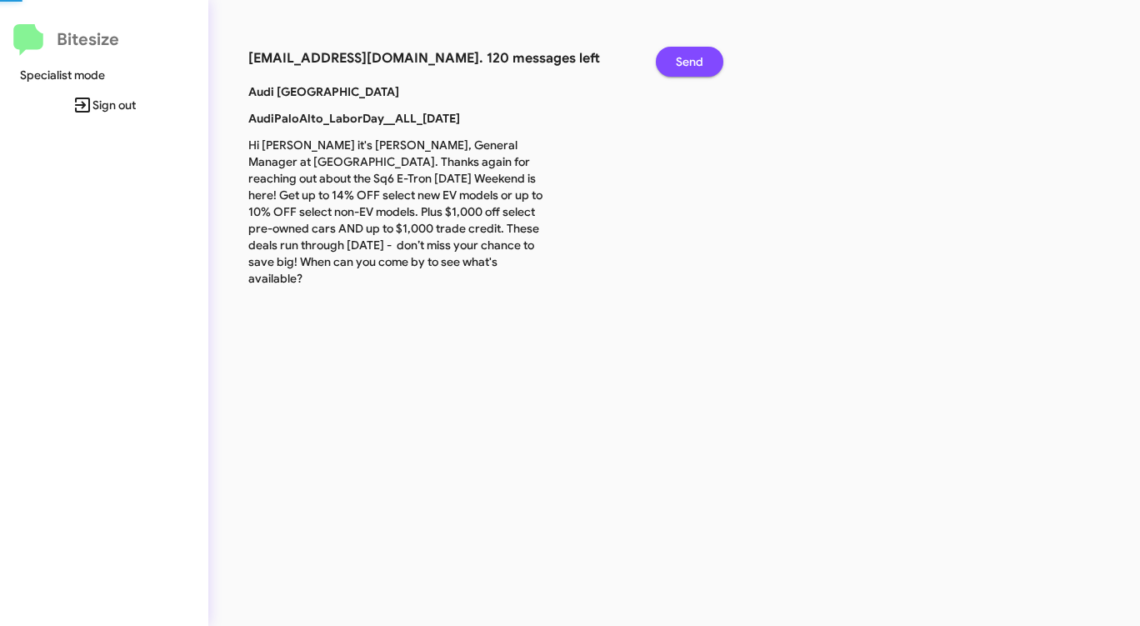
click at [676, 58] on span "Send" at bounding box center [690, 62] width 28 height 30
click at [674, 58] on button "Send" at bounding box center [690, 62] width 68 height 30
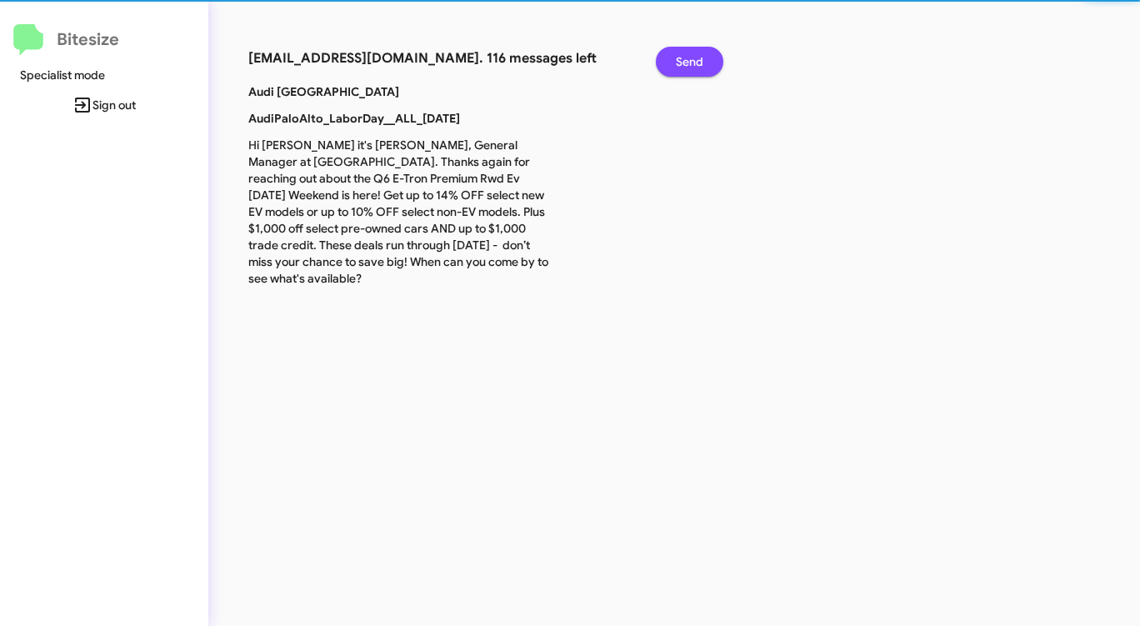
click at [674, 58] on button "Send" at bounding box center [690, 62] width 68 height 30
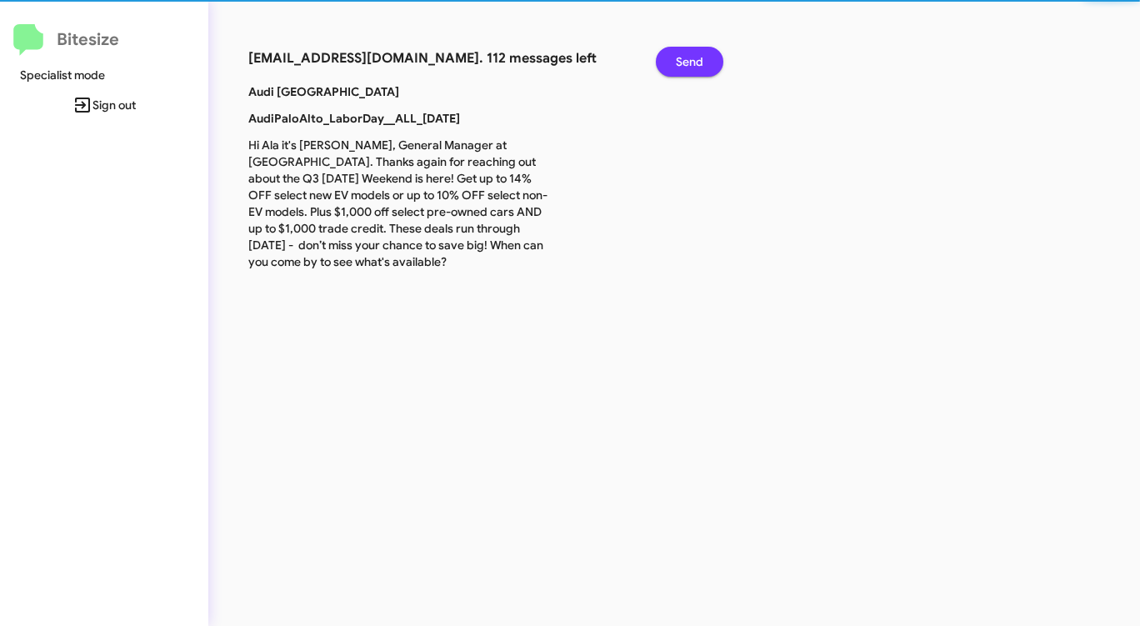
click at [674, 58] on button "Send" at bounding box center [690, 62] width 68 height 30
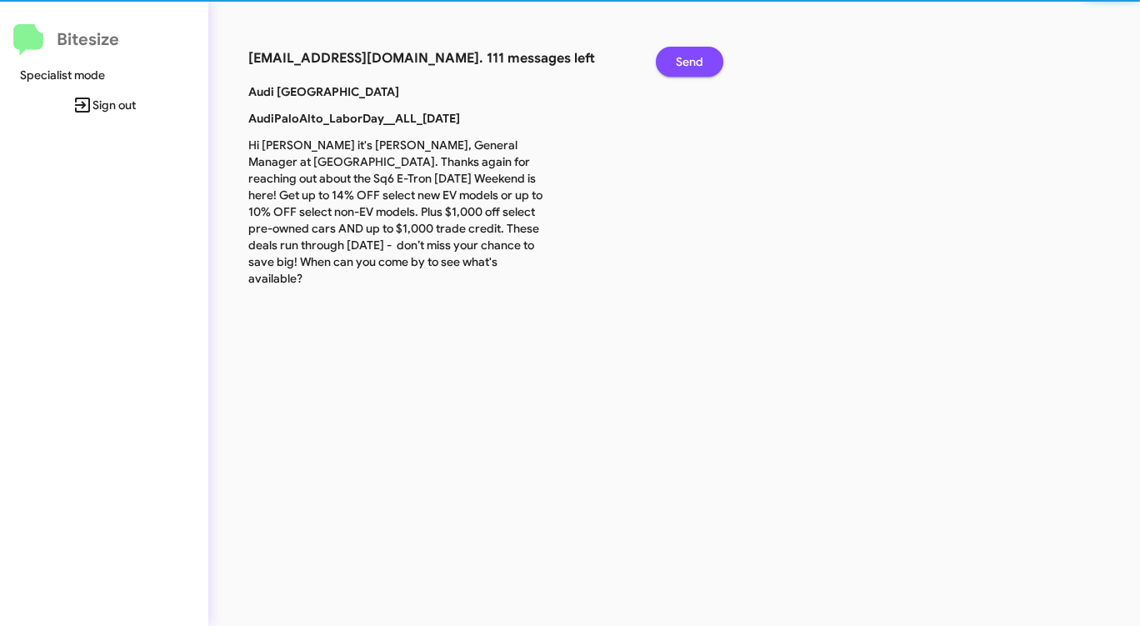
click at [674, 58] on button "Send" at bounding box center [690, 62] width 68 height 30
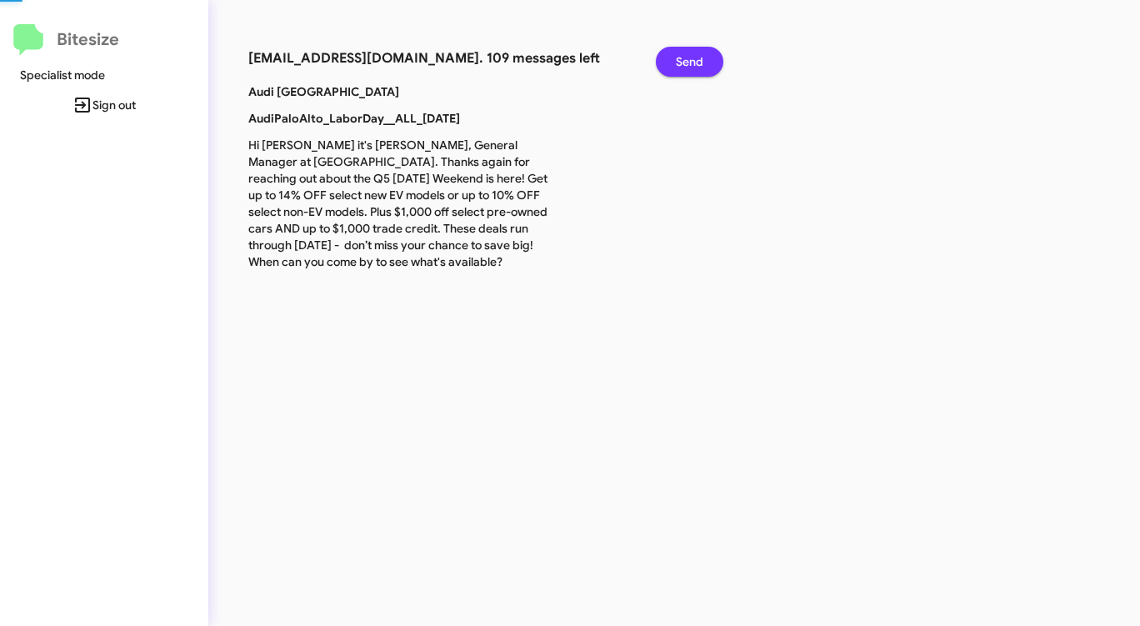
click at [674, 58] on button "Send" at bounding box center [690, 62] width 68 height 30
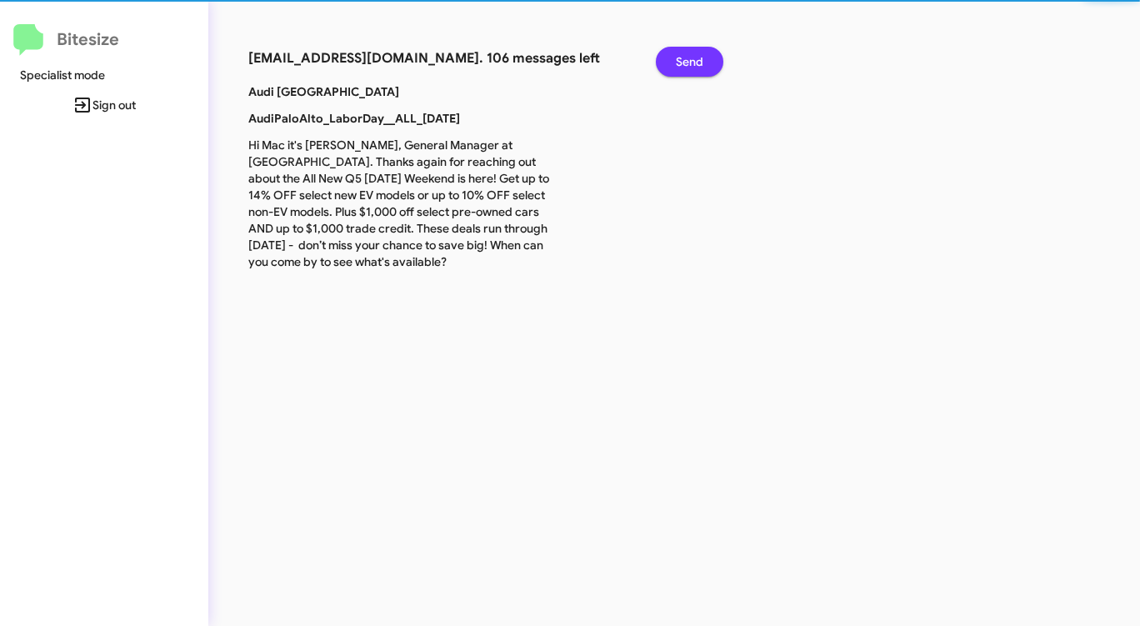
click at [674, 58] on button "Send" at bounding box center [690, 62] width 68 height 30
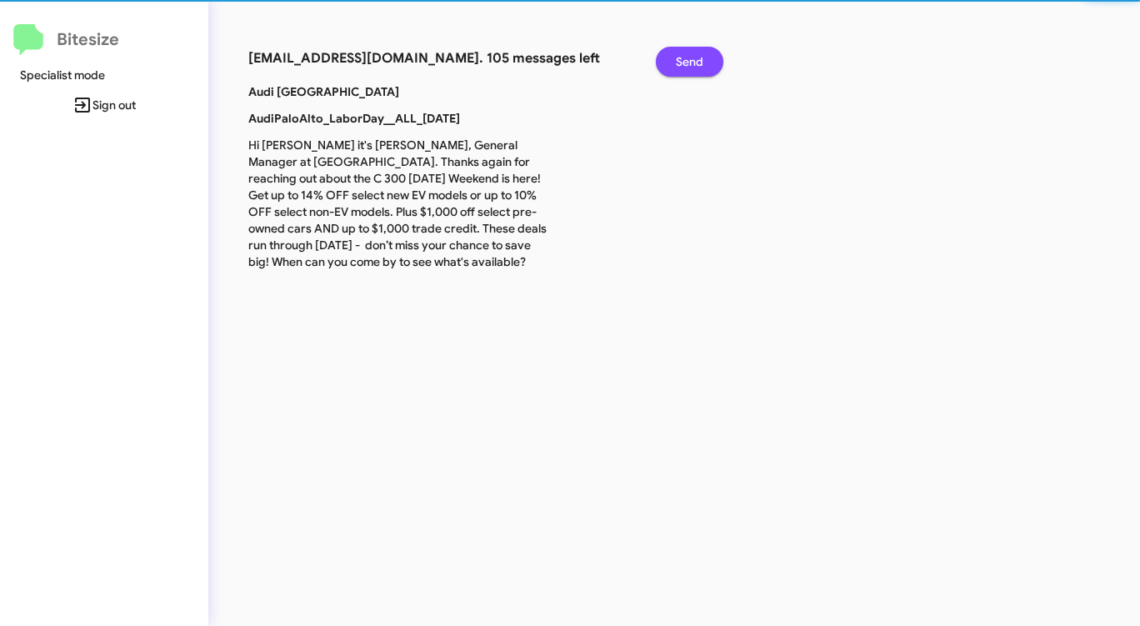
click at [673, 58] on button "Send" at bounding box center [690, 62] width 68 height 30
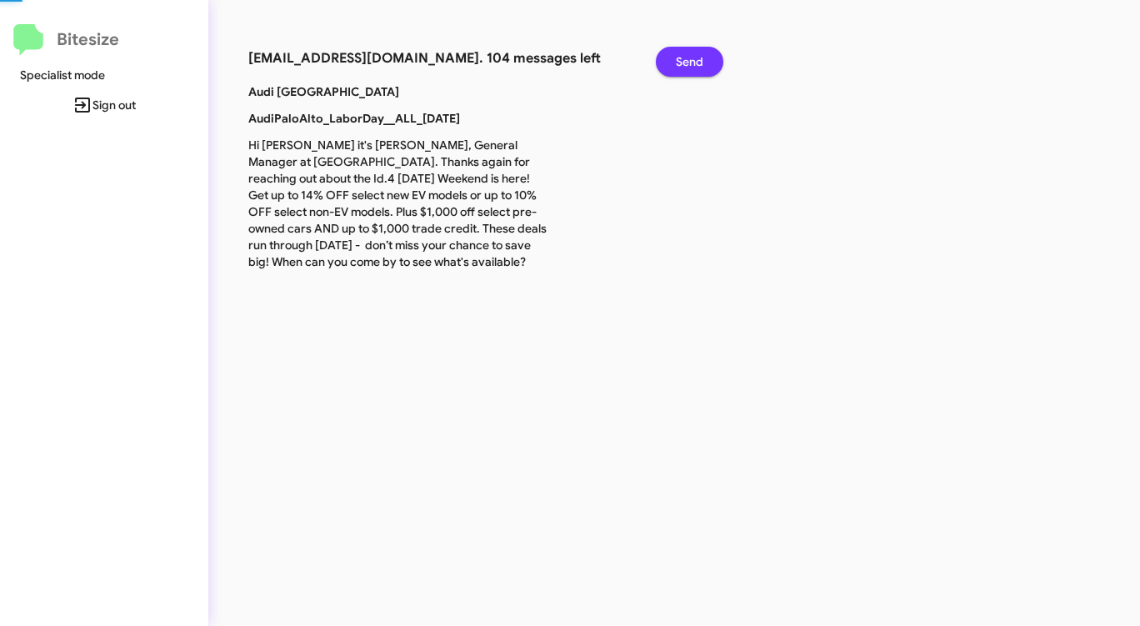
click at [673, 58] on button "Send" at bounding box center [690, 62] width 68 height 30
click at [673, 59] on button "Send" at bounding box center [690, 62] width 68 height 30
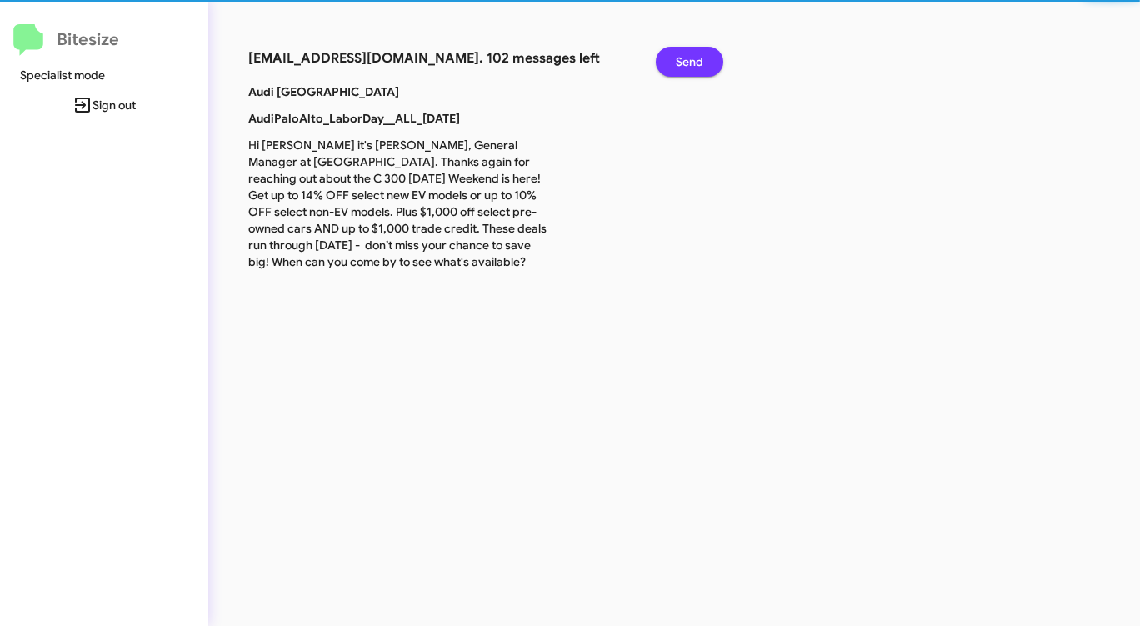
click at [673, 59] on button "Send" at bounding box center [690, 62] width 68 height 30
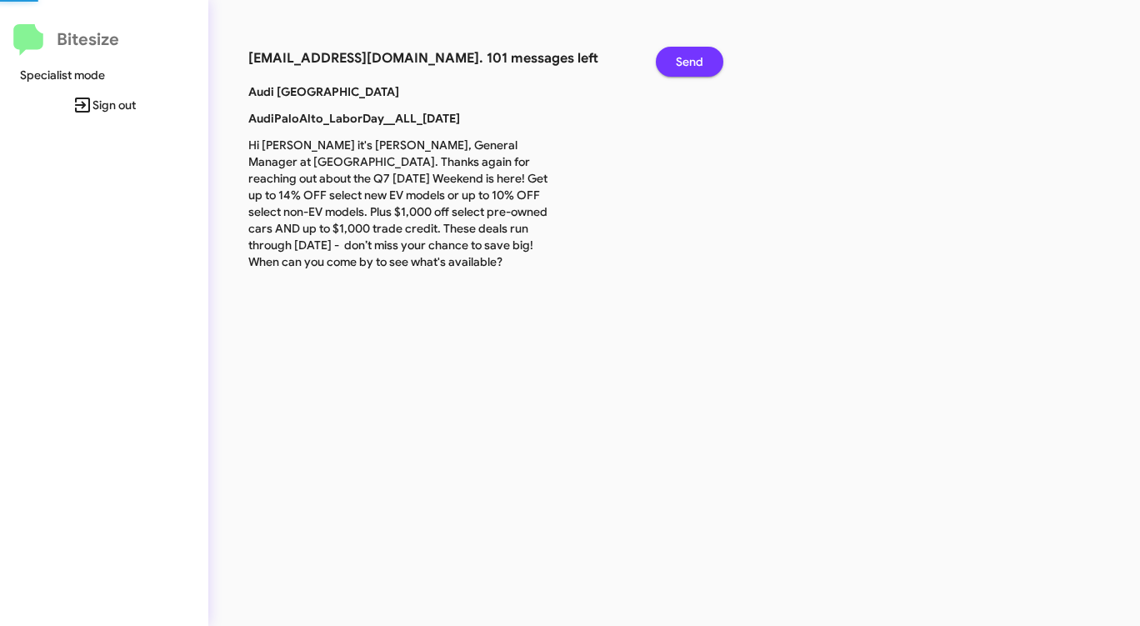
click at [673, 59] on button "Send" at bounding box center [690, 62] width 68 height 30
click at [669, 61] on button "Send" at bounding box center [690, 62] width 68 height 30
click at [668, 61] on button "Send" at bounding box center [690, 62] width 68 height 30
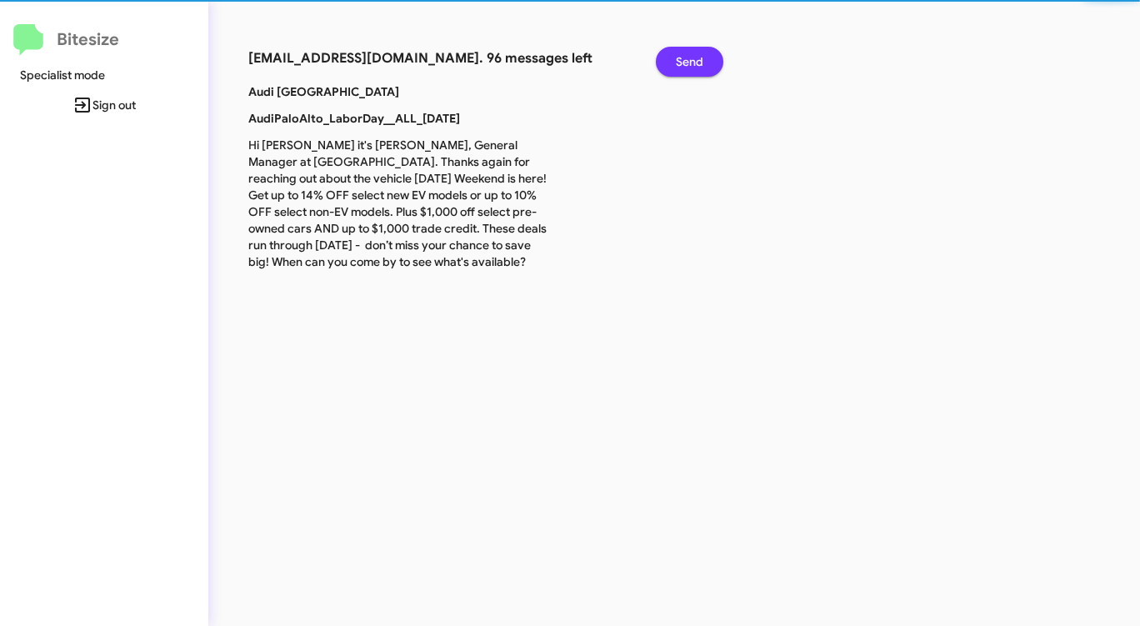
click at [668, 61] on button "Send" at bounding box center [690, 62] width 68 height 30
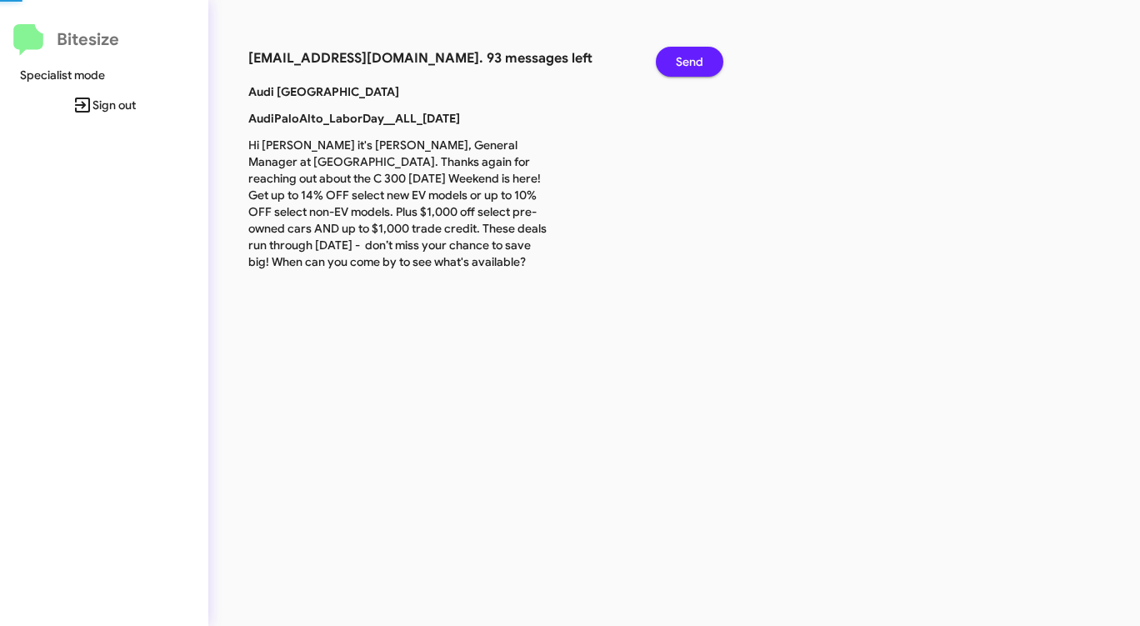
click at [668, 61] on button "Send" at bounding box center [690, 62] width 68 height 30
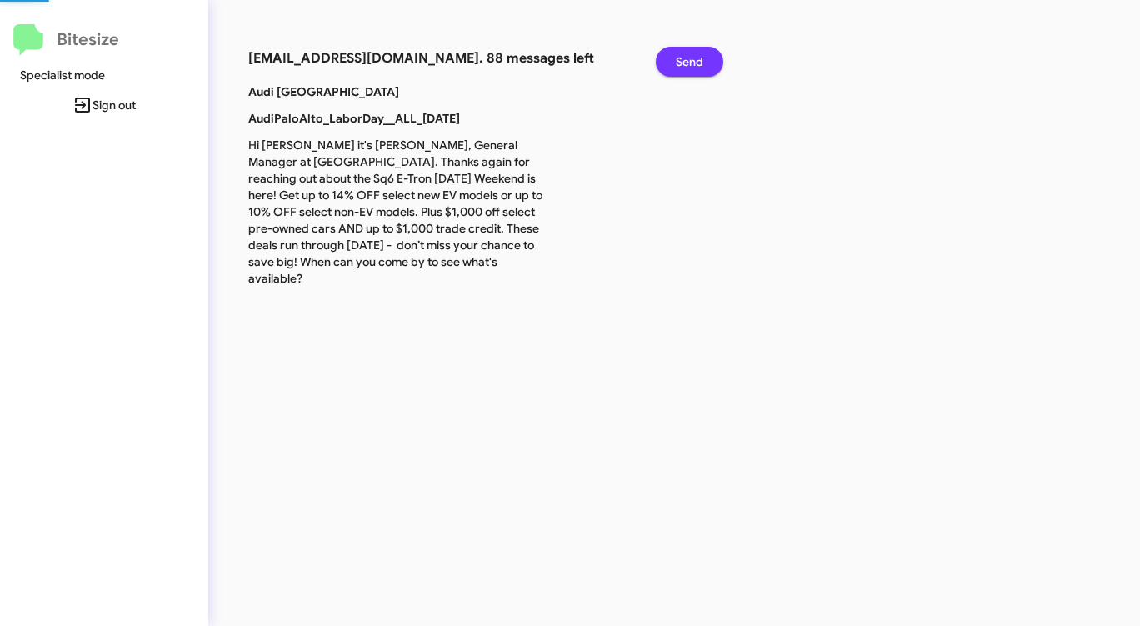
click at [668, 61] on button "Send" at bounding box center [690, 62] width 68 height 30
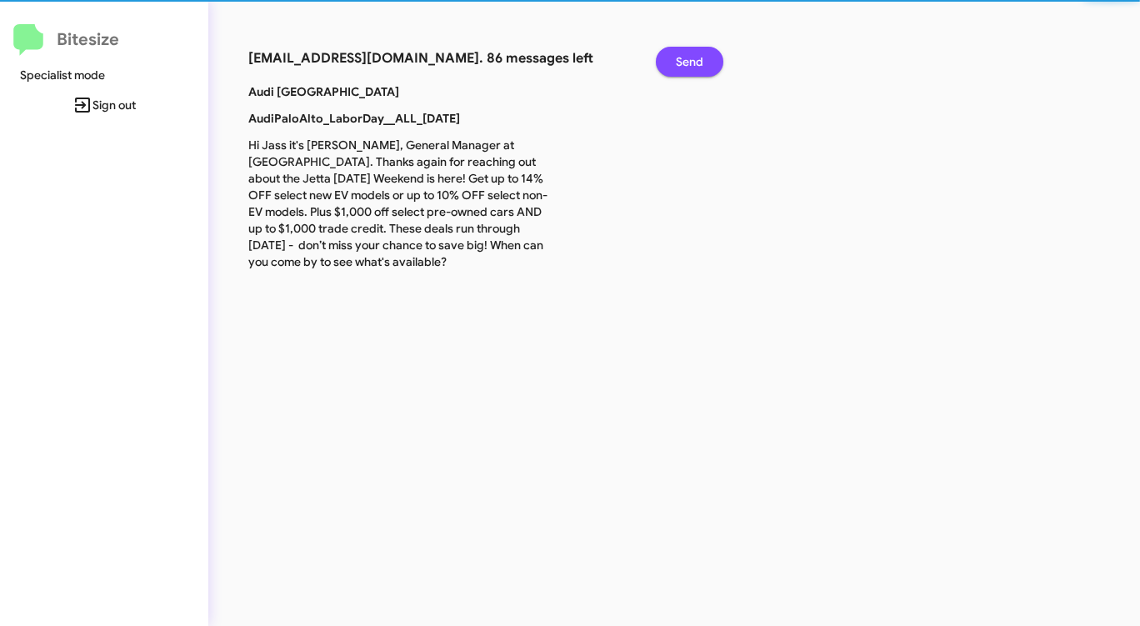
click at [668, 61] on button "Send" at bounding box center [690, 62] width 68 height 30
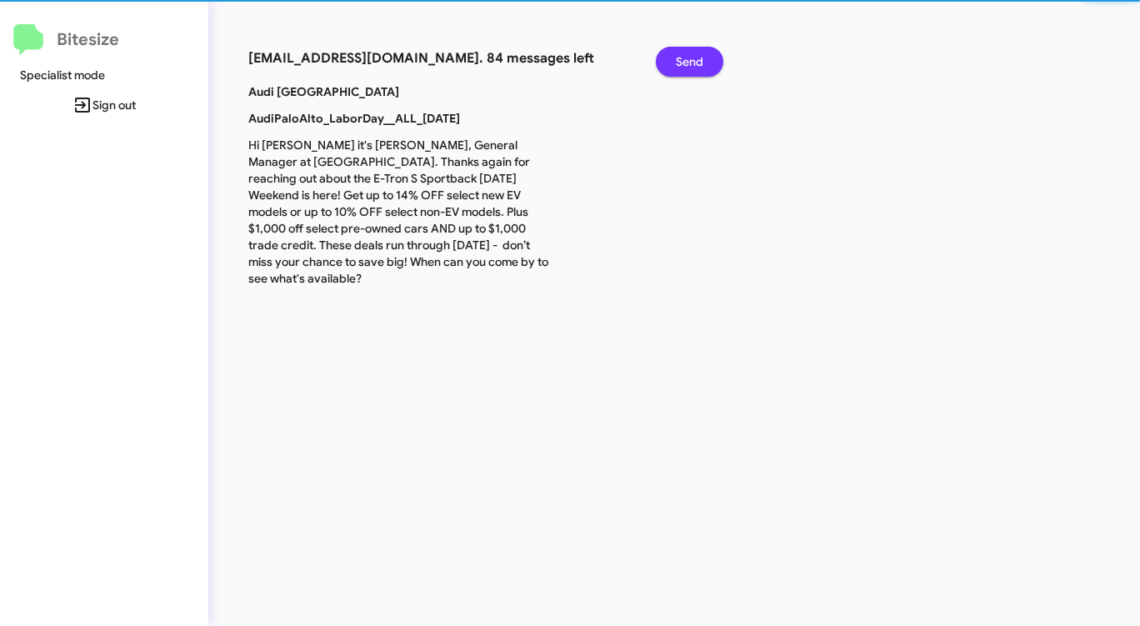
click at [668, 61] on button "Send" at bounding box center [690, 62] width 68 height 30
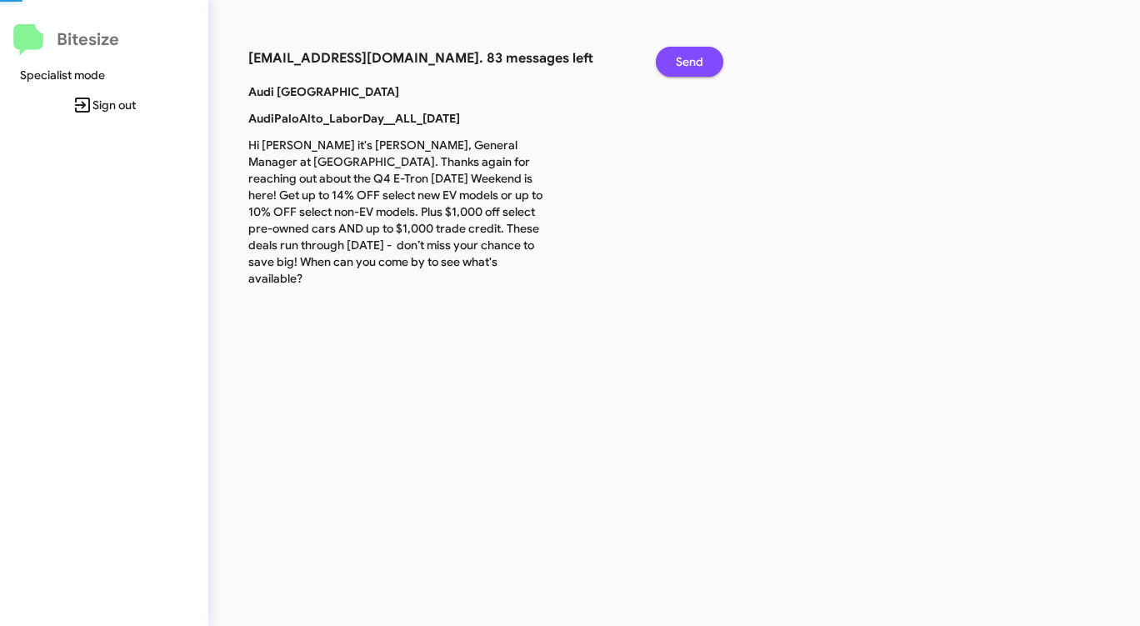
click at [668, 61] on button "Send" at bounding box center [690, 62] width 68 height 30
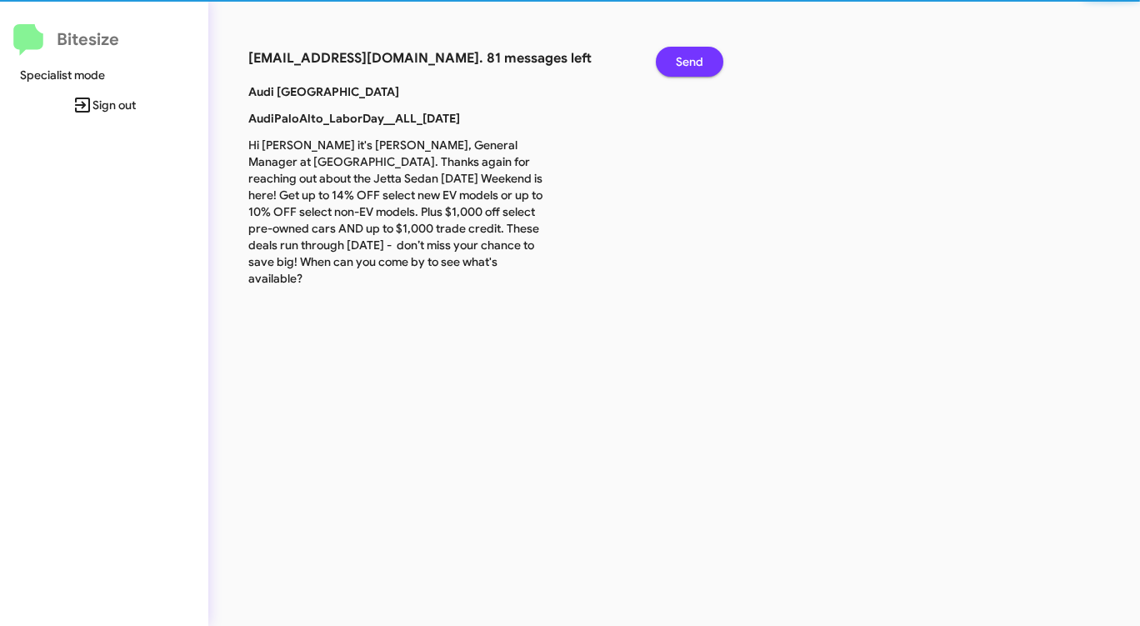
click at [668, 61] on button "Send" at bounding box center [690, 62] width 68 height 30
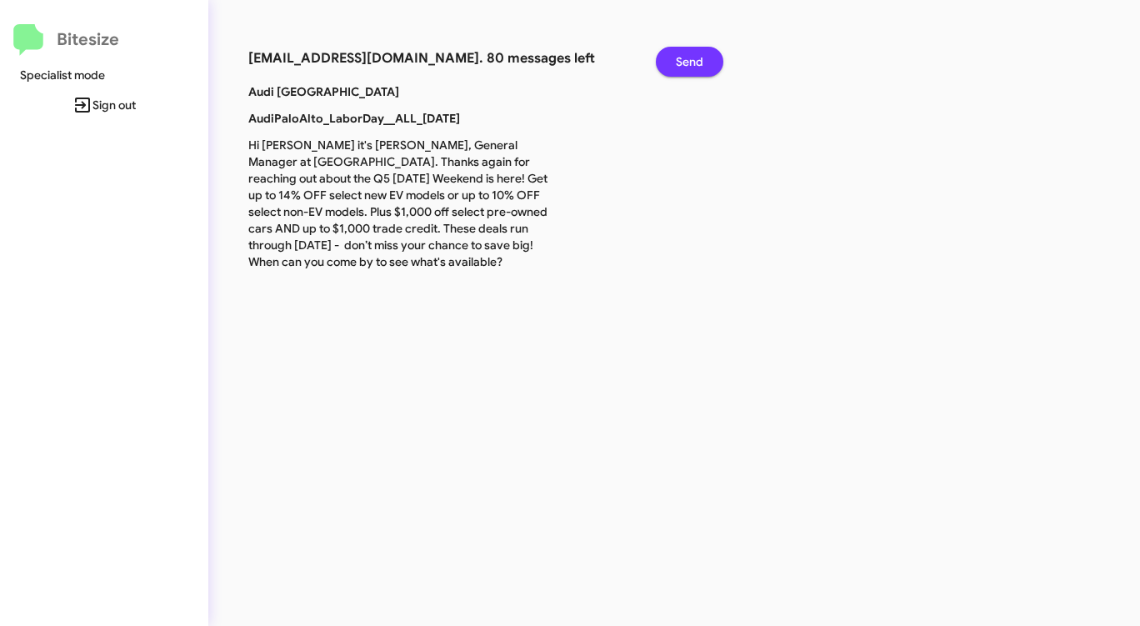
click at [668, 61] on button "Send" at bounding box center [690, 62] width 68 height 30
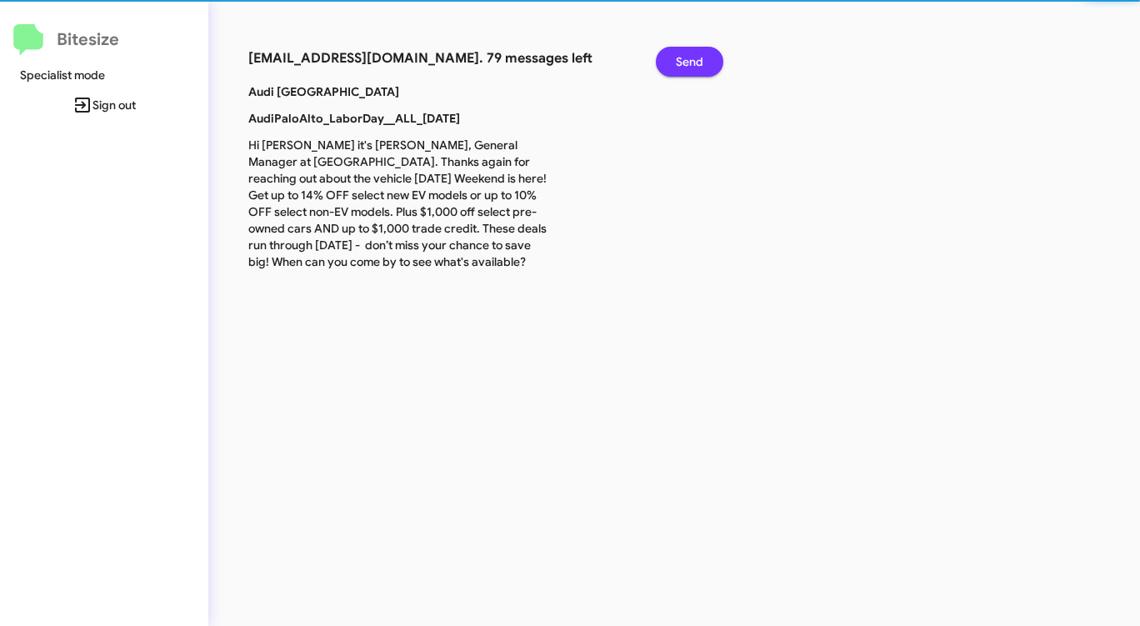
click at [668, 61] on button "Send" at bounding box center [690, 62] width 68 height 30
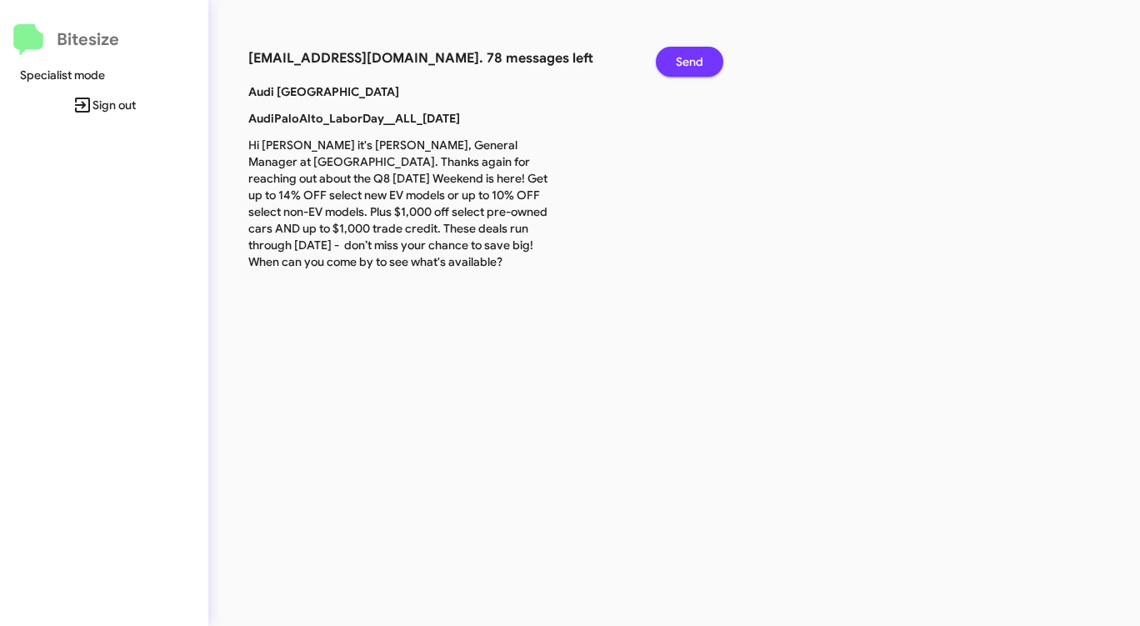
click at [668, 61] on button "Send" at bounding box center [690, 62] width 68 height 30
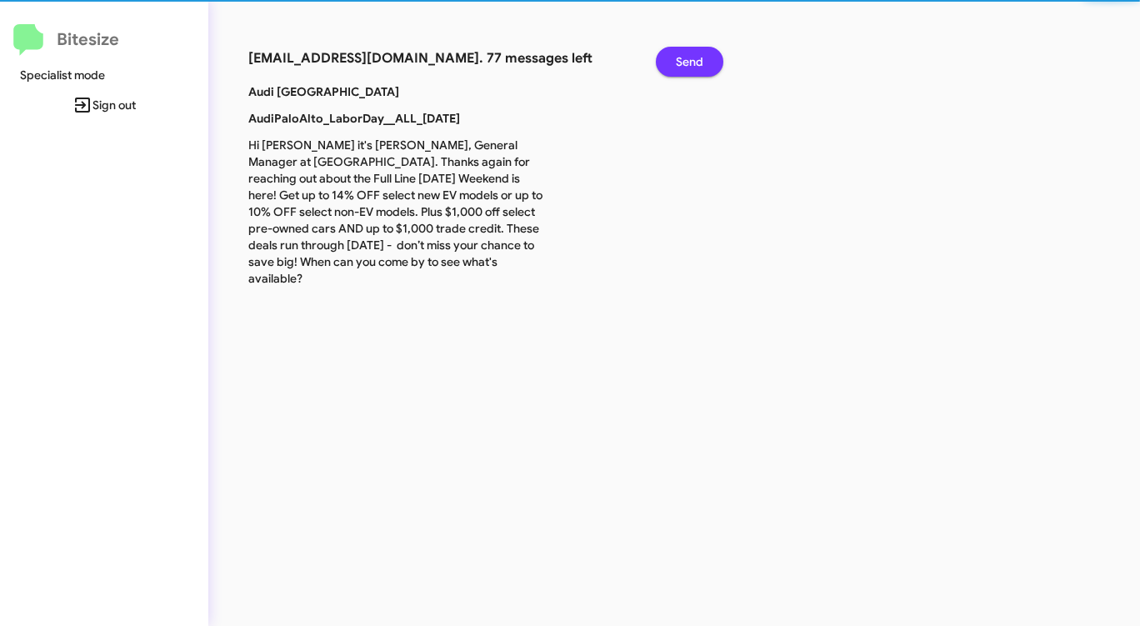
click at [668, 61] on button "Send" at bounding box center [690, 62] width 68 height 30
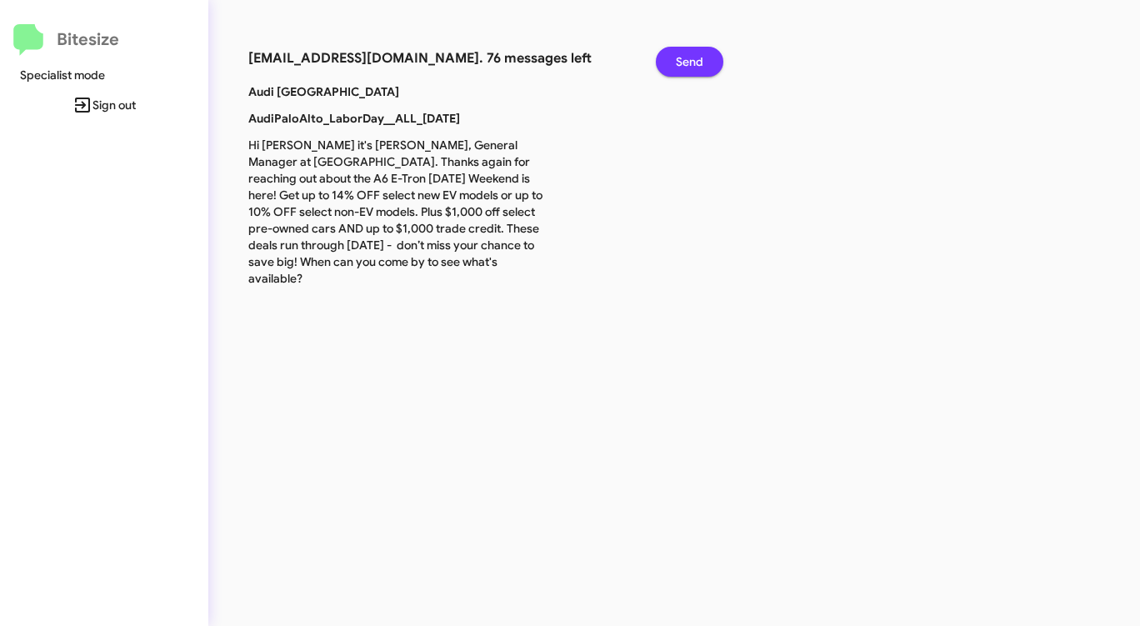
click at [668, 61] on button "Send" at bounding box center [690, 62] width 68 height 30
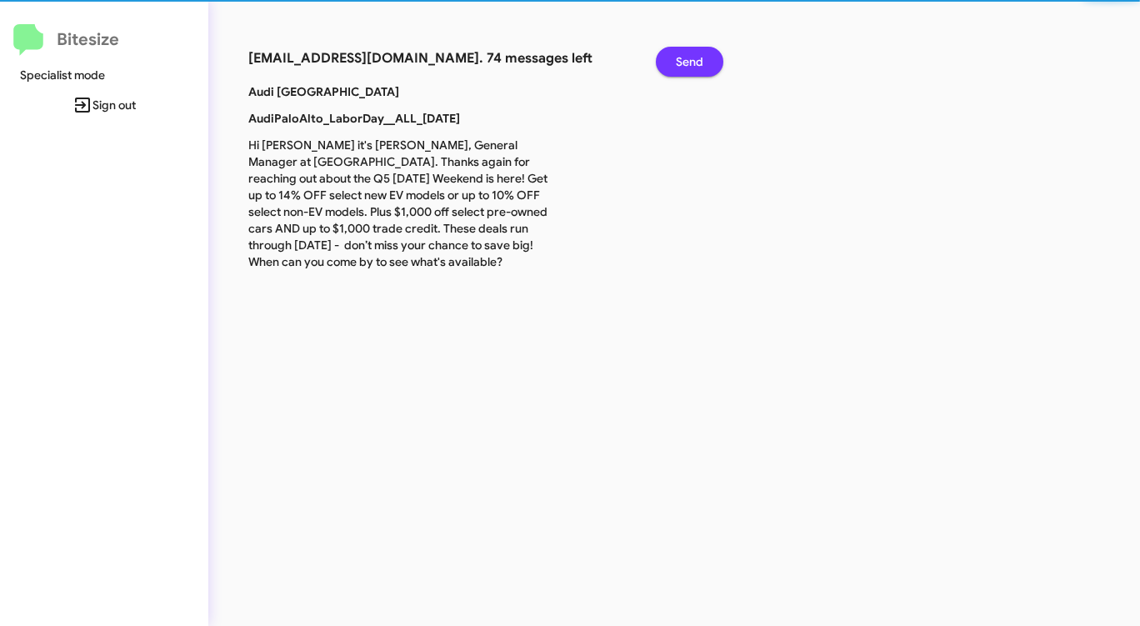
click at [668, 61] on button "Send" at bounding box center [690, 62] width 68 height 30
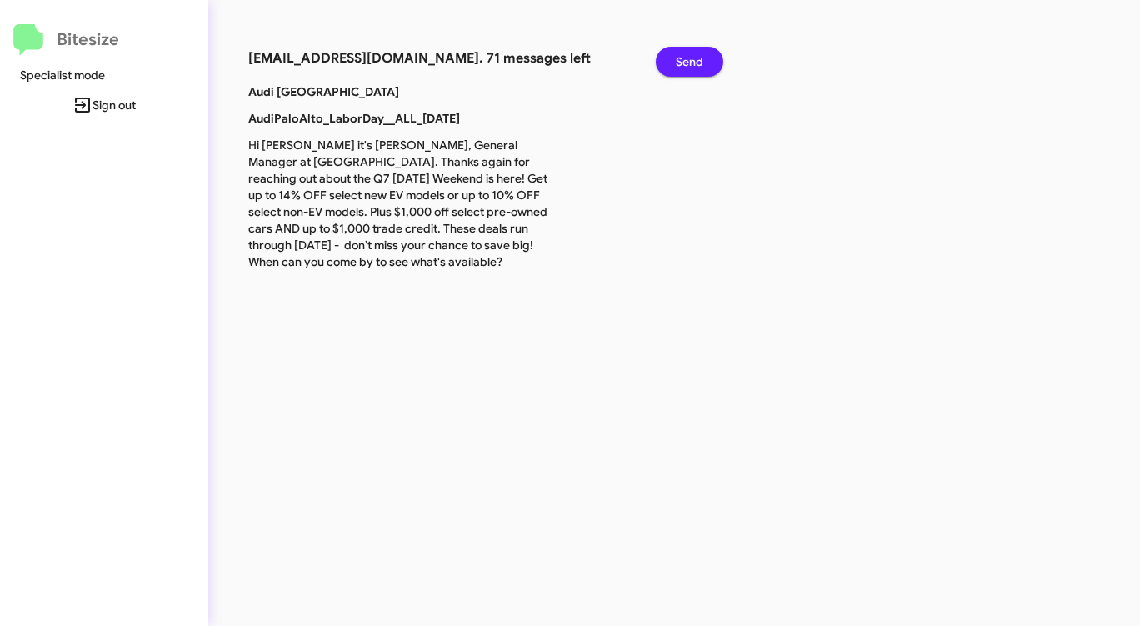
click at [668, 61] on button "Send" at bounding box center [690, 62] width 68 height 30
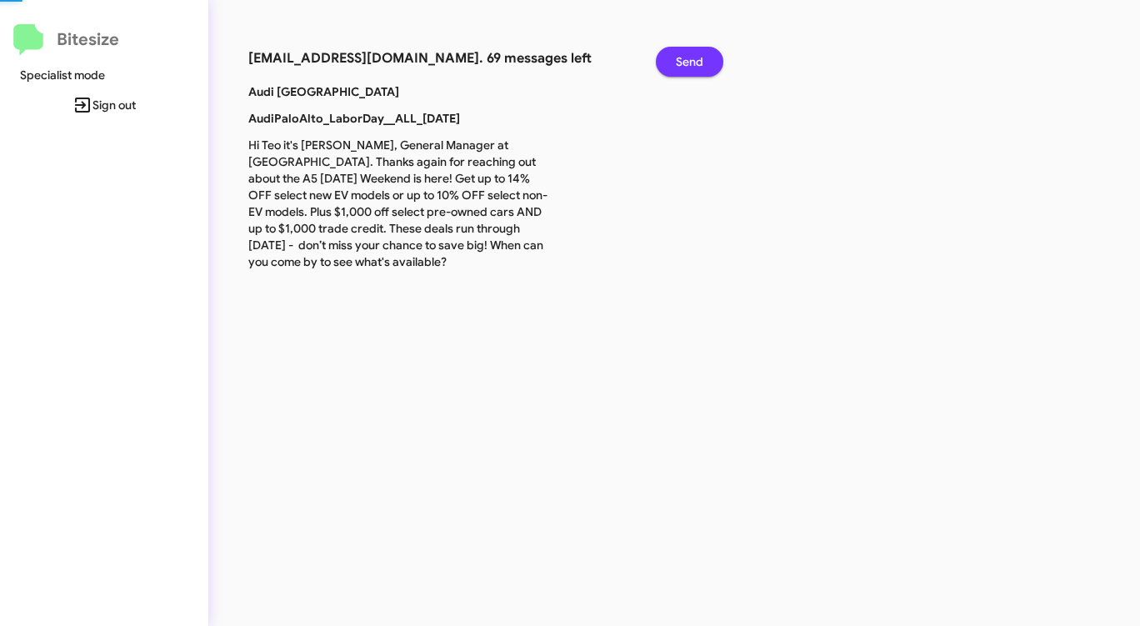
click at [668, 61] on button "Send" at bounding box center [690, 62] width 68 height 30
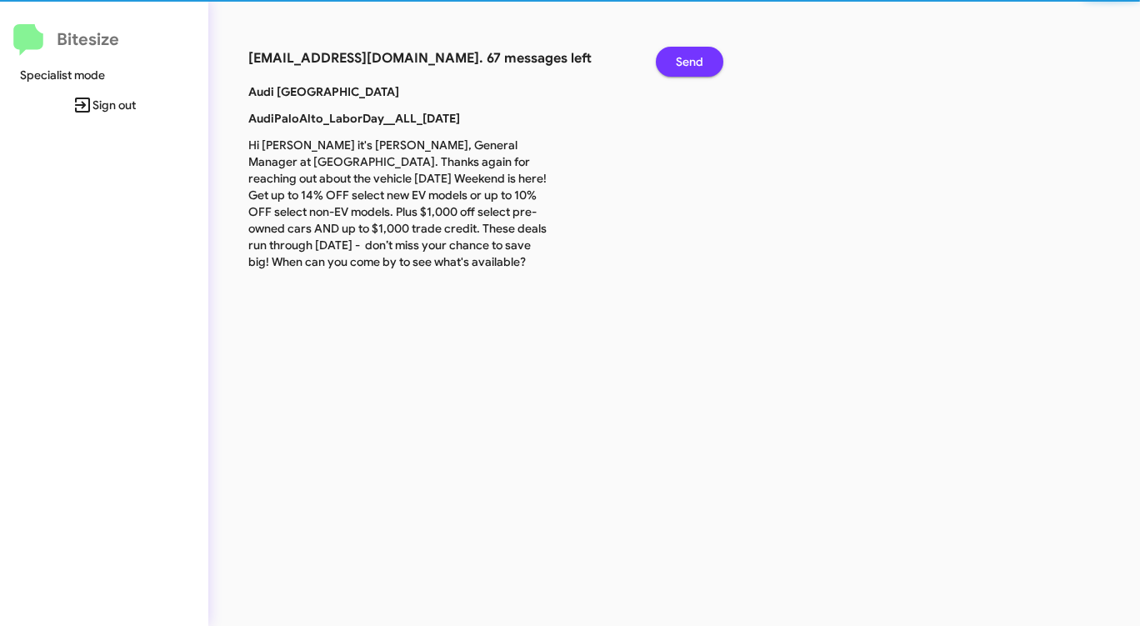
click at [668, 61] on button "Send" at bounding box center [690, 62] width 68 height 30
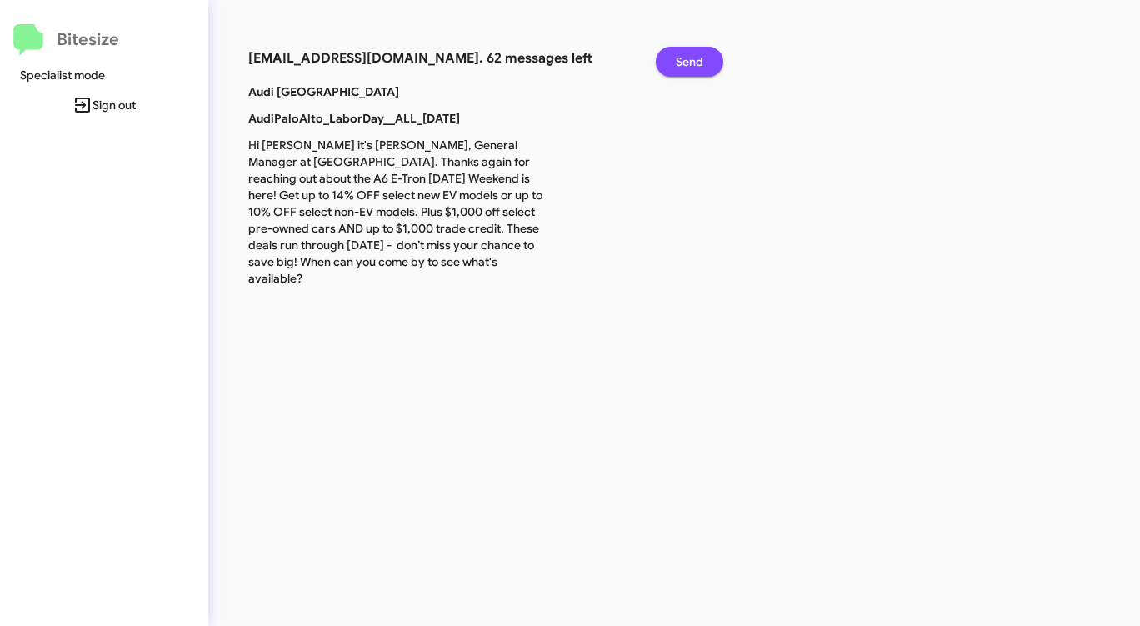
click at [668, 61] on button "Send" at bounding box center [690, 62] width 68 height 30
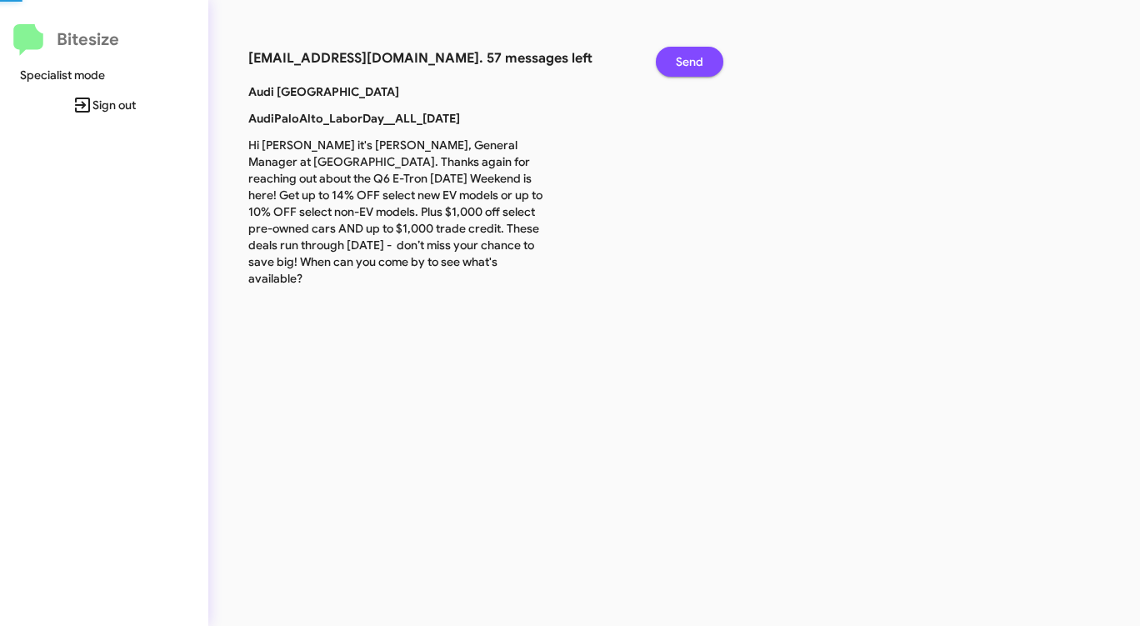
click at [668, 61] on button "Send" at bounding box center [690, 62] width 68 height 30
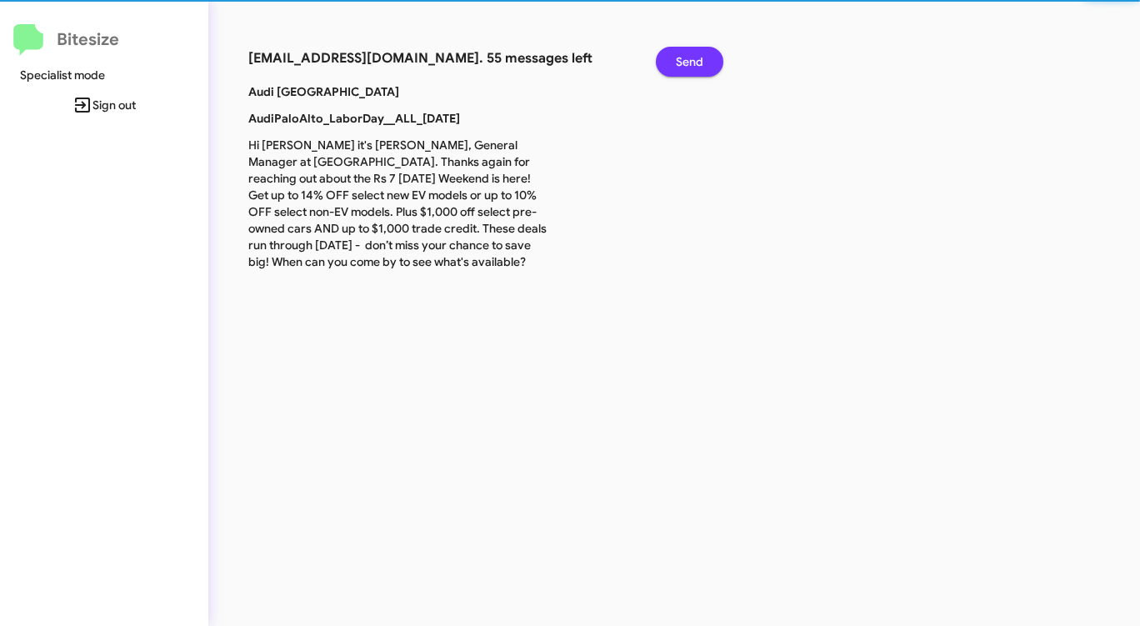
click at [668, 61] on button "Send" at bounding box center [690, 62] width 68 height 30
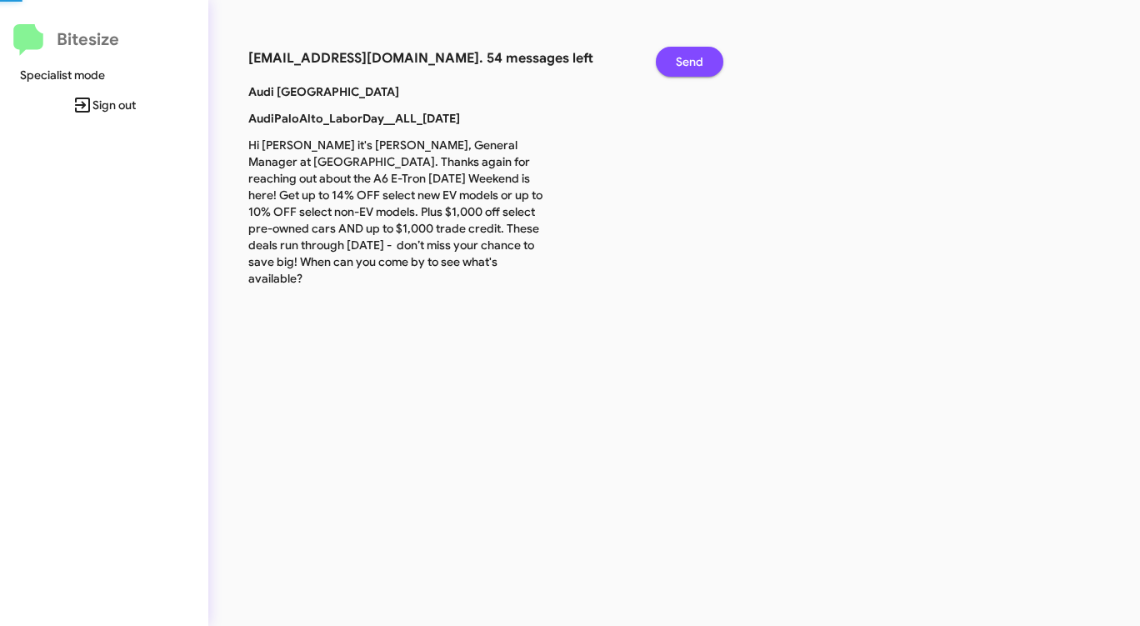
click at [668, 61] on button "Send" at bounding box center [690, 62] width 68 height 30
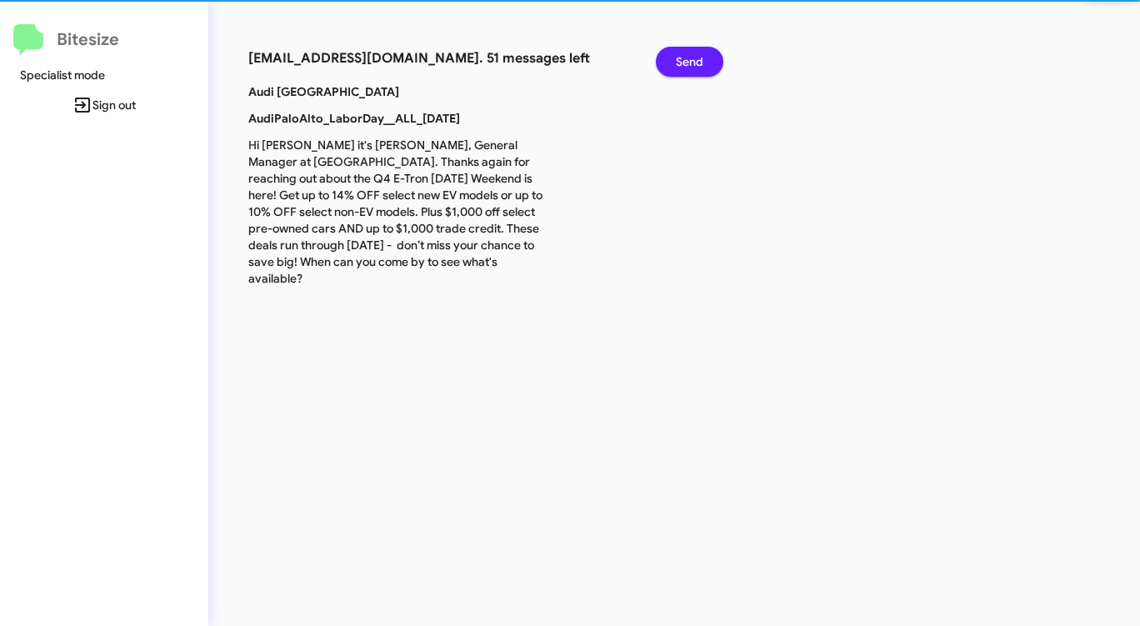
click at [668, 61] on button "Send" at bounding box center [690, 62] width 68 height 30
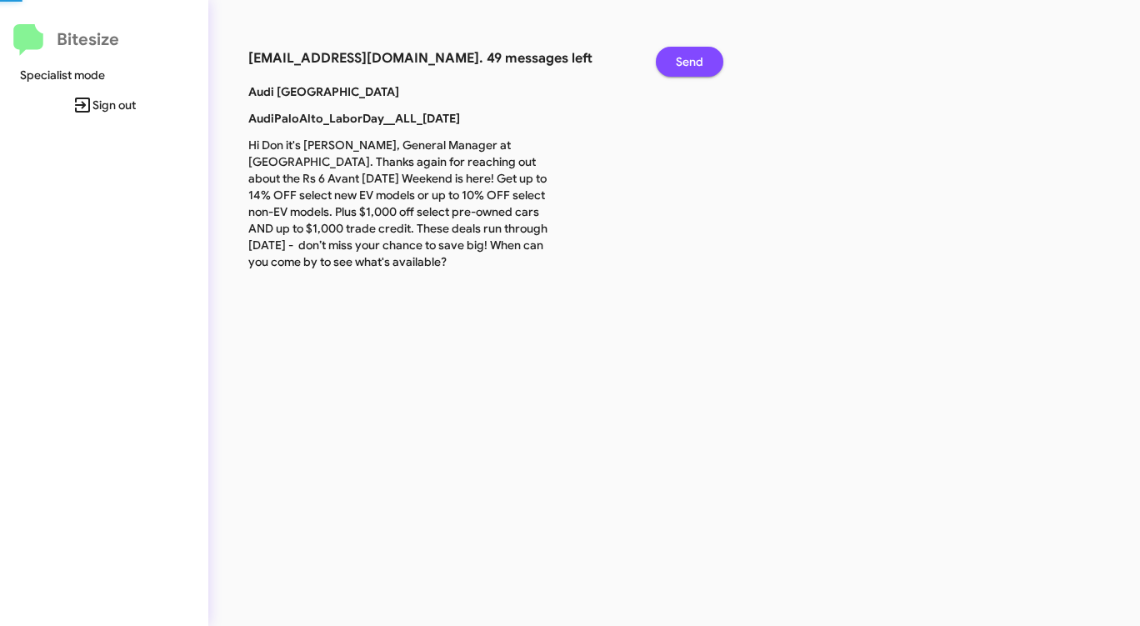
click at [668, 61] on button "Send" at bounding box center [690, 62] width 68 height 30
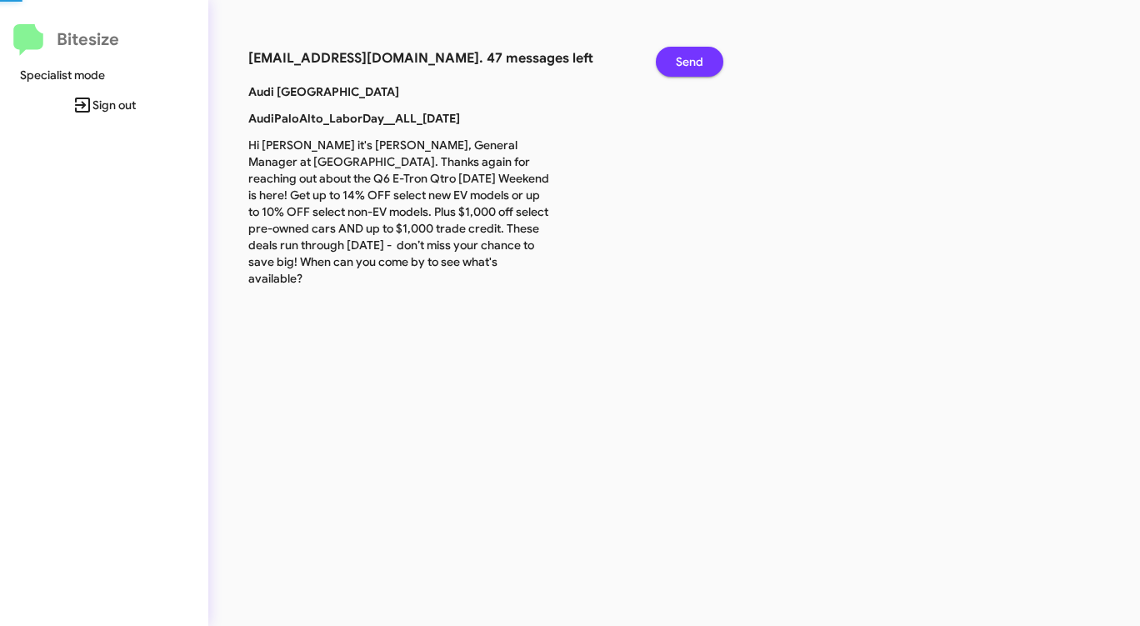
click at [668, 61] on button "Send" at bounding box center [690, 62] width 68 height 30
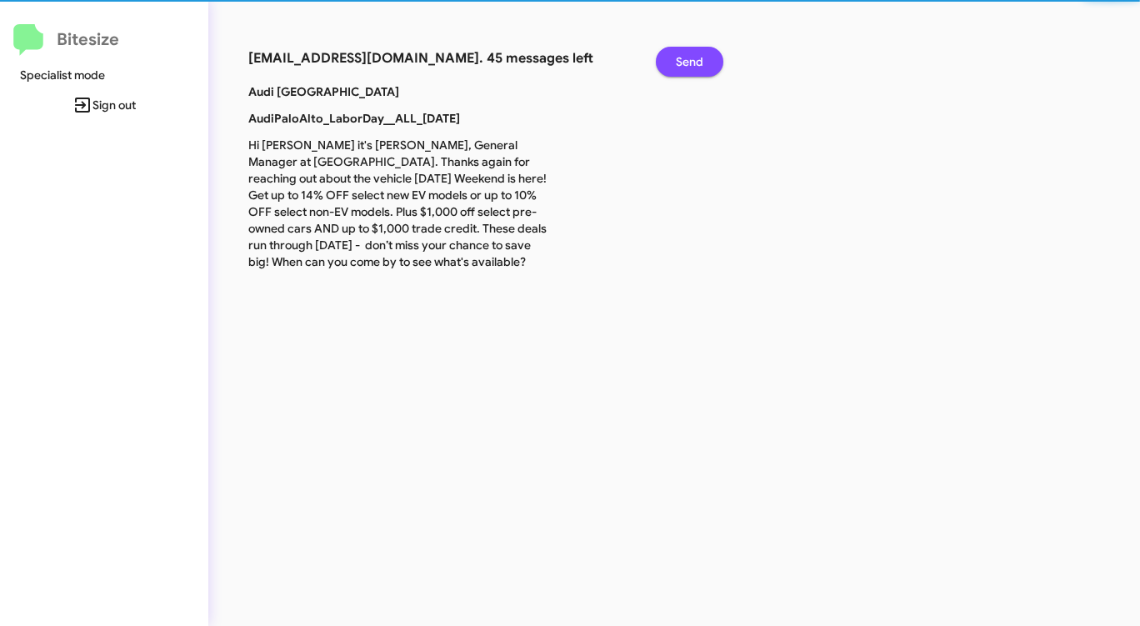
click at [668, 61] on button "Send" at bounding box center [690, 62] width 68 height 30
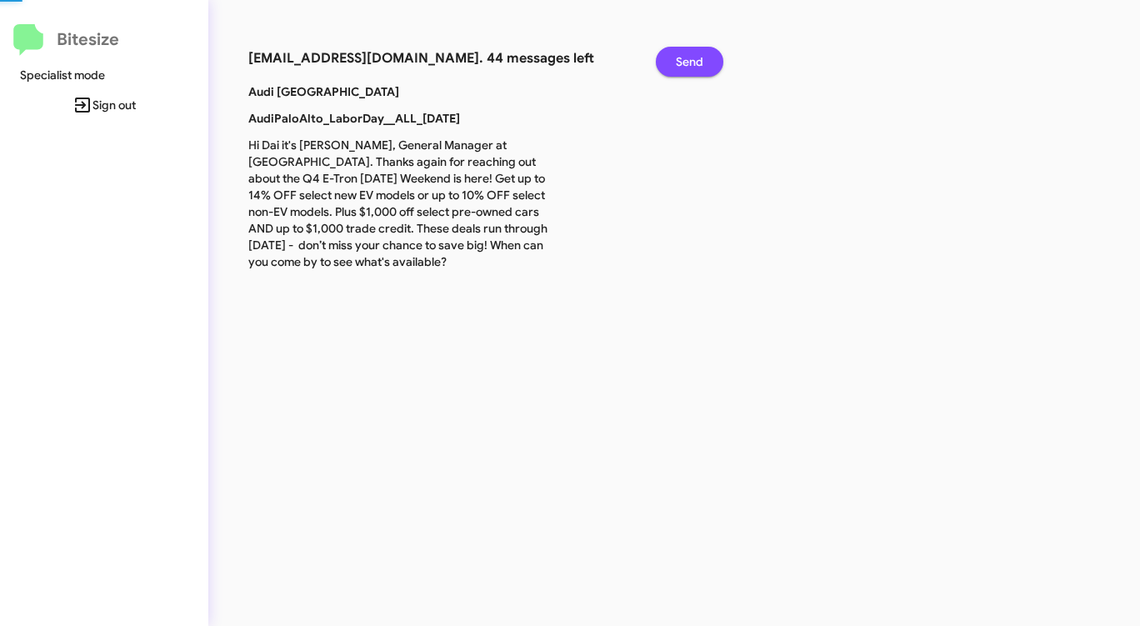
click at [668, 61] on button "Send" at bounding box center [690, 62] width 68 height 30
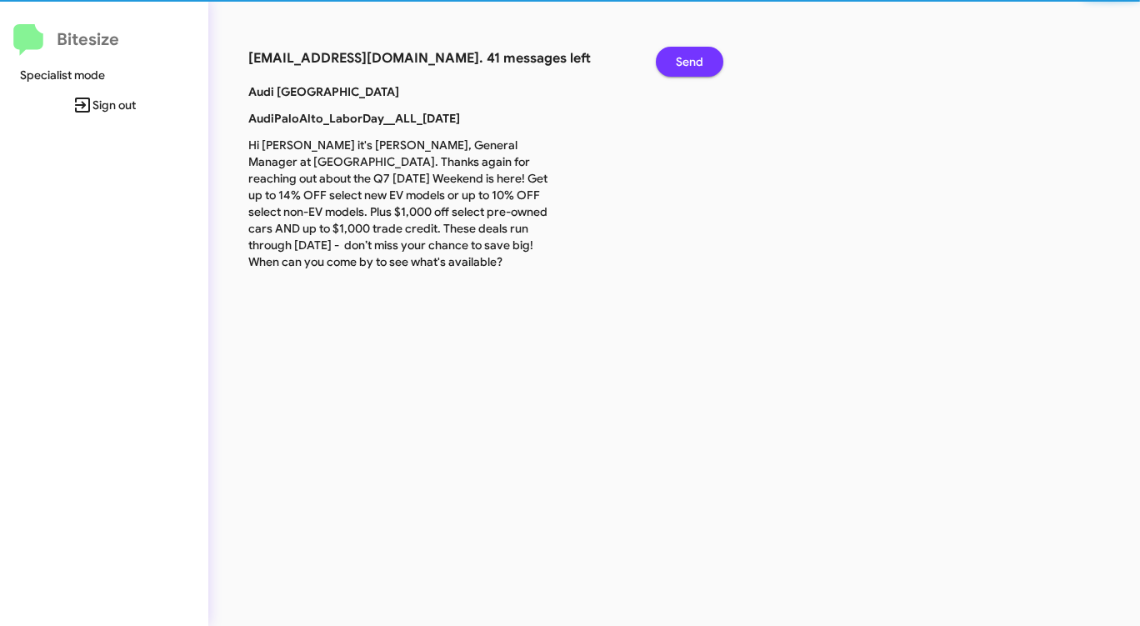
click at [668, 61] on button "Send" at bounding box center [690, 62] width 68 height 30
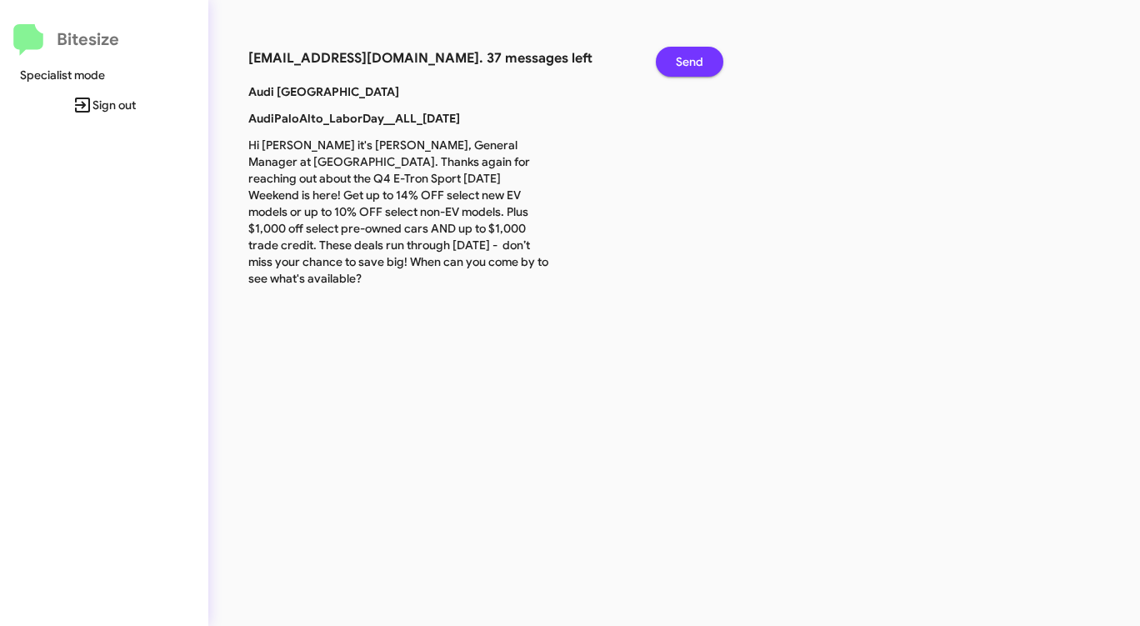
click at [668, 61] on button "Send" at bounding box center [690, 62] width 68 height 30
click at [666, 62] on button "Send" at bounding box center [690, 62] width 68 height 30
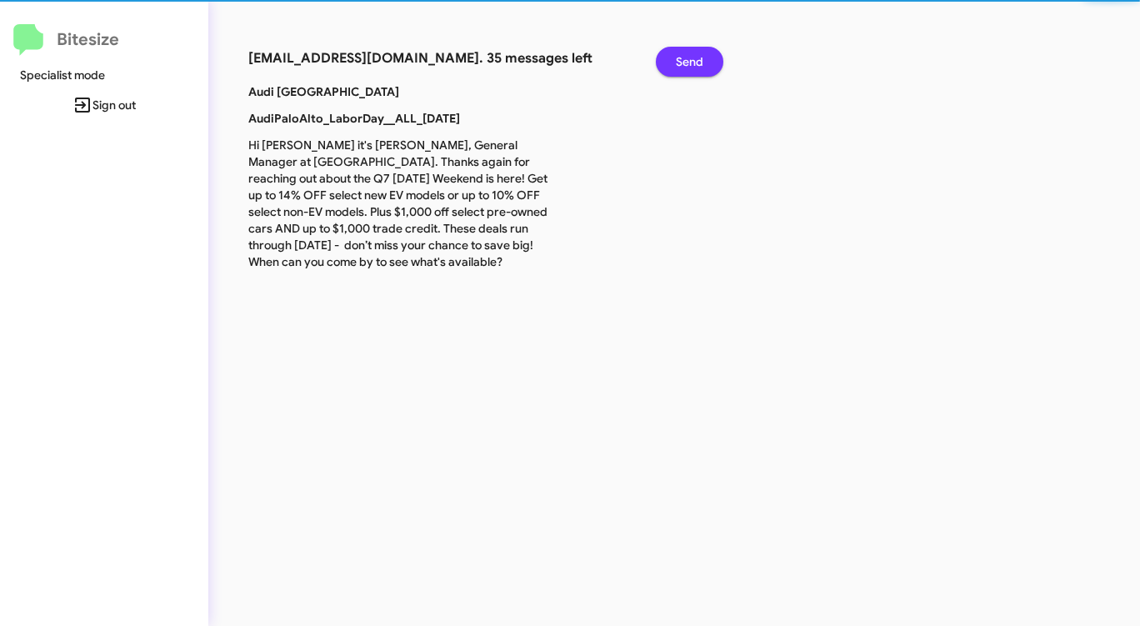
click at [664, 62] on button "Send" at bounding box center [690, 62] width 68 height 30
click at [662, 62] on button "Send" at bounding box center [690, 62] width 68 height 30
click at [662, 63] on button "Send" at bounding box center [690, 62] width 68 height 30
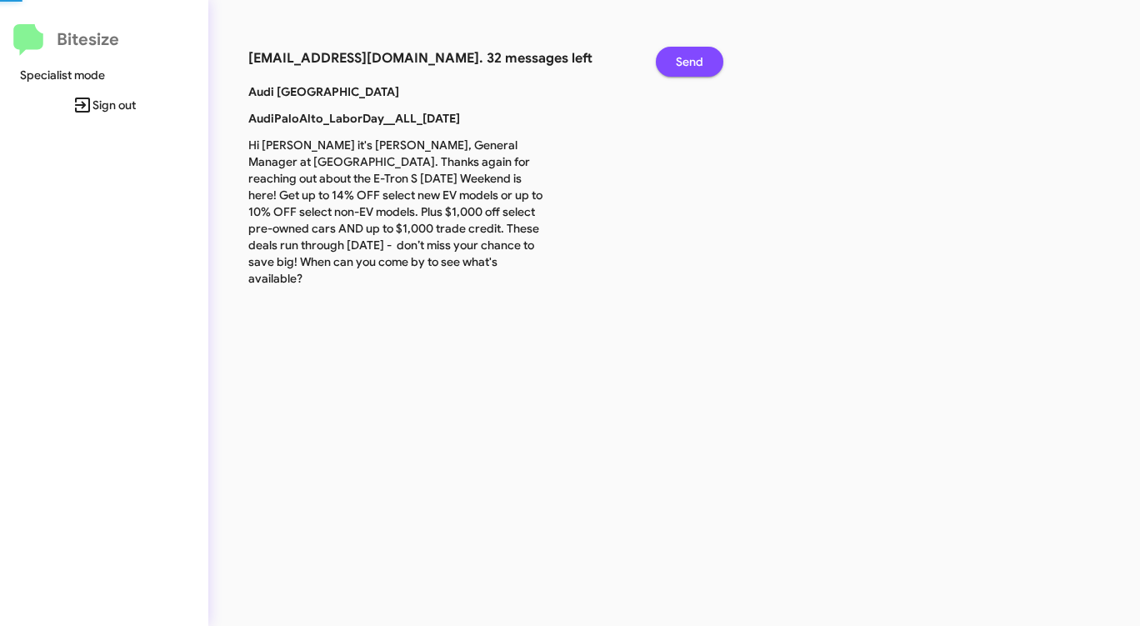
click at [661, 63] on button "Send" at bounding box center [690, 62] width 68 height 30
click at [658, 63] on button "Send" at bounding box center [690, 62] width 68 height 30
click at [658, 64] on button "Send" at bounding box center [690, 62] width 68 height 30
click at [683, 68] on span "Send" at bounding box center [690, 62] width 28 height 30
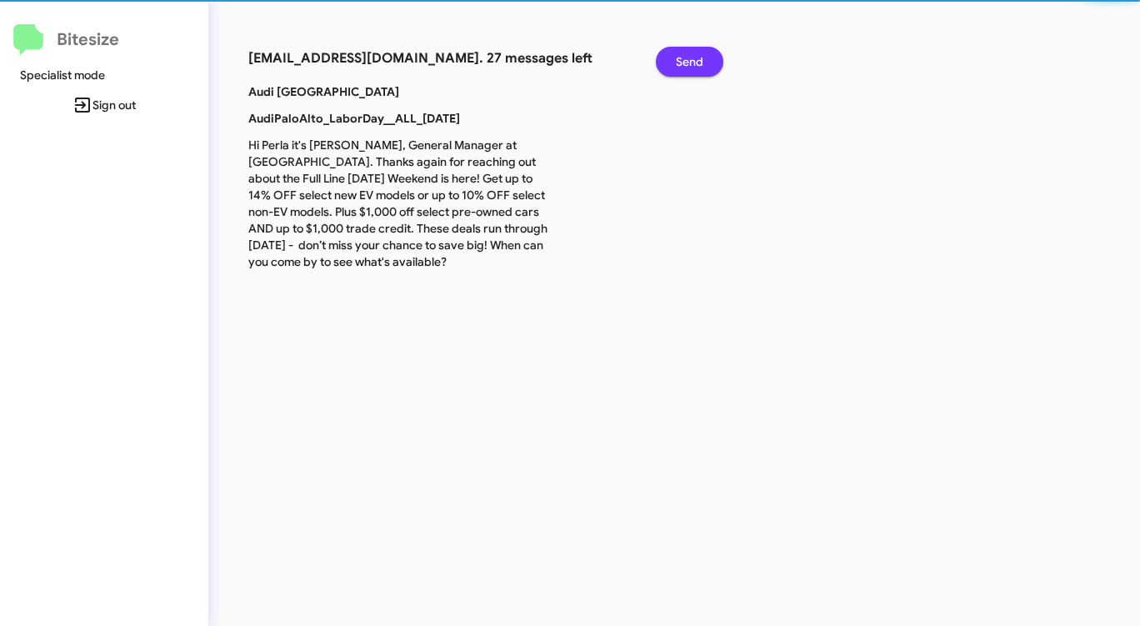
click at [683, 68] on span "Send" at bounding box center [690, 62] width 28 height 30
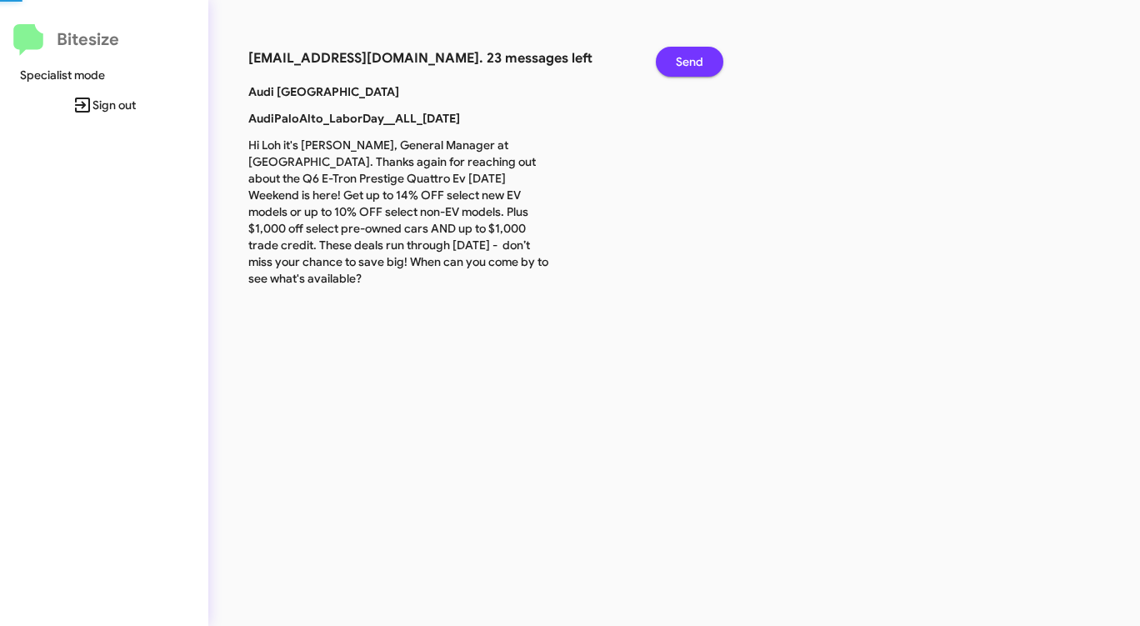
click at [683, 68] on span "Send" at bounding box center [690, 62] width 28 height 30
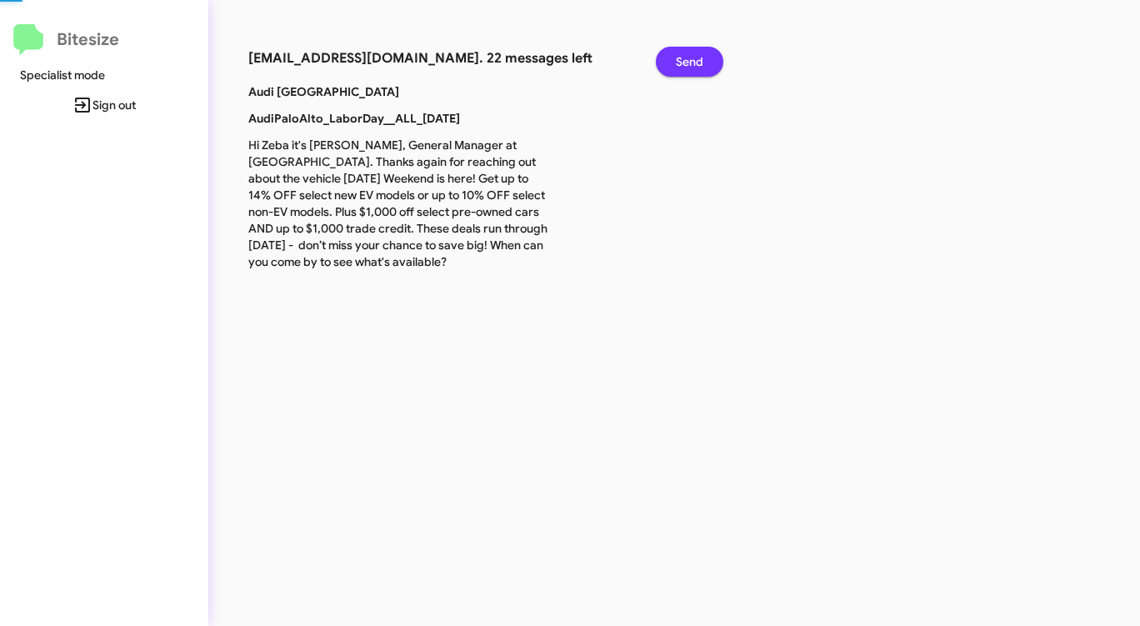
click at [683, 68] on span "Send" at bounding box center [690, 62] width 28 height 30
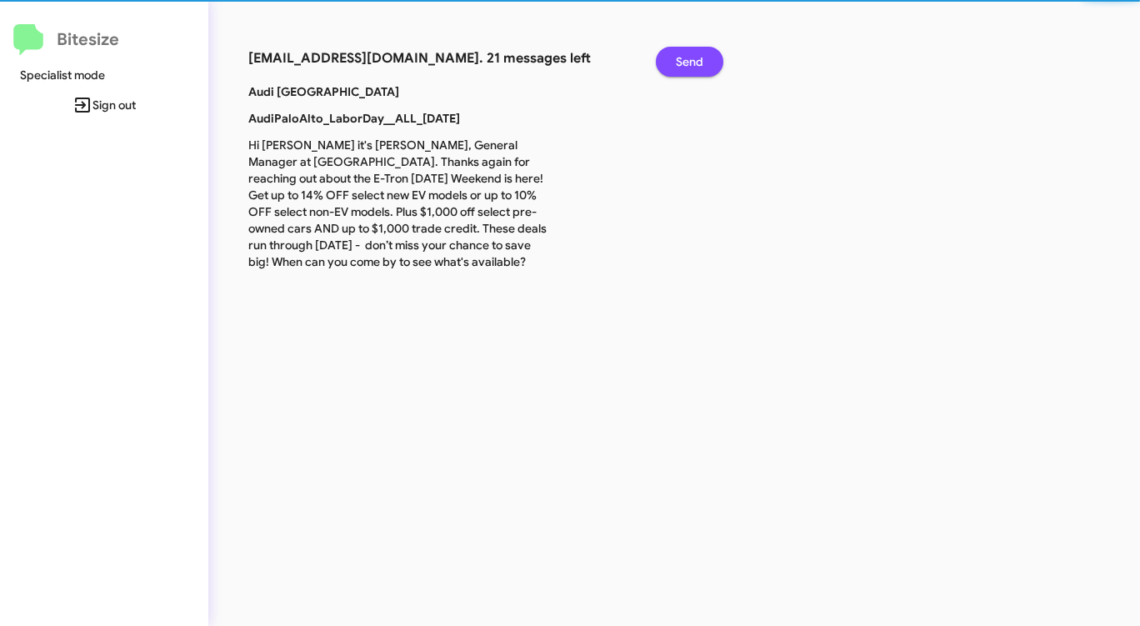
click at [683, 68] on span "Send" at bounding box center [690, 62] width 28 height 30
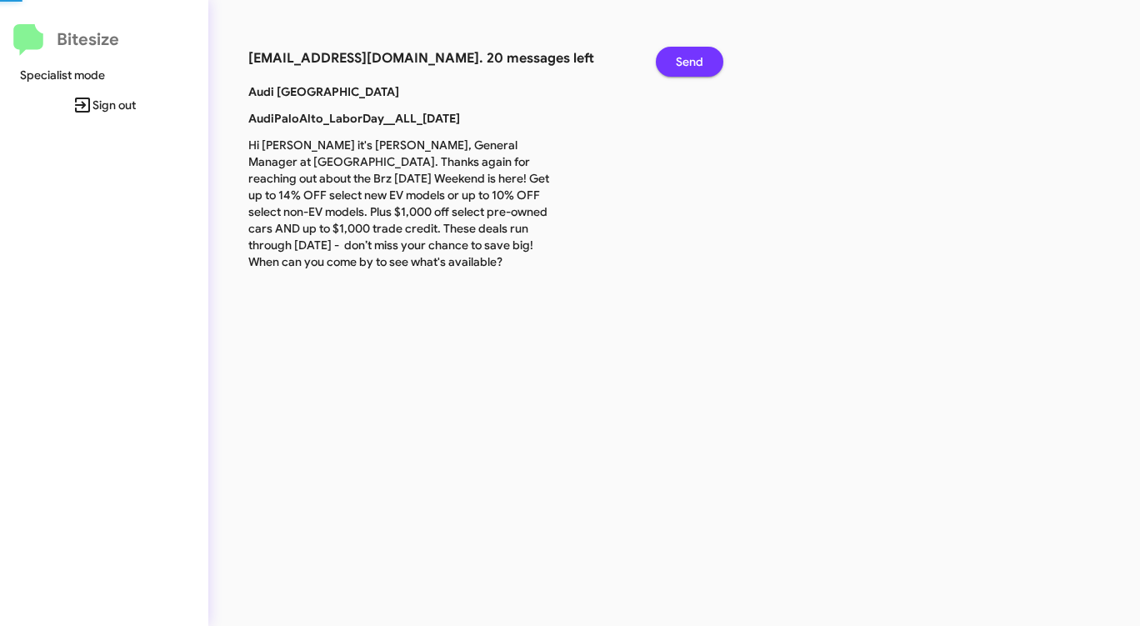
click at [683, 68] on span "Send" at bounding box center [690, 62] width 28 height 30
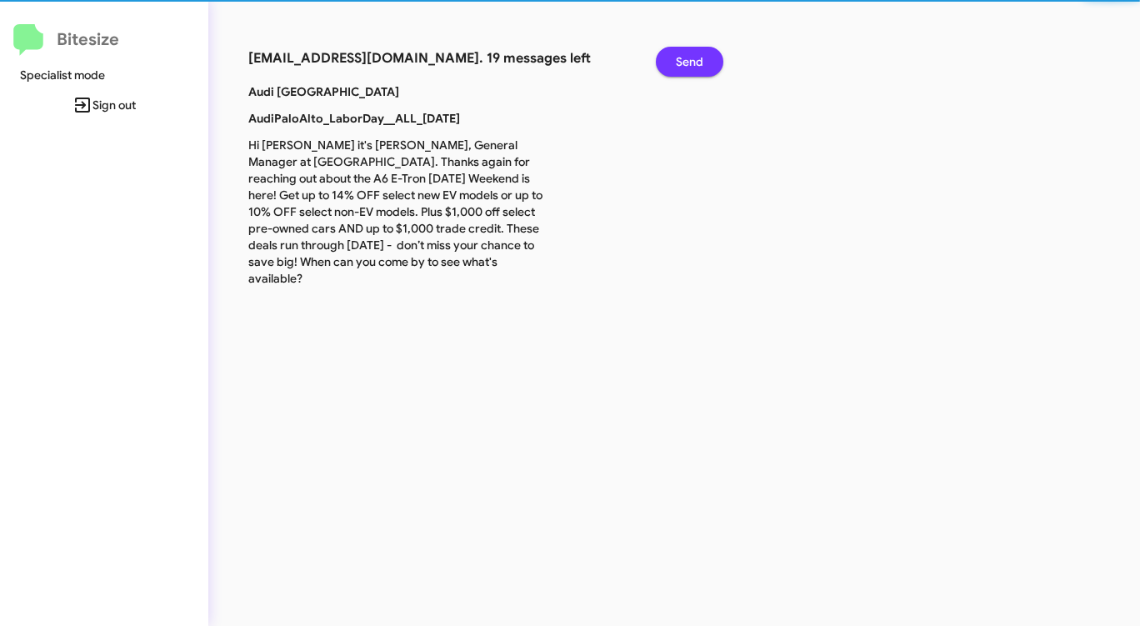
click at [683, 68] on span "Send" at bounding box center [690, 62] width 28 height 30
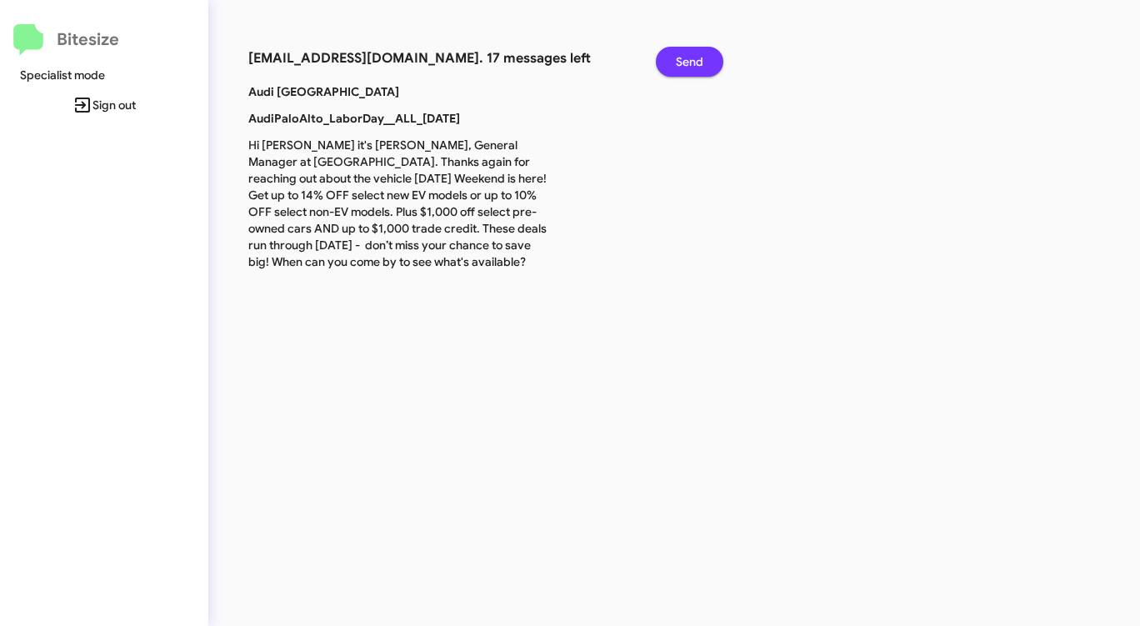
click at [683, 68] on span "Send" at bounding box center [690, 62] width 28 height 30
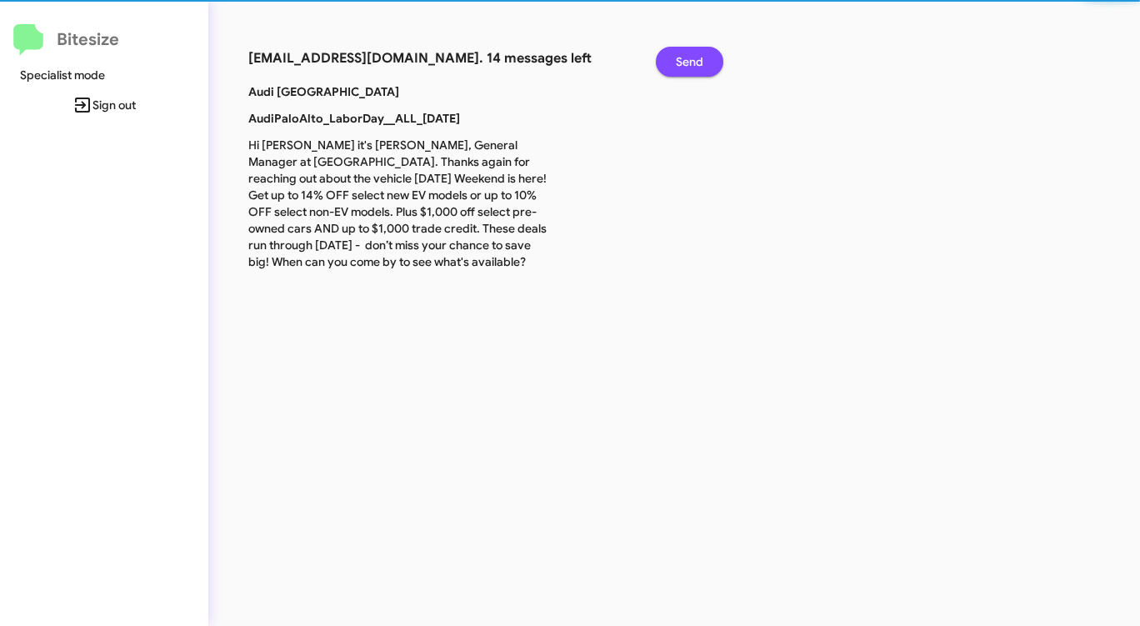
click at [683, 68] on span "Send" at bounding box center [690, 62] width 28 height 30
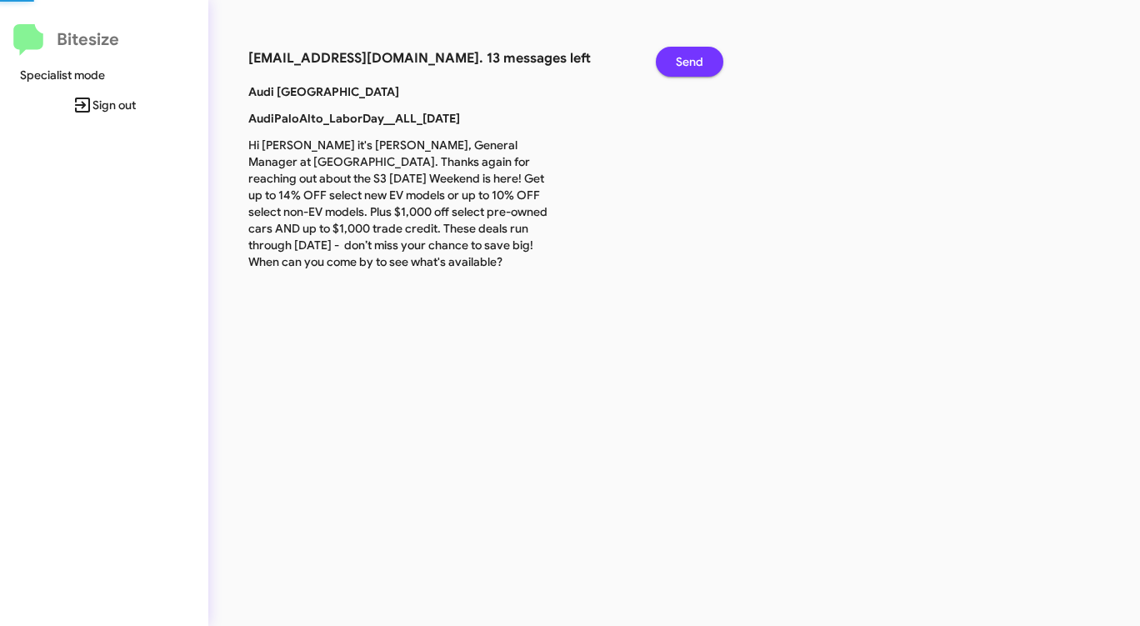
click at [683, 68] on span "Send" at bounding box center [690, 62] width 28 height 30
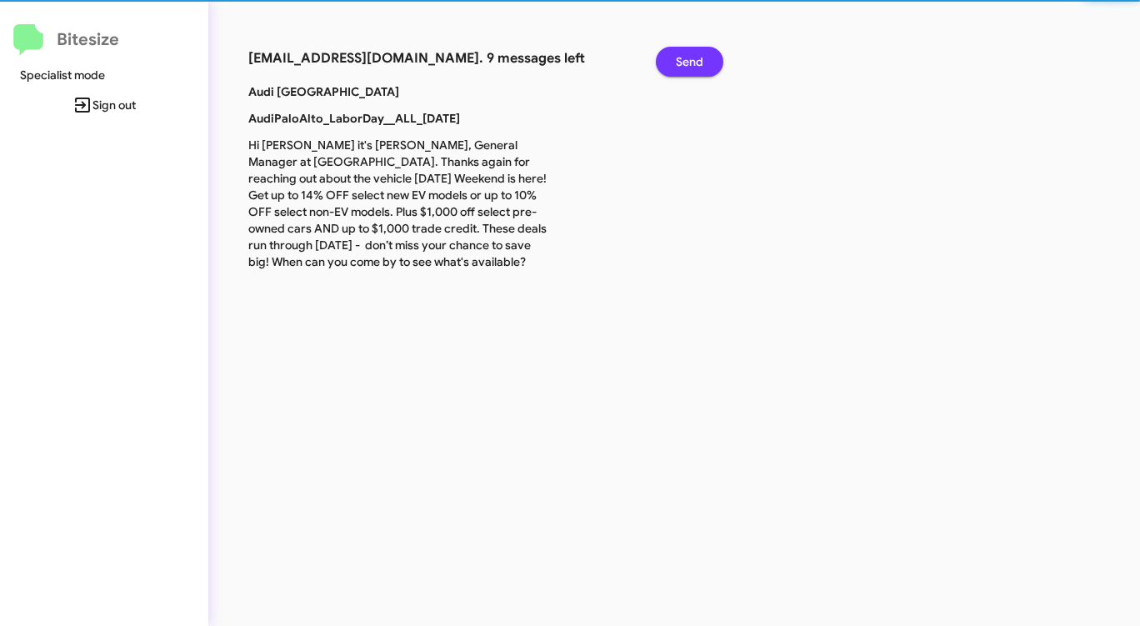
click at [683, 68] on span "Send" at bounding box center [690, 62] width 28 height 30
click at [681, 68] on span "Send" at bounding box center [690, 62] width 28 height 30
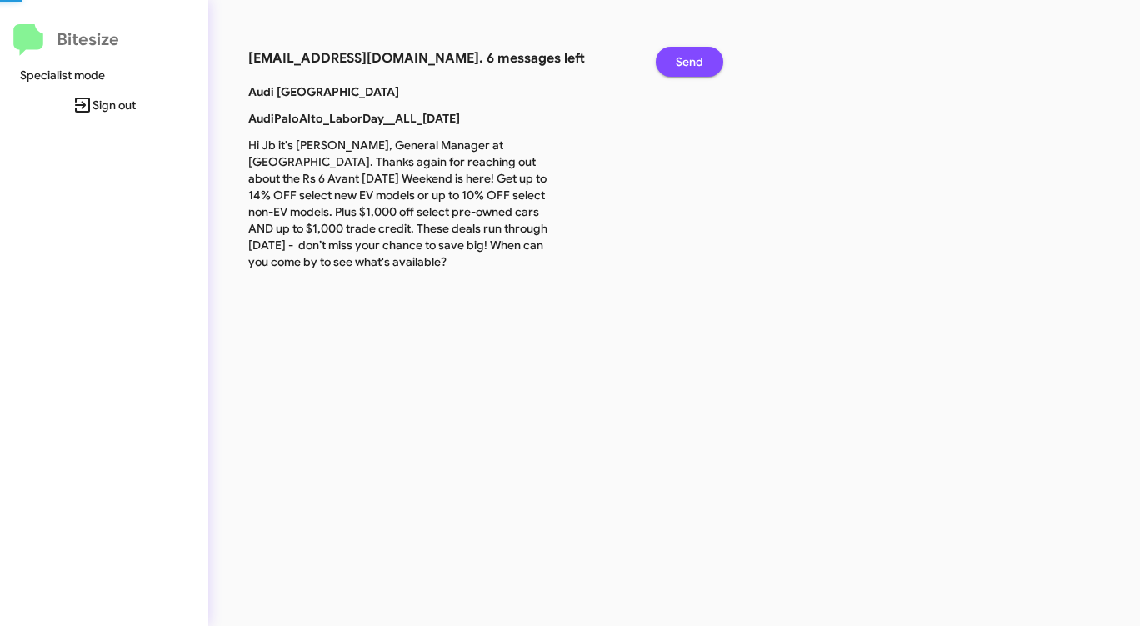
click at [681, 68] on span "Send" at bounding box center [690, 62] width 28 height 30
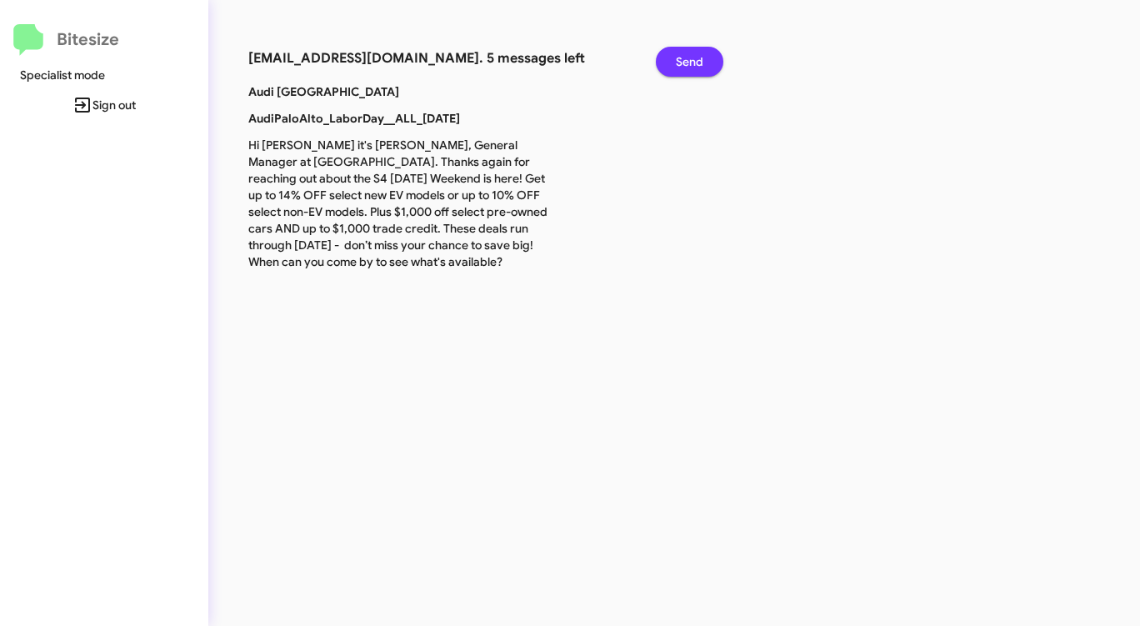
click at [681, 68] on span "Send" at bounding box center [690, 62] width 28 height 30
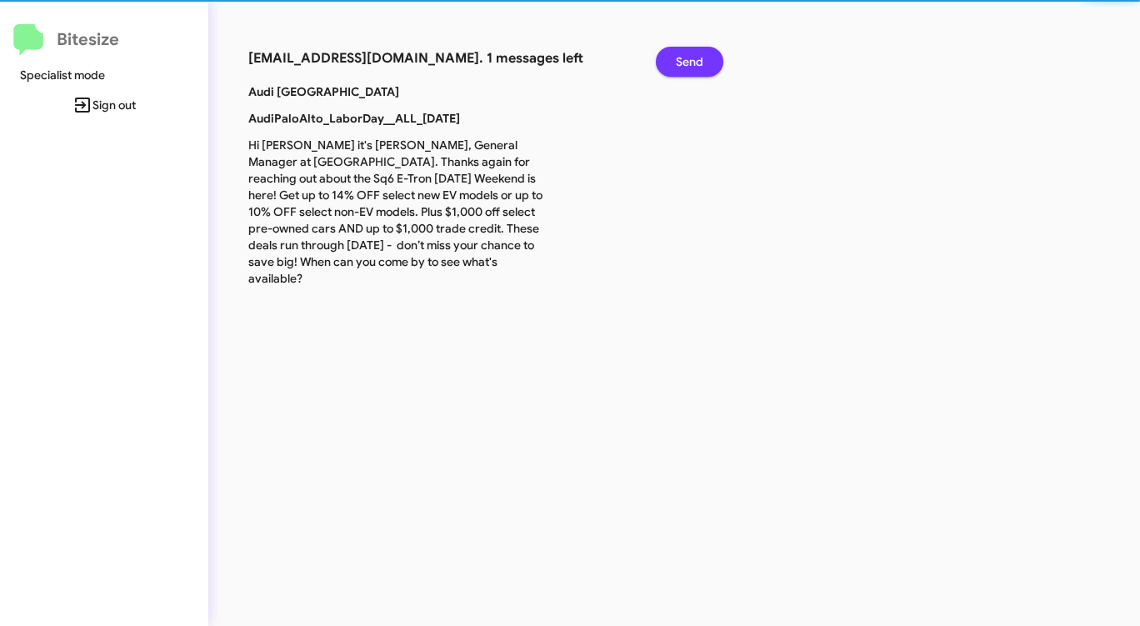
click at [681, 68] on span "Send" at bounding box center [690, 62] width 28 height 30
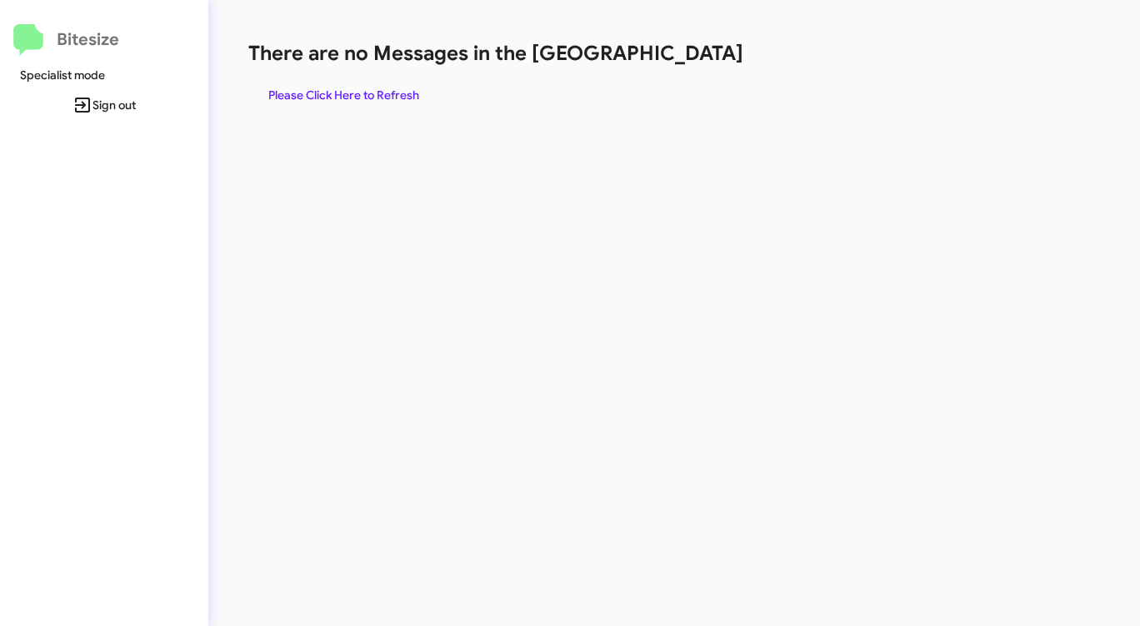
click at [681, 68] on div "There are no Messages in the Queue Please Click Here to Refresh" at bounding box center [596, 75] width 697 height 70
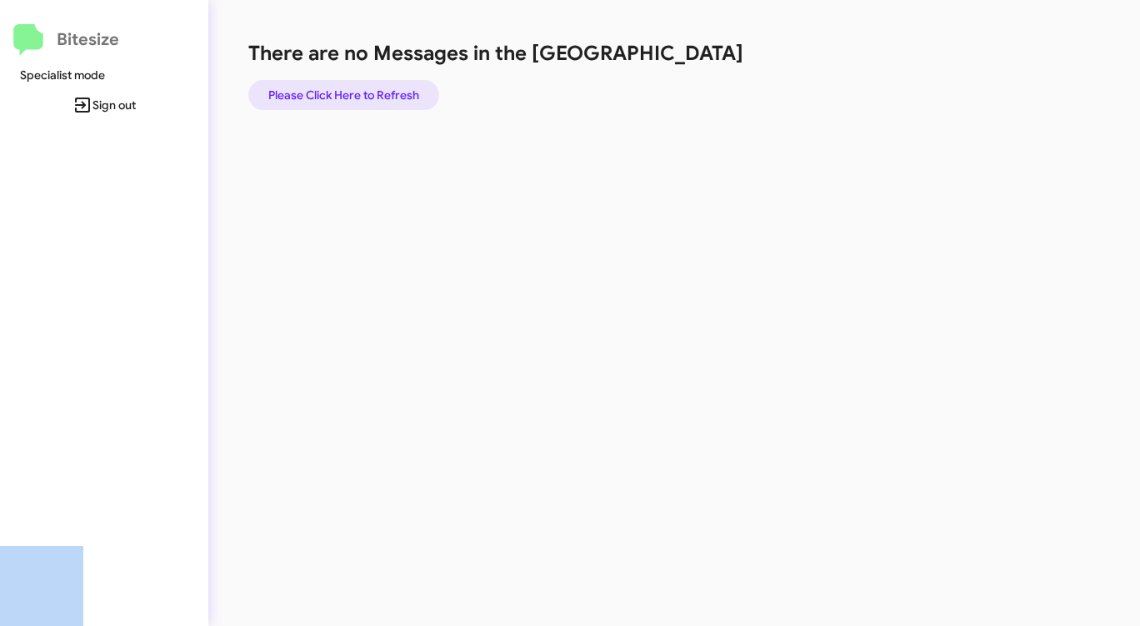
click at [343, 88] on span "Please Click Here to Refresh" at bounding box center [343, 95] width 151 height 30
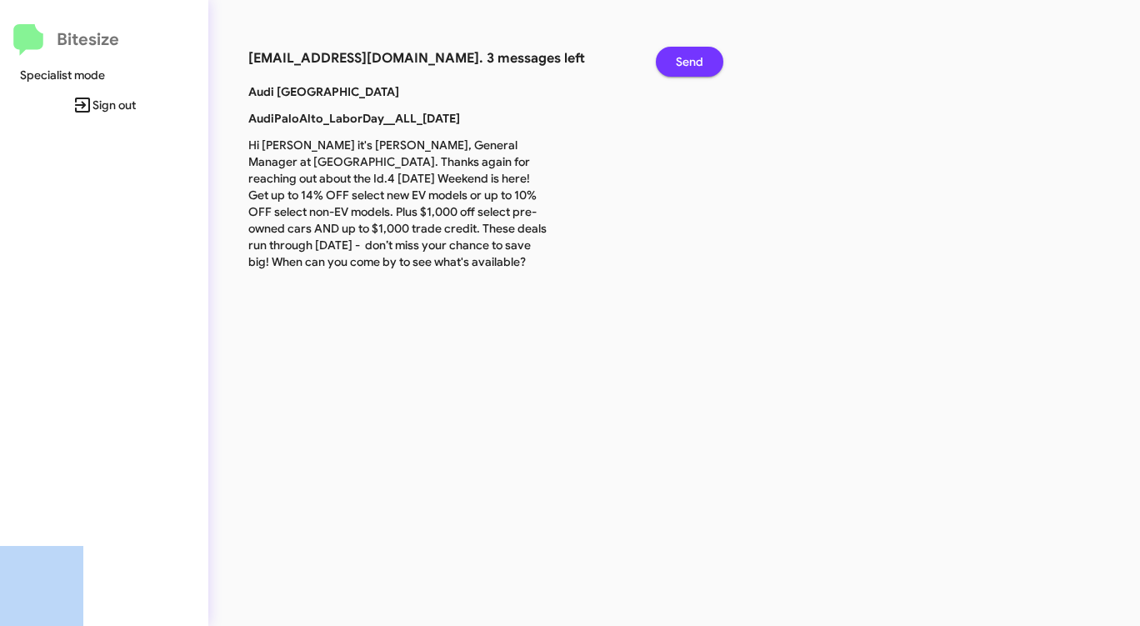
click at [689, 54] on span "Send" at bounding box center [690, 62] width 28 height 30
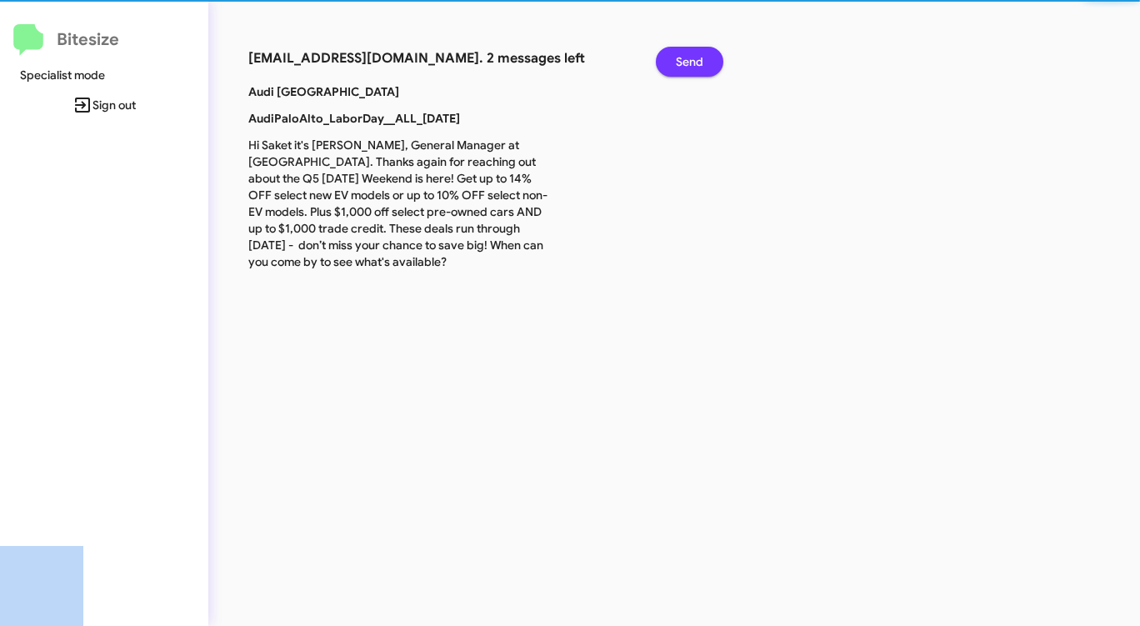
click at [689, 54] on span "Send" at bounding box center [690, 62] width 28 height 30
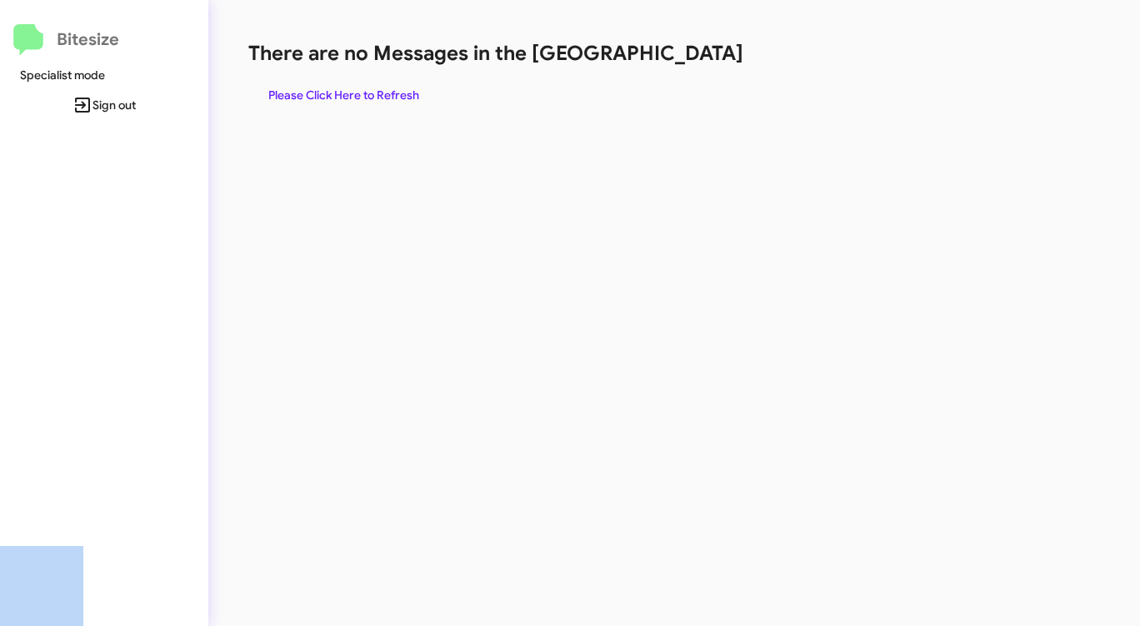
click at [689, 54] on h1 "There are no Messages in the [GEOGRAPHIC_DATA]" at bounding box center [596, 53] width 697 height 27
click at [373, 93] on span "Please Click Here to Refresh" at bounding box center [343, 95] width 151 height 30
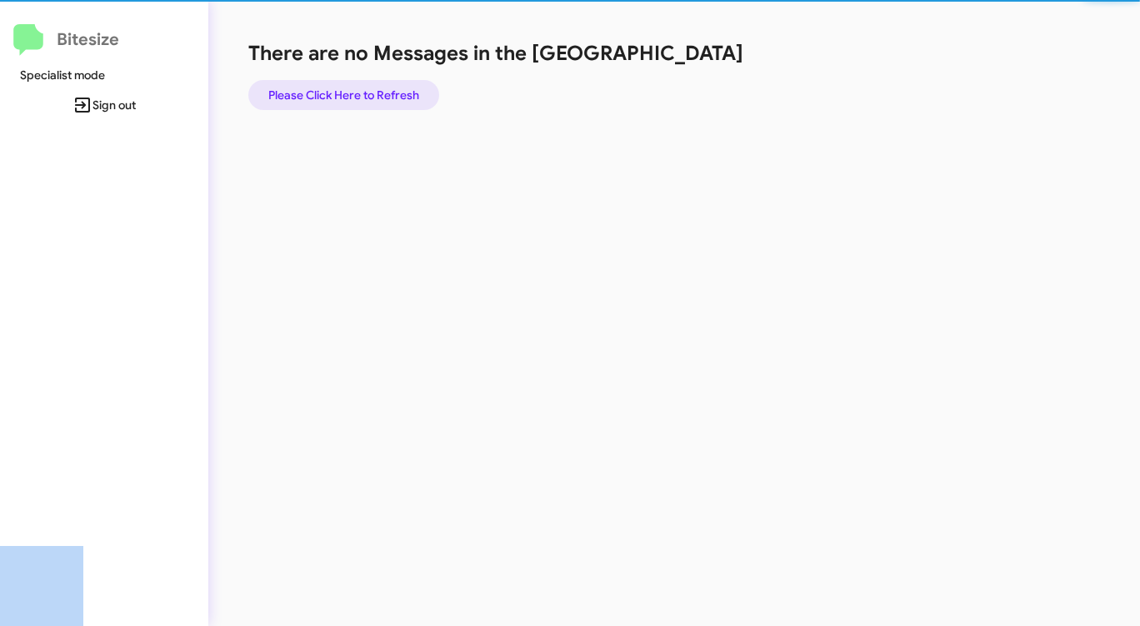
click at [373, 93] on span "Please Click Here to Refresh" at bounding box center [343, 95] width 151 height 30
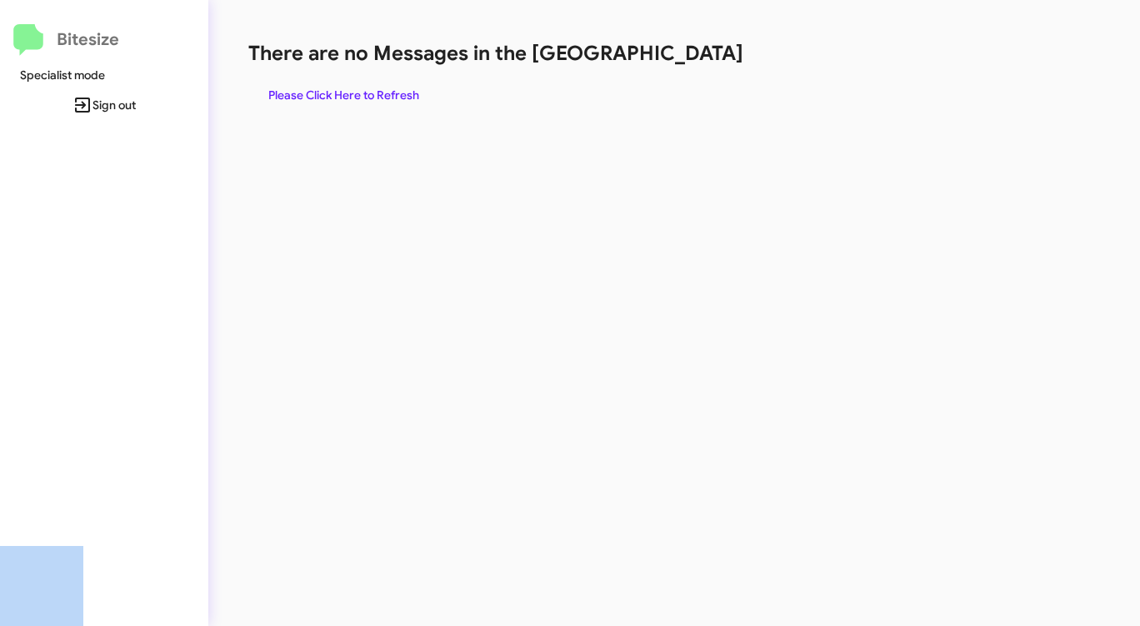
click at [683, 72] on div "There are no Messages in the Queue Please Click Here to Refresh" at bounding box center [596, 75] width 697 height 70
click at [684, 66] on h1 "There are no Messages in the [GEOGRAPHIC_DATA]" at bounding box center [596, 53] width 697 height 27
drag, startPoint x: 684, startPoint y: 66, endPoint x: 644, endPoint y: 73, distance: 40.6
click at [683, 66] on h1 "There are no Messages in the [GEOGRAPHIC_DATA]" at bounding box center [596, 53] width 697 height 27
click at [403, 92] on span "Please Click Here to Refresh" at bounding box center [343, 95] width 151 height 30
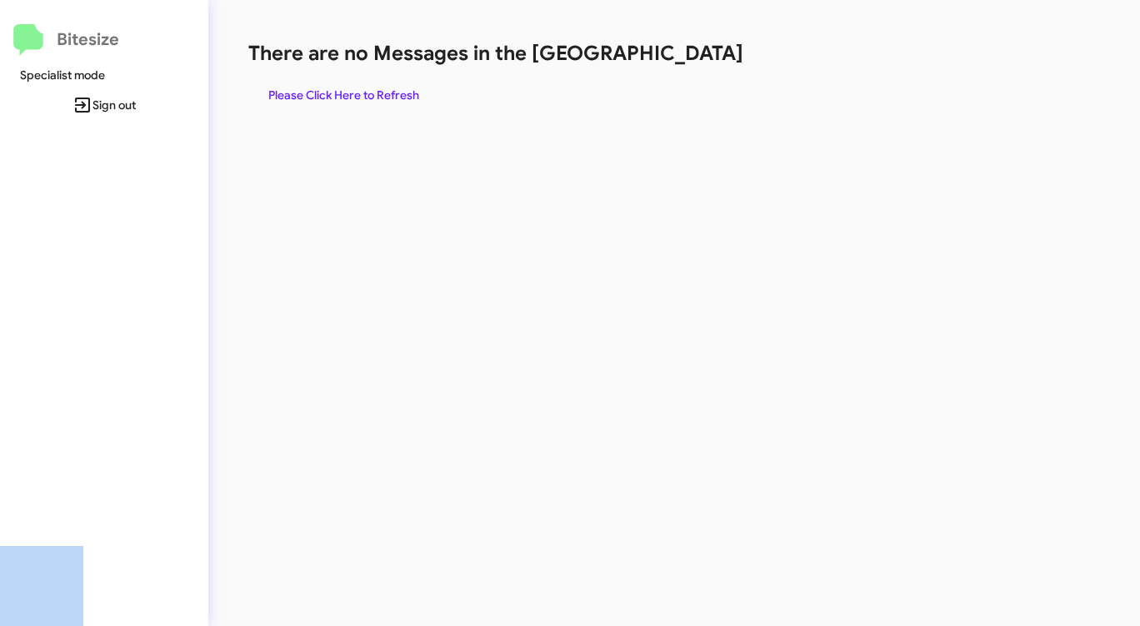
click at [651, 83] on div "There are no Messages in the Queue Please Click Here to Refresh" at bounding box center [596, 75] width 697 height 70
click at [397, 99] on span "Please Click Here to Refresh" at bounding box center [343, 95] width 151 height 30
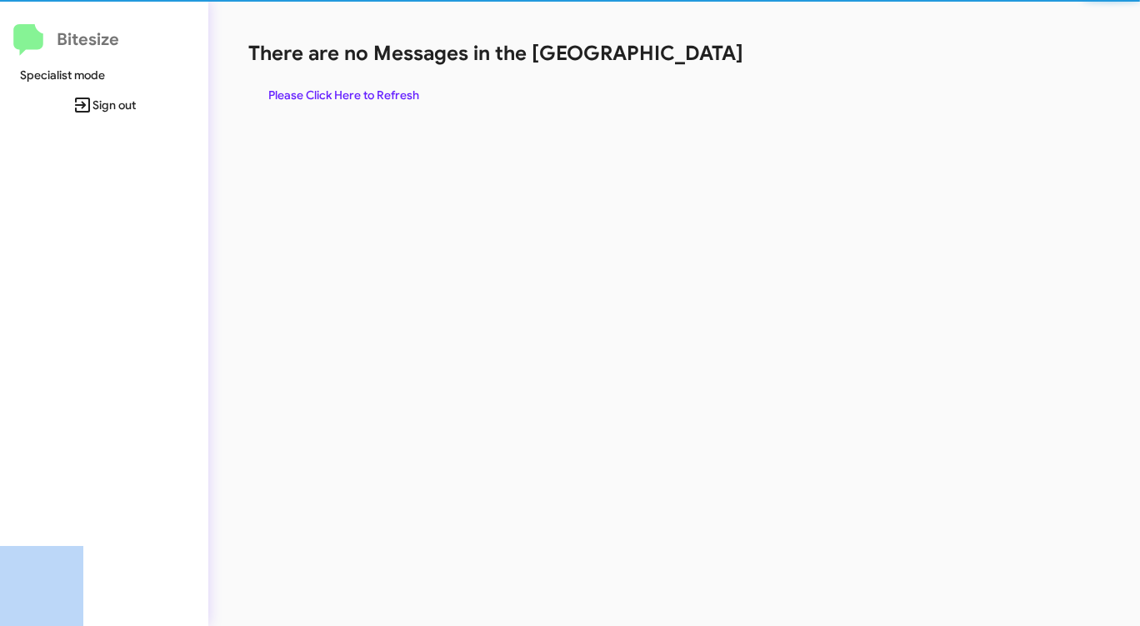
click at [397, 99] on span "Please Click Here to Refresh" at bounding box center [343, 95] width 151 height 30
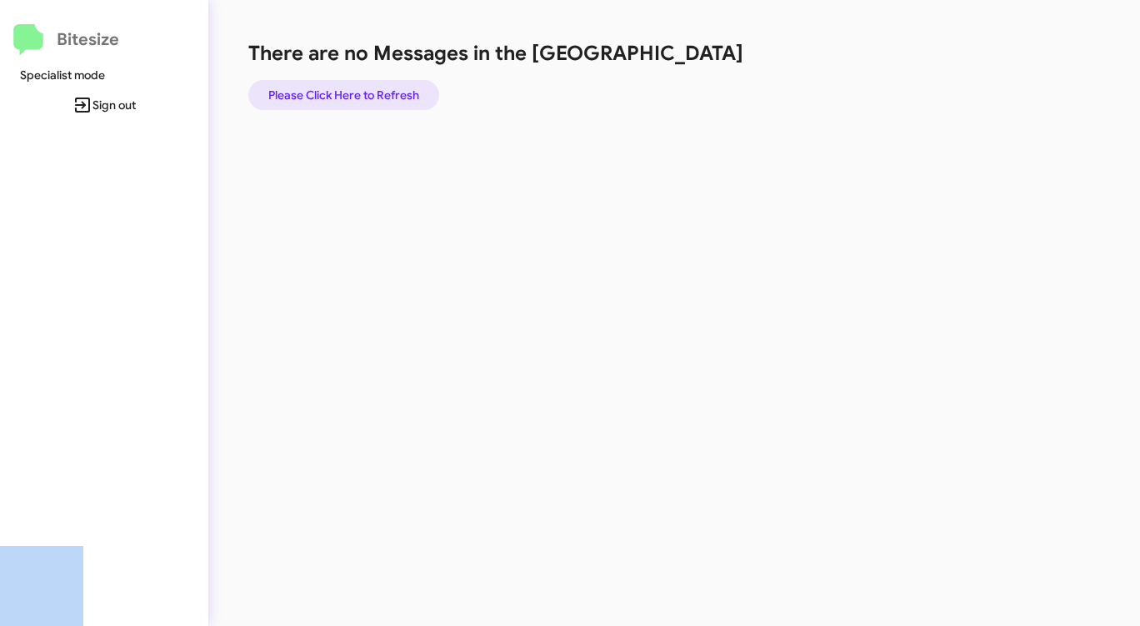
click at [397, 98] on span "Please Click Here to Refresh" at bounding box center [343, 95] width 151 height 30
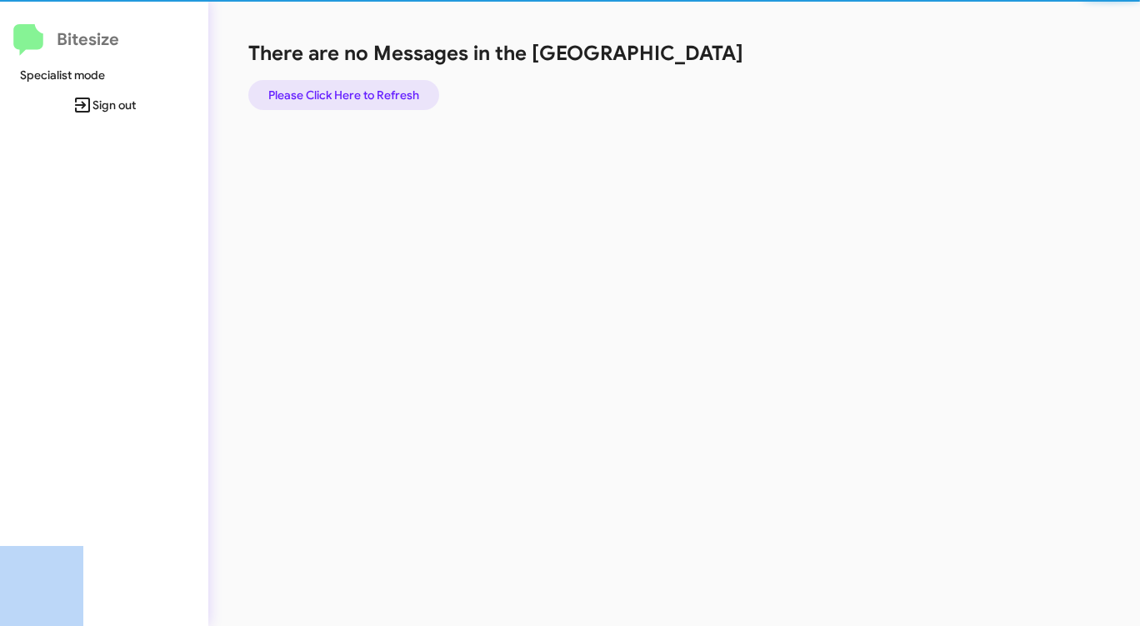
click at [397, 98] on span "Please Click Here to Refresh" at bounding box center [343, 95] width 151 height 30
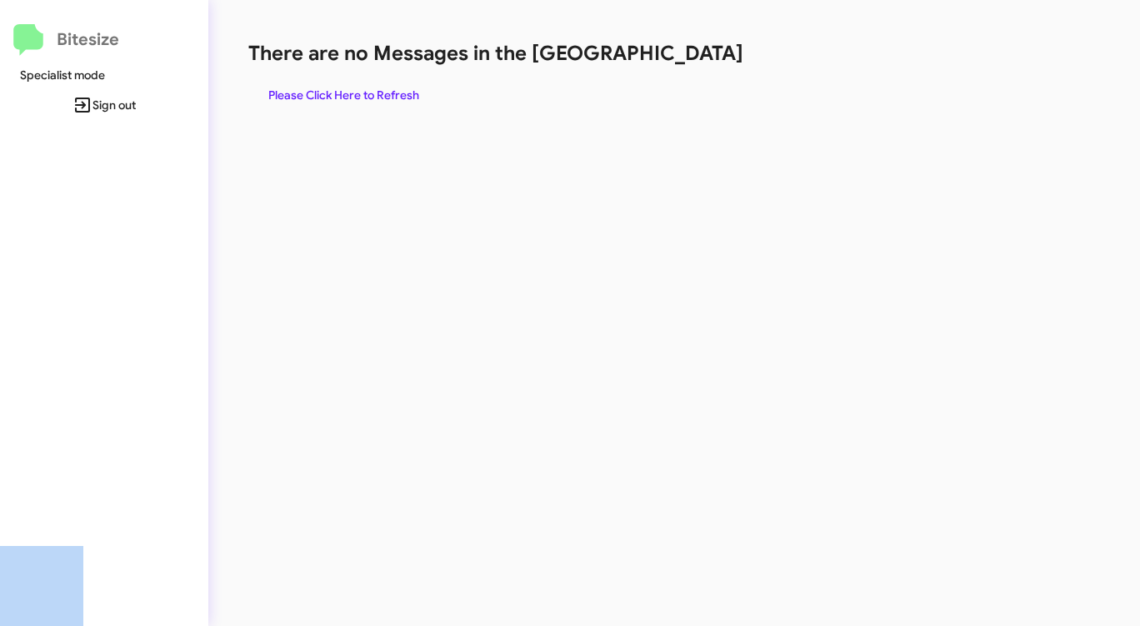
click at [396, 98] on span "Please Click Here to Refresh" at bounding box center [343, 95] width 151 height 30
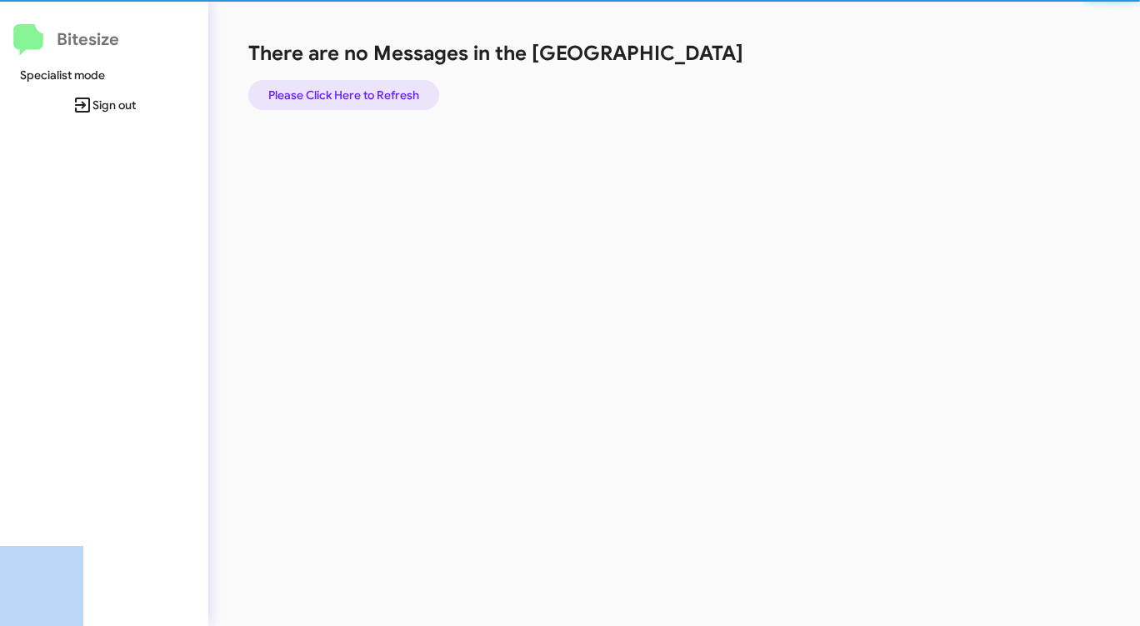
click at [396, 98] on span "Please Click Here to Refresh" at bounding box center [343, 95] width 151 height 30
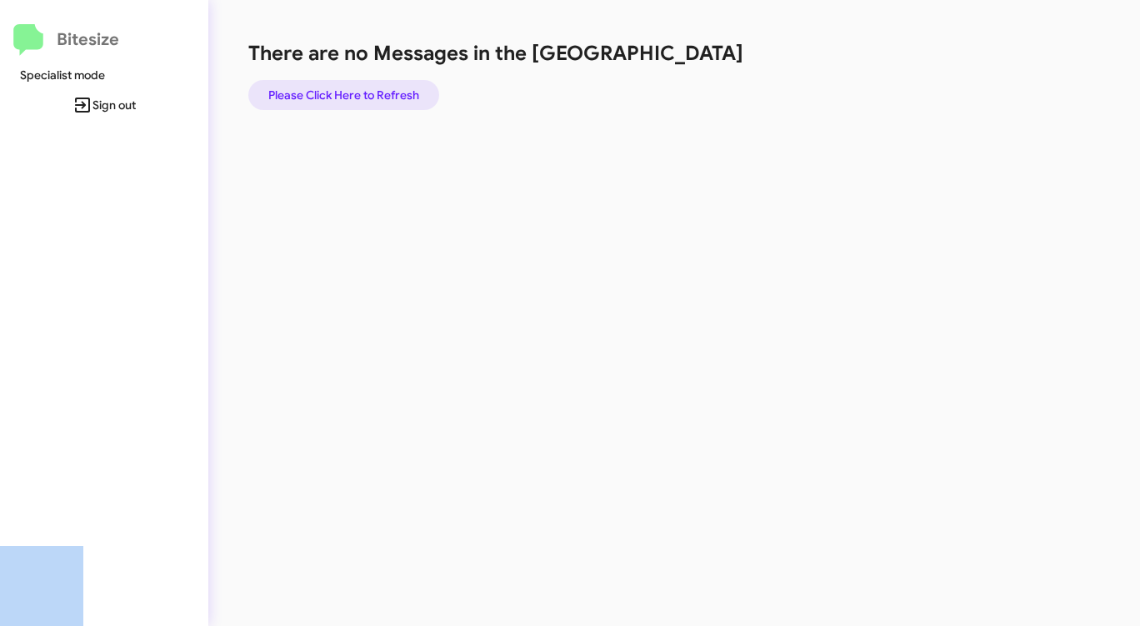
click at [396, 98] on span "Please Click Here to Refresh" at bounding box center [343, 95] width 151 height 30
click at [352, 90] on span "Please Click Here to Refresh" at bounding box center [343, 95] width 151 height 30
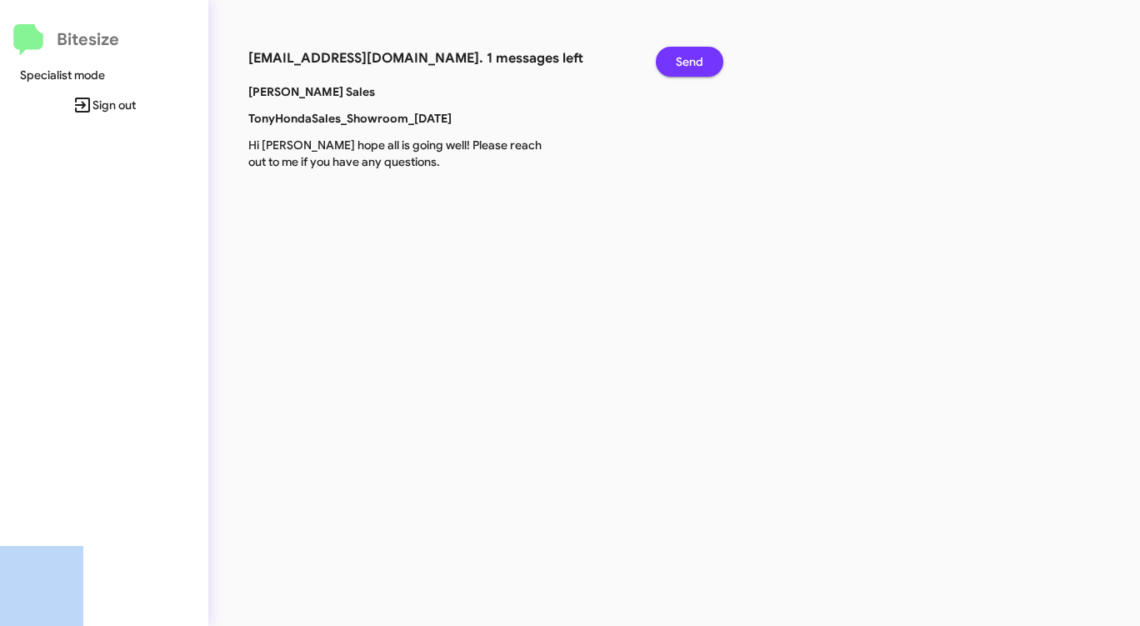
click at [698, 57] on span "Send" at bounding box center [690, 62] width 28 height 30
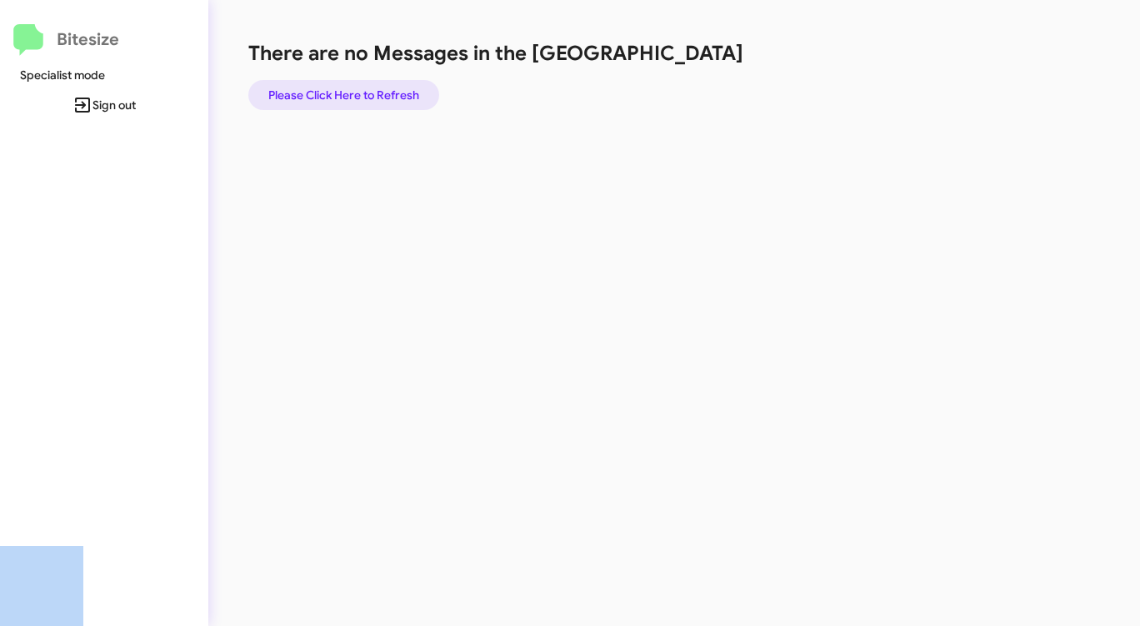
click at [344, 93] on span "Please Click Here to Refresh" at bounding box center [343, 95] width 151 height 30
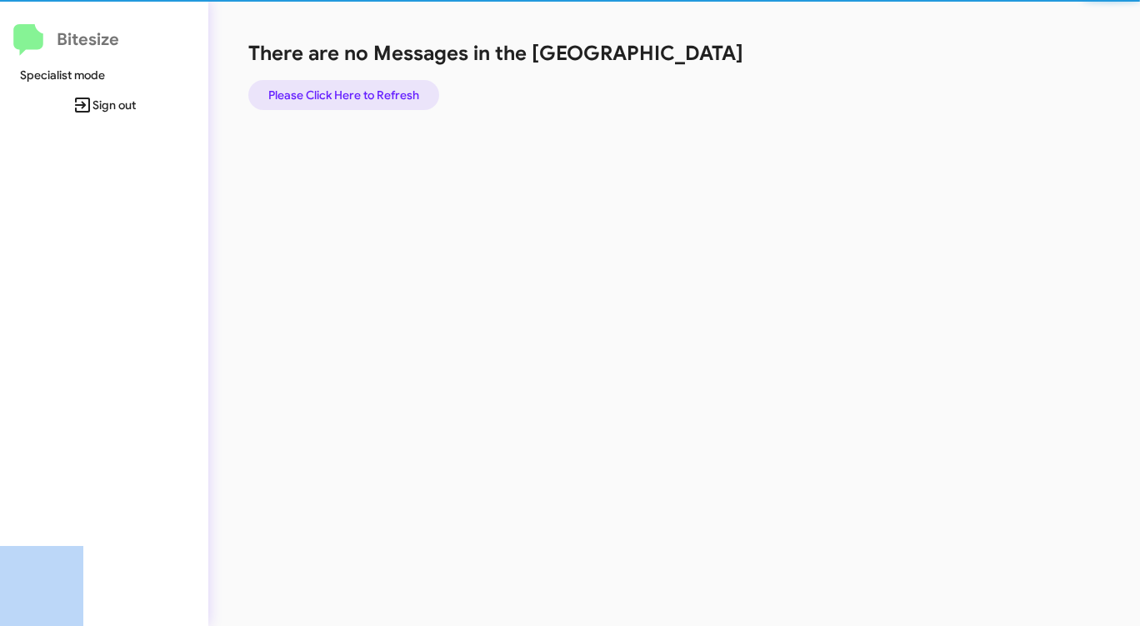
click at [344, 93] on span "Please Click Here to Refresh" at bounding box center [343, 95] width 151 height 30
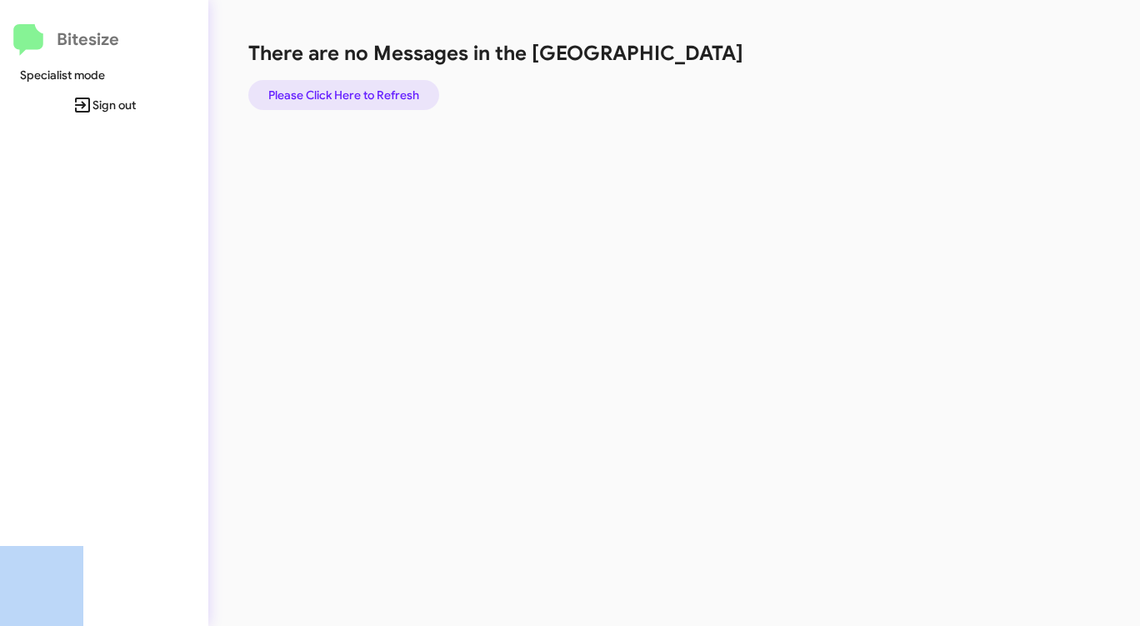
click at [344, 93] on span "Please Click Here to Refresh" at bounding box center [343, 95] width 151 height 30
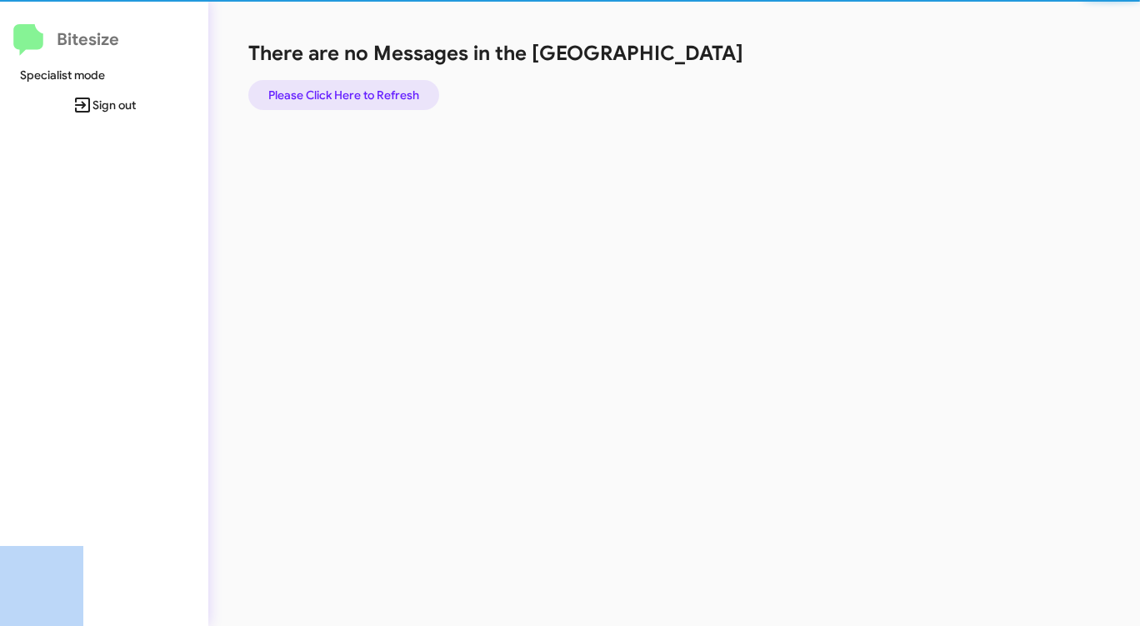
click at [344, 93] on span "Please Click Here to Refresh" at bounding box center [343, 95] width 151 height 30
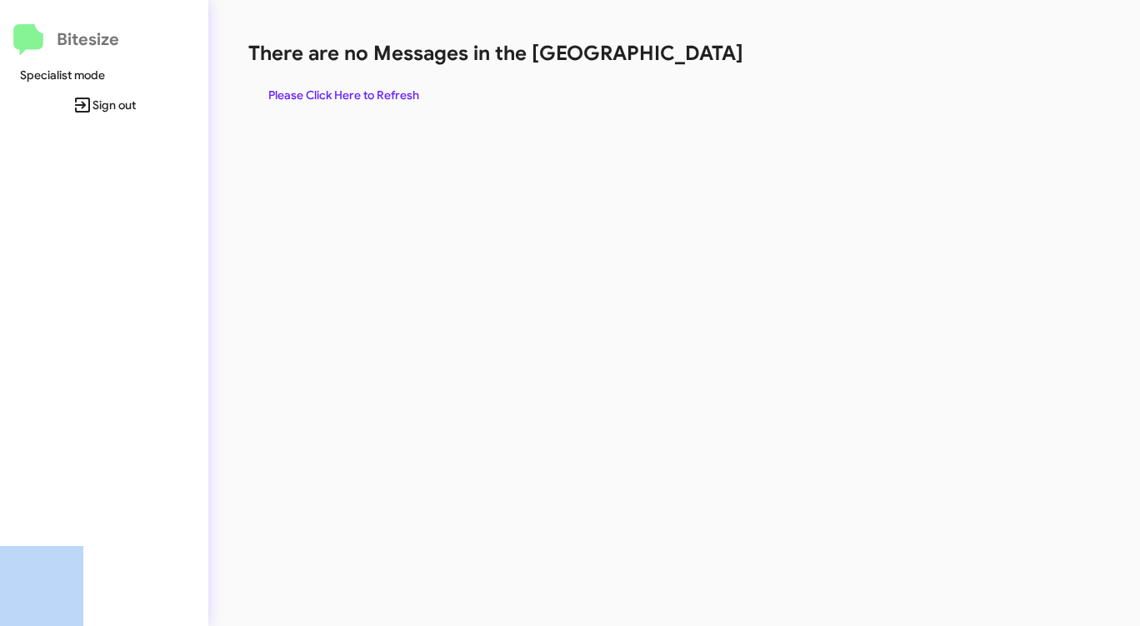
click at [344, 93] on span "Please Click Here to Refresh" at bounding box center [343, 95] width 151 height 30
click at [343, 93] on span "Please Click Here to Refresh" at bounding box center [343, 95] width 151 height 30
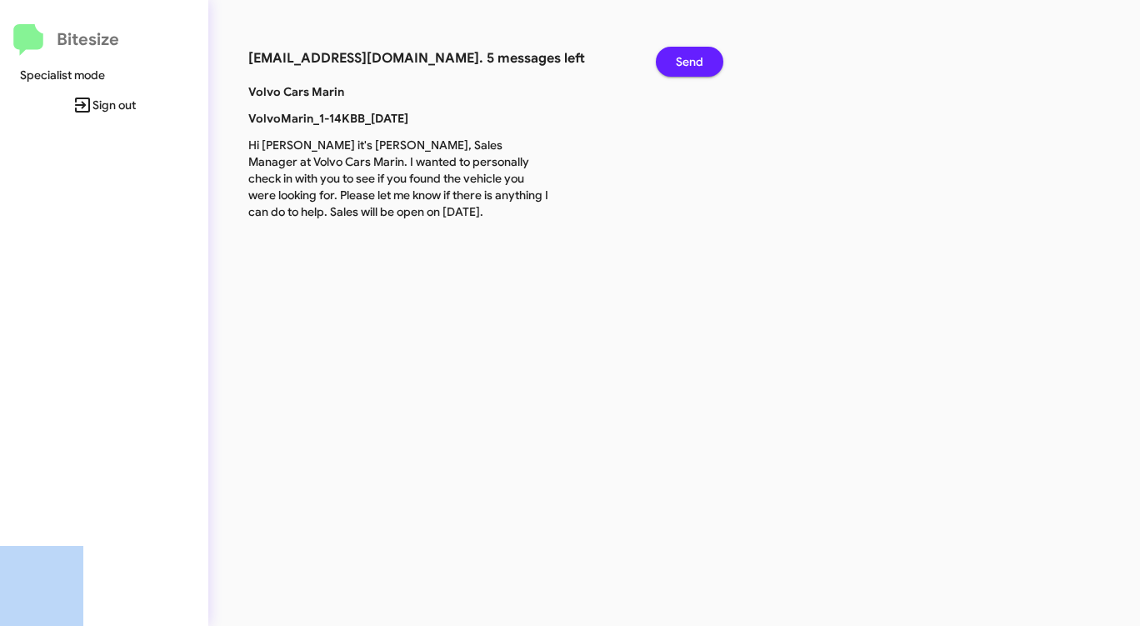
click at [687, 58] on span "Send" at bounding box center [690, 62] width 28 height 30
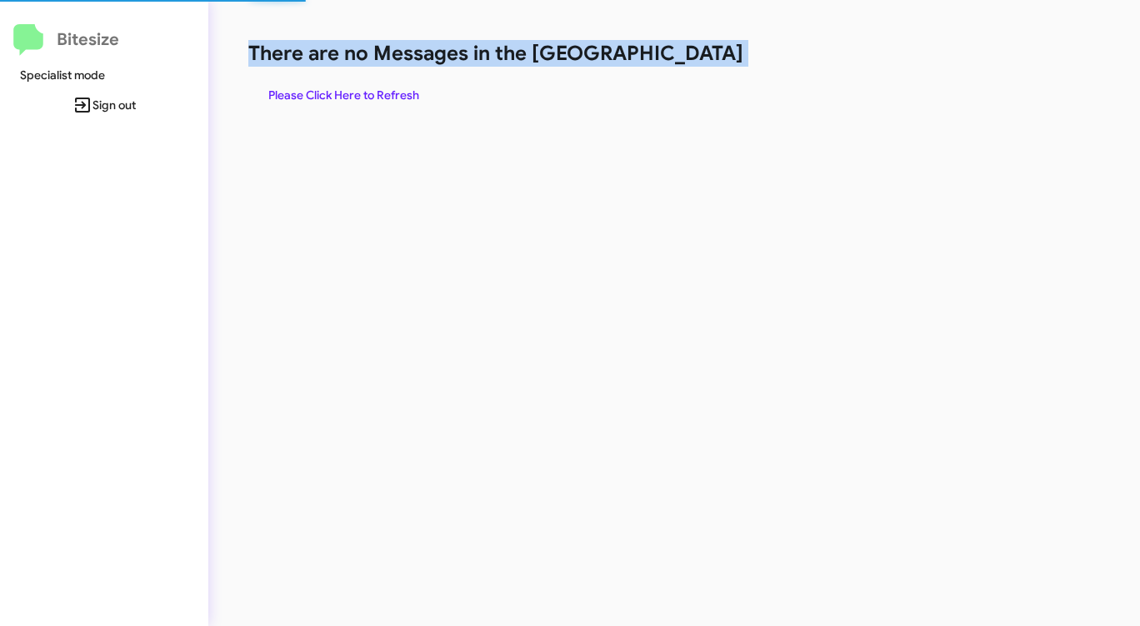
click at [687, 58] on h1 "There are no Messages in the [GEOGRAPHIC_DATA]" at bounding box center [596, 53] width 697 height 27
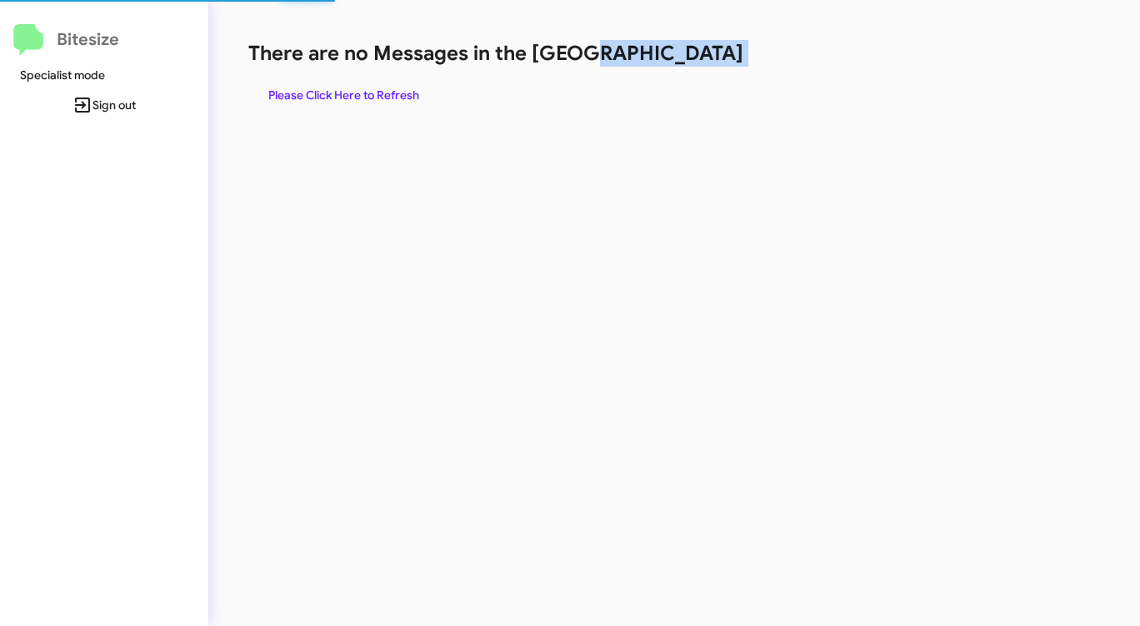
click at [687, 58] on h1 "There are no Messages in the [GEOGRAPHIC_DATA]" at bounding box center [596, 53] width 697 height 27
click at [373, 85] on span "Please Click Here to Refresh" at bounding box center [343, 95] width 151 height 30
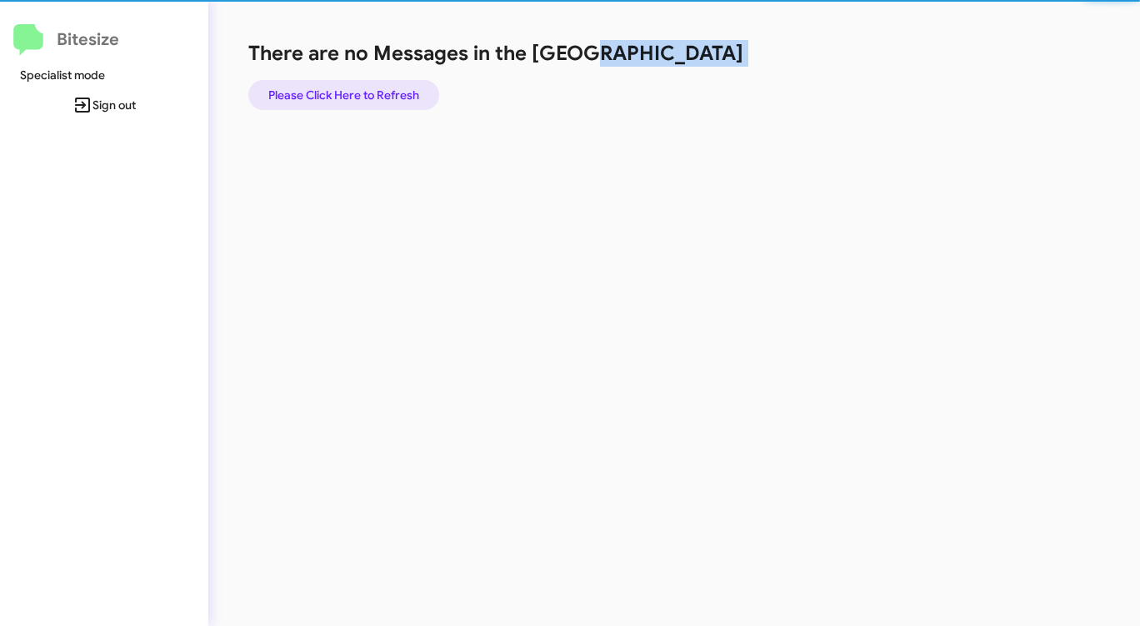
click at [373, 85] on span "Please Click Here to Refresh" at bounding box center [343, 95] width 151 height 30
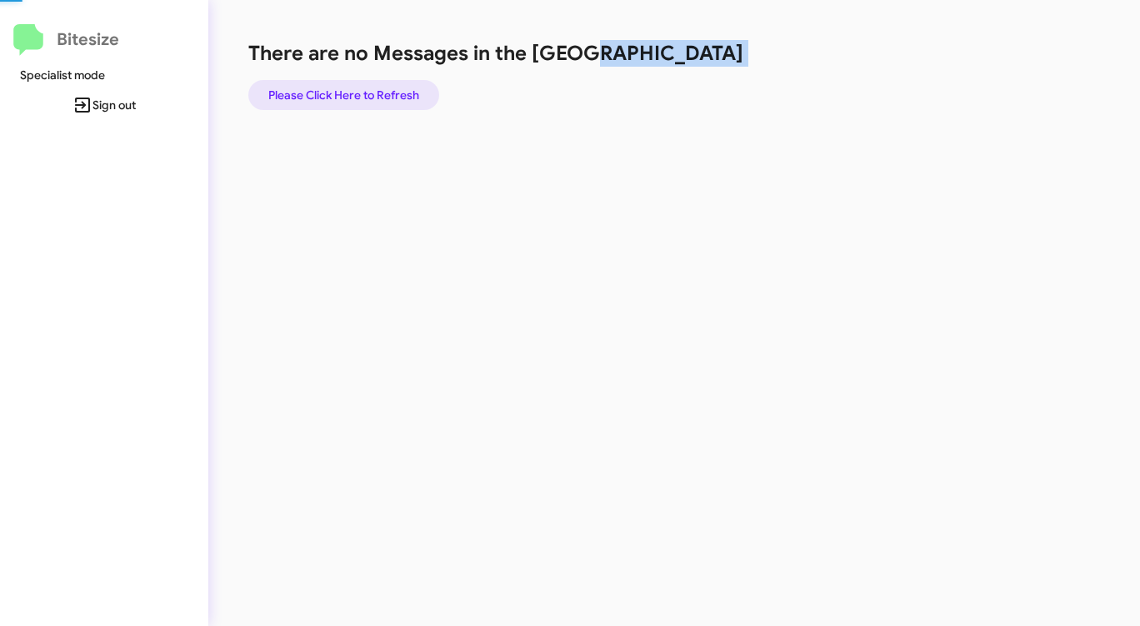
click at [373, 85] on span "Please Click Here to Refresh" at bounding box center [343, 95] width 151 height 30
click at [390, 88] on span "Please Click Here to Refresh" at bounding box center [343, 95] width 151 height 30
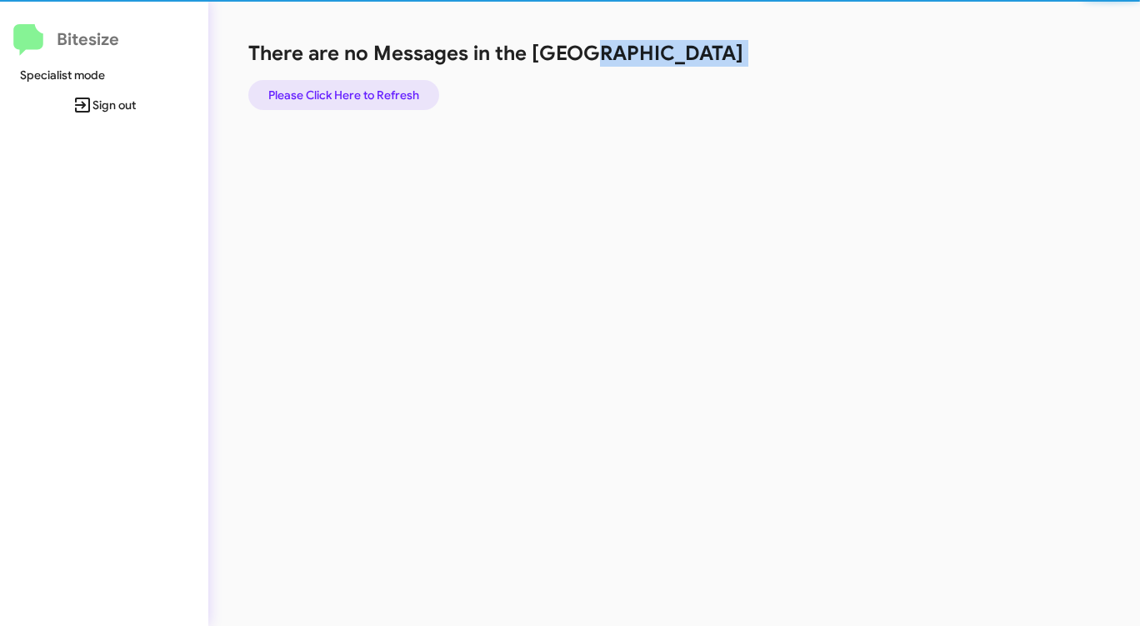
click at [390, 88] on span "Please Click Here to Refresh" at bounding box center [343, 95] width 151 height 30
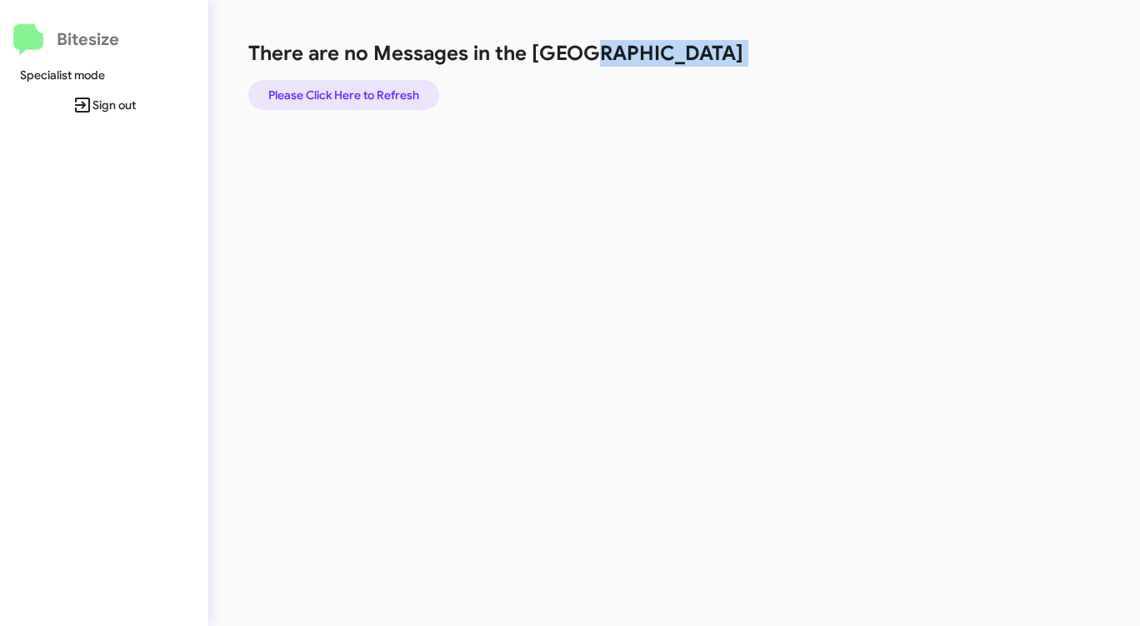
click at [390, 88] on span "Please Click Here to Refresh" at bounding box center [343, 95] width 151 height 30
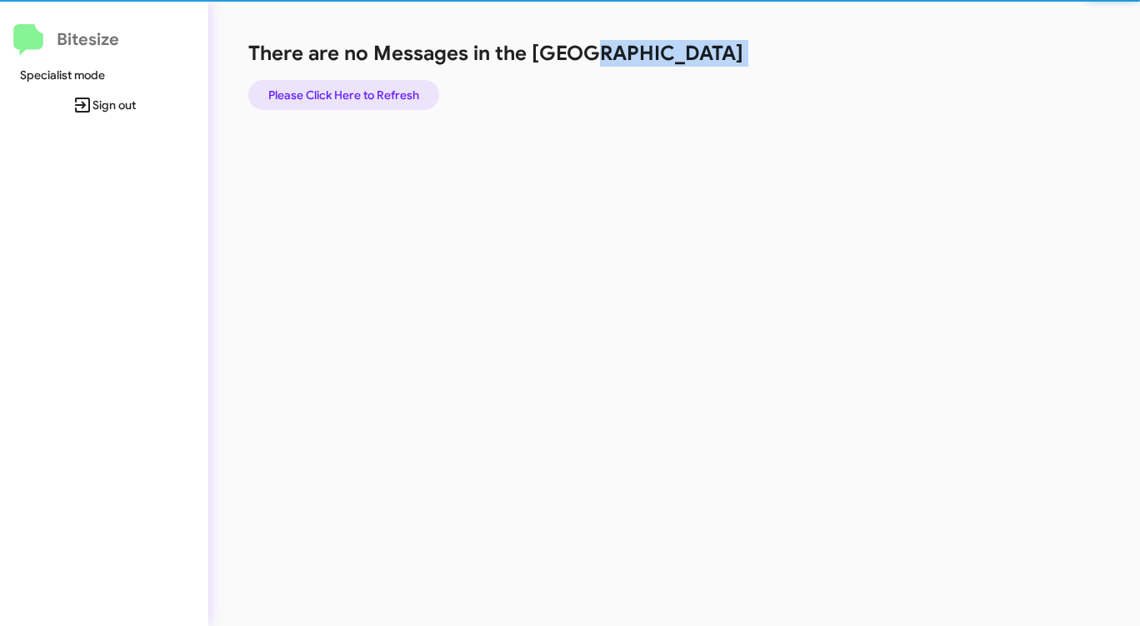
click at [390, 88] on span "Please Click Here to Refresh" at bounding box center [343, 95] width 151 height 30
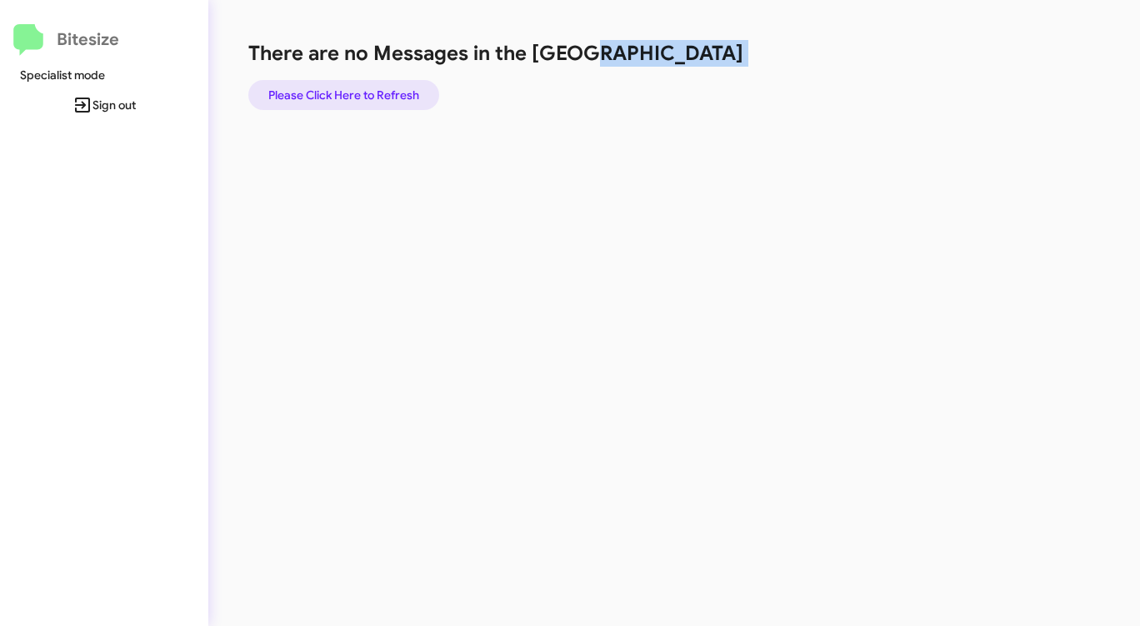
click at [390, 88] on span "Please Click Here to Refresh" at bounding box center [343, 95] width 151 height 30
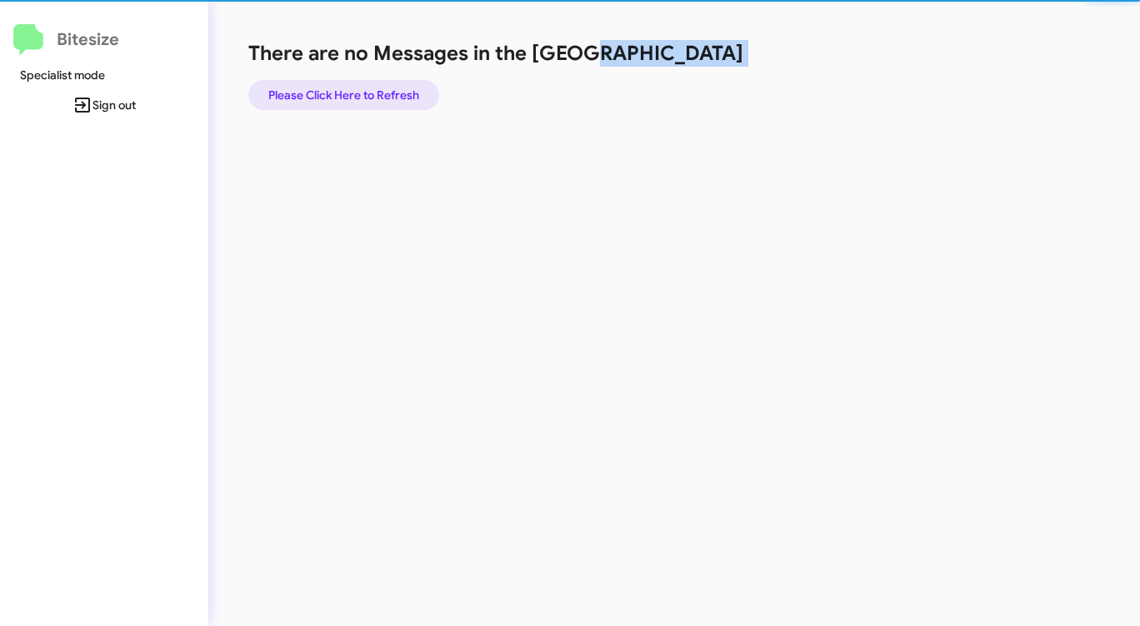
click at [390, 88] on span "Please Click Here to Refresh" at bounding box center [343, 95] width 151 height 30
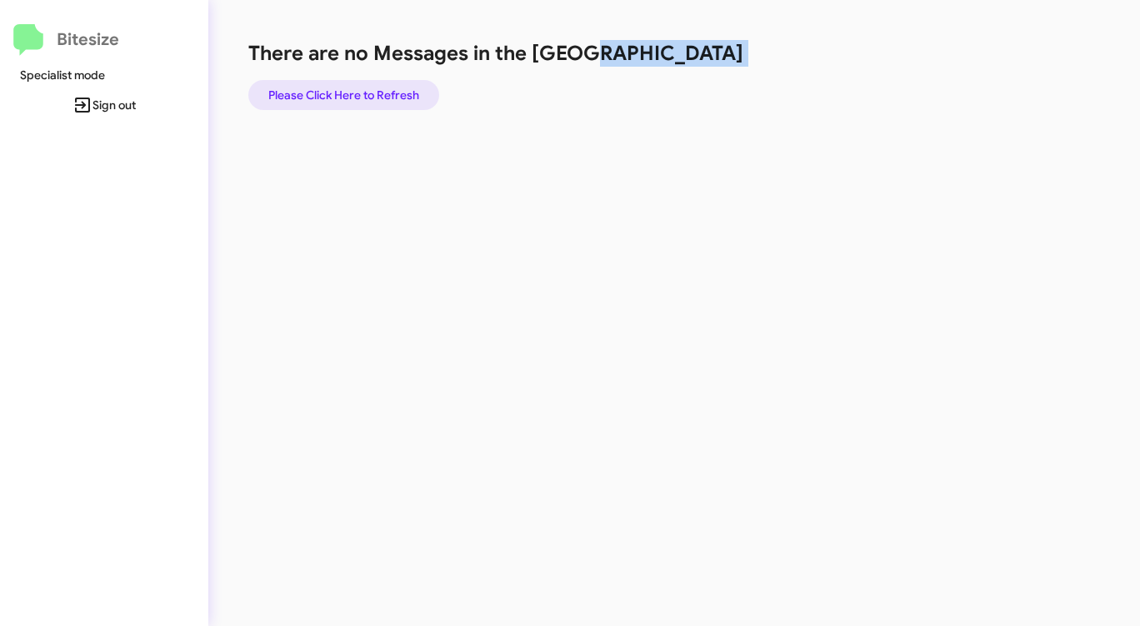
click at [384, 87] on span "Please Click Here to Refresh" at bounding box center [343, 95] width 151 height 30
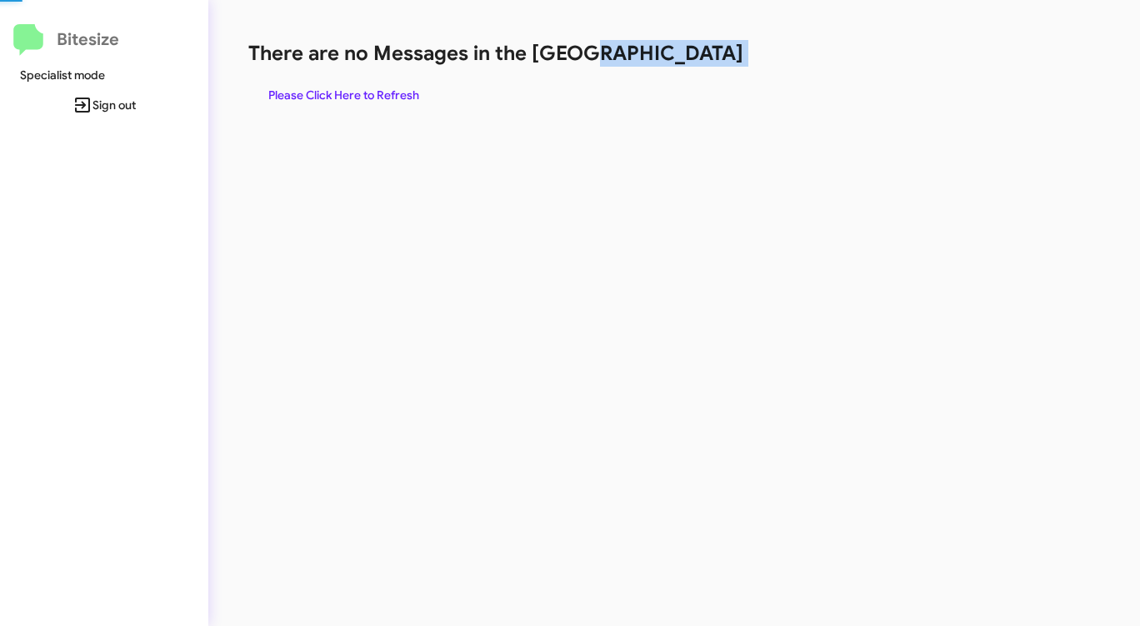
click at [384, 87] on span "Please Click Here to Refresh" at bounding box center [343, 95] width 151 height 30
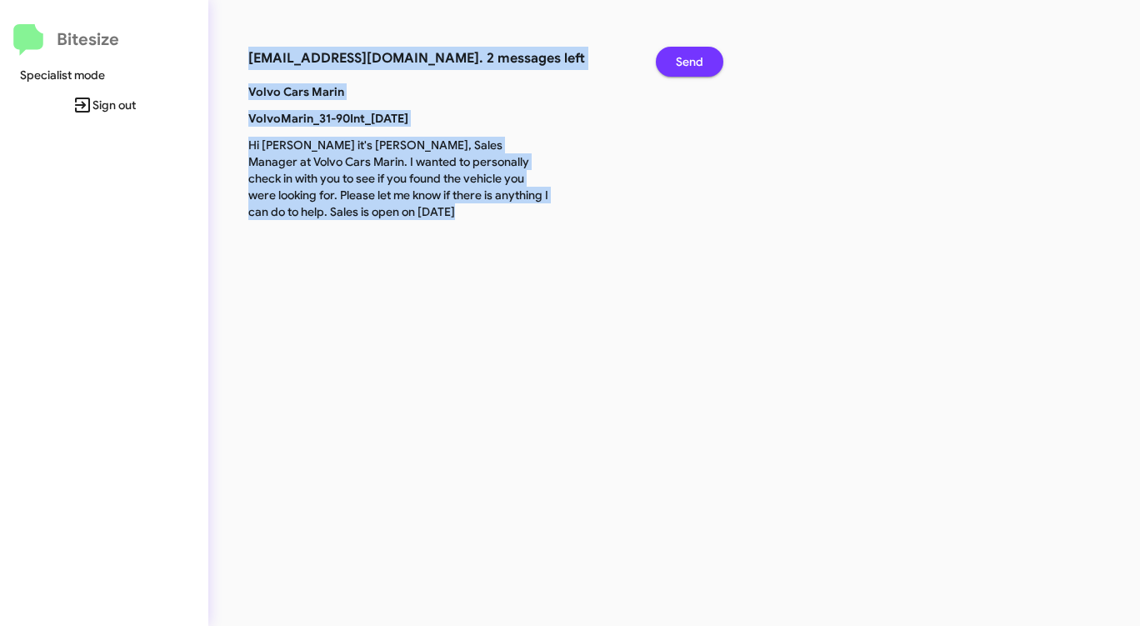
click at [691, 57] on span "Send" at bounding box center [690, 62] width 28 height 30
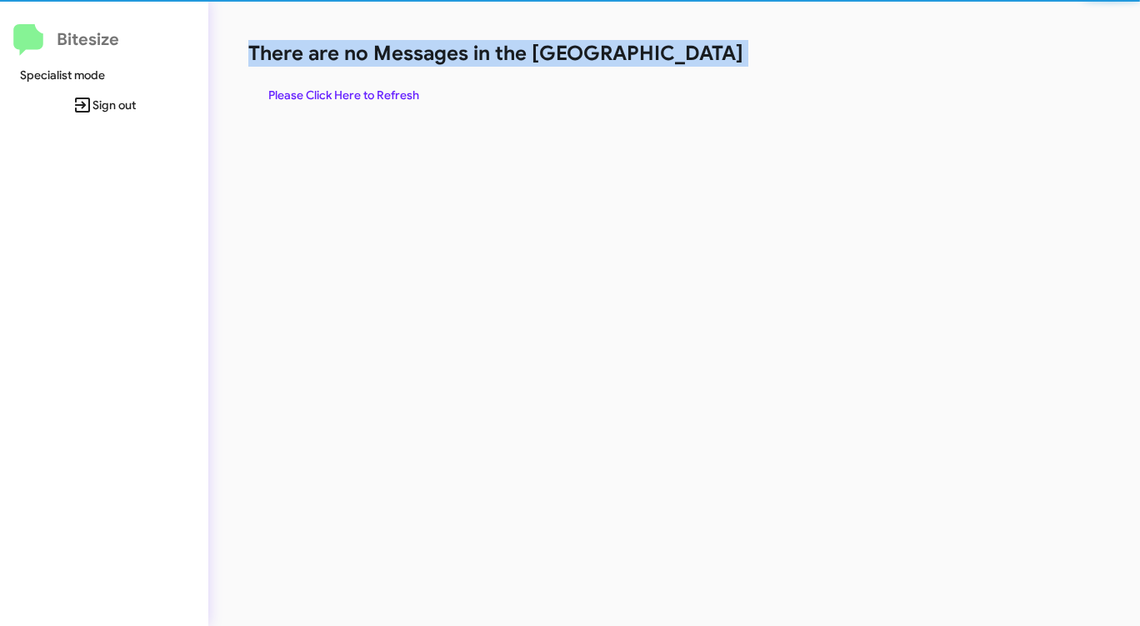
click at [691, 57] on h1 "There are no Messages in the [GEOGRAPHIC_DATA]" at bounding box center [596, 53] width 697 height 27
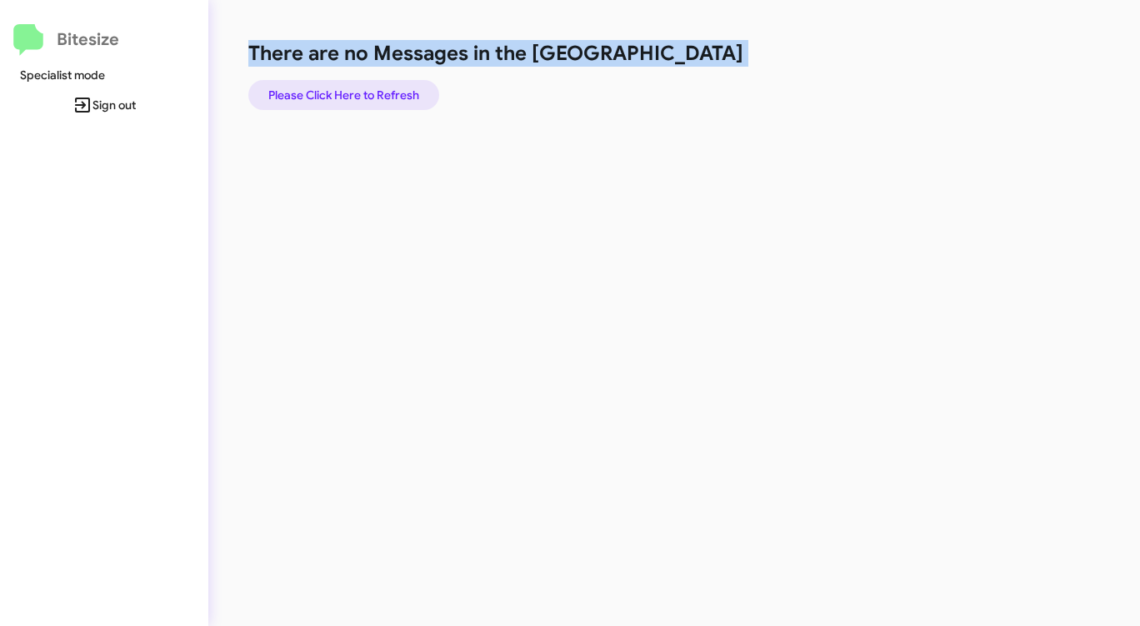
click at [383, 93] on span "Please Click Here to Refresh" at bounding box center [343, 95] width 151 height 30
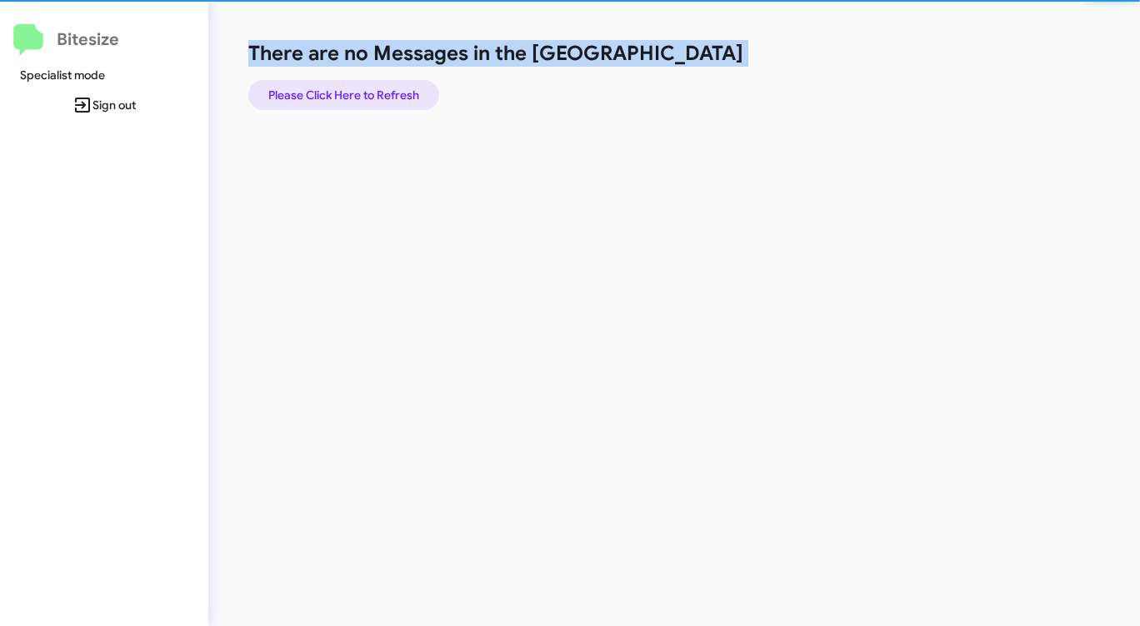
click at [383, 93] on span "Please Click Here to Refresh" at bounding box center [343, 95] width 151 height 30
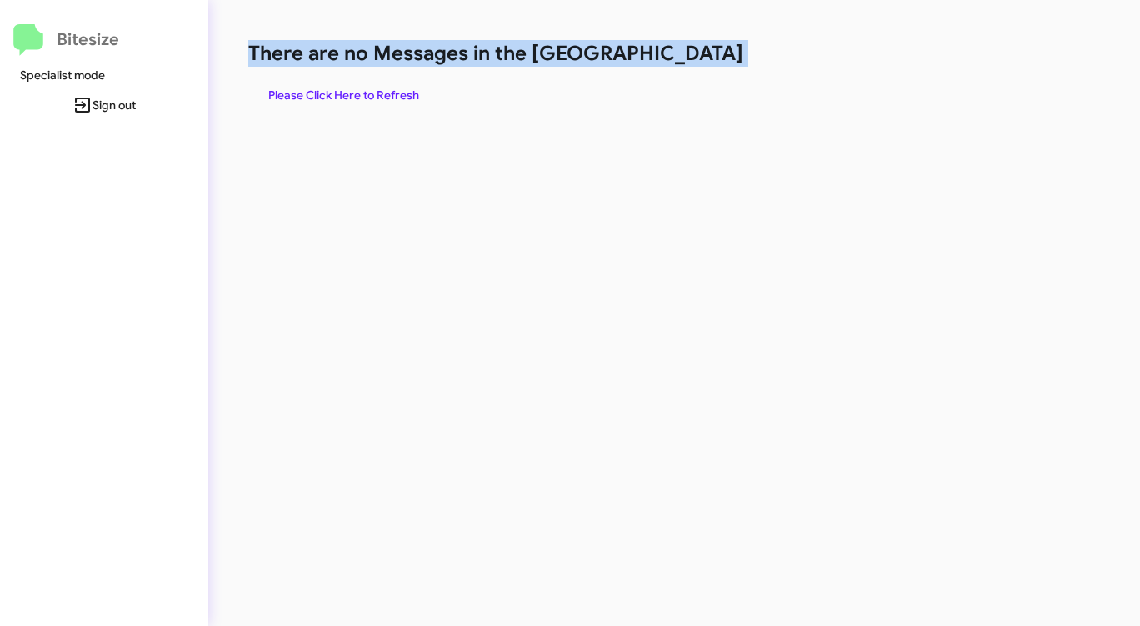
click at [383, 93] on span "Please Click Here to Refresh" at bounding box center [343, 95] width 151 height 30
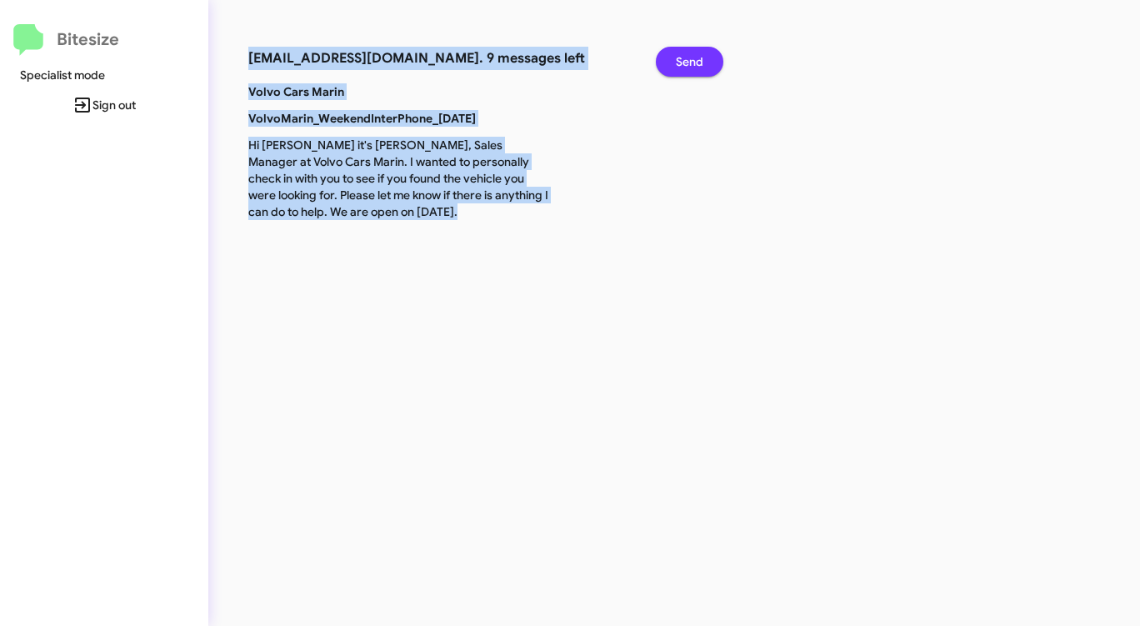
click at [700, 58] on span "Send" at bounding box center [690, 62] width 28 height 30
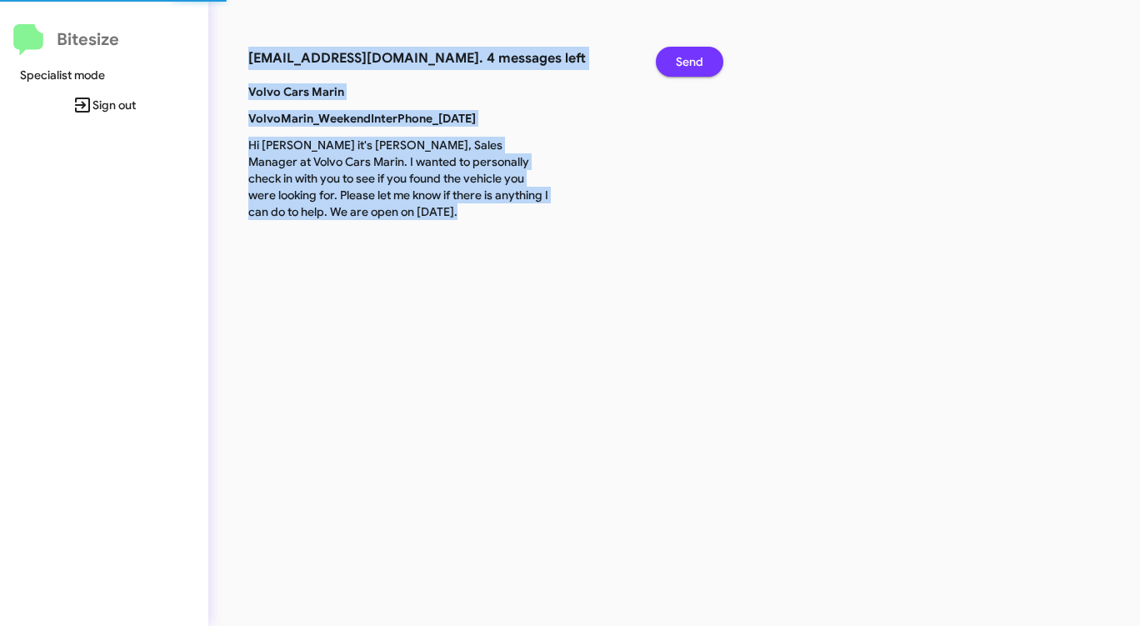
click at [700, 58] on span "Send" at bounding box center [690, 62] width 28 height 30
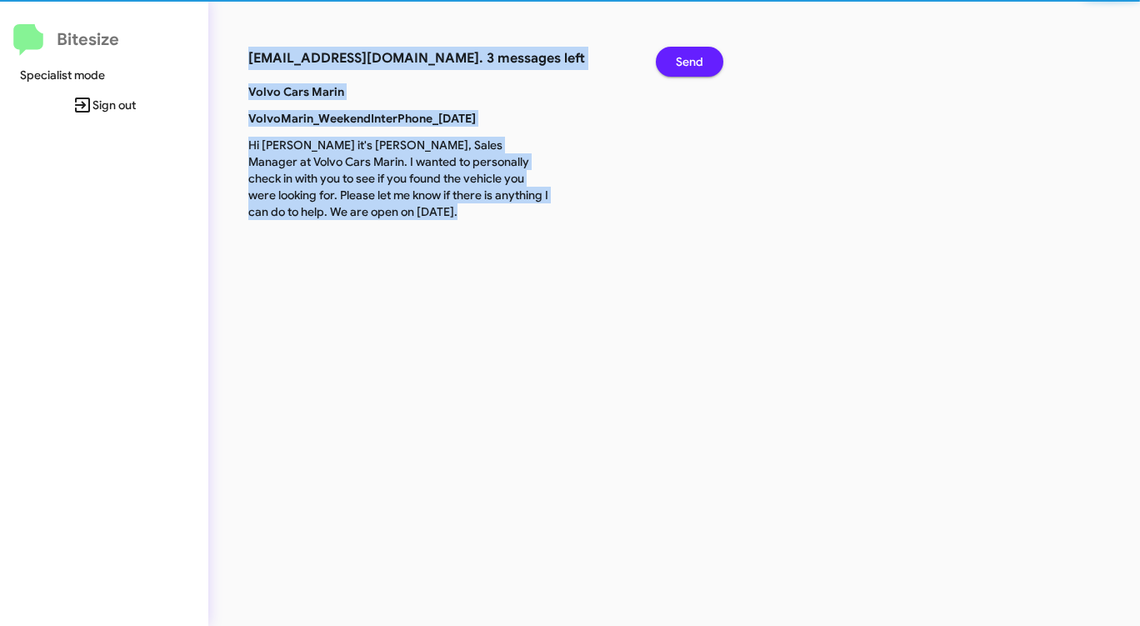
click at [700, 58] on span "Send" at bounding box center [690, 62] width 28 height 30
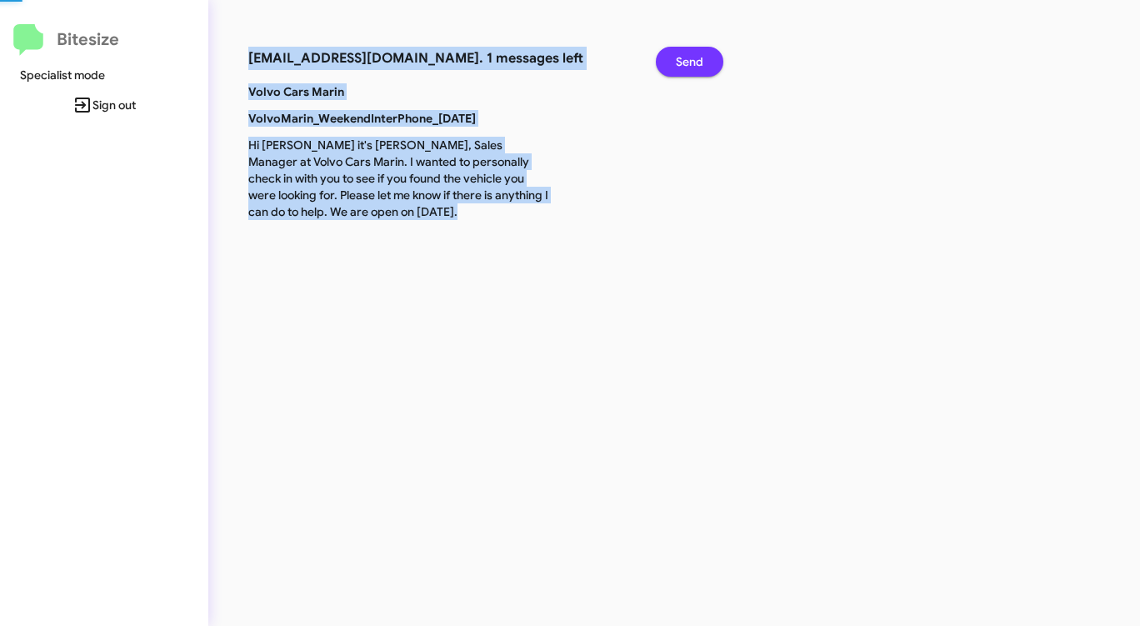
click at [700, 58] on span "Send" at bounding box center [690, 62] width 28 height 30
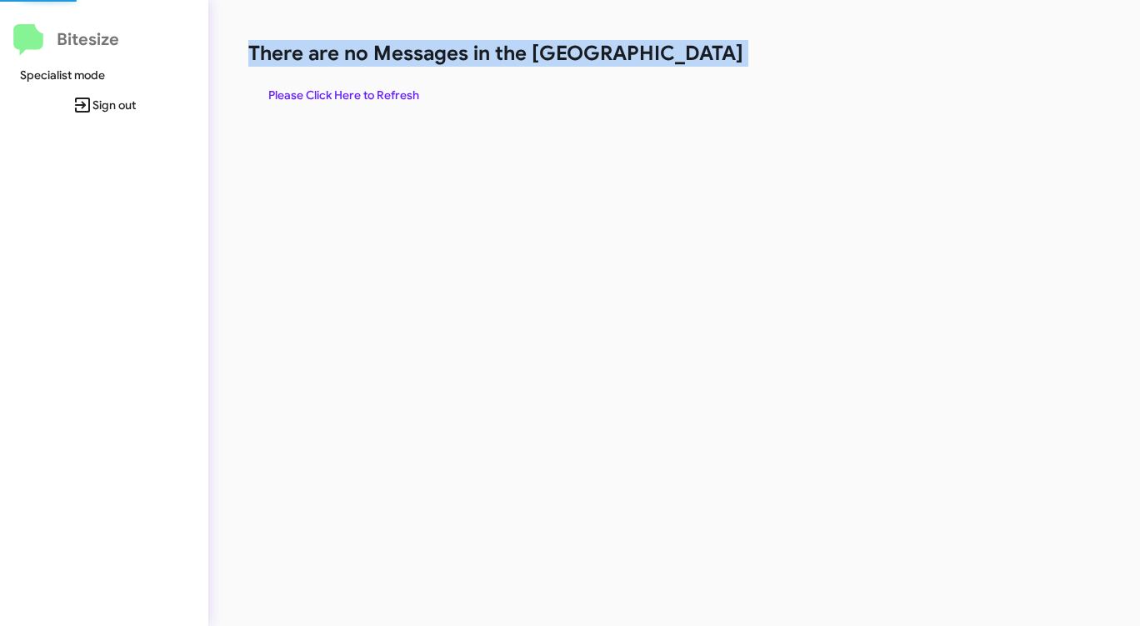
click at [700, 58] on h1 "There are no Messages in the [GEOGRAPHIC_DATA]" at bounding box center [596, 53] width 697 height 27
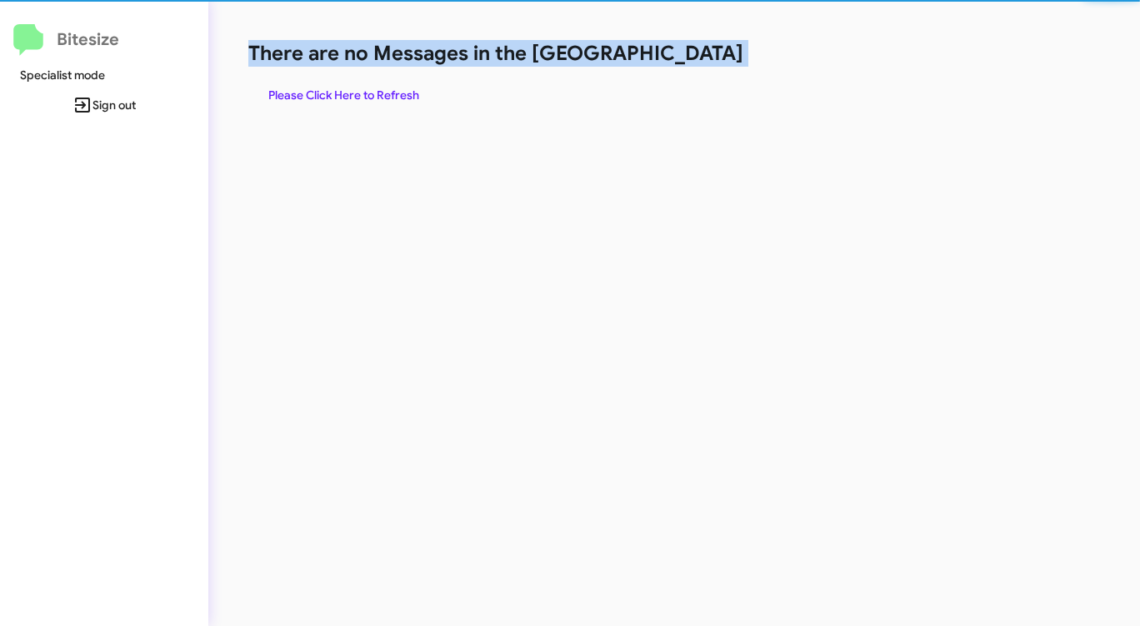
click at [700, 58] on h1 "There are no Messages in the [GEOGRAPHIC_DATA]" at bounding box center [596, 53] width 697 height 27
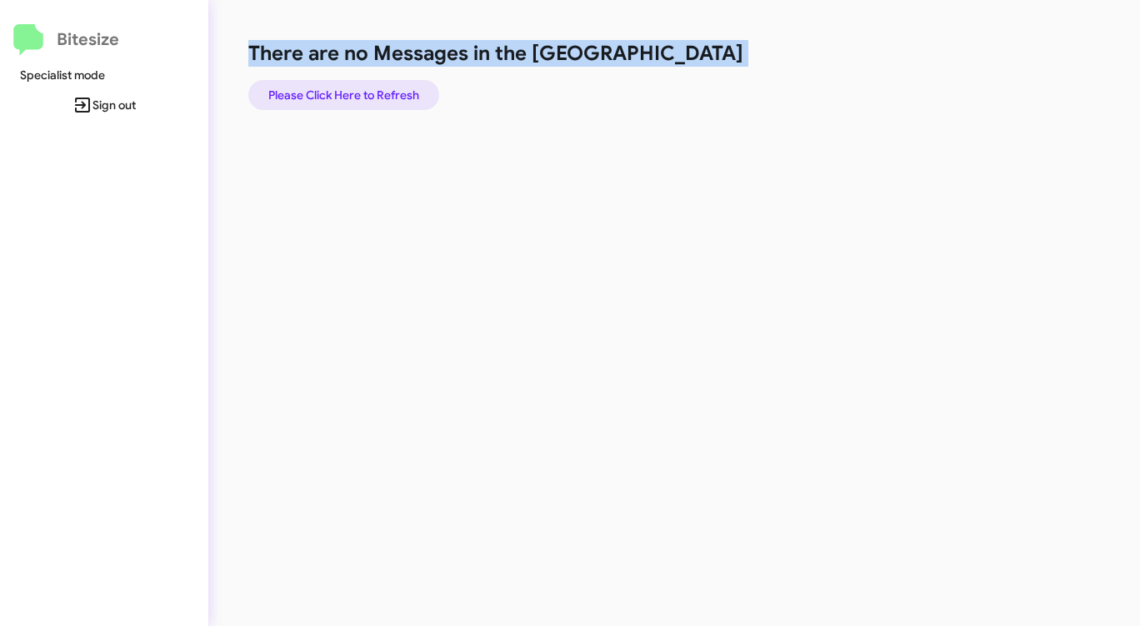
click at [400, 92] on span "Please Click Here to Refresh" at bounding box center [343, 95] width 151 height 30
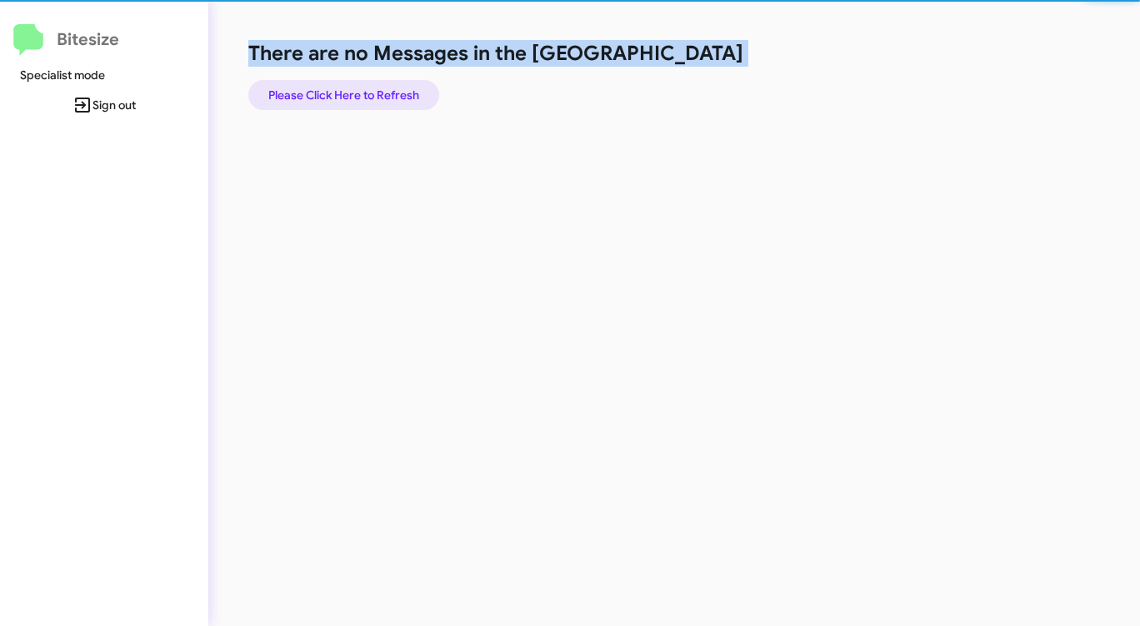
click at [400, 92] on span "Please Click Here to Refresh" at bounding box center [343, 95] width 151 height 30
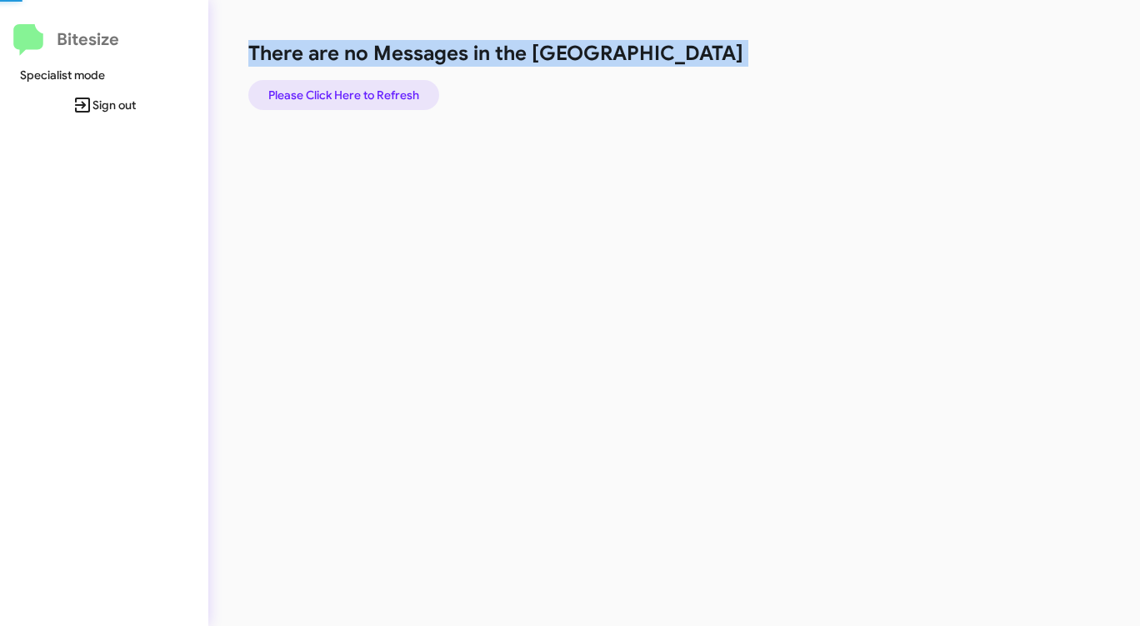
click at [400, 92] on span "Please Click Here to Refresh" at bounding box center [343, 95] width 151 height 30
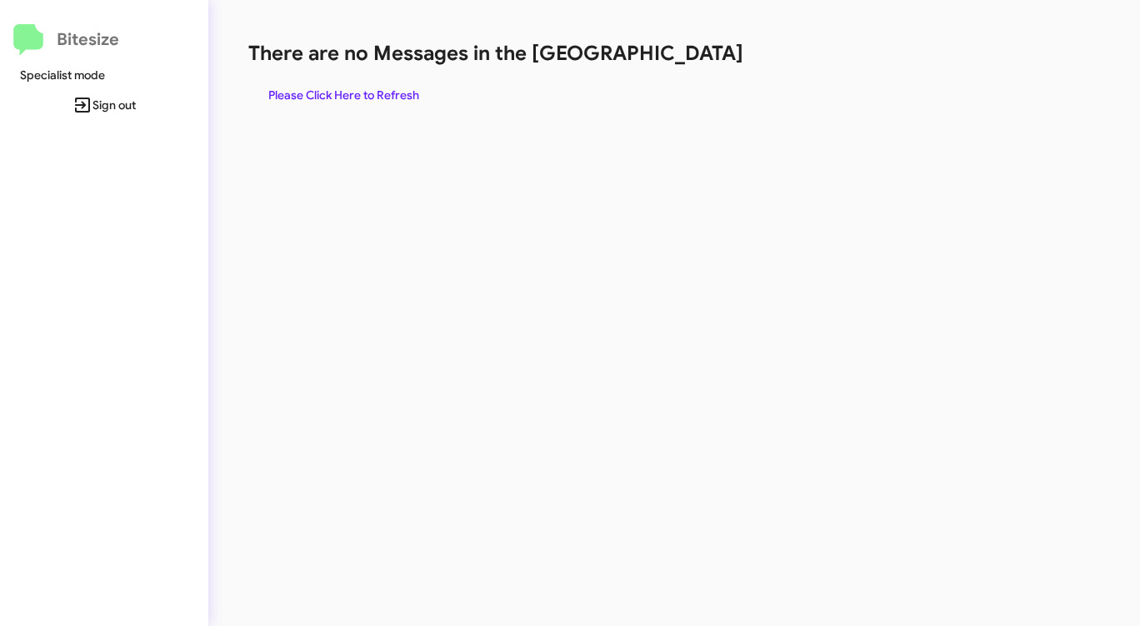
click at [349, 93] on span "Please Click Here to Refresh" at bounding box center [343, 95] width 151 height 30
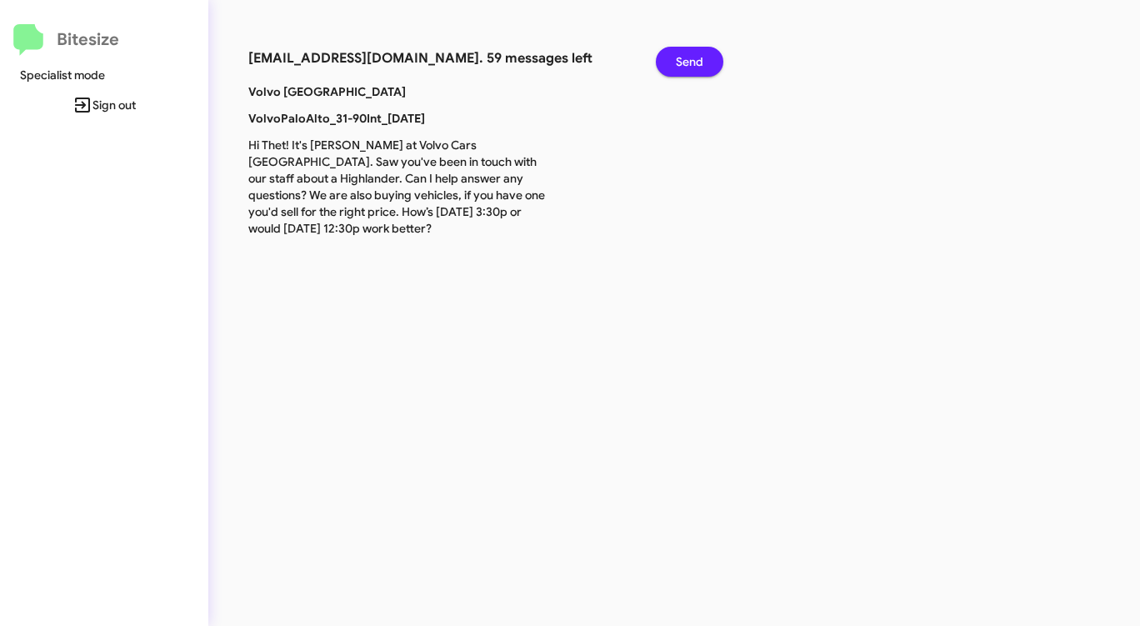
click at [690, 62] on span "Send" at bounding box center [690, 62] width 28 height 30
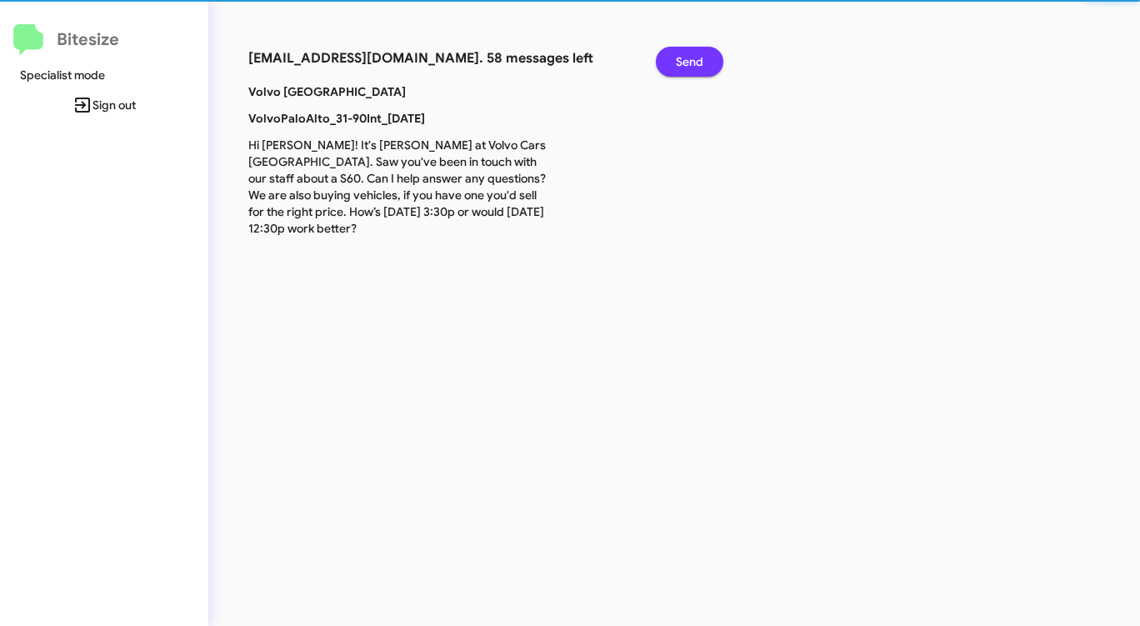
click at [690, 62] on span "Send" at bounding box center [690, 62] width 28 height 30
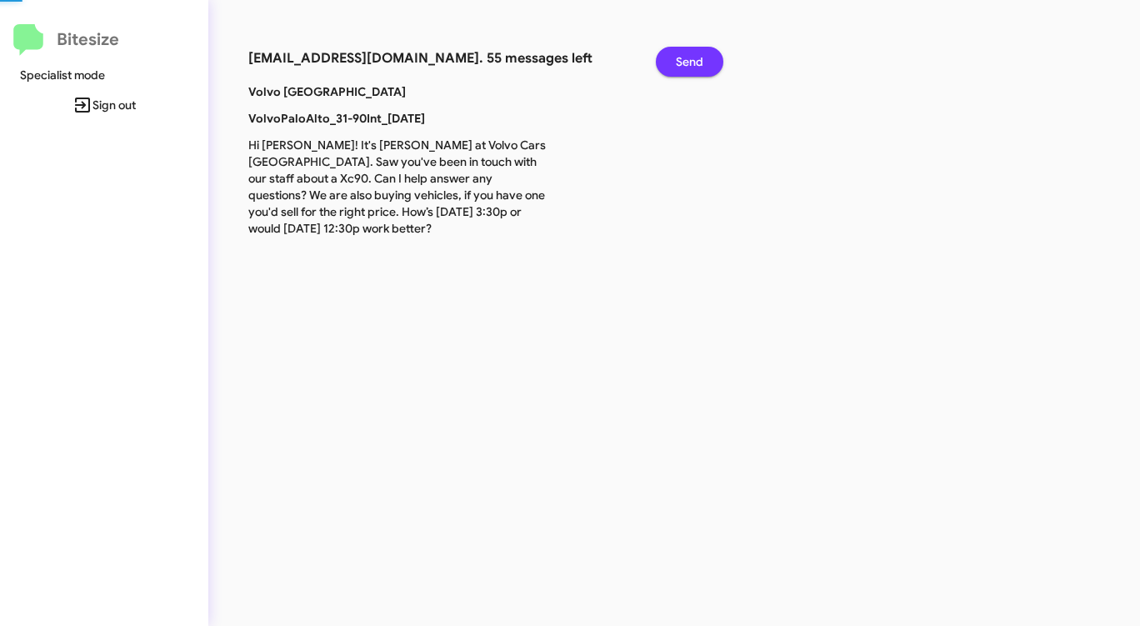
click at [690, 62] on span "Send" at bounding box center [690, 62] width 28 height 30
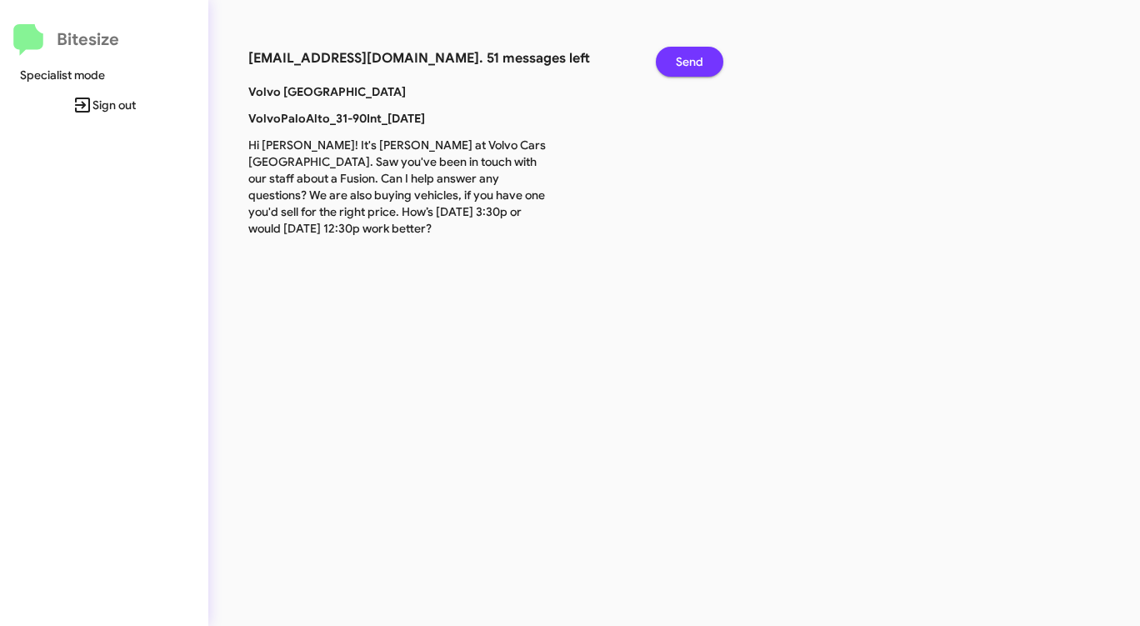
click at [690, 62] on span "Send" at bounding box center [690, 62] width 28 height 30
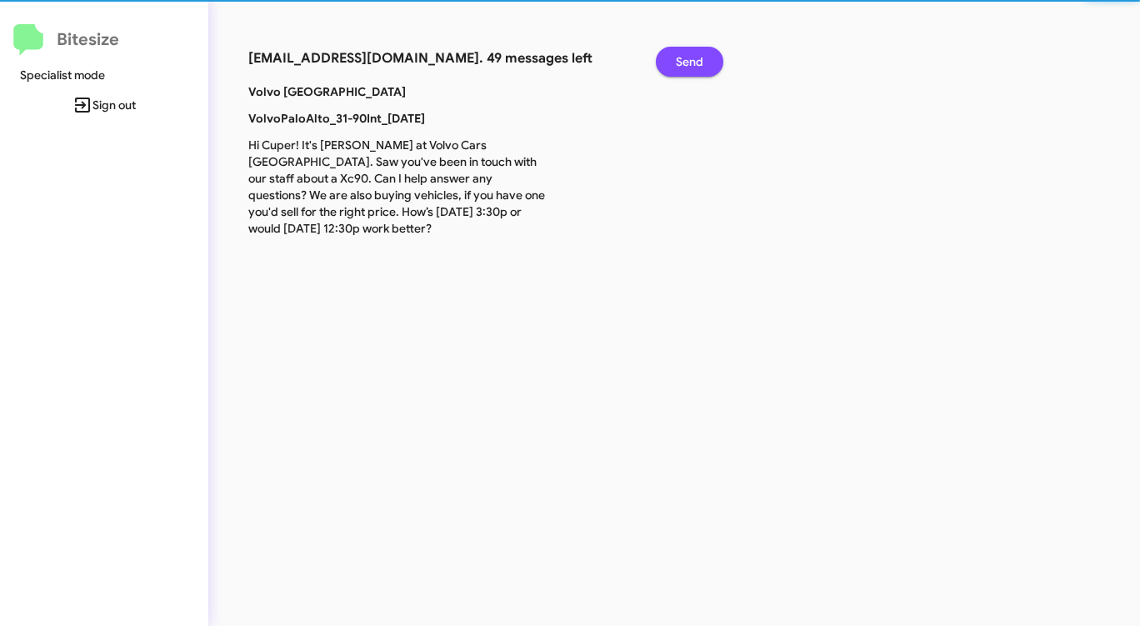
click at [690, 62] on span "Send" at bounding box center [690, 62] width 28 height 30
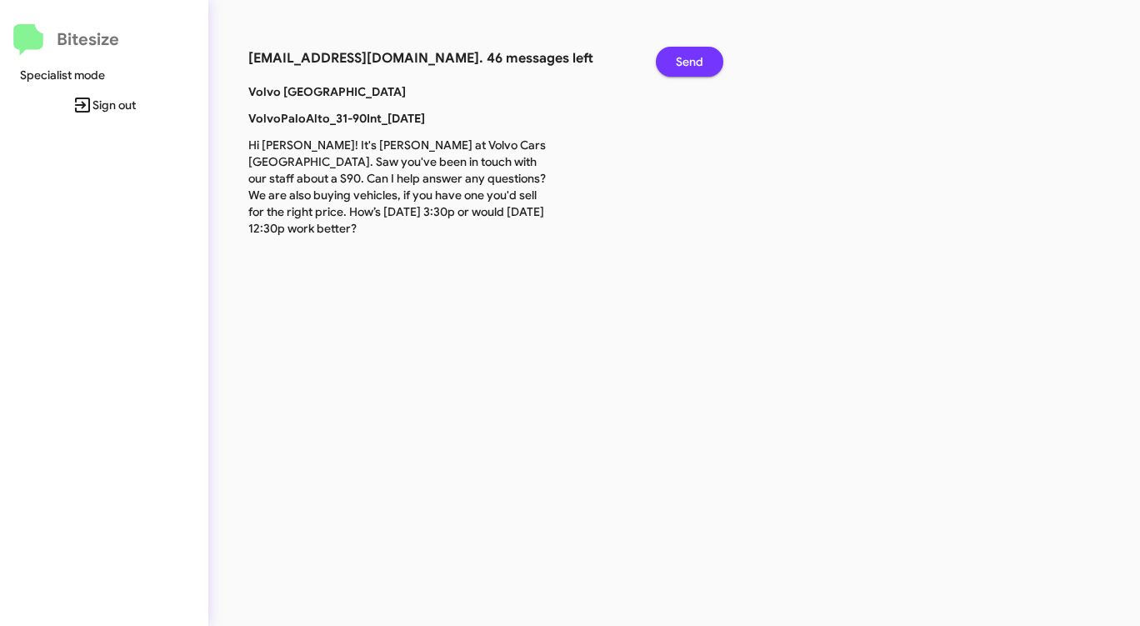
click at [690, 62] on span "Send" at bounding box center [690, 62] width 28 height 30
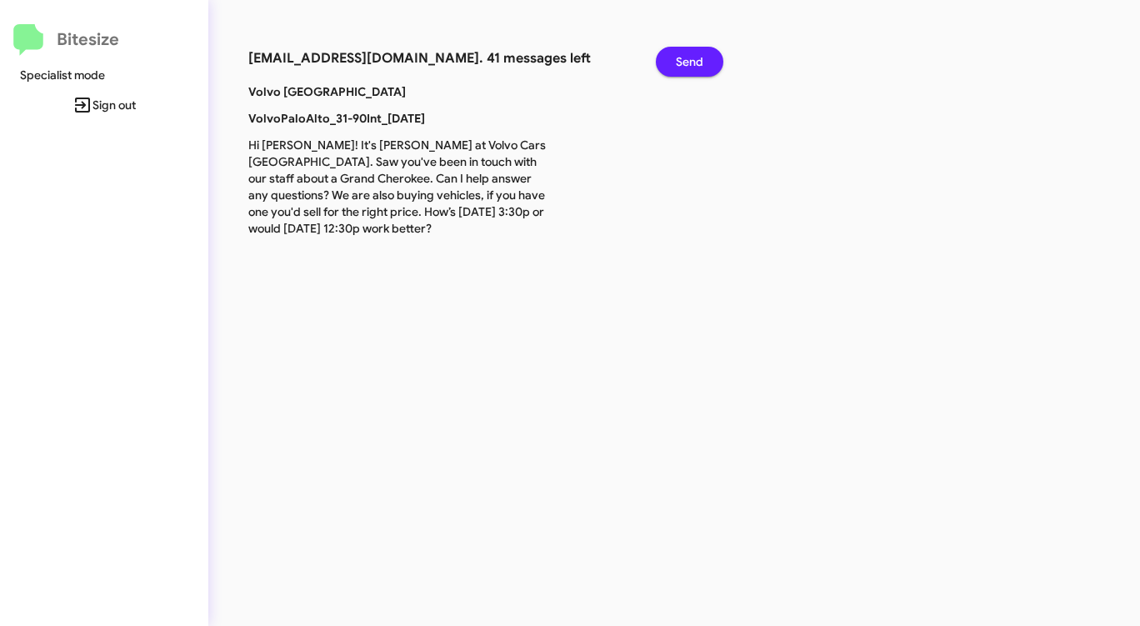
click at [690, 62] on span "Send" at bounding box center [690, 62] width 28 height 30
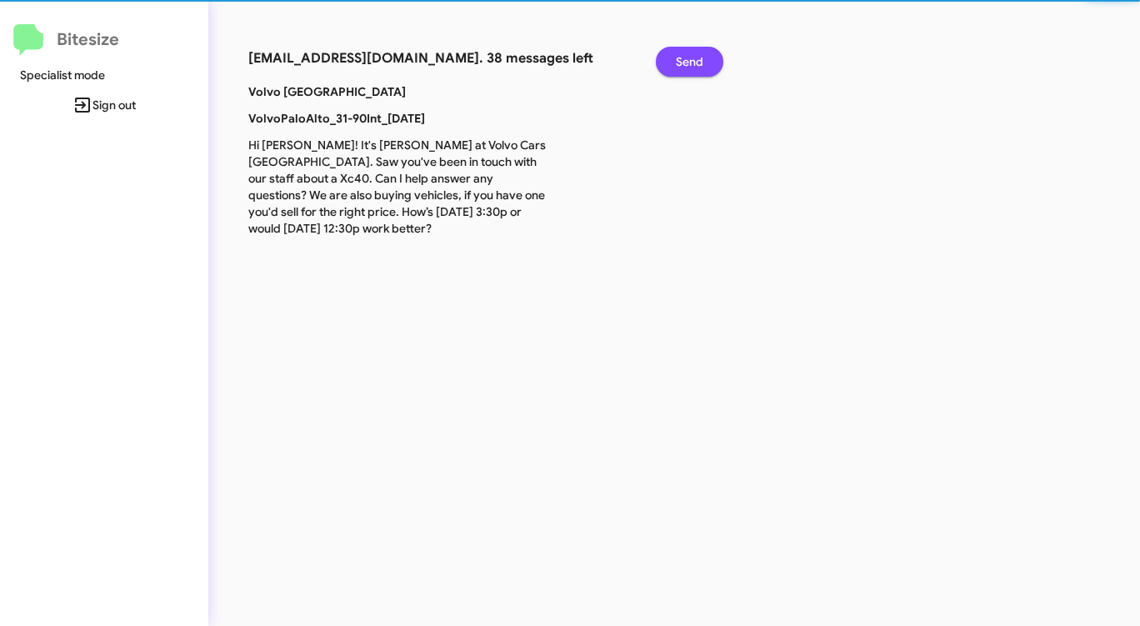
click at [690, 62] on span "Send" at bounding box center [690, 62] width 28 height 30
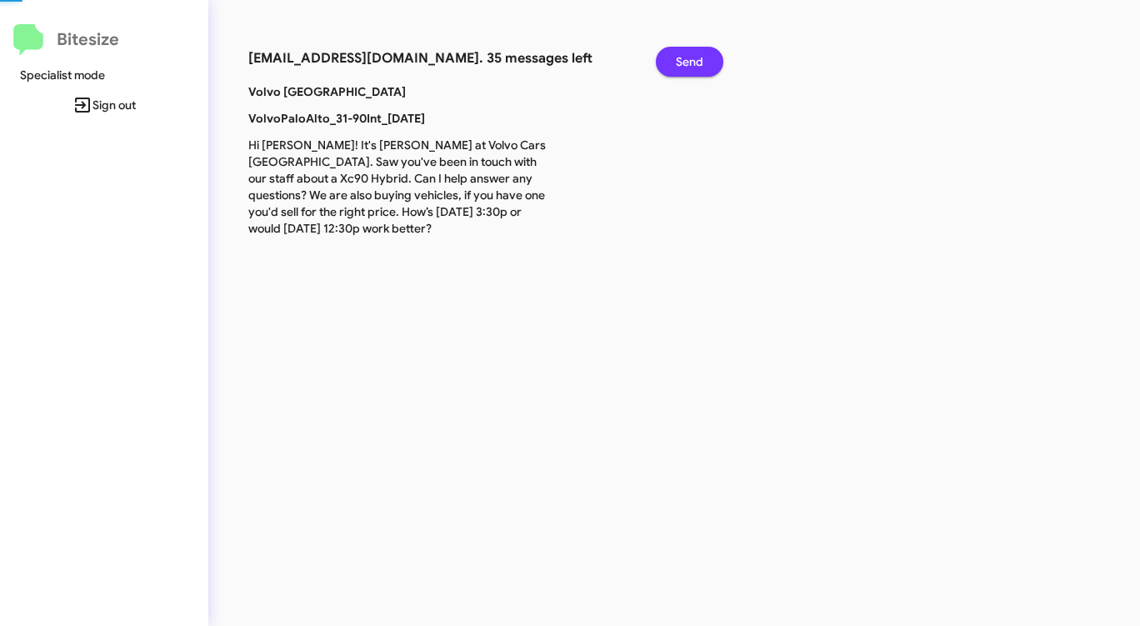
click at [690, 62] on span "Send" at bounding box center [690, 62] width 28 height 30
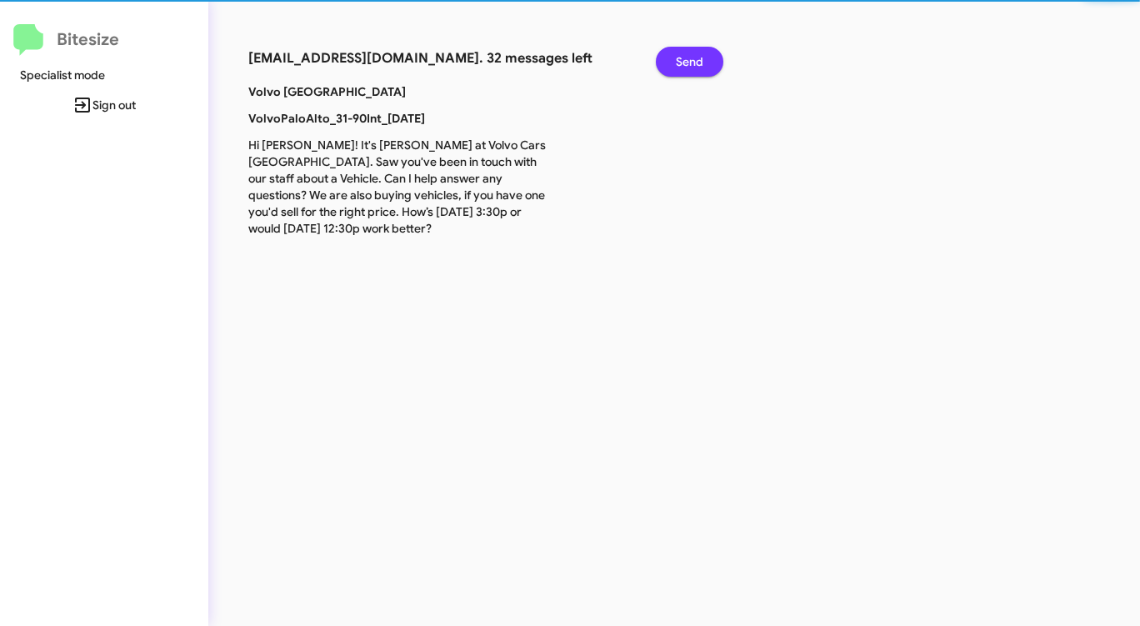
click at [690, 62] on span "Send" at bounding box center [690, 62] width 28 height 30
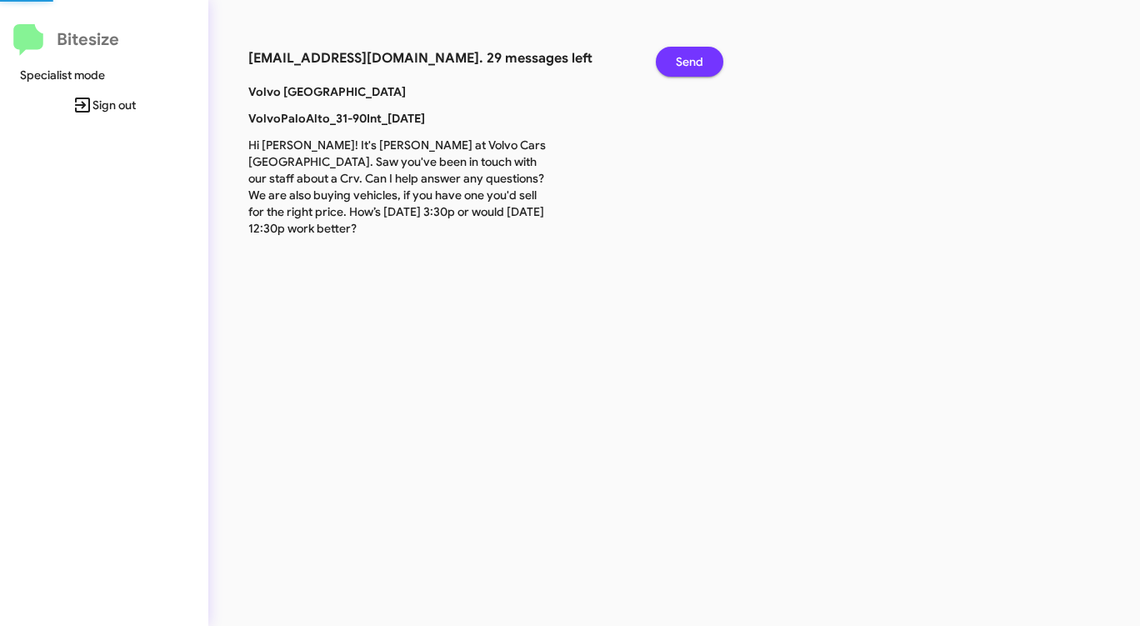
click at [690, 62] on span "Send" at bounding box center [690, 62] width 28 height 30
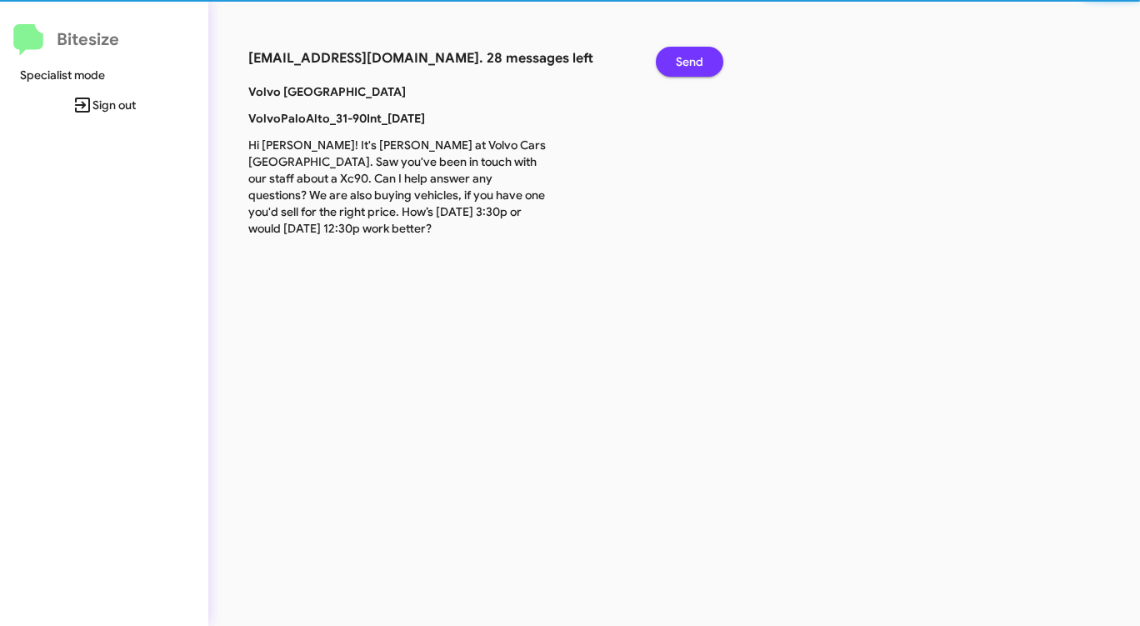
click at [690, 62] on span "Send" at bounding box center [690, 62] width 28 height 30
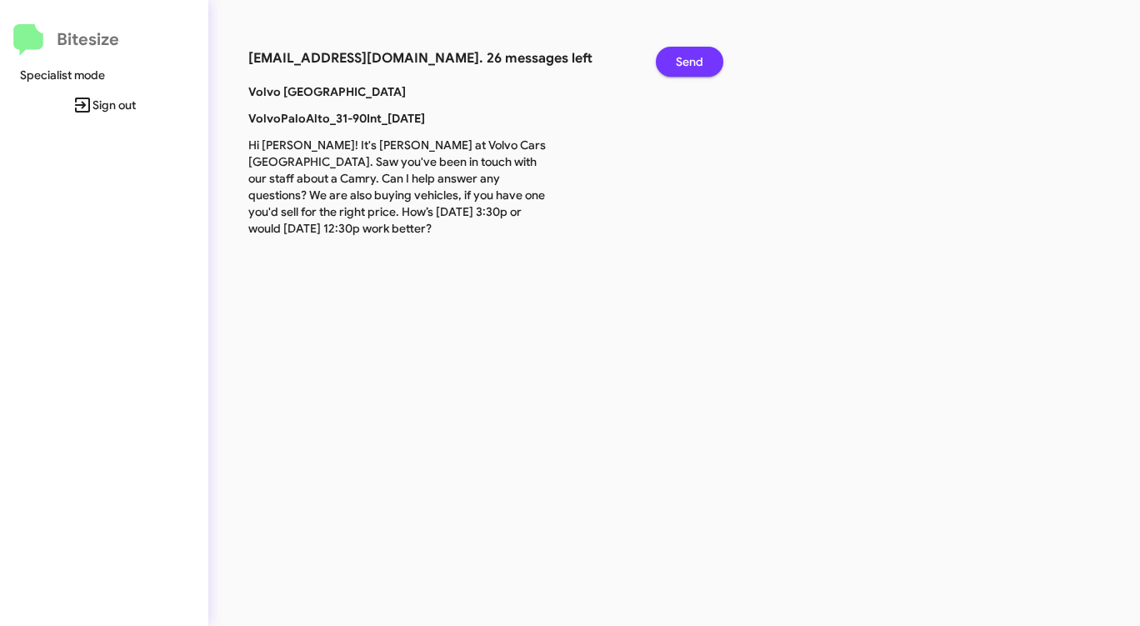
click at [690, 62] on span "Send" at bounding box center [690, 62] width 28 height 30
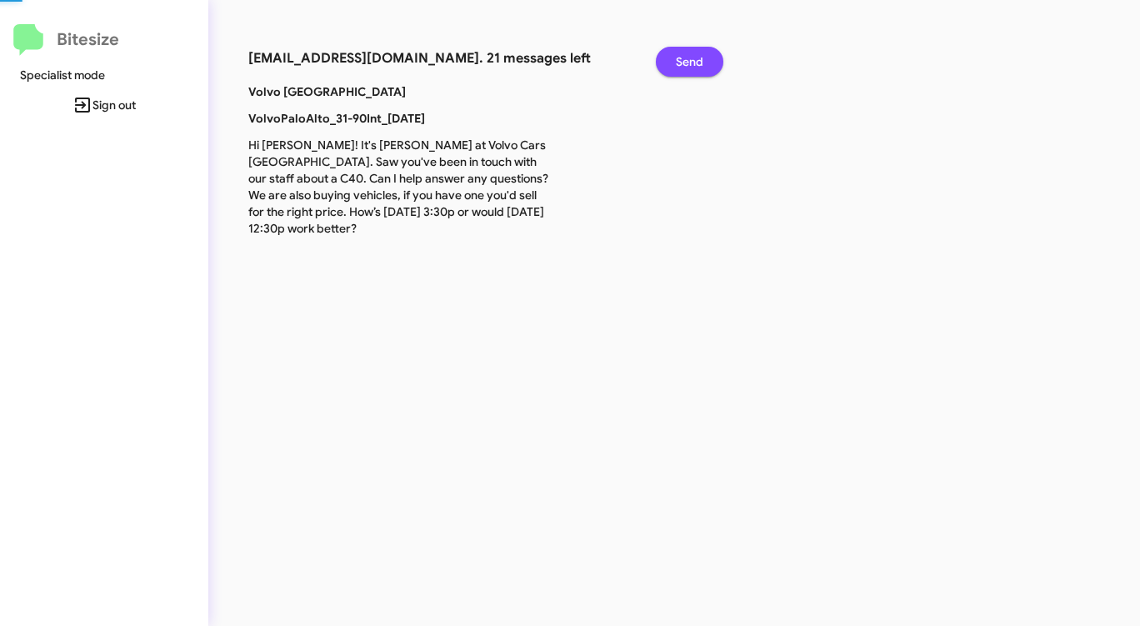
click at [690, 62] on span "Send" at bounding box center [690, 62] width 28 height 30
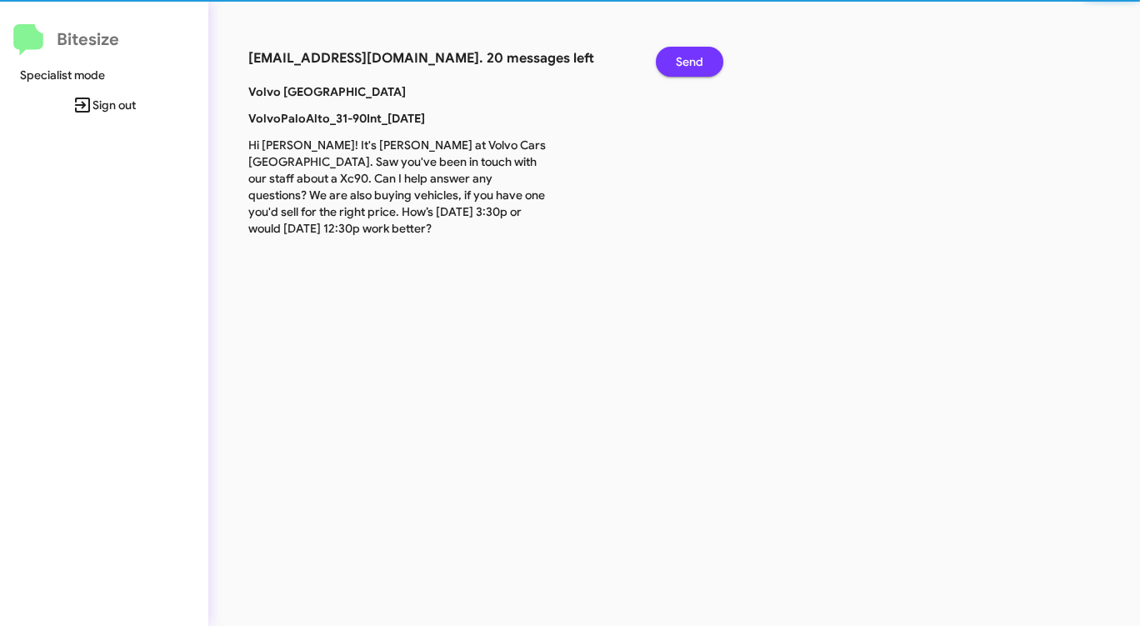
click at [690, 62] on span "Send" at bounding box center [690, 62] width 28 height 30
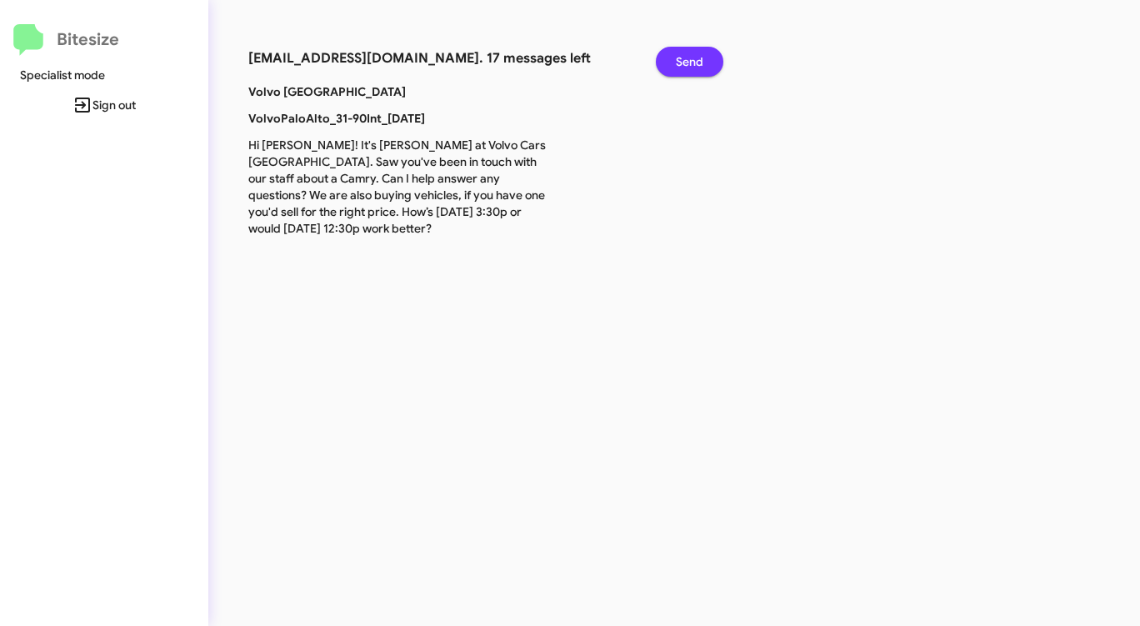
click at [690, 62] on span "Send" at bounding box center [690, 62] width 28 height 30
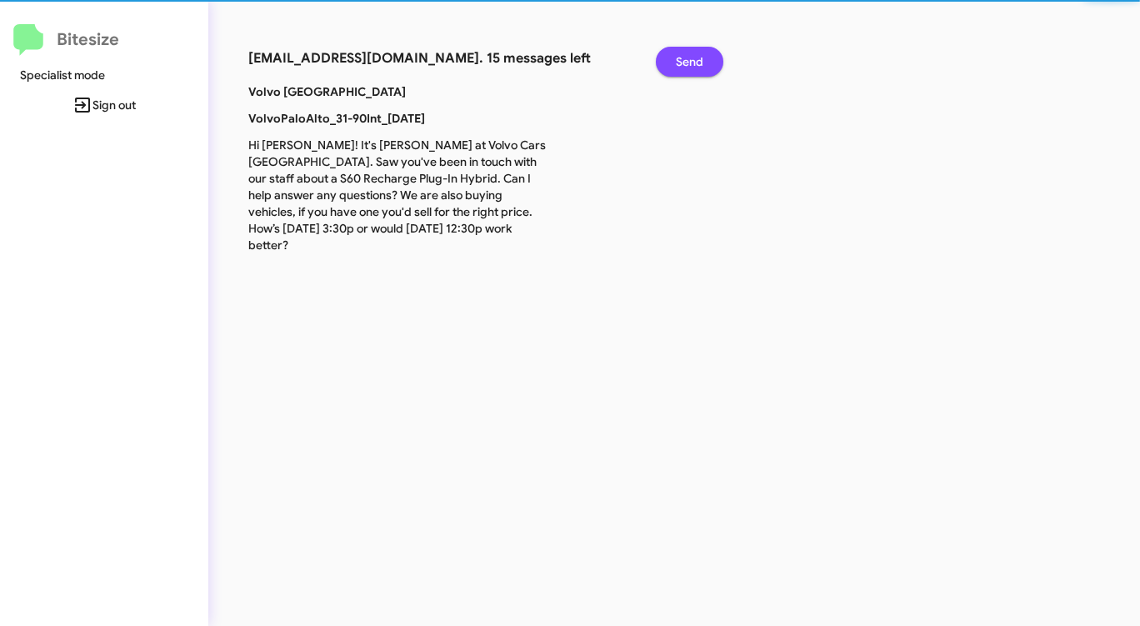
click at [690, 62] on span "Send" at bounding box center [690, 62] width 28 height 30
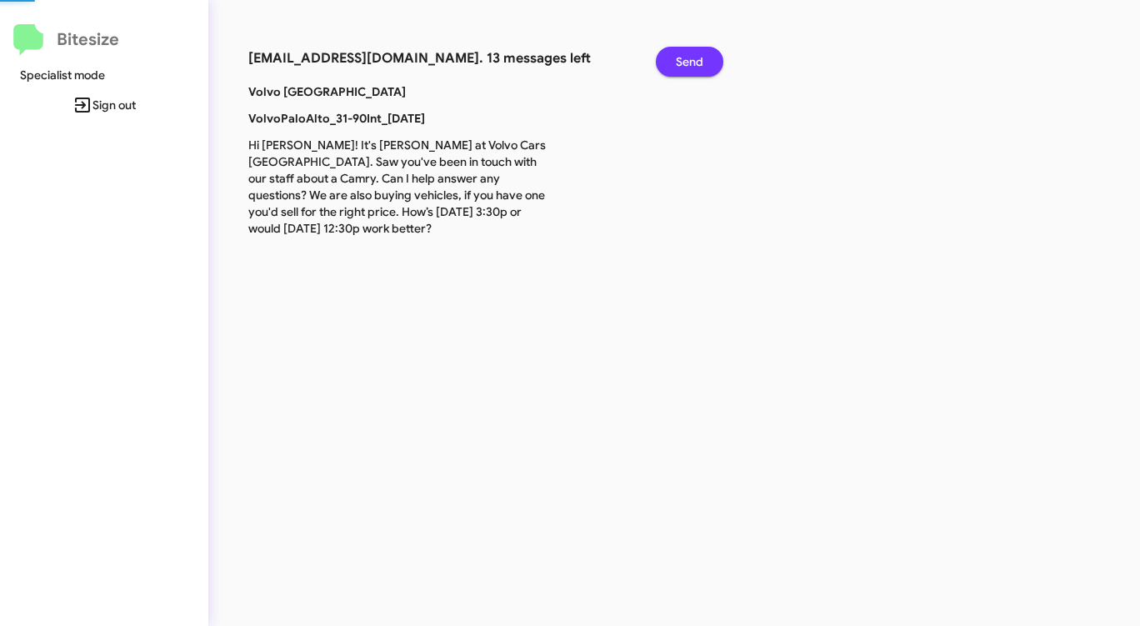
click at [690, 62] on span "Send" at bounding box center [690, 62] width 28 height 30
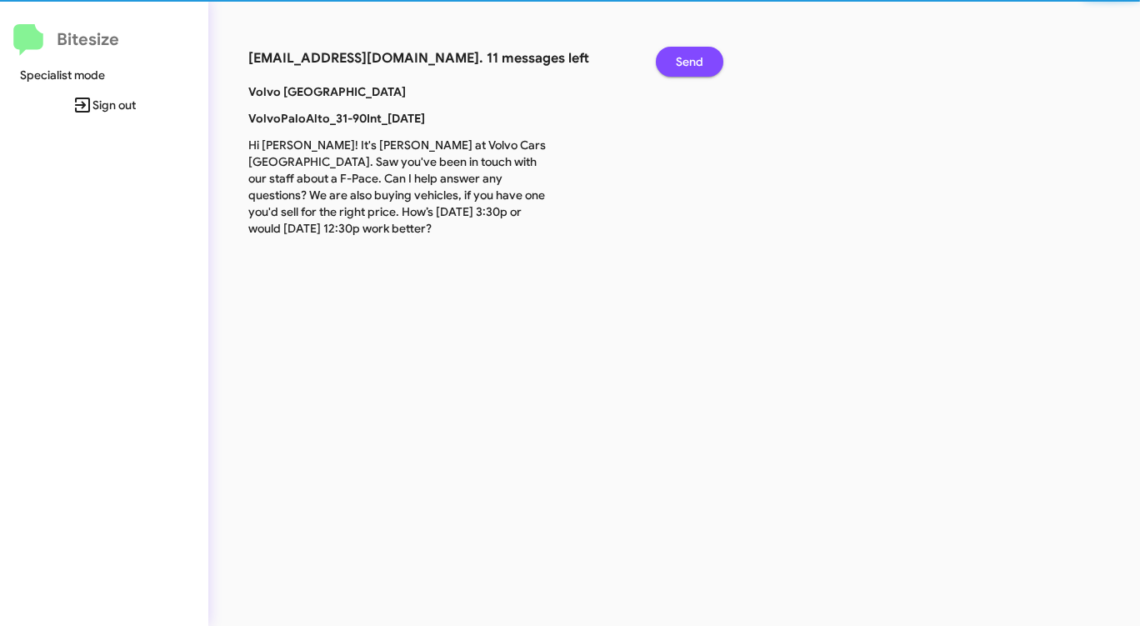
click at [690, 62] on span "Send" at bounding box center [690, 62] width 28 height 30
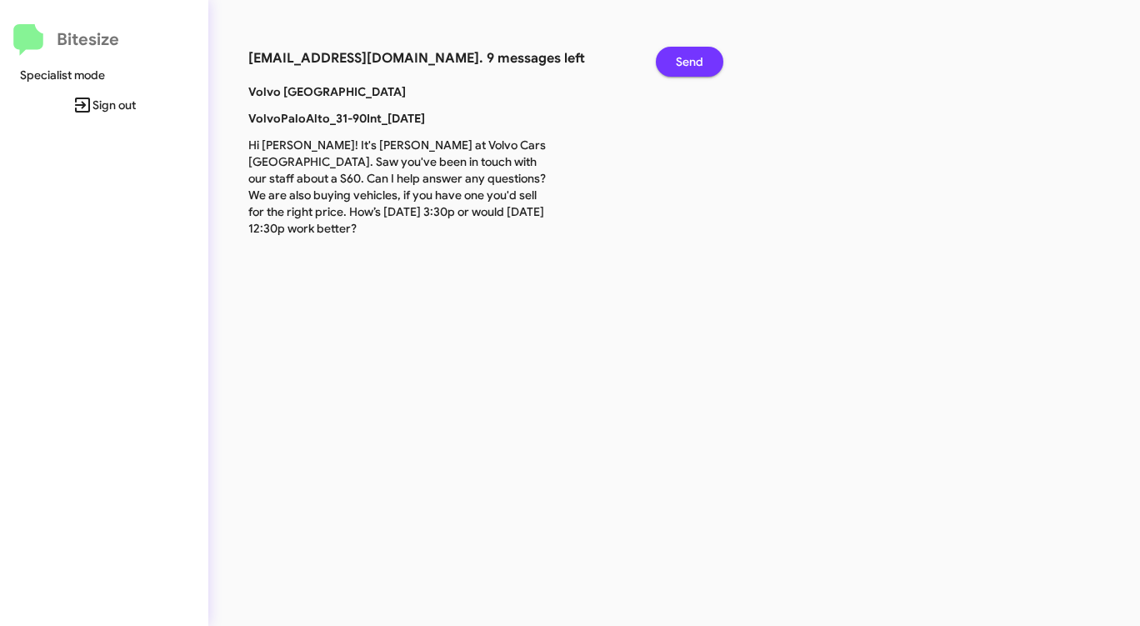
click at [690, 62] on span "Send" at bounding box center [690, 62] width 28 height 30
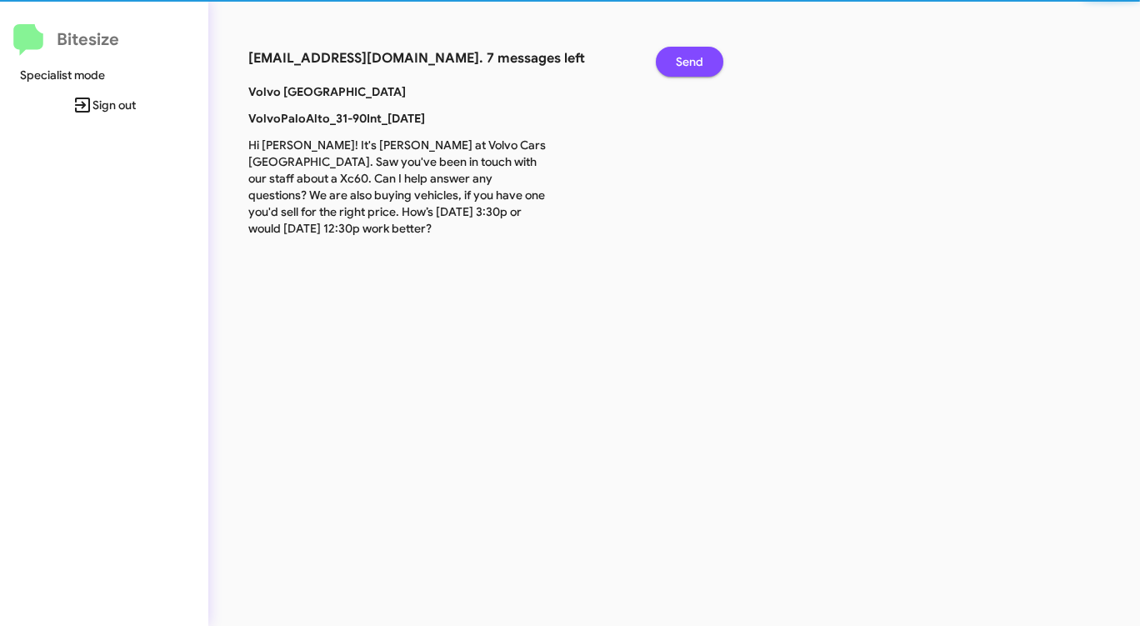
click at [690, 62] on span "Send" at bounding box center [690, 62] width 28 height 30
click at [689, 62] on span "Send" at bounding box center [690, 62] width 28 height 30
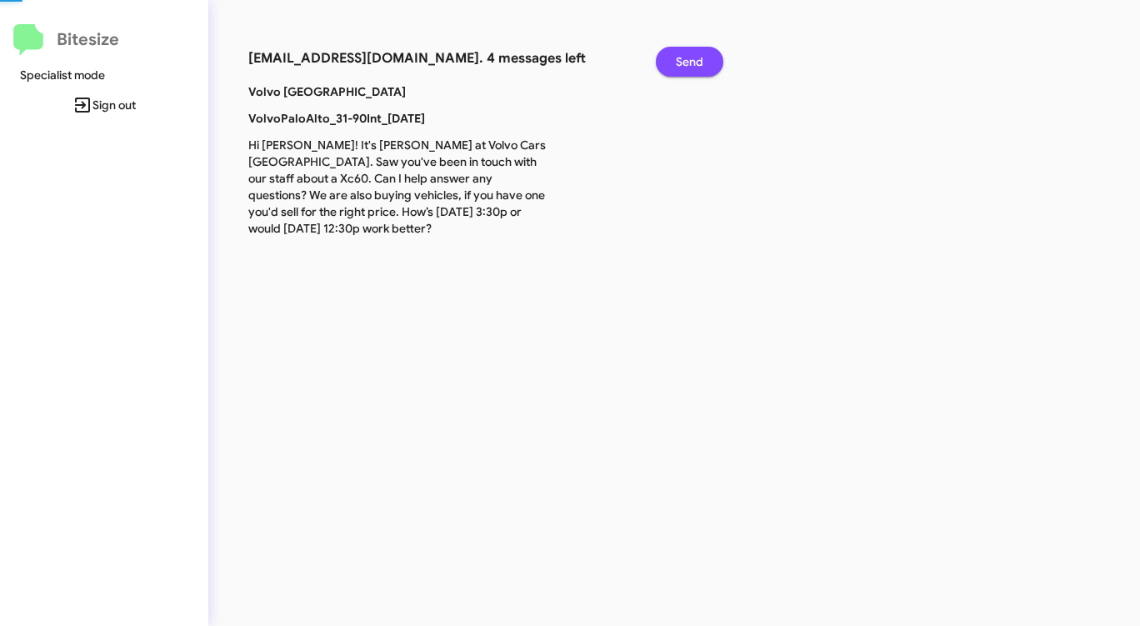
click at [689, 62] on span "Send" at bounding box center [690, 62] width 28 height 30
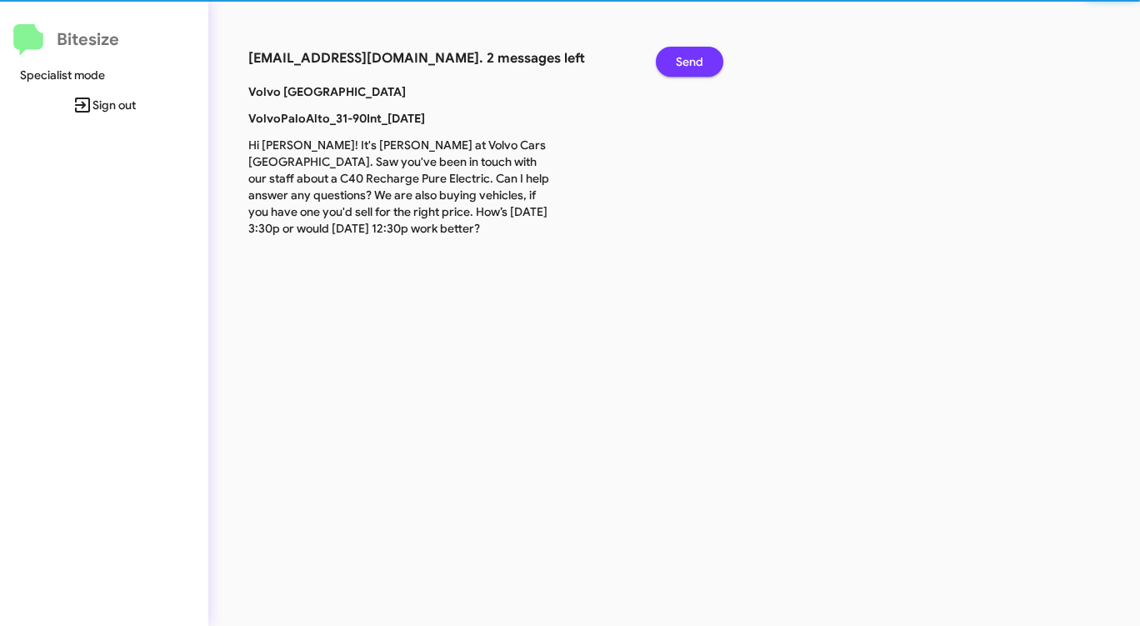
click at [689, 62] on span "Send" at bounding box center [690, 62] width 28 height 30
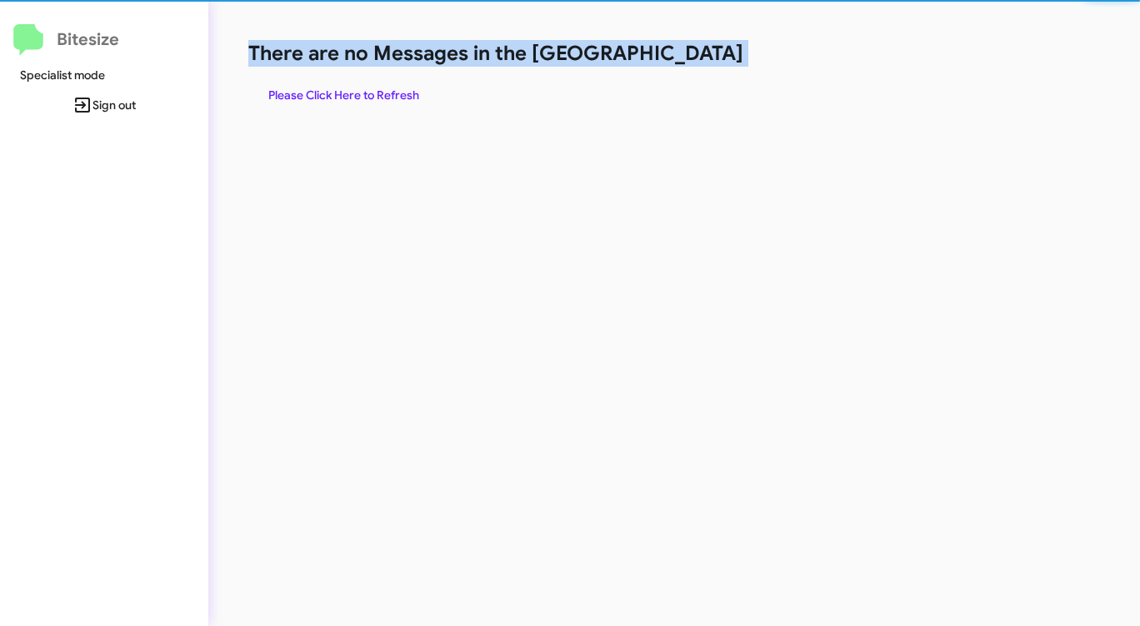
click at [689, 62] on h1 "There are no Messages in the [GEOGRAPHIC_DATA]" at bounding box center [596, 53] width 697 height 27
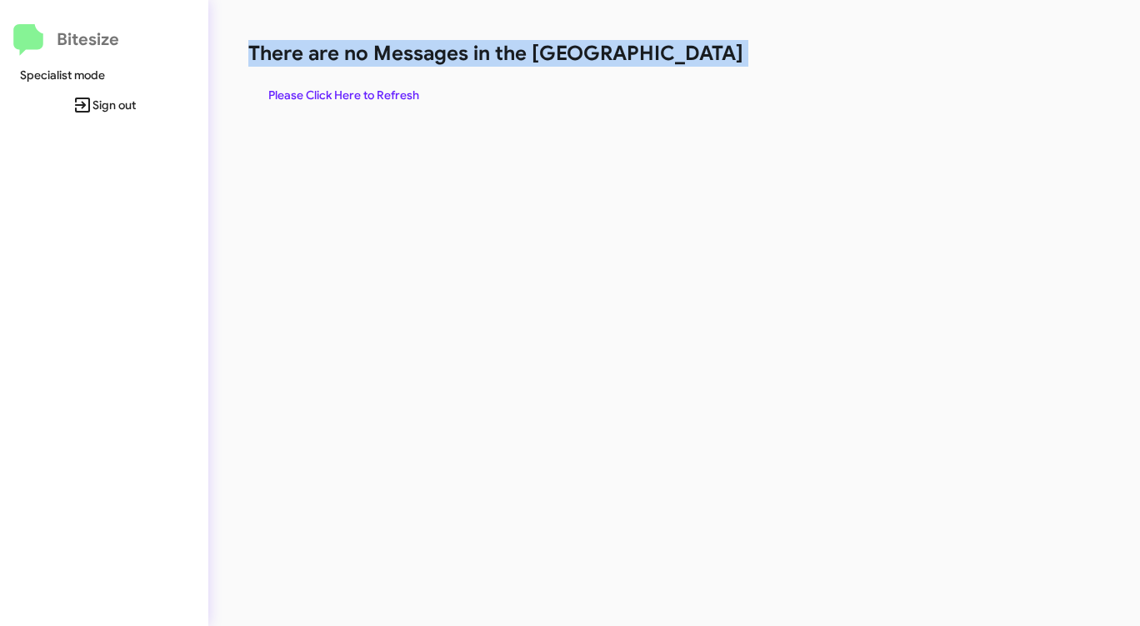
click at [689, 62] on h1 "There are no Messages in the [GEOGRAPHIC_DATA]" at bounding box center [596, 53] width 697 height 27
click at [363, 94] on span "Please Click Here to Refresh" at bounding box center [343, 95] width 151 height 30
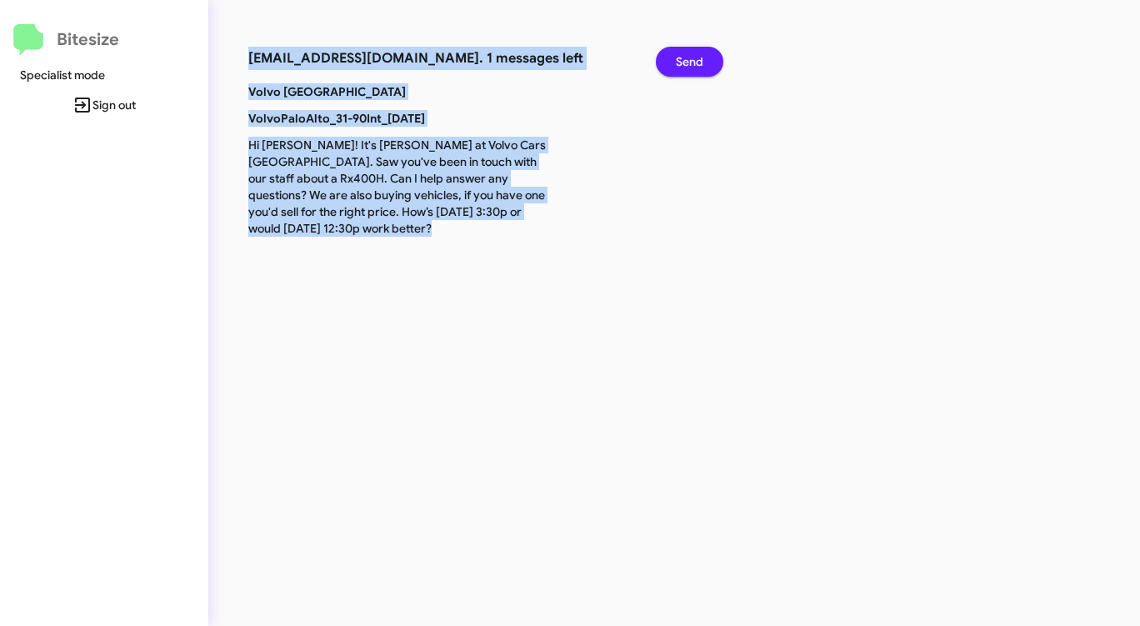
click at [687, 63] on span "Send" at bounding box center [690, 62] width 28 height 30
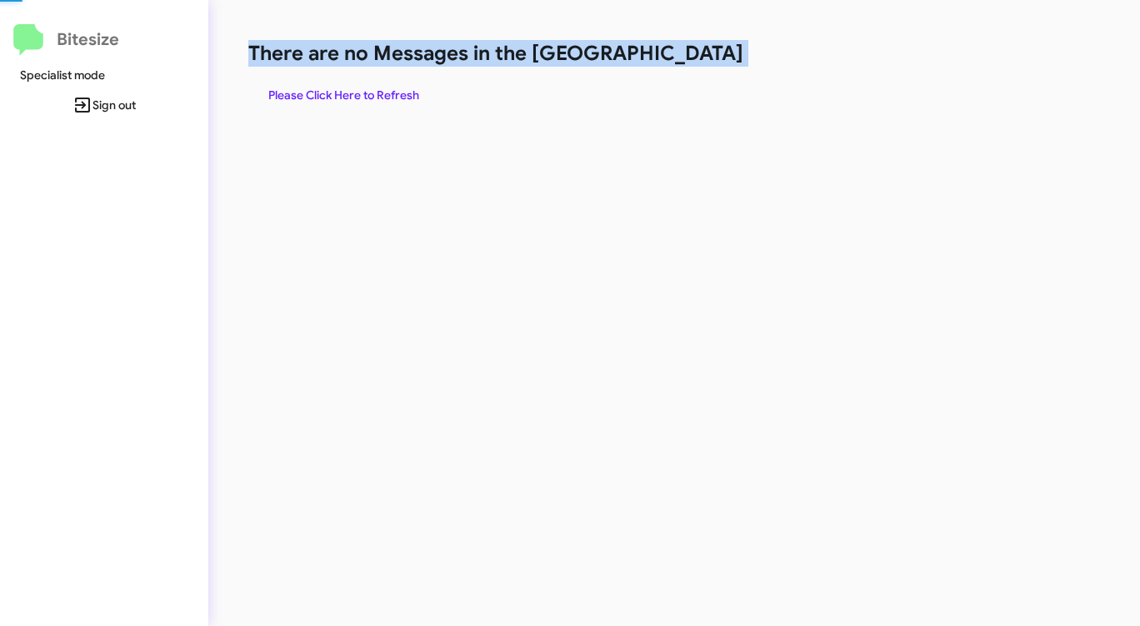
click at [687, 63] on h1 "There are no Messages in the [GEOGRAPHIC_DATA]" at bounding box center [596, 53] width 697 height 27
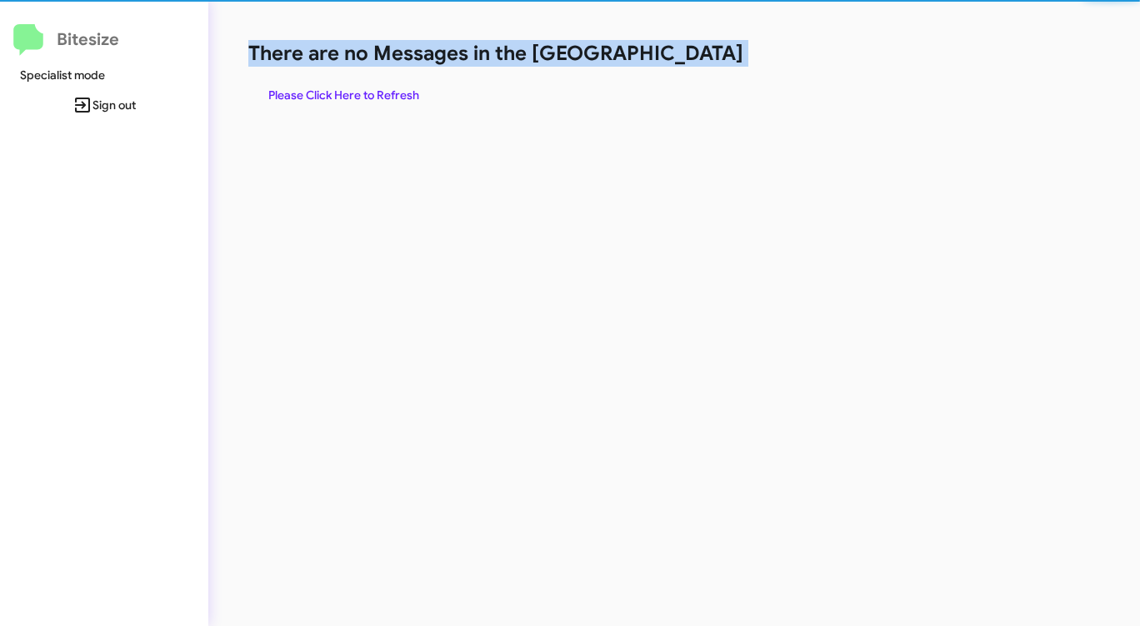
click at [687, 63] on h1 "There are no Messages in the [GEOGRAPHIC_DATA]" at bounding box center [596, 53] width 697 height 27
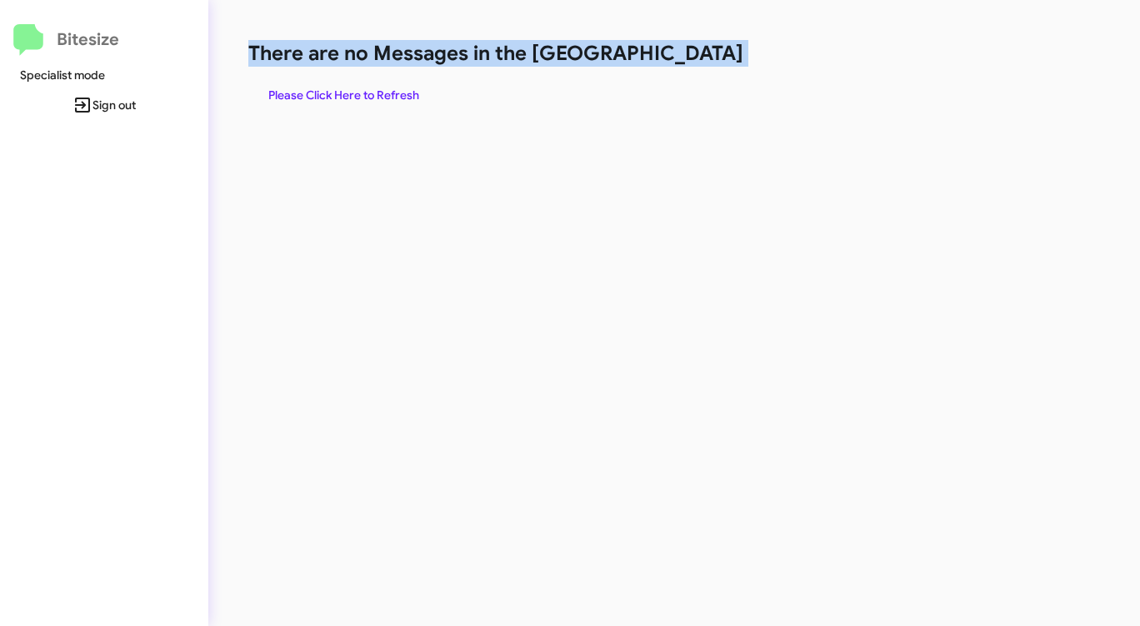
click at [359, 94] on span "Please Click Here to Refresh" at bounding box center [343, 95] width 151 height 30
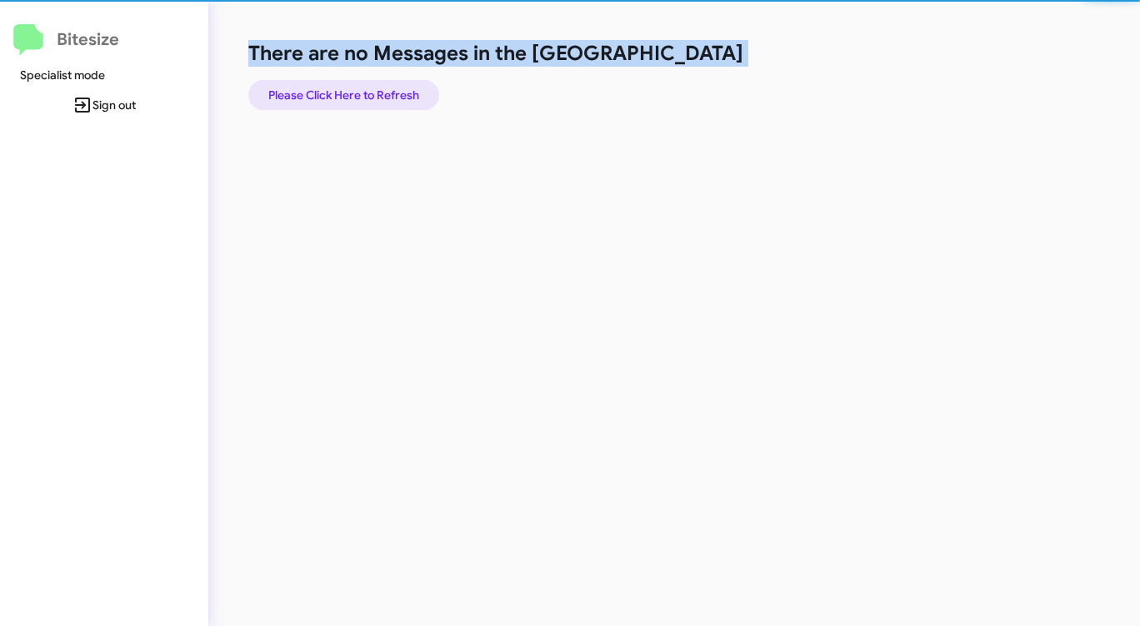
click at [359, 94] on span "Please Click Here to Refresh" at bounding box center [343, 95] width 151 height 30
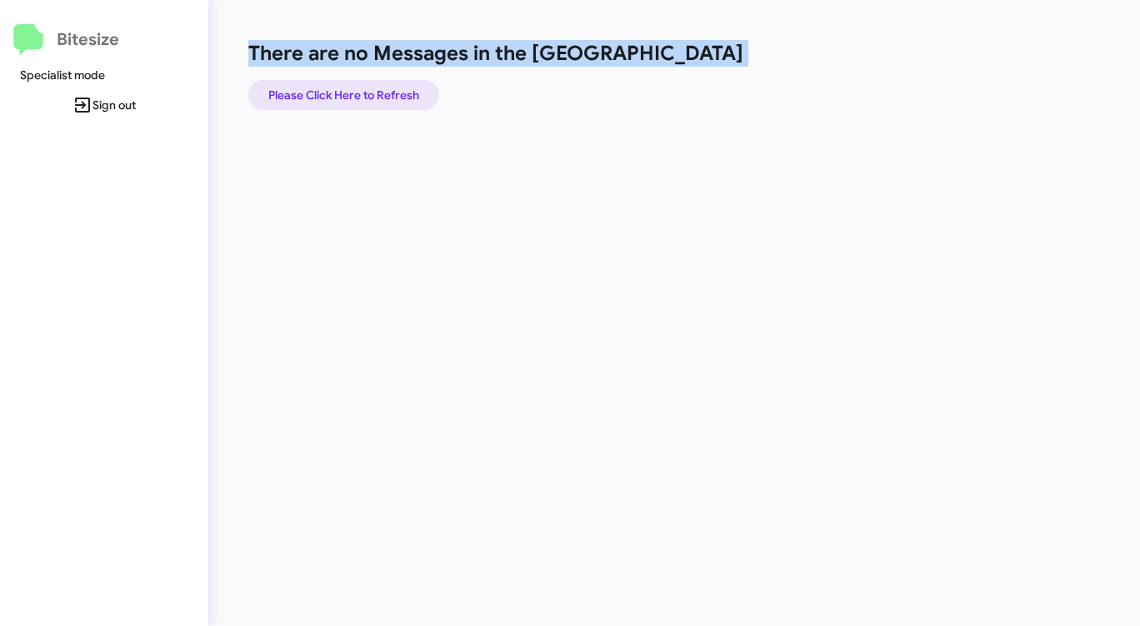
click at [359, 93] on span "Please Click Here to Refresh" at bounding box center [343, 95] width 151 height 30
click at [361, 99] on span "Please Click Here to Refresh" at bounding box center [343, 95] width 151 height 30
click at [374, 87] on span "Please Click Here to Refresh" at bounding box center [343, 95] width 151 height 30
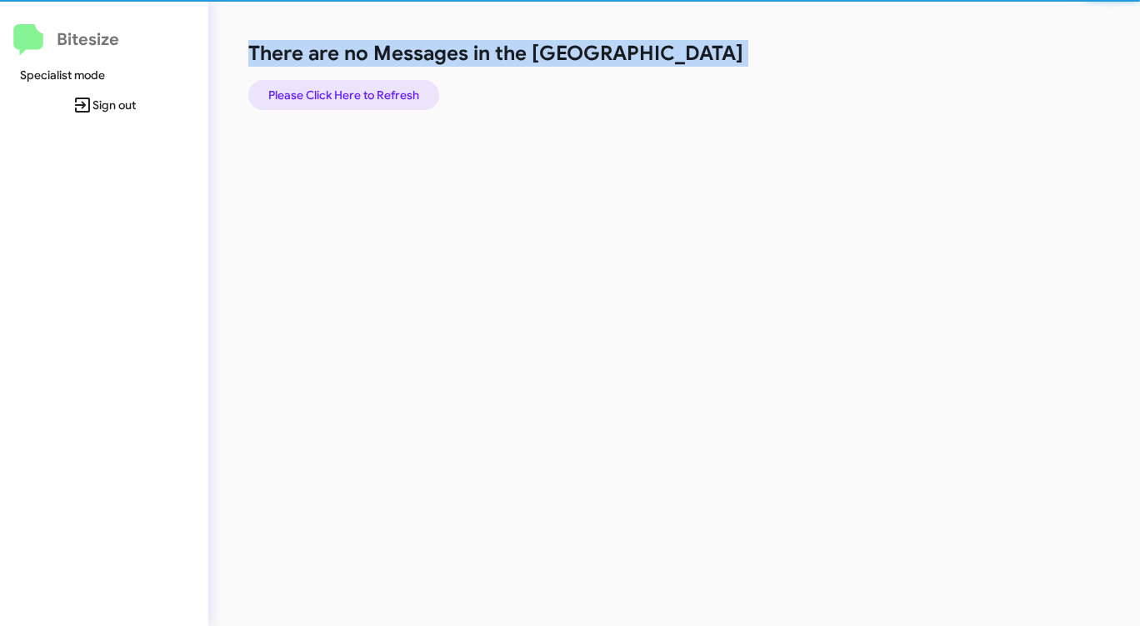
click at [374, 87] on span "Please Click Here to Refresh" at bounding box center [343, 95] width 151 height 30
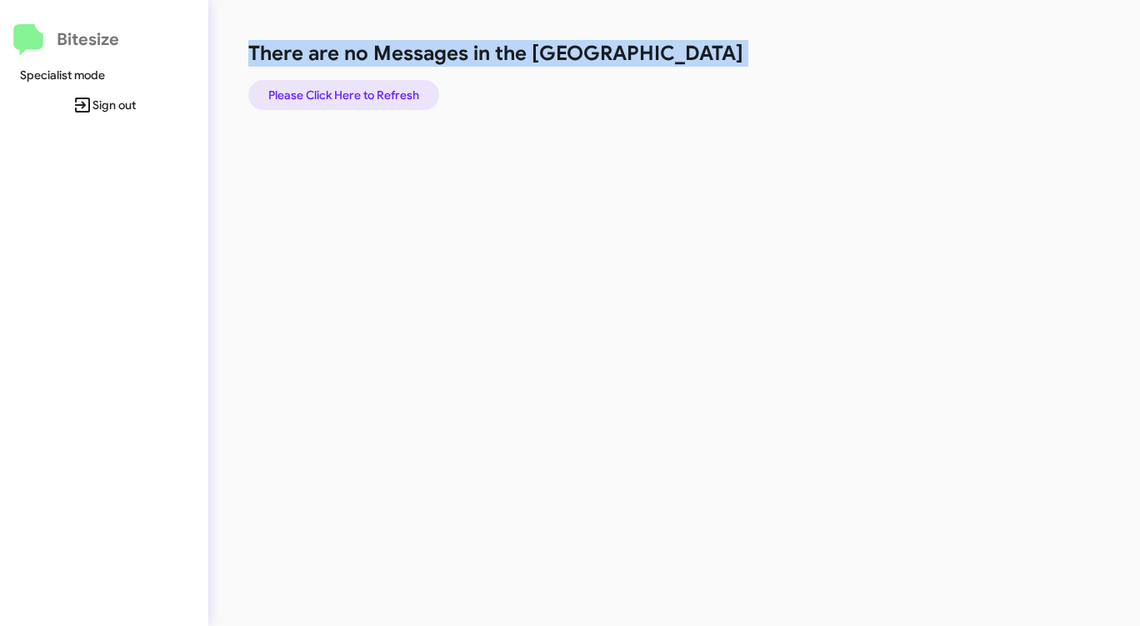
click at [372, 87] on span "Please Click Here to Refresh" at bounding box center [343, 95] width 151 height 30
click at [373, 87] on span "Please Click Here to Refresh" at bounding box center [343, 95] width 151 height 30
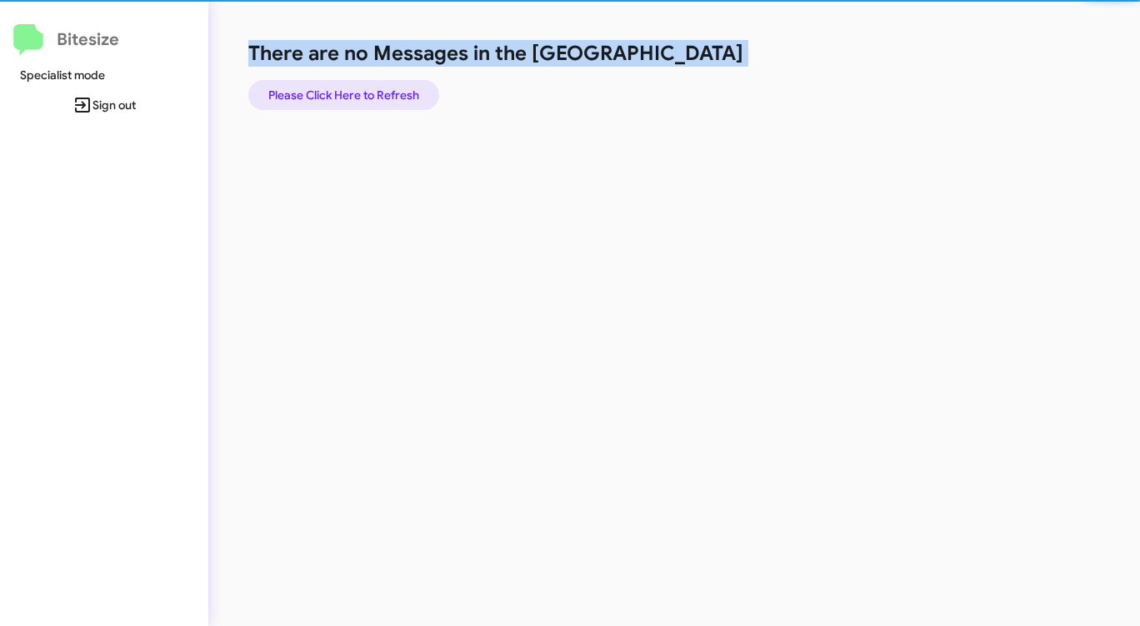
click at [368, 88] on span "Please Click Here to Refresh" at bounding box center [343, 95] width 151 height 30
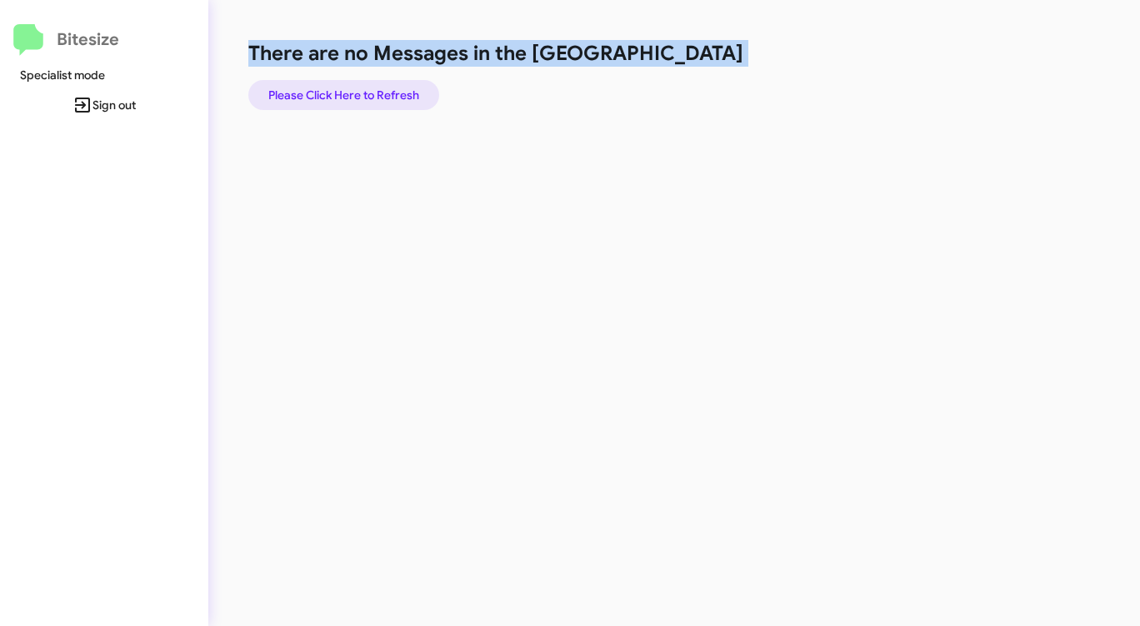
click at [367, 88] on span "Please Click Here to Refresh" at bounding box center [343, 95] width 151 height 30
click at [366, 89] on span "Please Click Here to Refresh" at bounding box center [343, 95] width 151 height 30
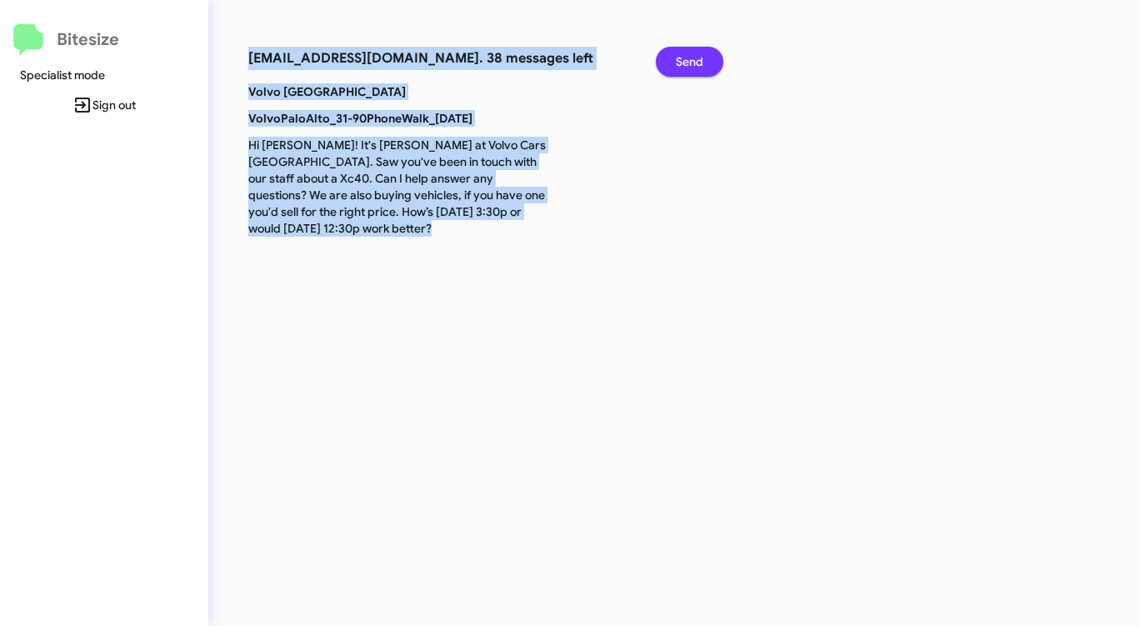
click at [685, 63] on span "Send" at bounding box center [690, 62] width 28 height 30
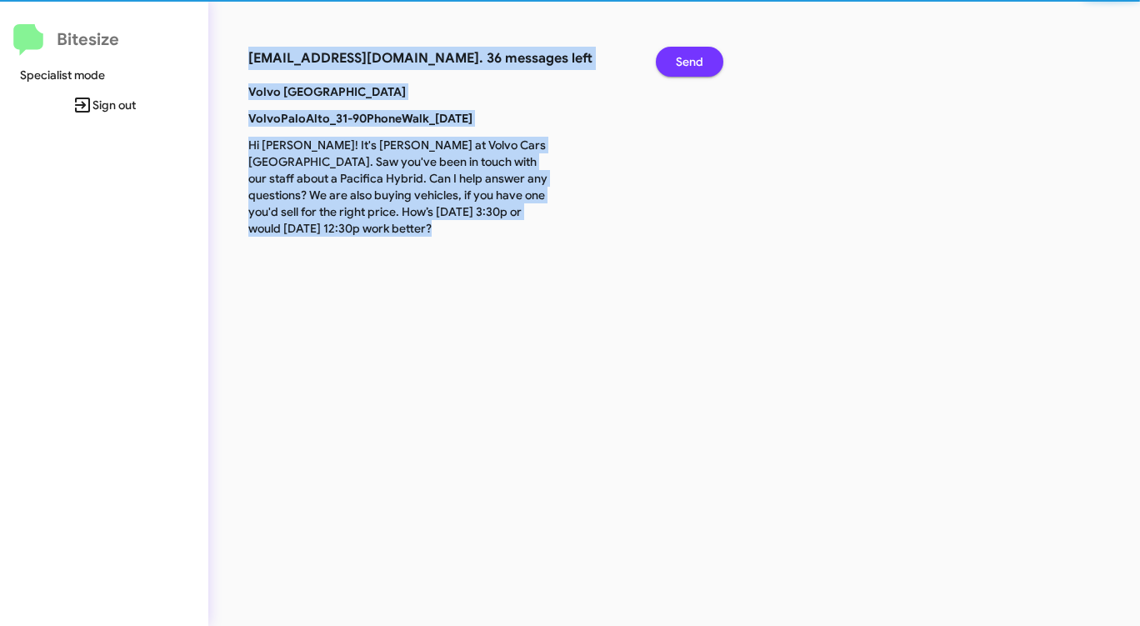
click at [685, 63] on span "Send" at bounding box center [690, 62] width 28 height 30
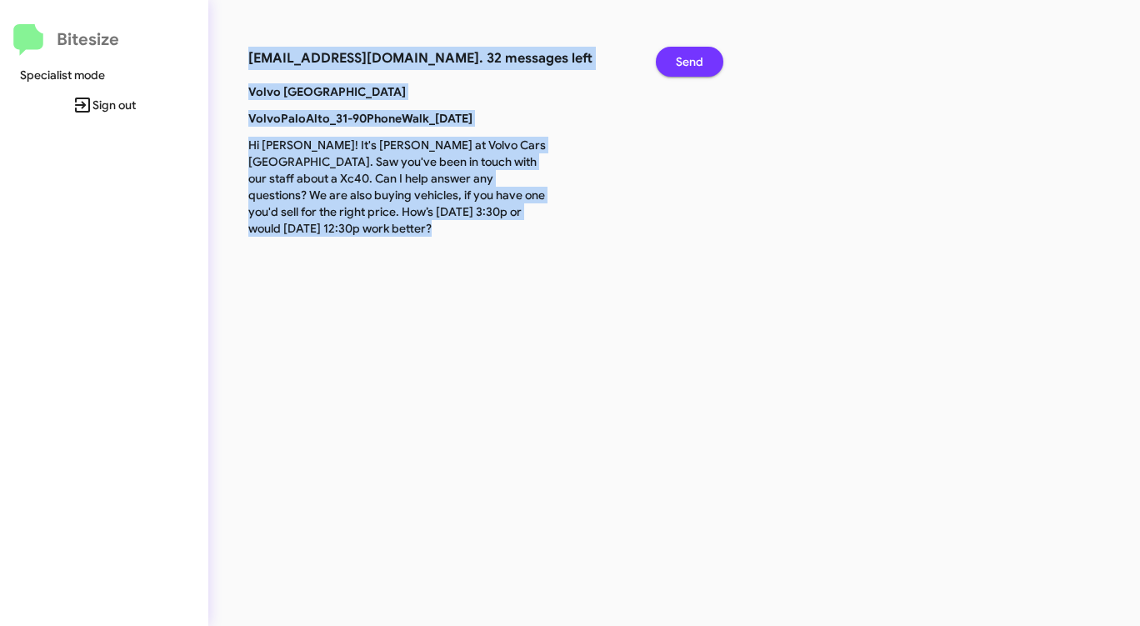
click at [683, 64] on span "Send" at bounding box center [690, 62] width 28 height 30
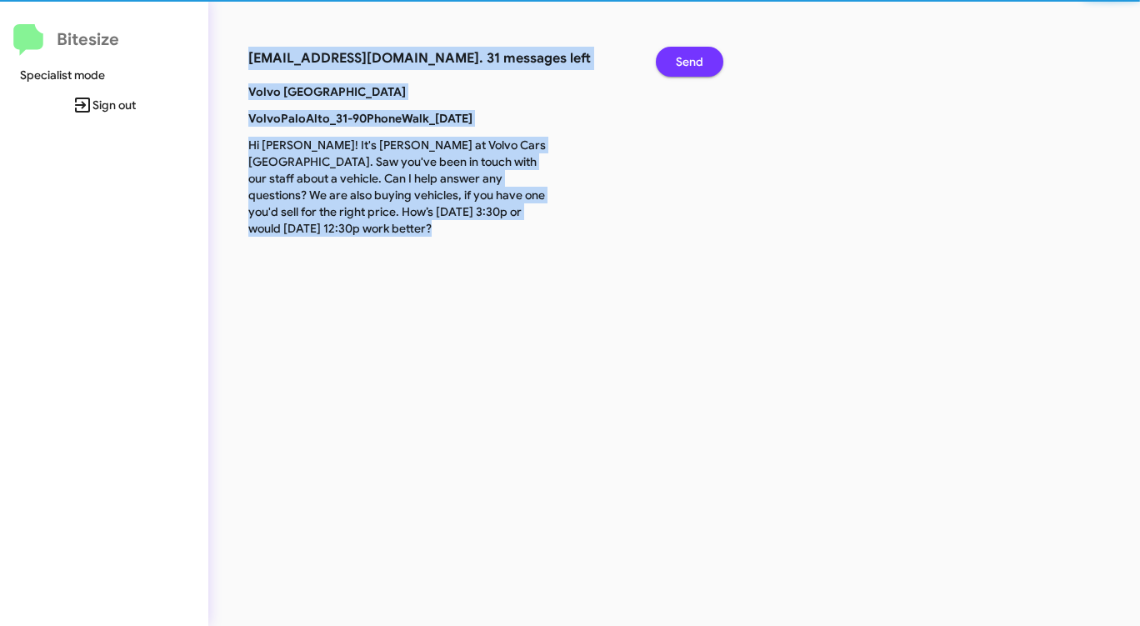
click at [683, 64] on span "Send" at bounding box center [690, 62] width 28 height 30
click at [682, 64] on span "Send" at bounding box center [690, 62] width 28 height 30
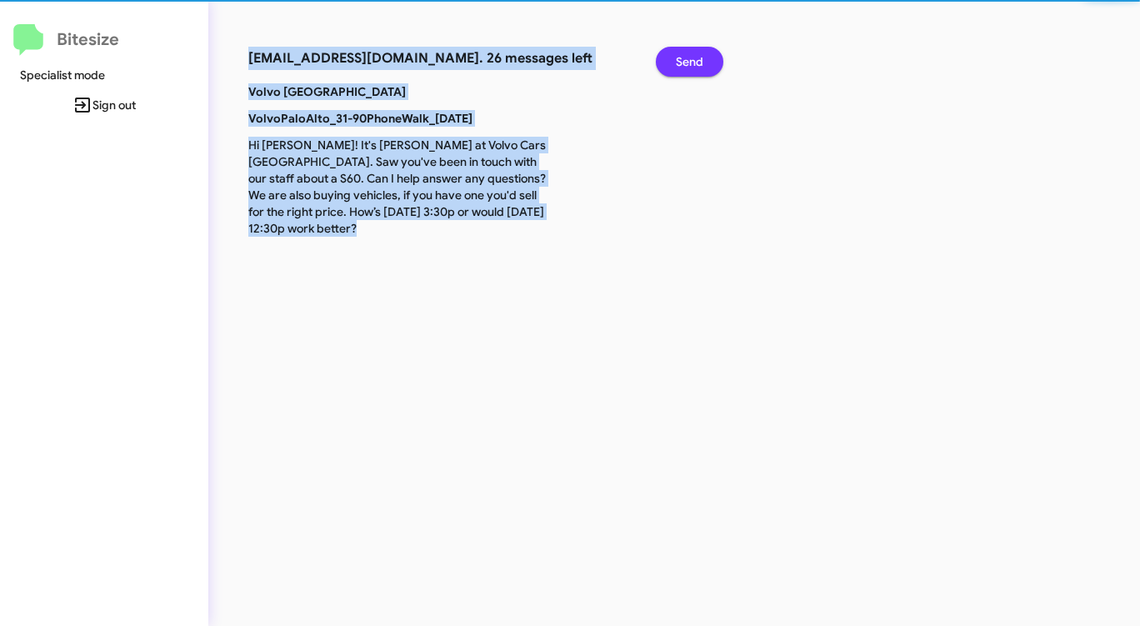
click at [680, 64] on span "Send" at bounding box center [690, 62] width 28 height 30
click at [678, 65] on span "Send" at bounding box center [690, 62] width 28 height 30
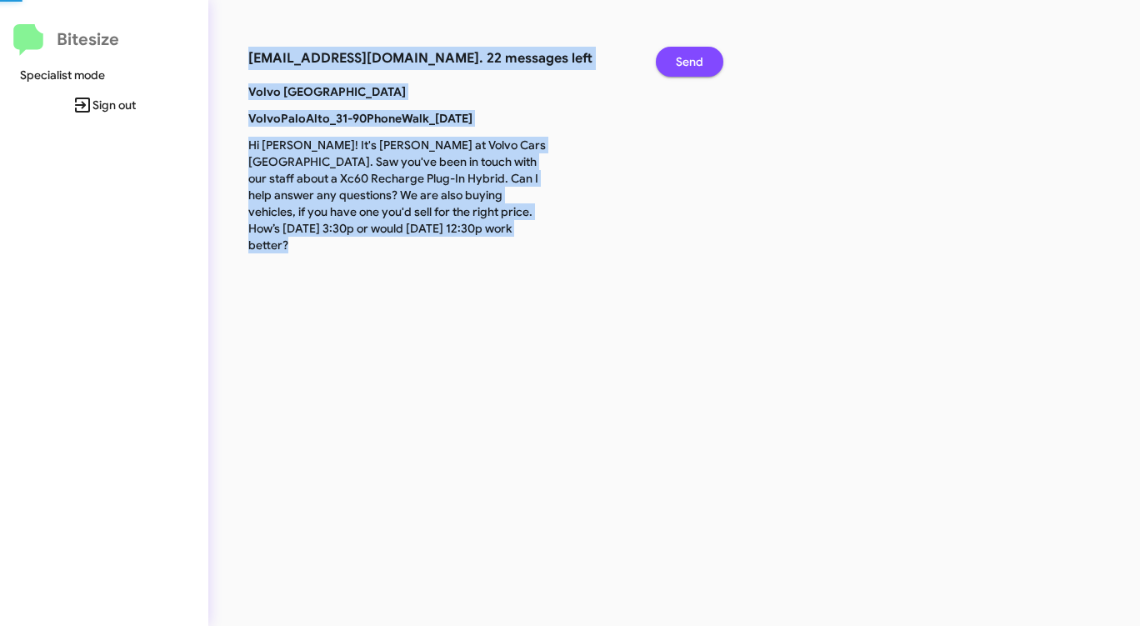
click at [676, 65] on span "Send" at bounding box center [690, 62] width 28 height 30
click at [674, 66] on button "Send" at bounding box center [690, 62] width 68 height 30
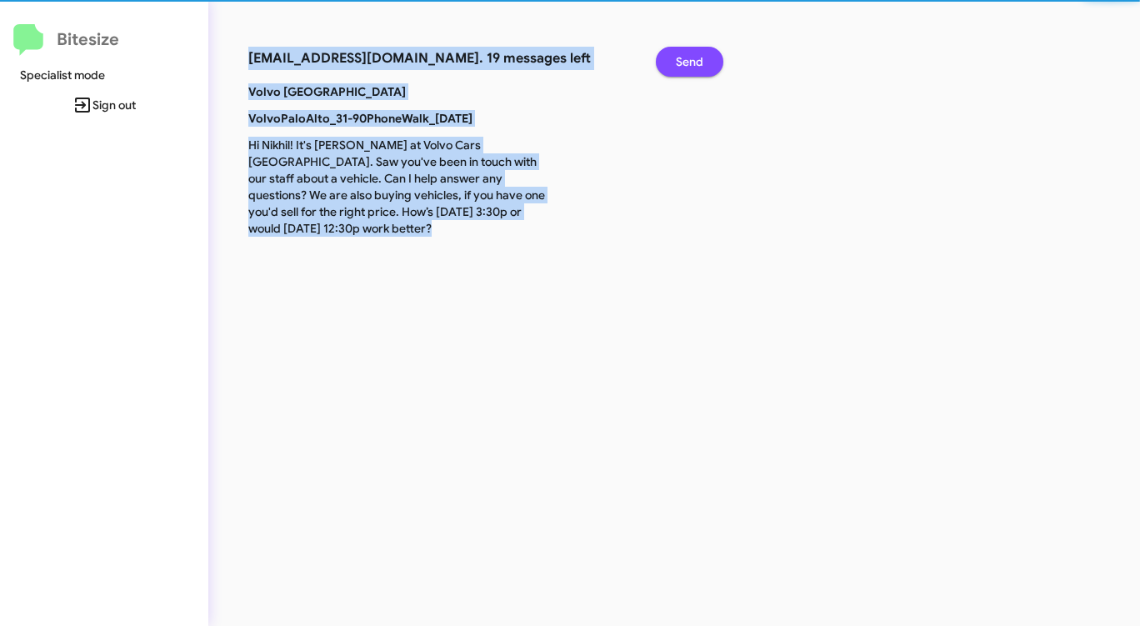
click at [673, 66] on button "Send" at bounding box center [690, 62] width 68 height 30
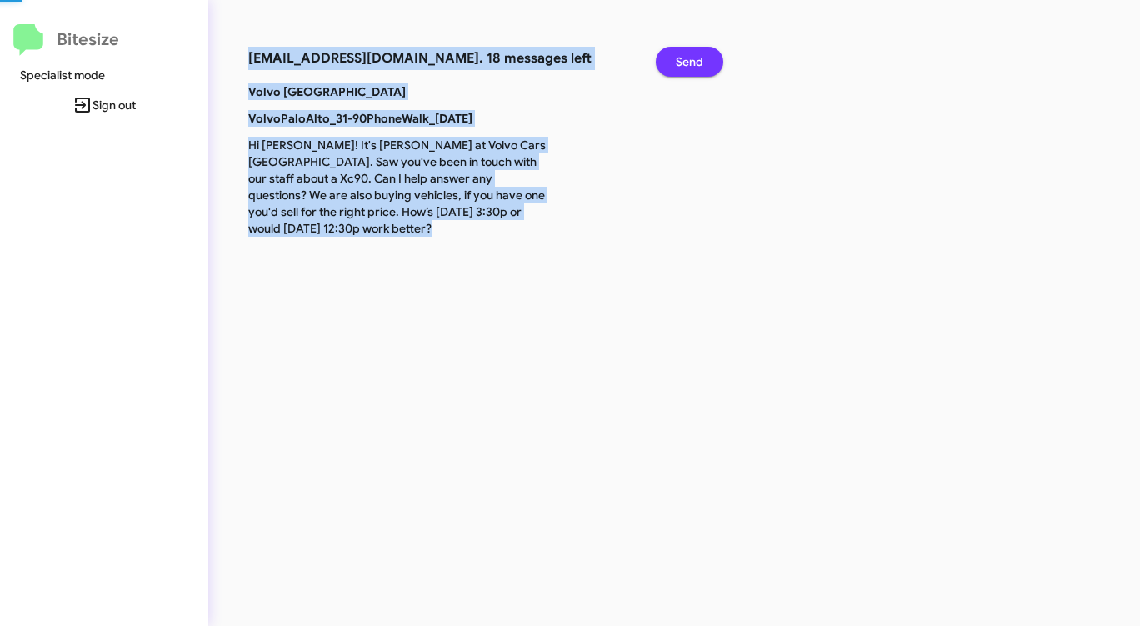
click at [673, 66] on button "Send" at bounding box center [690, 62] width 68 height 30
click at [672, 66] on button "Send" at bounding box center [690, 62] width 68 height 30
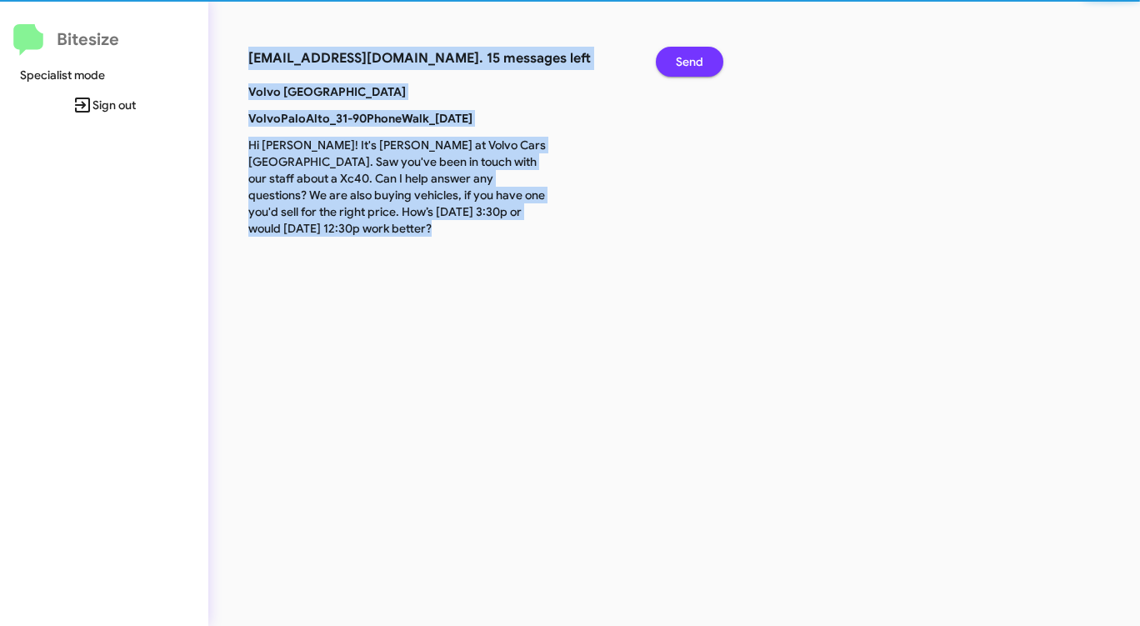
click at [672, 66] on button "Send" at bounding box center [690, 62] width 68 height 30
click at [671, 66] on button "Send" at bounding box center [690, 62] width 68 height 30
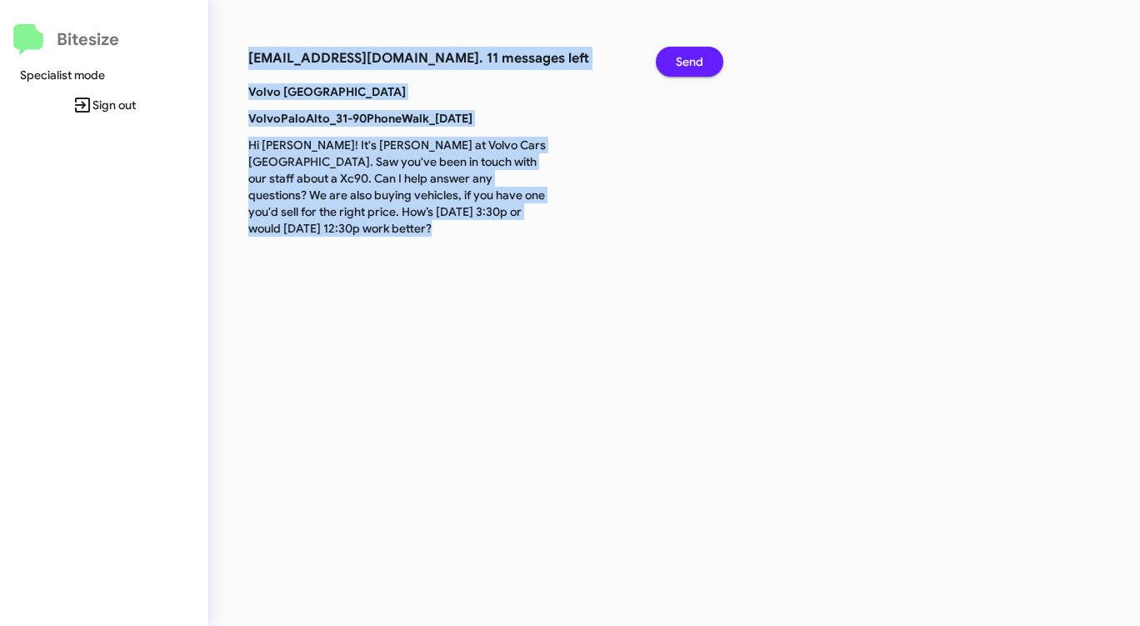
click at [670, 66] on button "Send" at bounding box center [690, 62] width 68 height 30
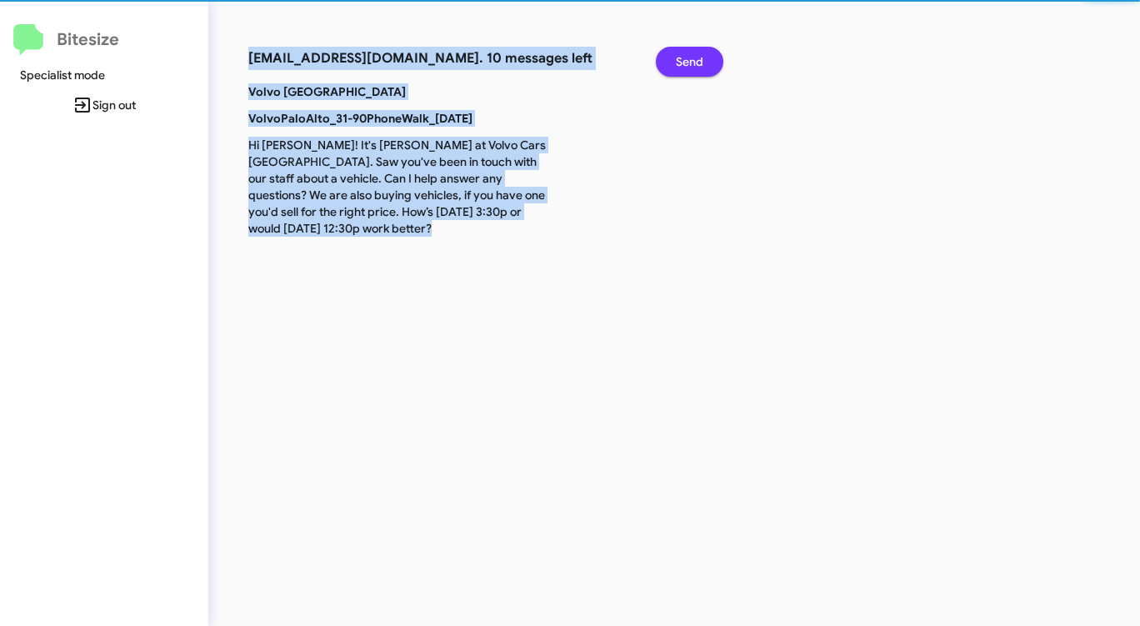
click at [668, 66] on button "Send" at bounding box center [690, 62] width 68 height 30
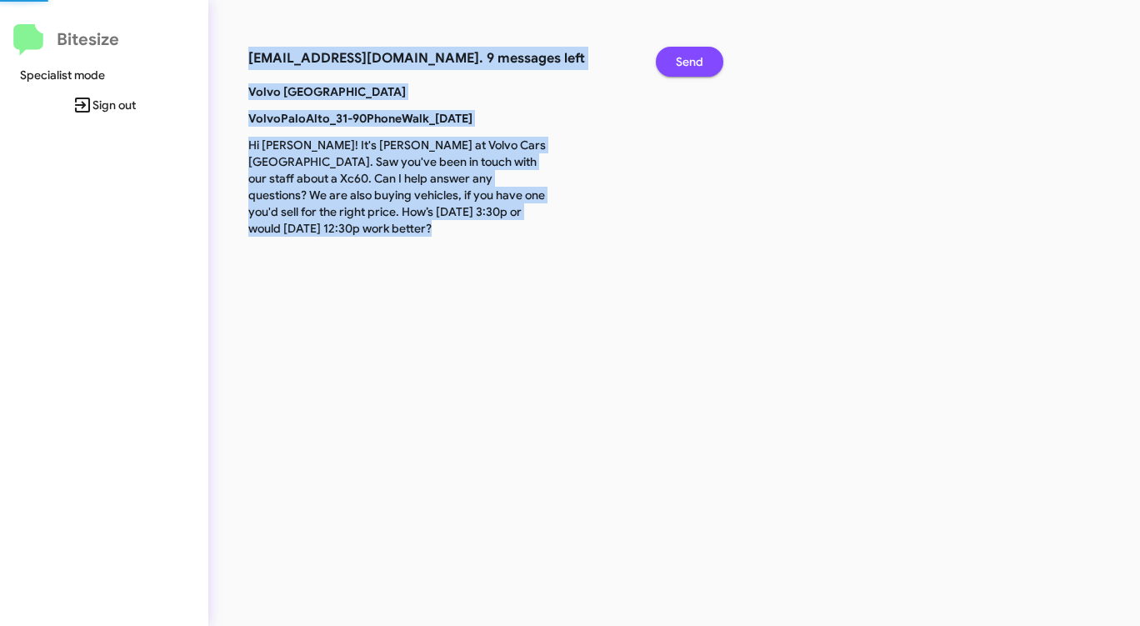
click at [668, 66] on button "Send" at bounding box center [690, 62] width 68 height 30
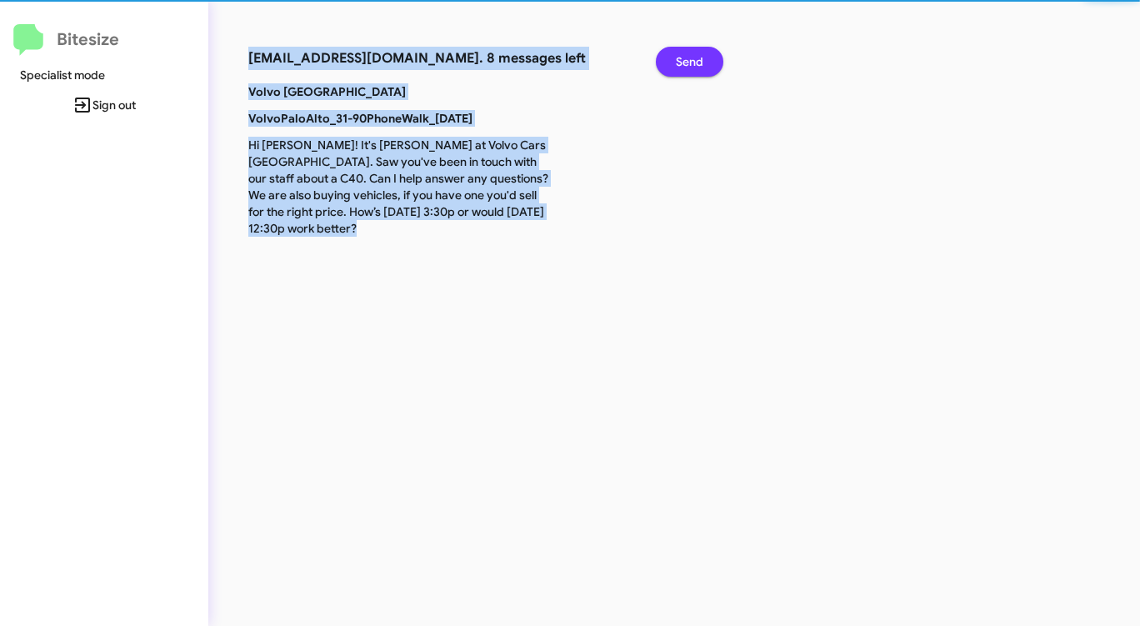
click at [667, 67] on button "Send" at bounding box center [690, 62] width 68 height 30
click at [664, 67] on button "Send" at bounding box center [690, 62] width 68 height 30
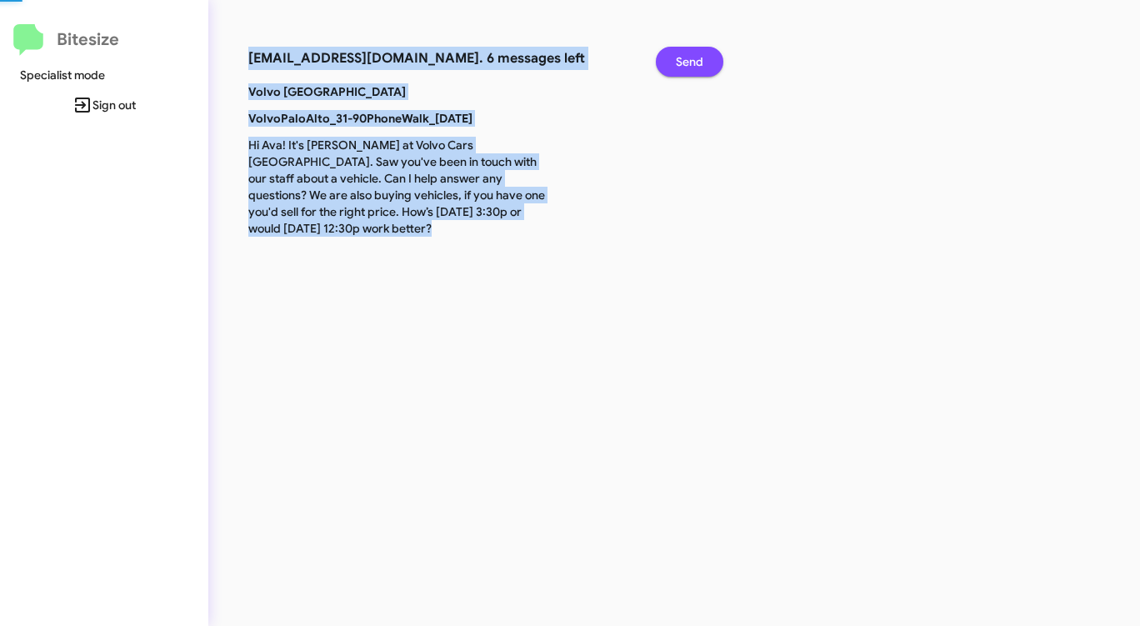
click at [664, 67] on button "Send" at bounding box center [690, 62] width 68 height 30
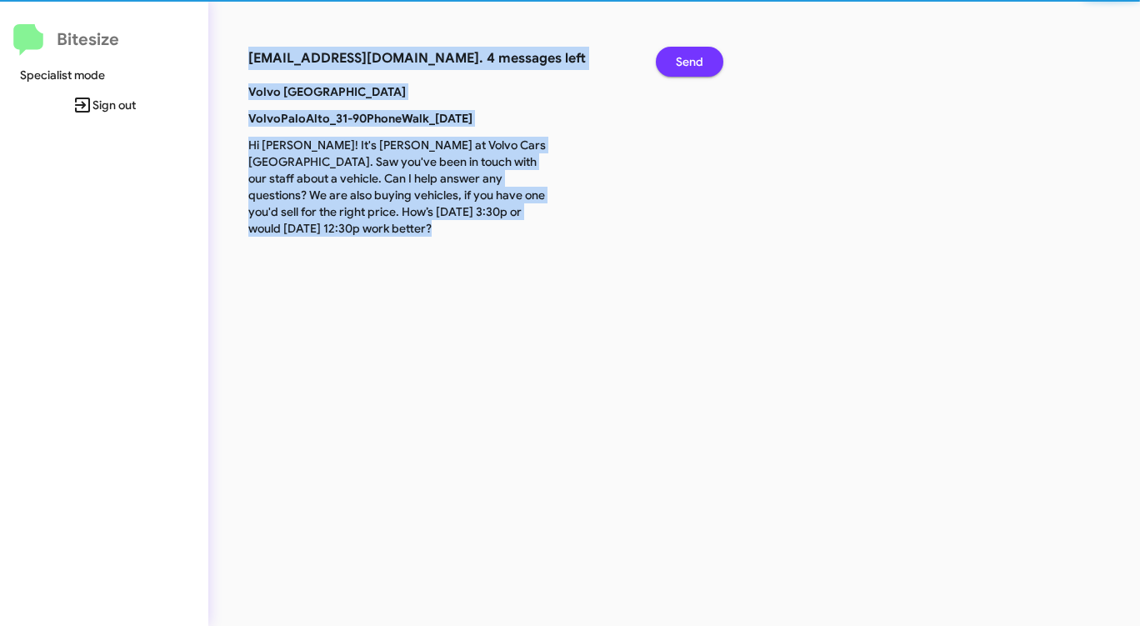
click at [664, 67] on button "Send" at bounding box center [690, 62] width 68 height 30
click at [663, 67] on button "Send" at bounding box center [690, 62] width 68 height 30
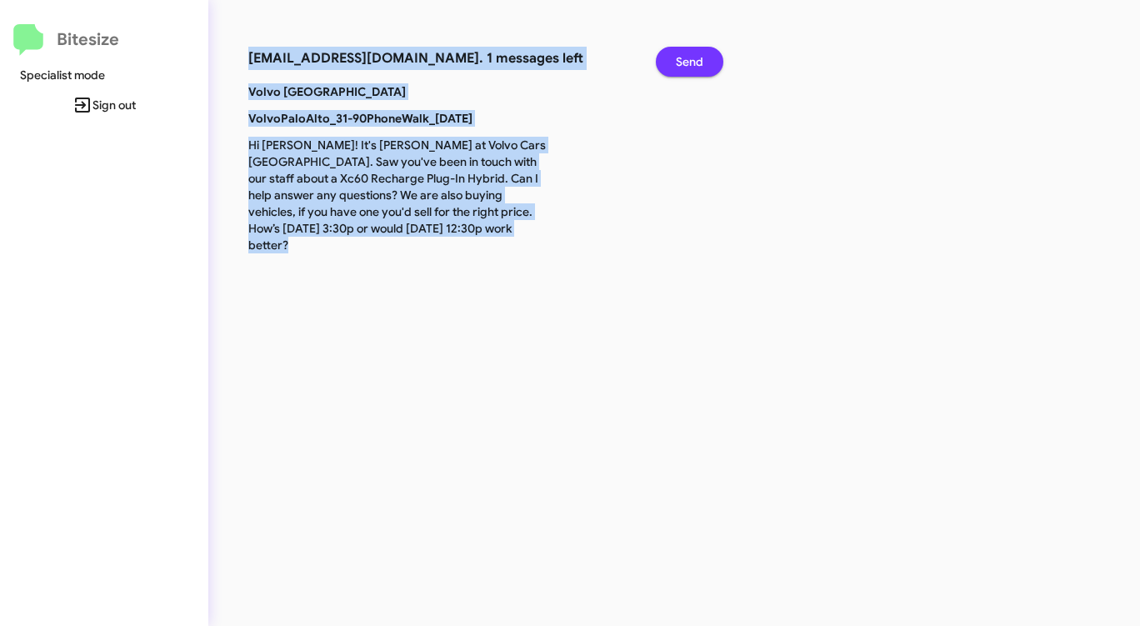
click at [660, 68] on button "Send" at bounding box center [690, 62] width 68 height 30
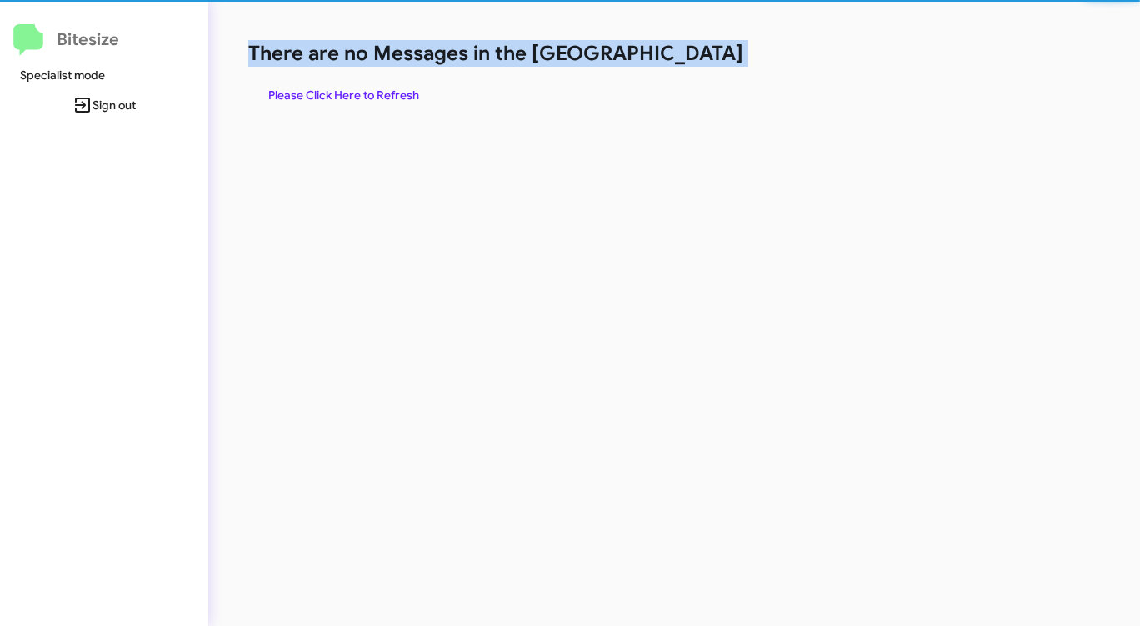
click at [660, 68] on div "There are no Messages in the Queue Please Click Here to Refresh" at bounding box center [596, 75] width 697 height 70
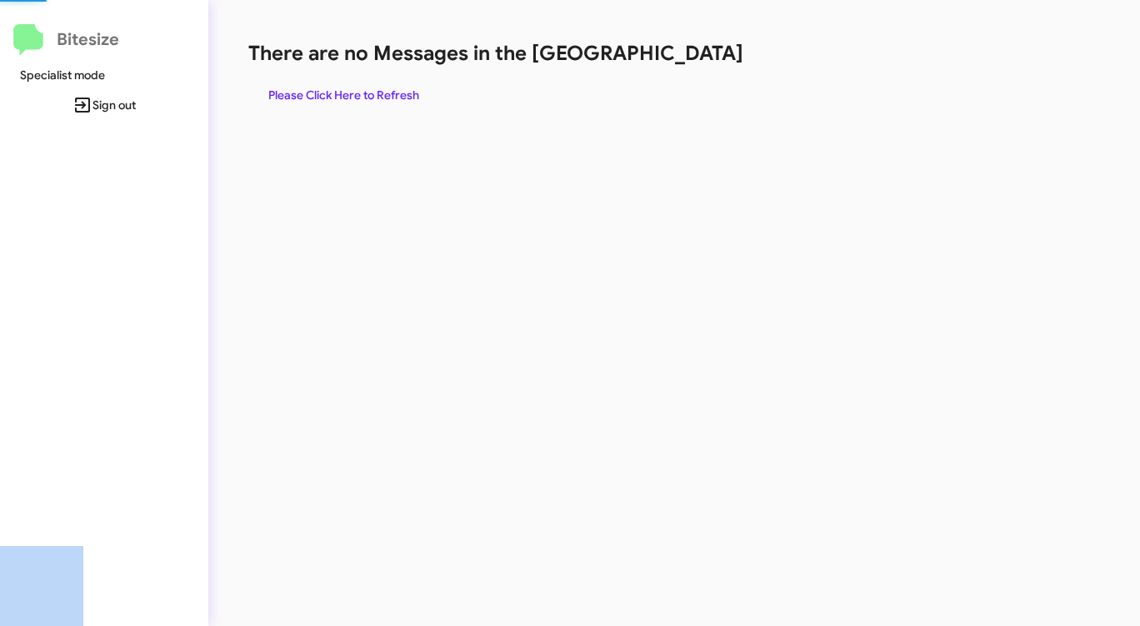
click at [660, 68] on div "There are no Messages in the Queue Please Click Here to Refresh" at bounding box center [596, 75] width 697 height 70
click at [331, 93] on span "Please Click Here to Refresh" at bounding box center [343, 95] width 151 height 30
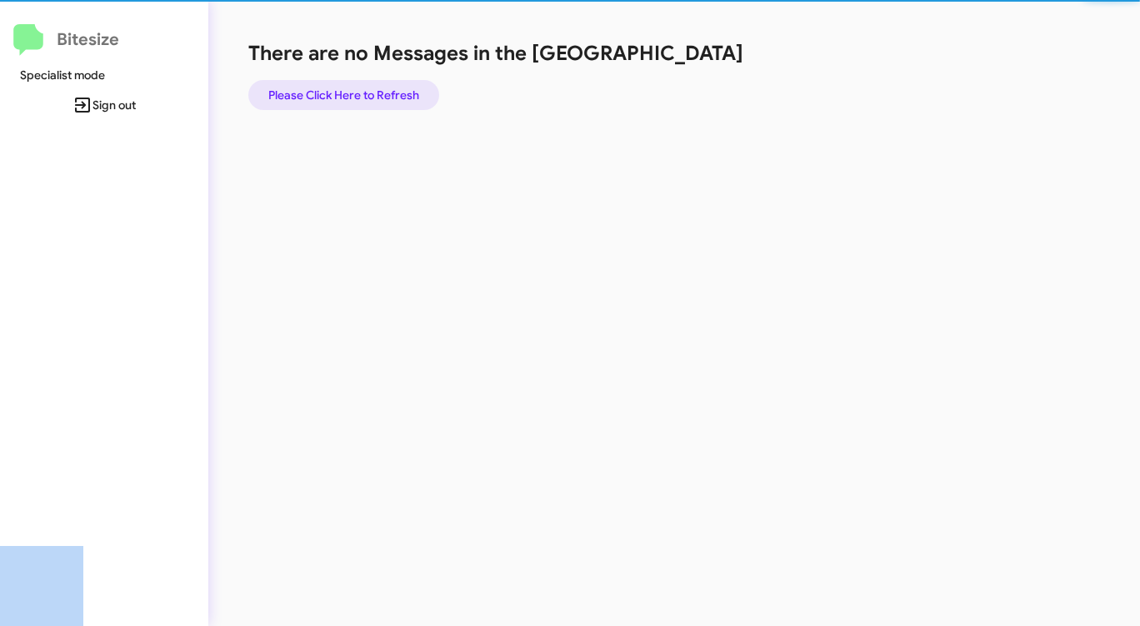
click at [331, 93] on span "Please Click Here to Refresh" at bounding box center [343, 95] width 151 height 30
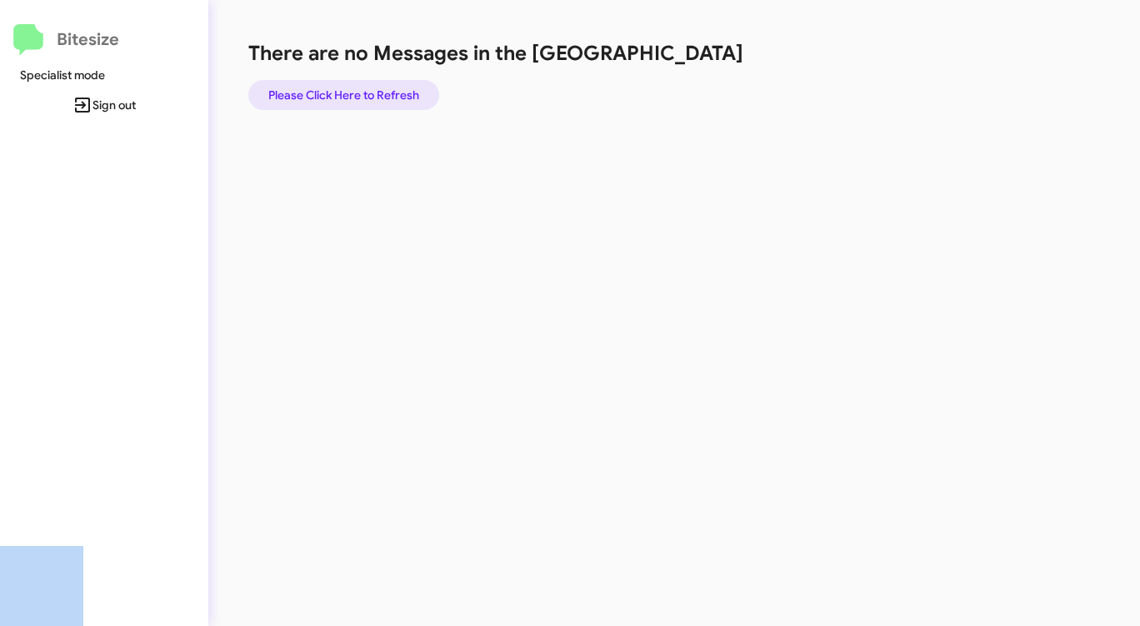
click at [336, 83] on span "Please Click Here to Refresh" at bounding box center [343, 95] width 151 height 30
click at [333, 86] on span "Please Click Here to Refresh" at bounding box center [343, 95] width 151 height 30
